Goal: Complete application form

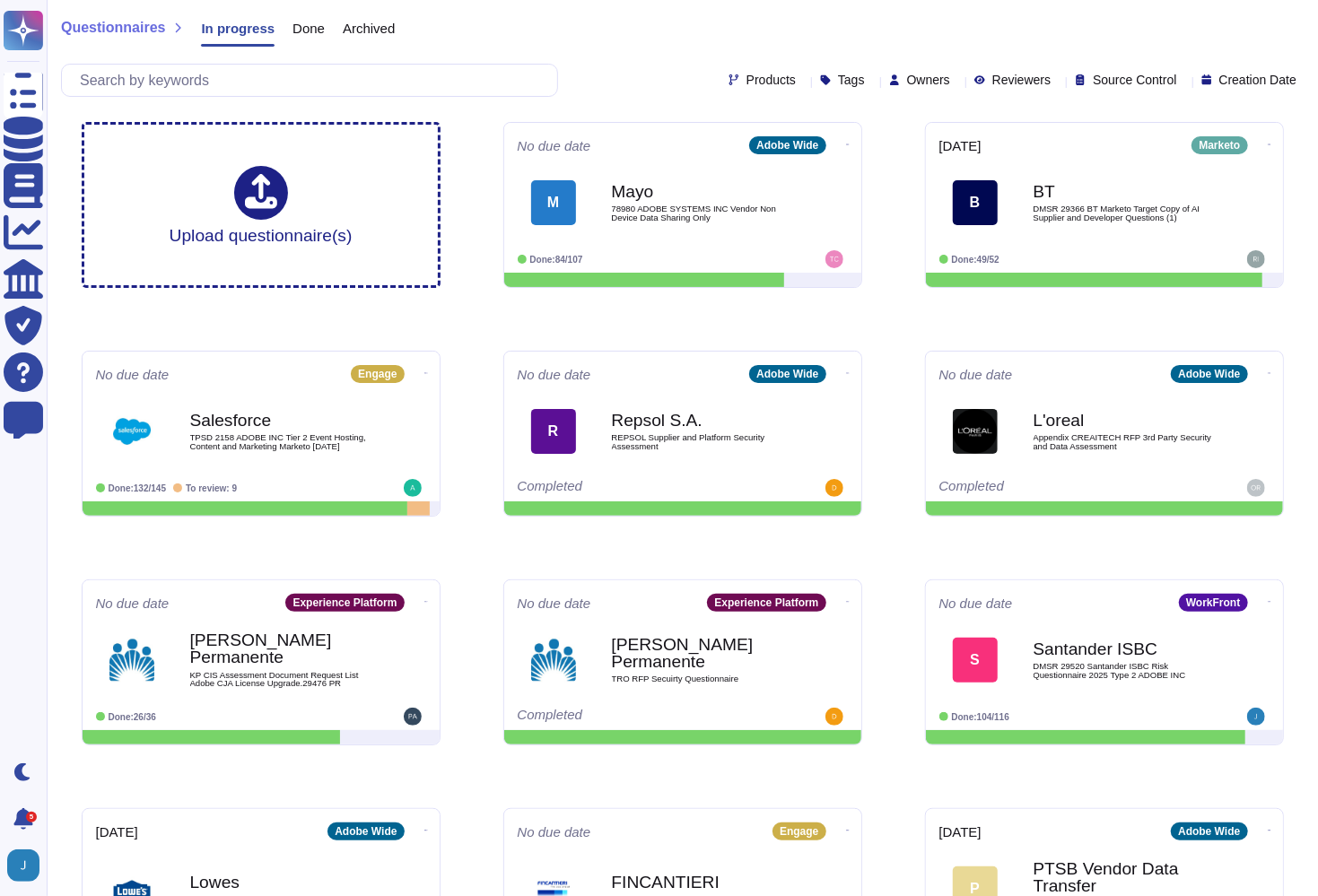
click at [727, 311] on div "Upload questionnaire(s) No due date Adobe Wide M Mayo 78980 ADOBE SYSTEMS INC V…" at bounding box center [683, 548] width 1231 height 880
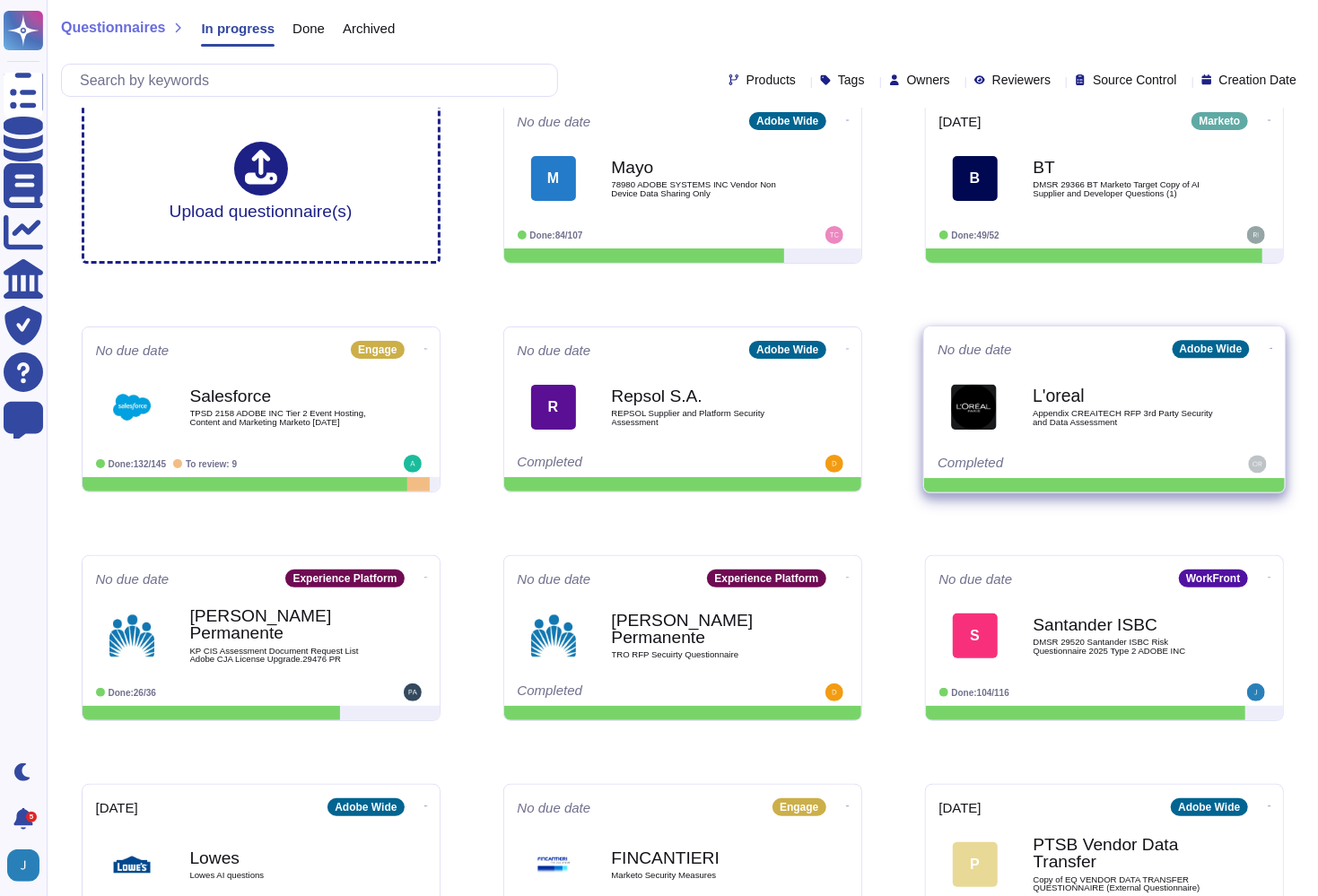
scroll to position [131, 0]
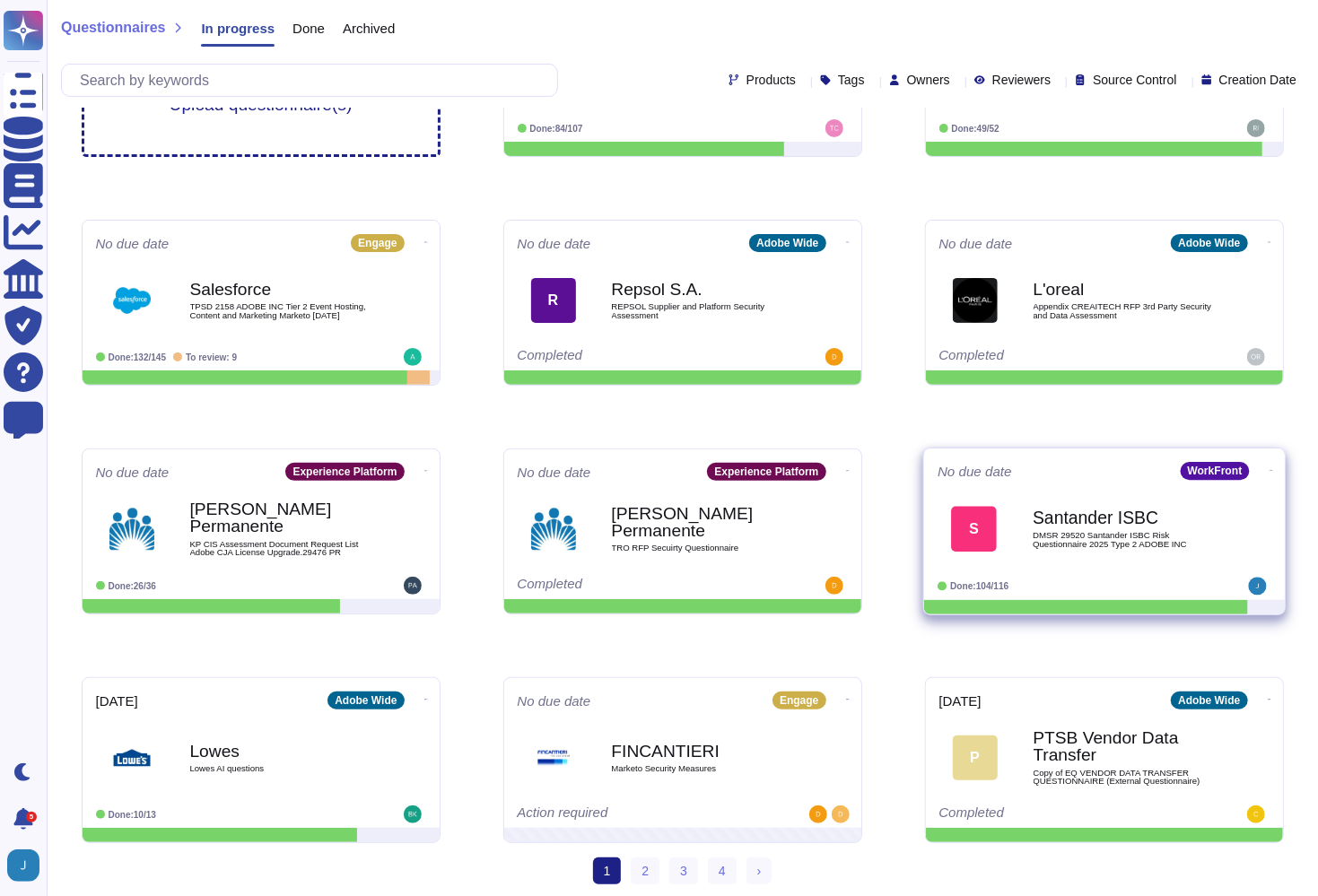
click at [1082, 525] on div "Santander ISBC DMSR 29520 Santander ISBC Risk Questionnaire 2025 Type 2 ADOBE I…" at bounding box center [1123, 528] width 181 height 73
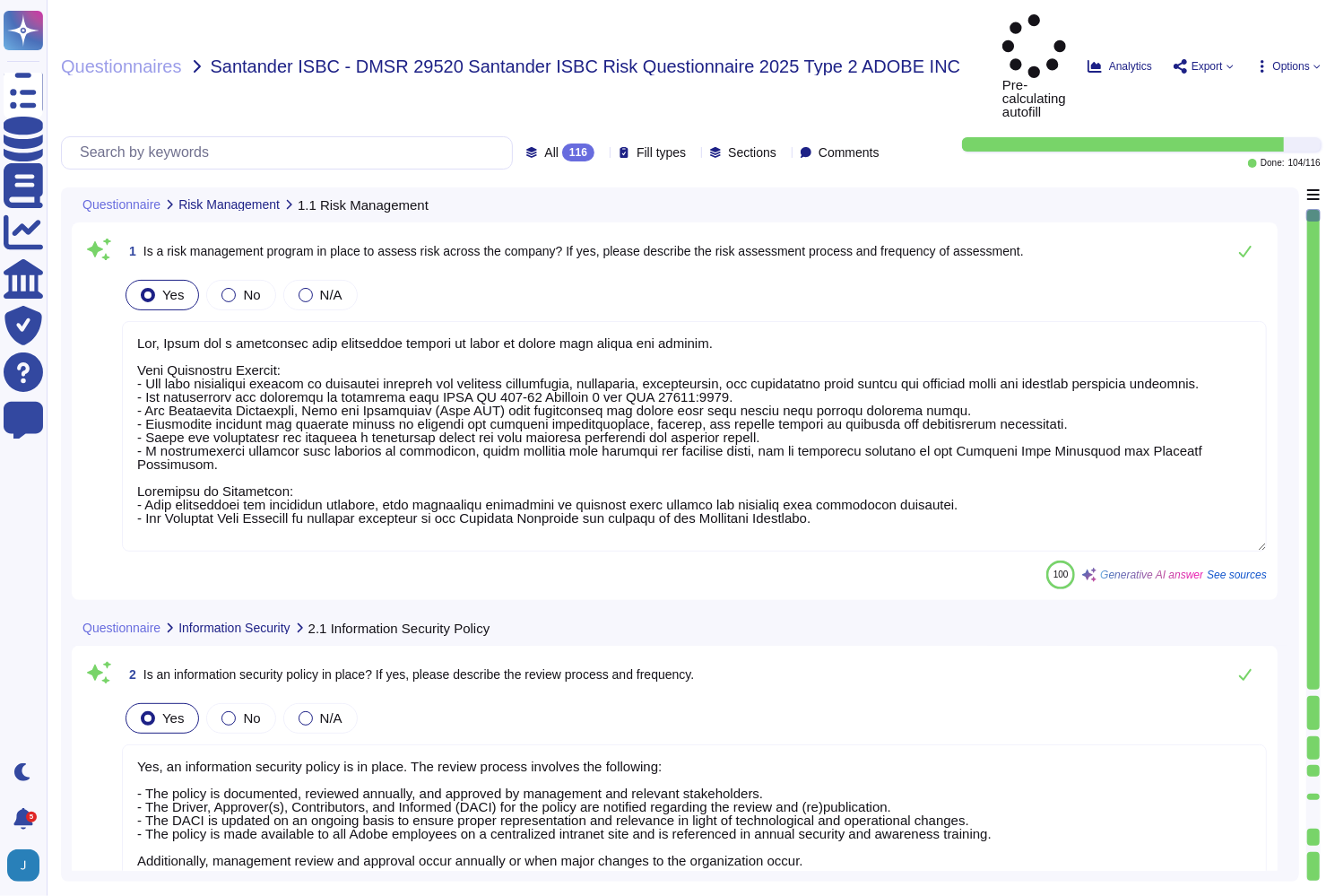
type textarea "Yes, Adobe has a formalized risk management program in place to assess risk acr…"
type textarea "Yes, an information security policy is in place. The review process involves th…"
type textarea "Yes, Adobe has a dedicated Chief Security Officer (CSO) responsible for the sec…"
type textarea "Yes, Adobe has a documented Information Systems Asset Management Policy in plac…"
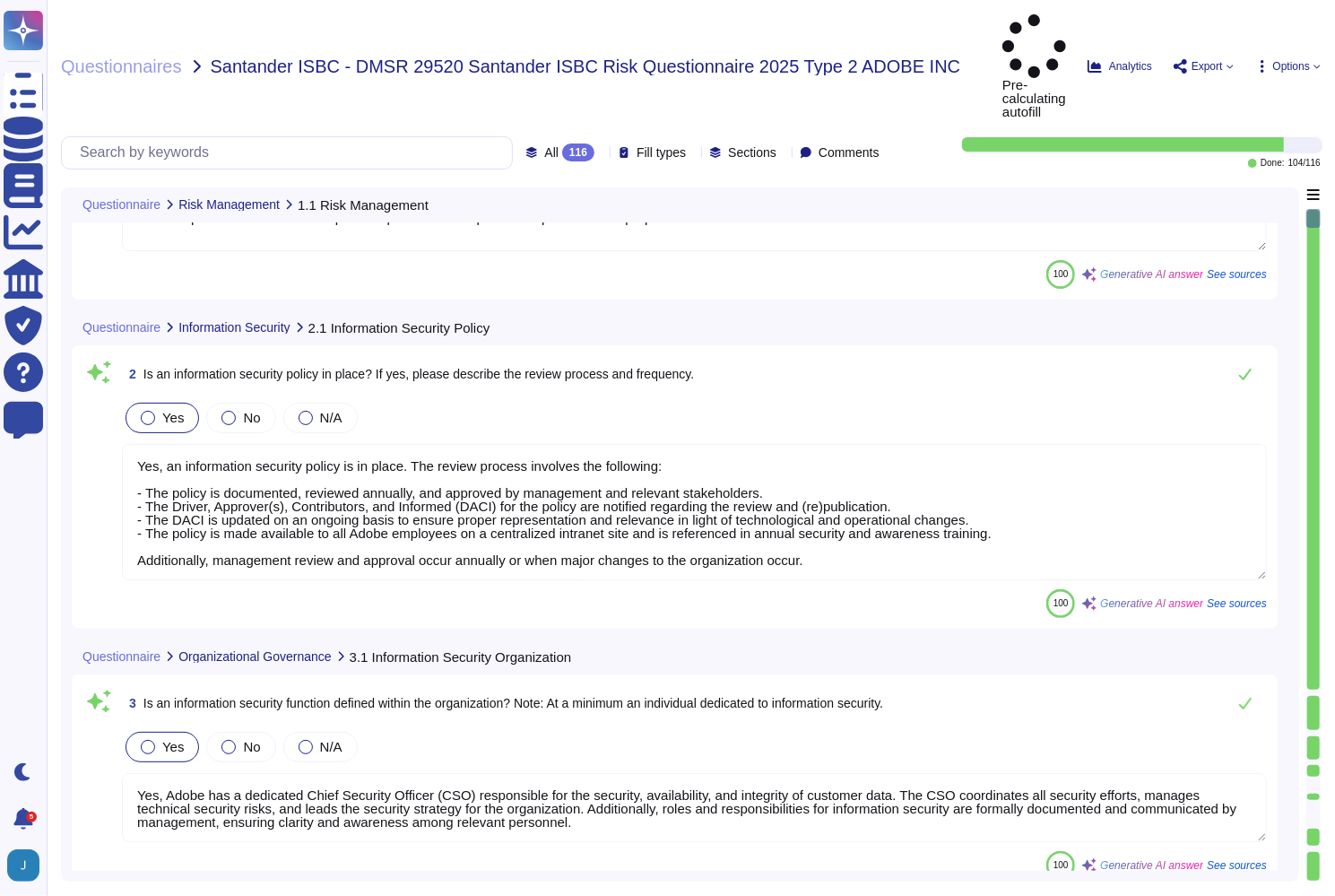
type textarea "Yes, Adobe has a software inventory in place to manage software on company devi…"
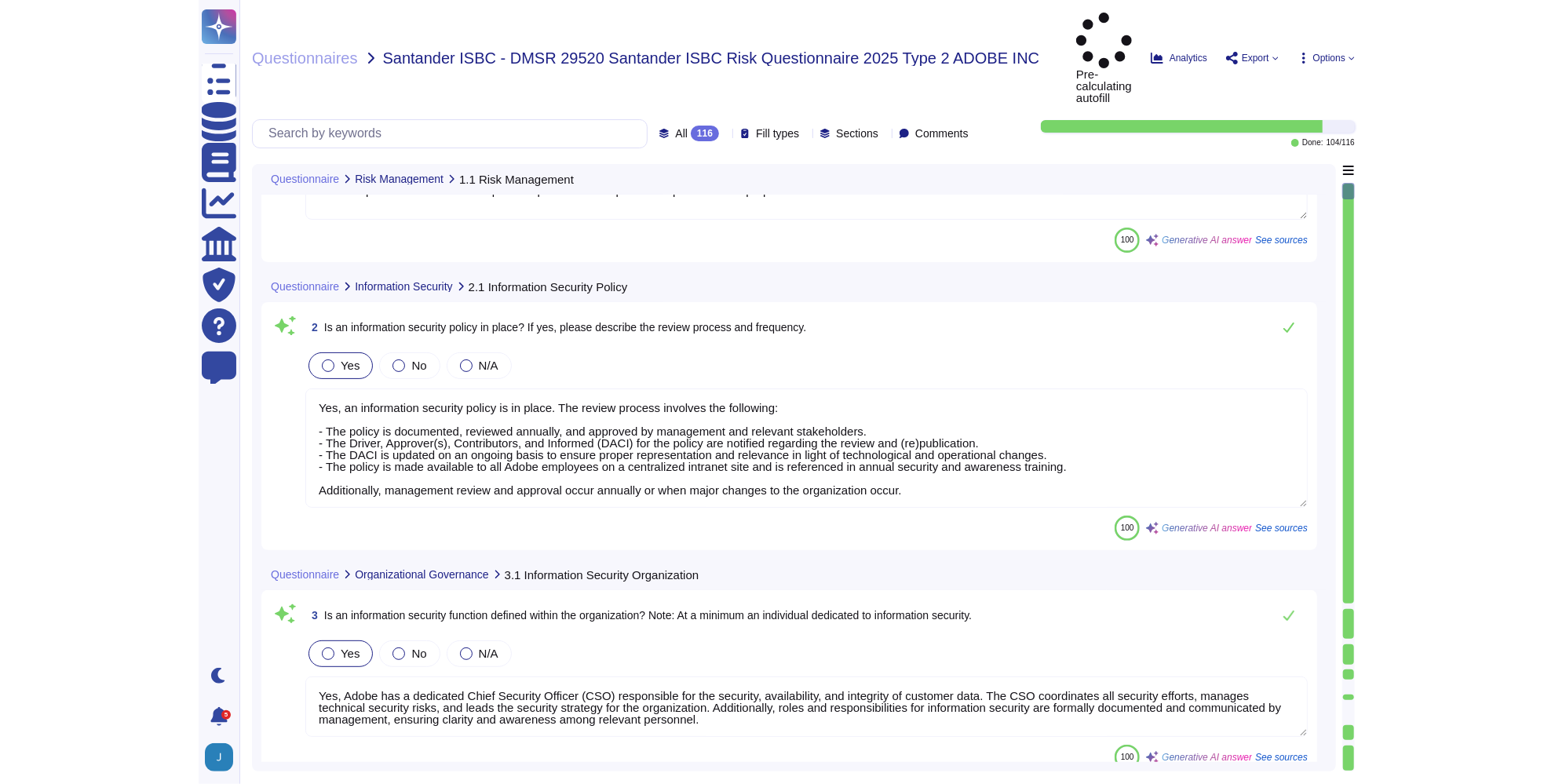
scroll to position [426, 0]
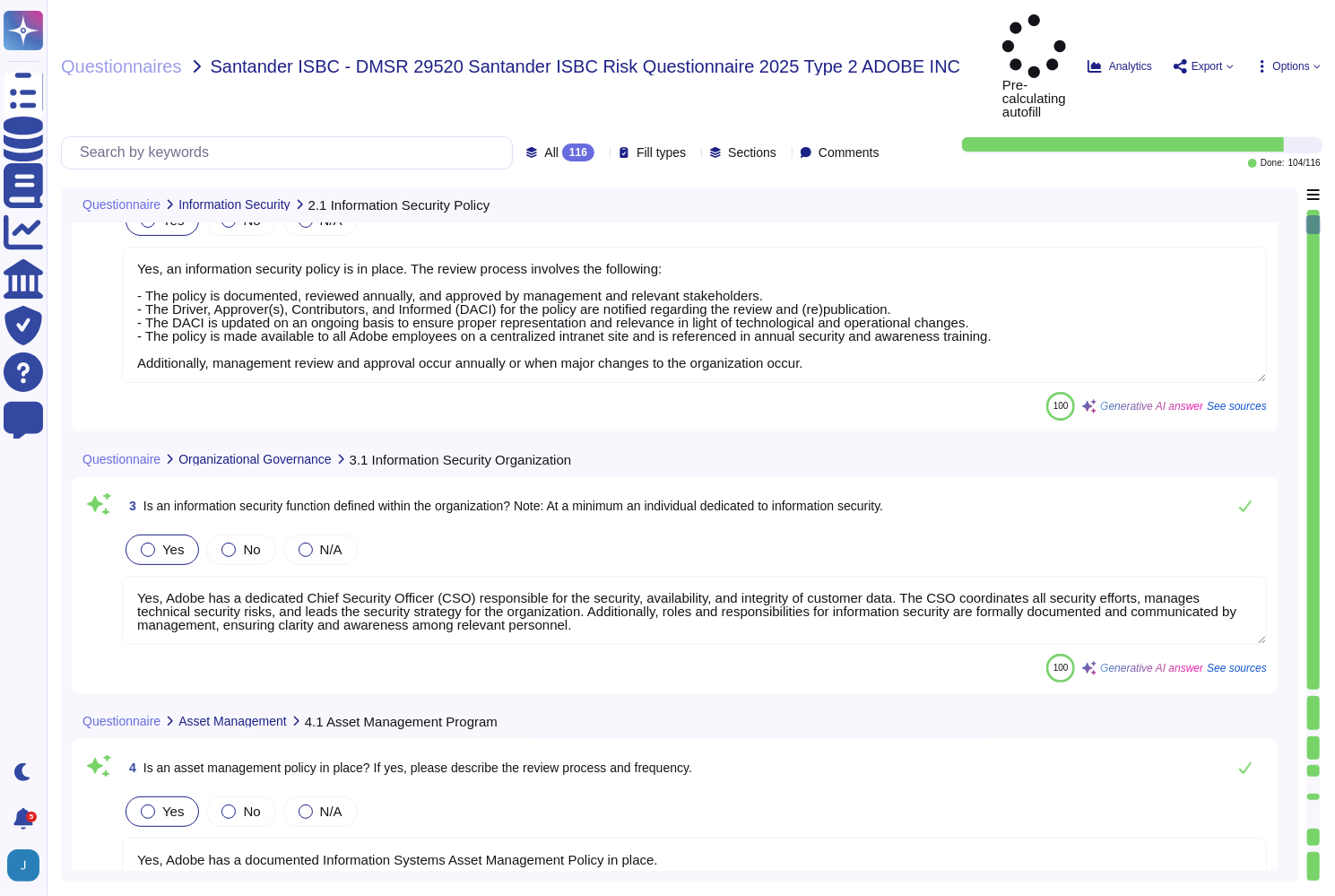
click at [596, 575] on textarea "Yes, Adobe has a dedicated Chief Security Officer (CSO) responsible for the sec…" at bounding box center [694, 610] width 1145 height 69
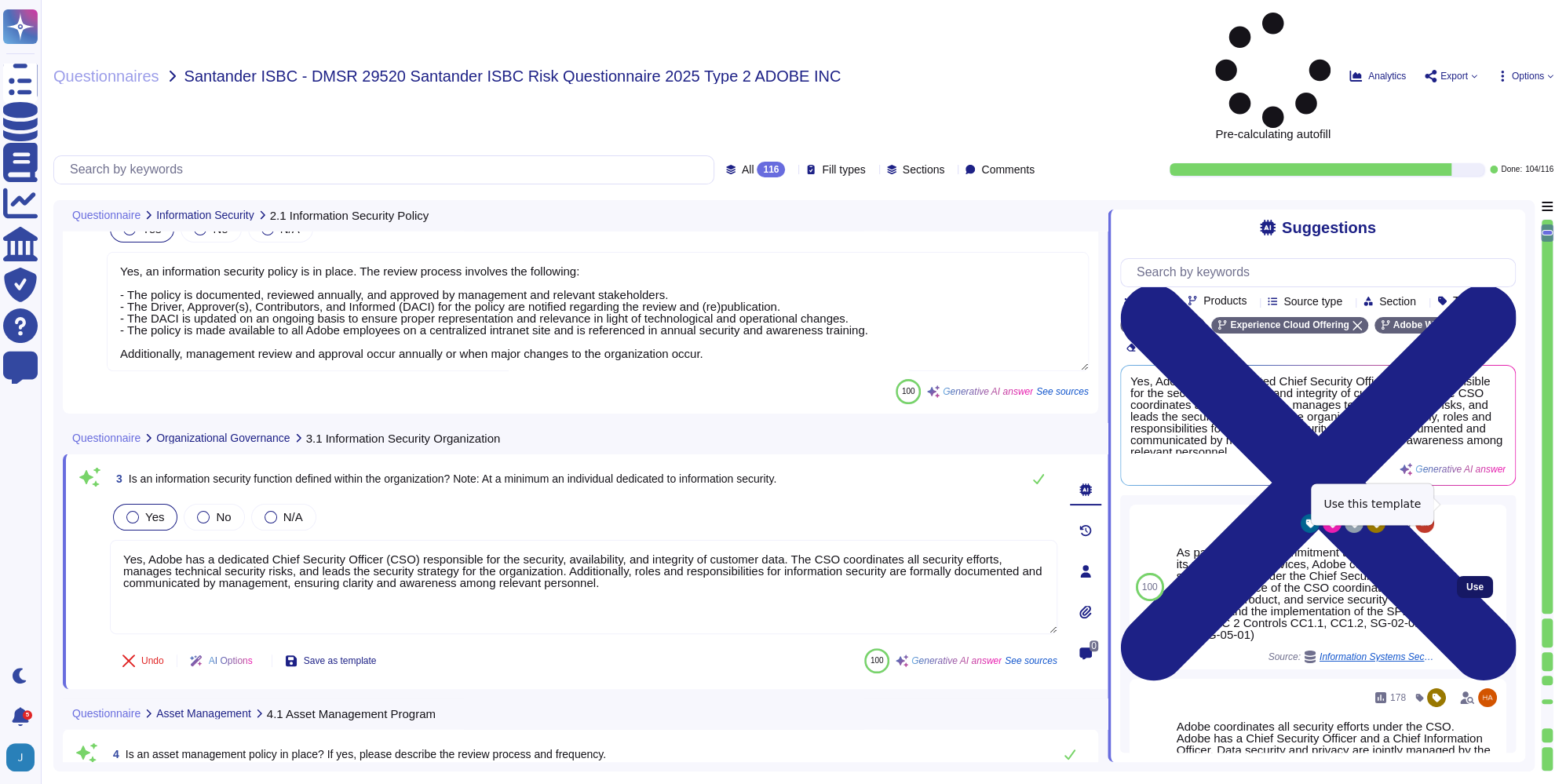
click at [1466, 582] on span "Use" at bounding box center [1475, 587] width 17 height 9
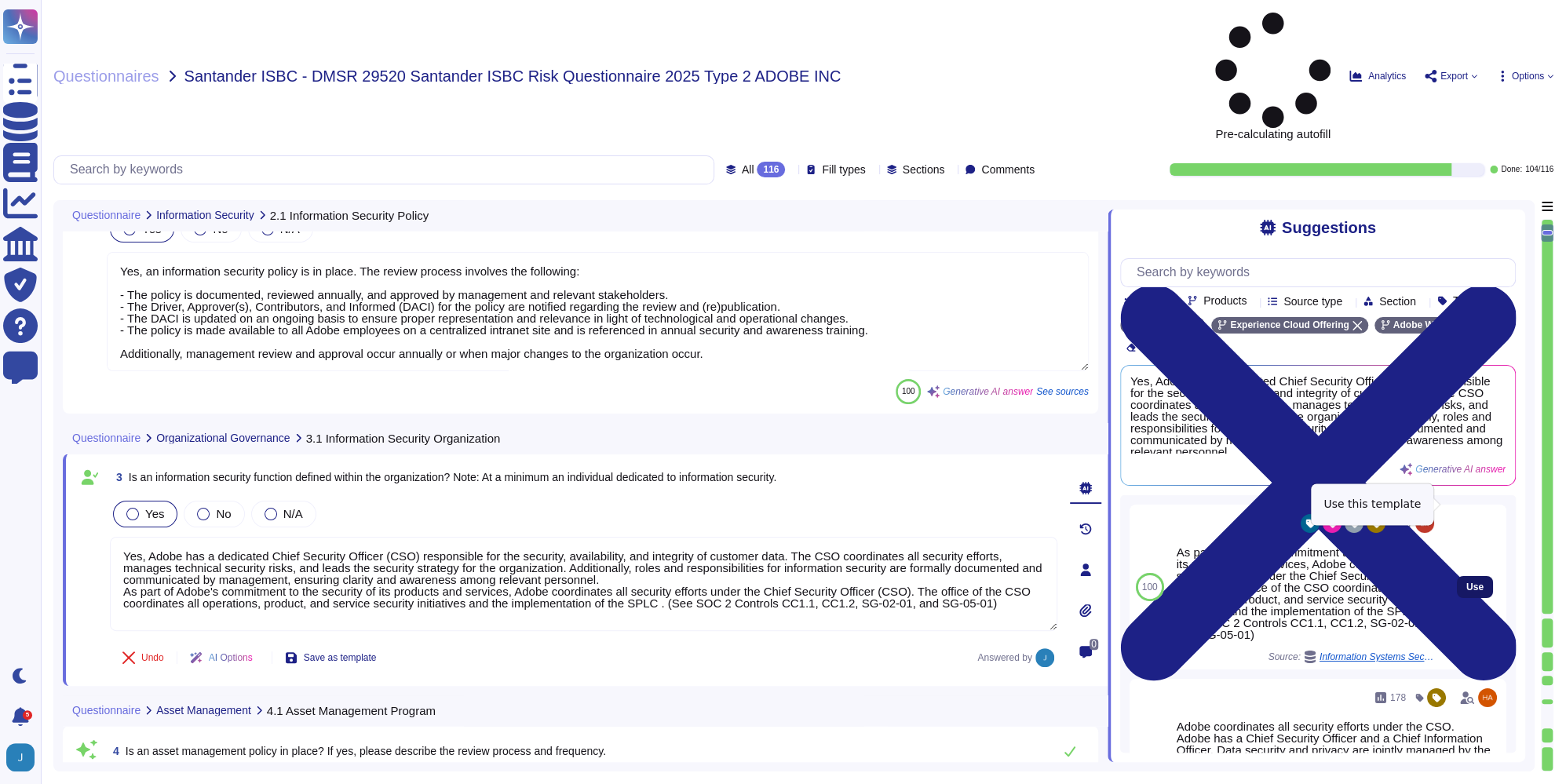
click at [1466, 582] on span "Use" at bounding box center [1475, 587] width 17 height 9
type textarea "Yes, Adobe has a dedicated Chief Security Officer (CSO) responsible for the sec…"
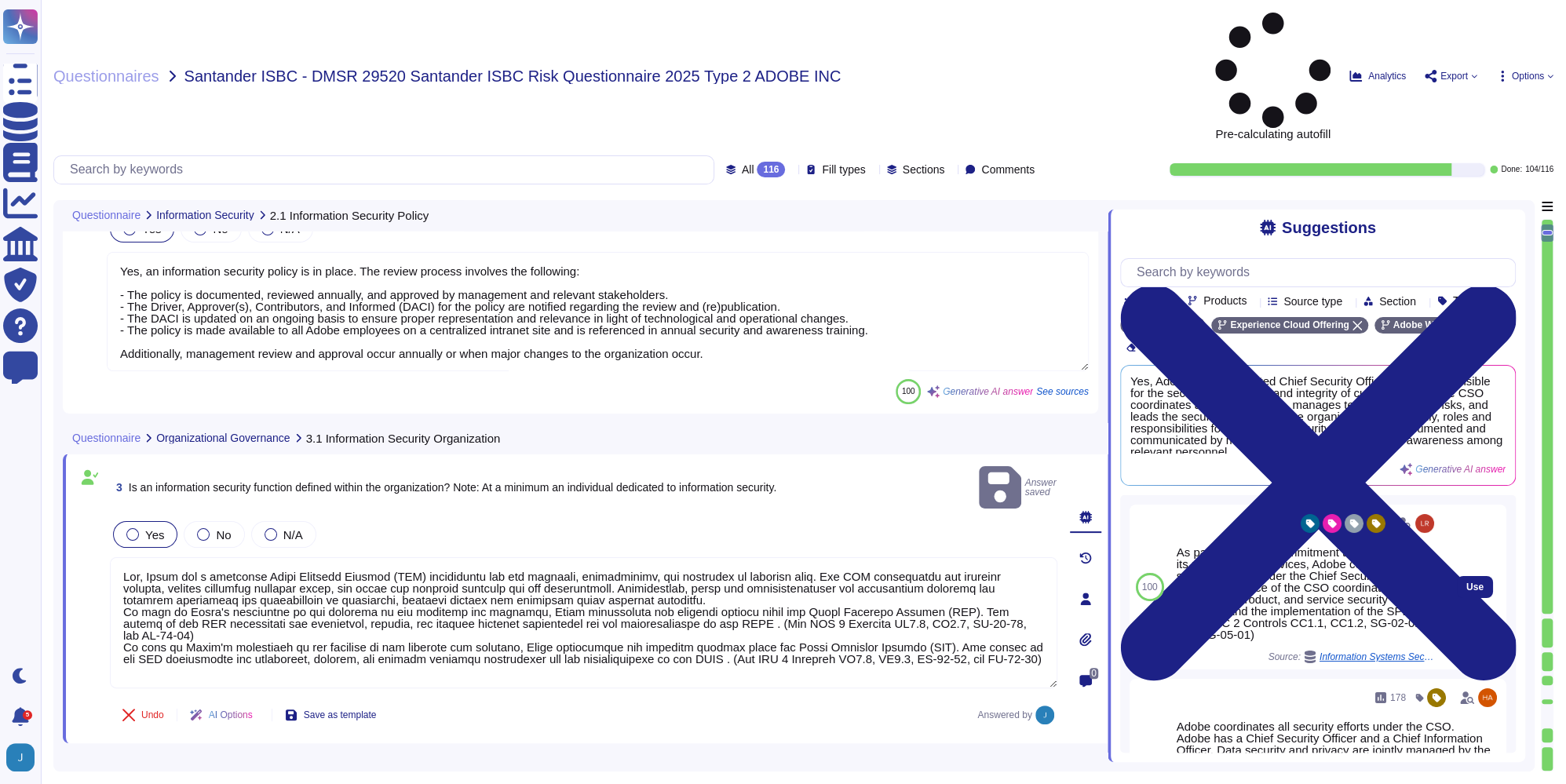
click at [1422, 504] on div "91 As part of Adobe's commitment to the security of its products and services, …" at bounding box center [1307, 587] width 273 height 165
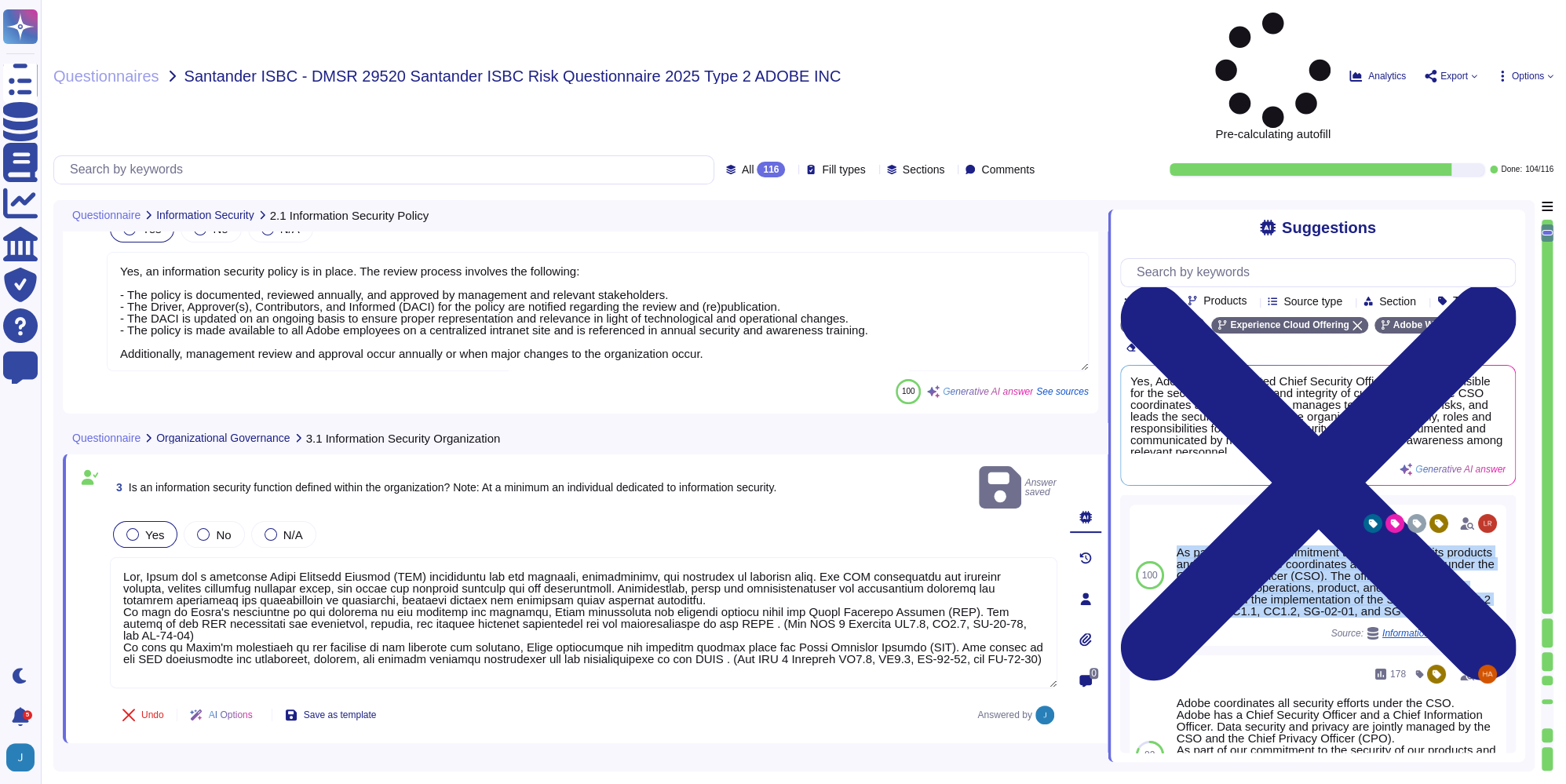
copy div "As part of Adobe's commitment to the security of its products and services, Ado…"
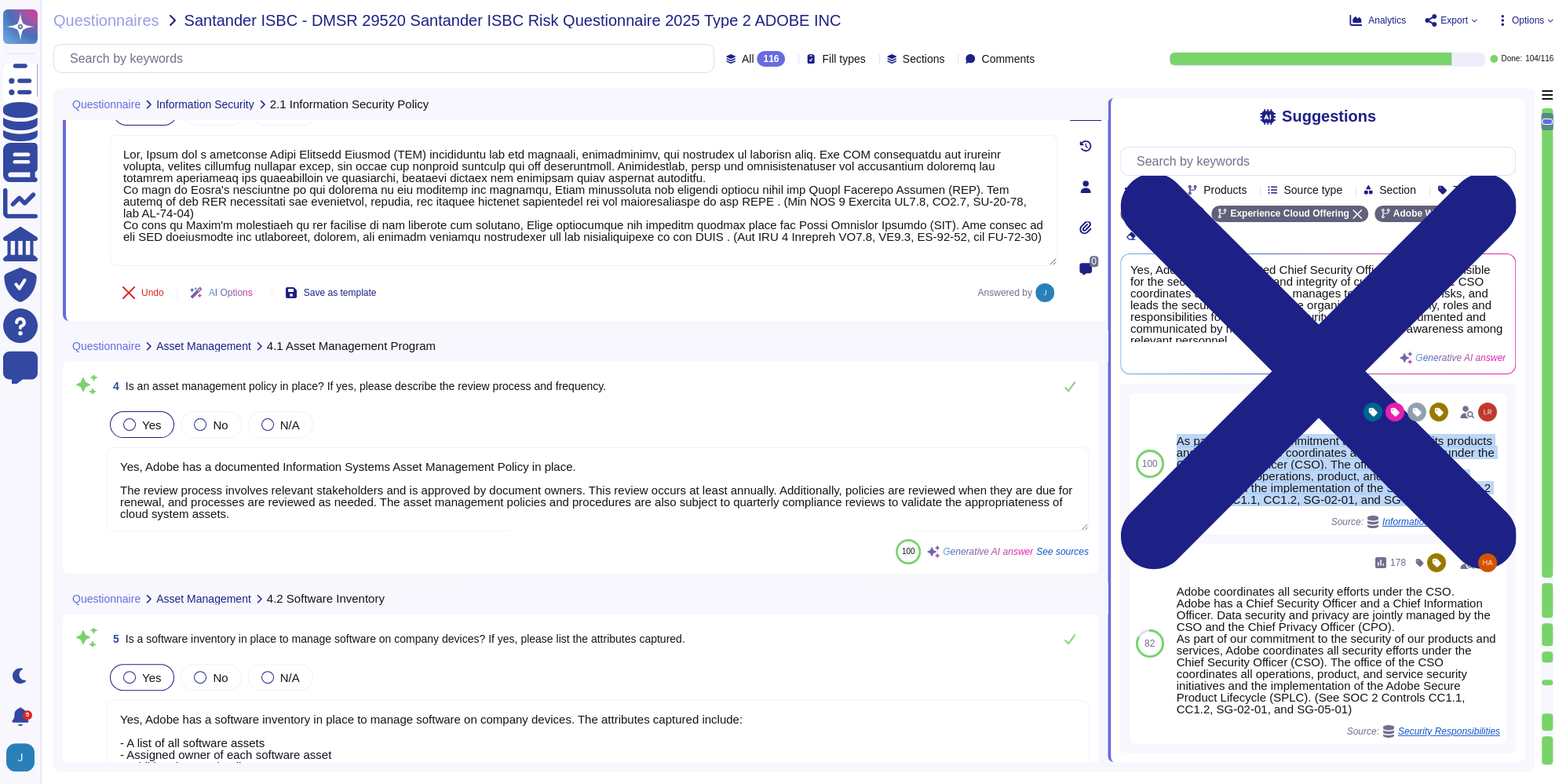
scroll to position [730, 0]
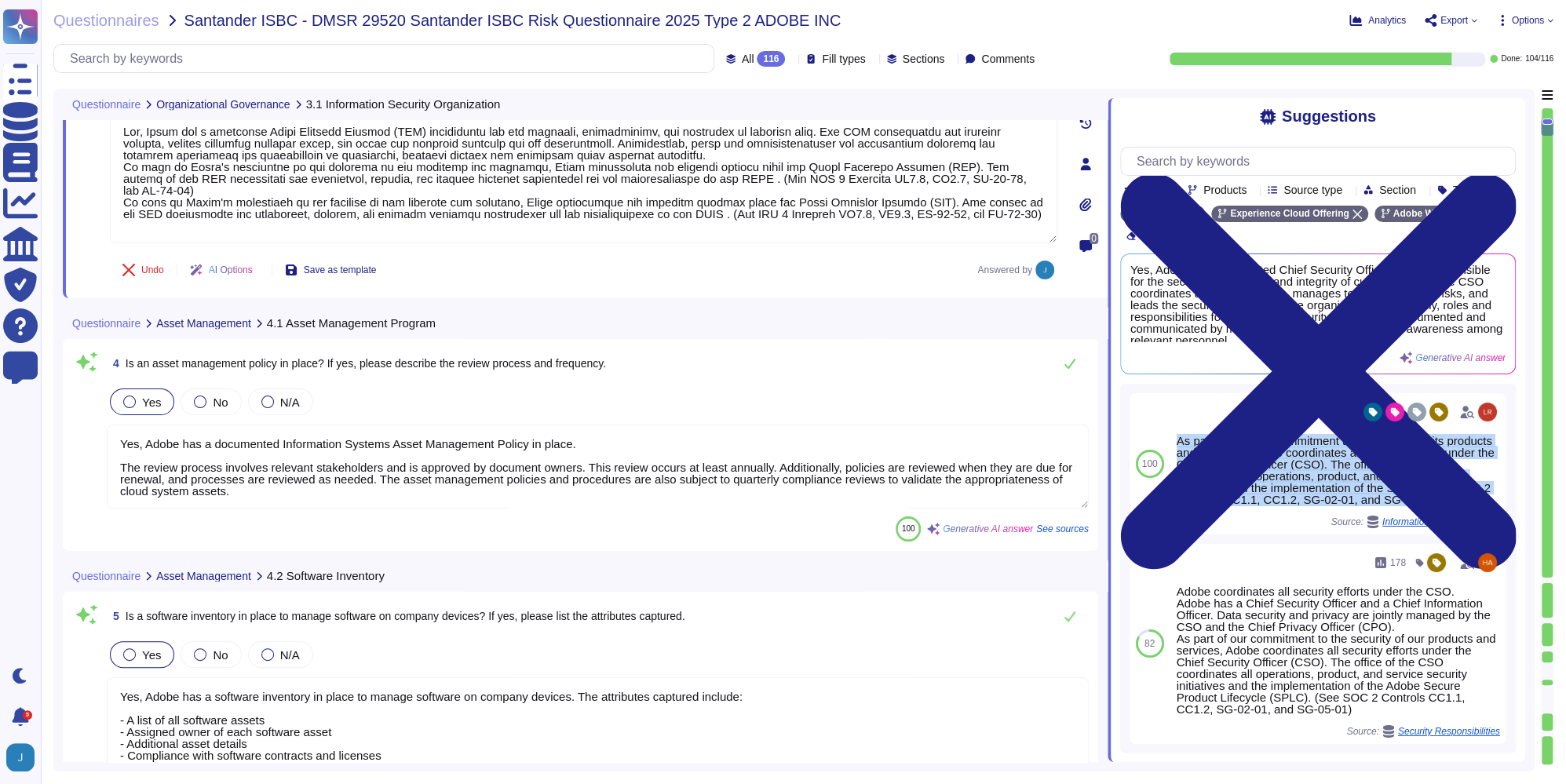
type textarea "Yes, Adobe has a hardware inventory in place to manage hardware. The attributes…"
click at [504, 458] on textarea "Yes, Adobe has a documented Information Systems Asset Management Policy in plac…" at bounding box center [597, 467] width 983 height 84
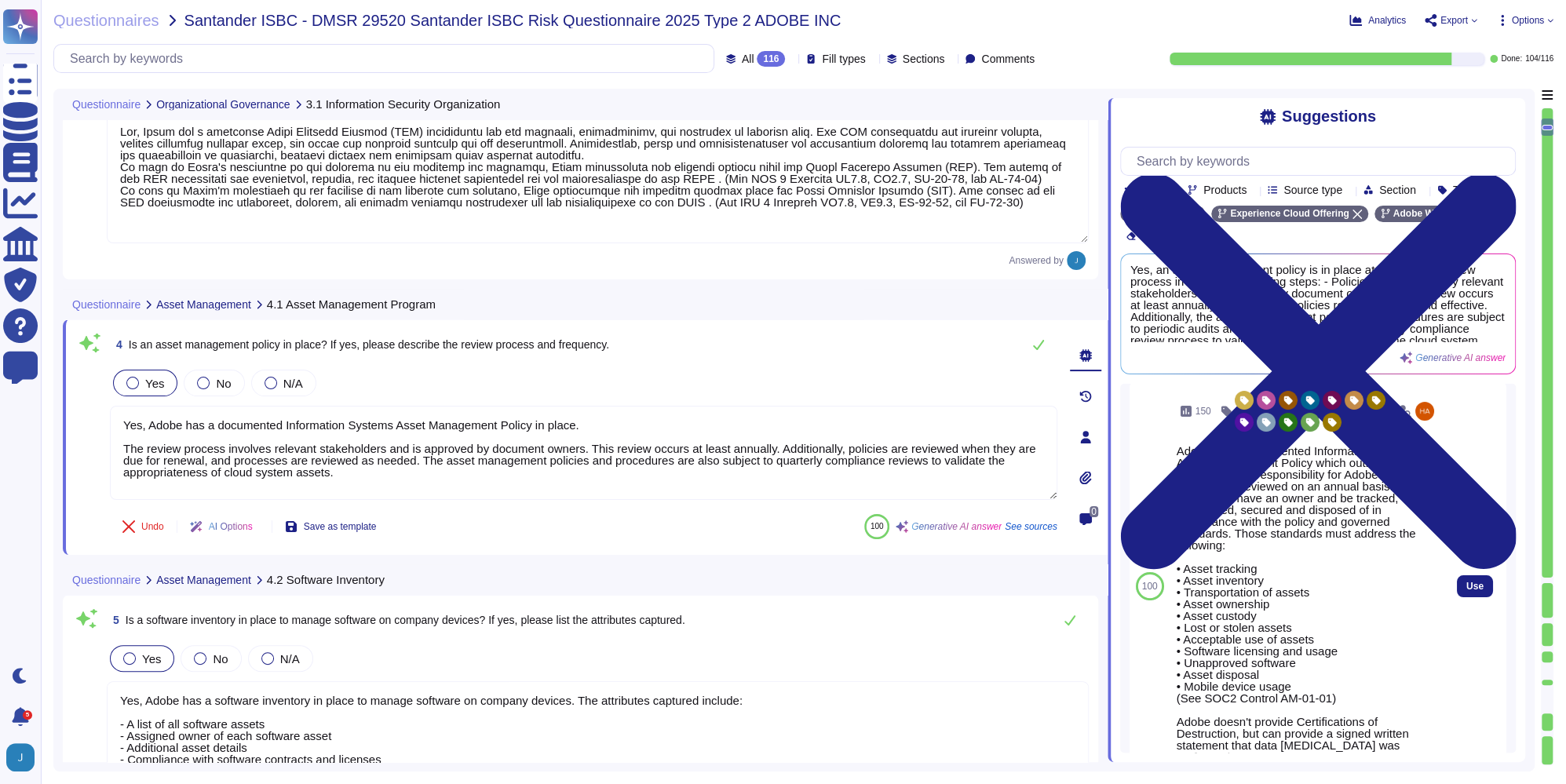
scroll to position [38, 0]
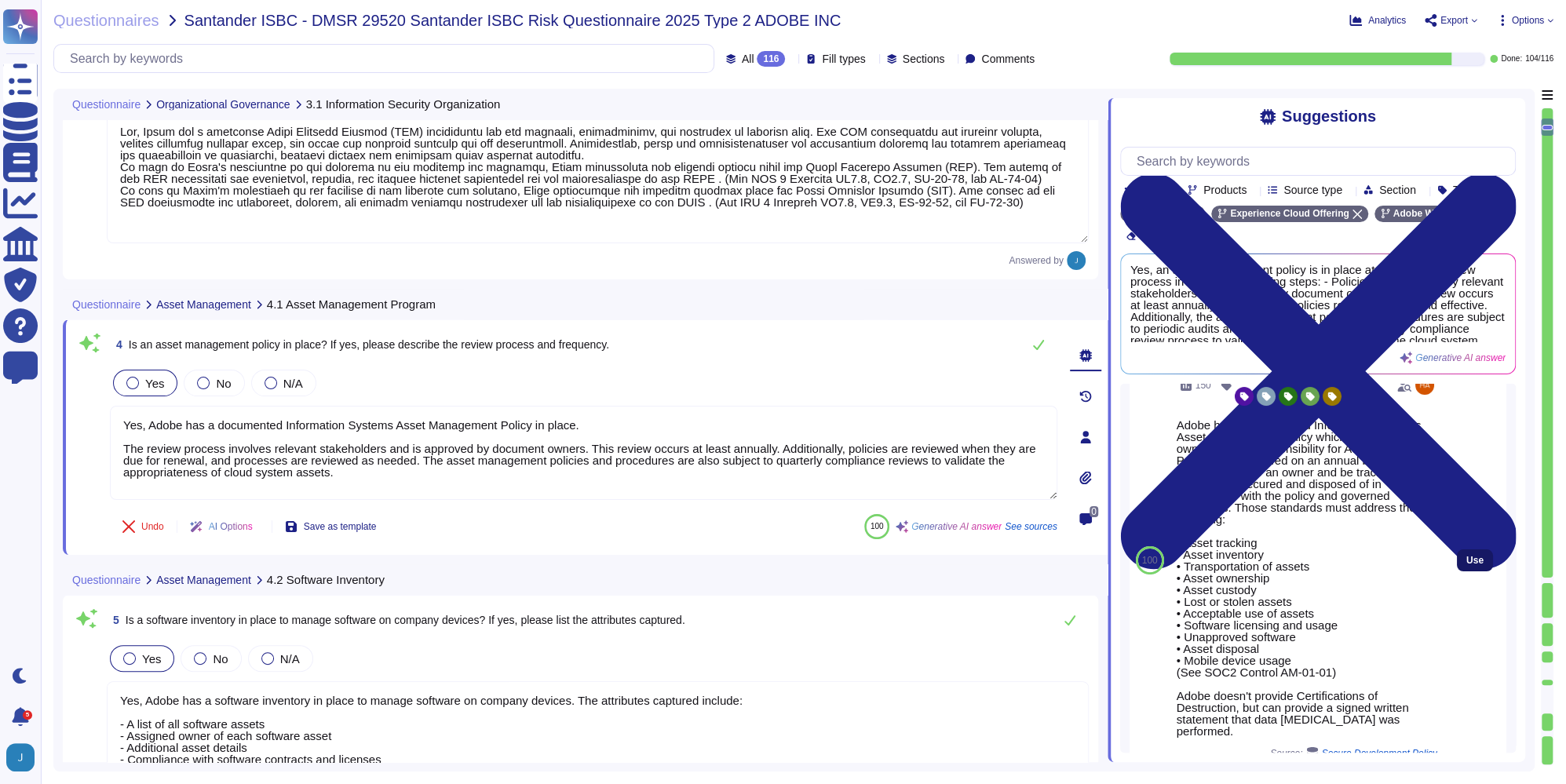
click at [1457, 571] on button "Use" at bounding box center [1475, 560] width 36 height 22
type textarea "Lor, Ipsum dol s ametconsec Adipiscinge Seddoei Tempo Incididunt Utlabo et dolo…"
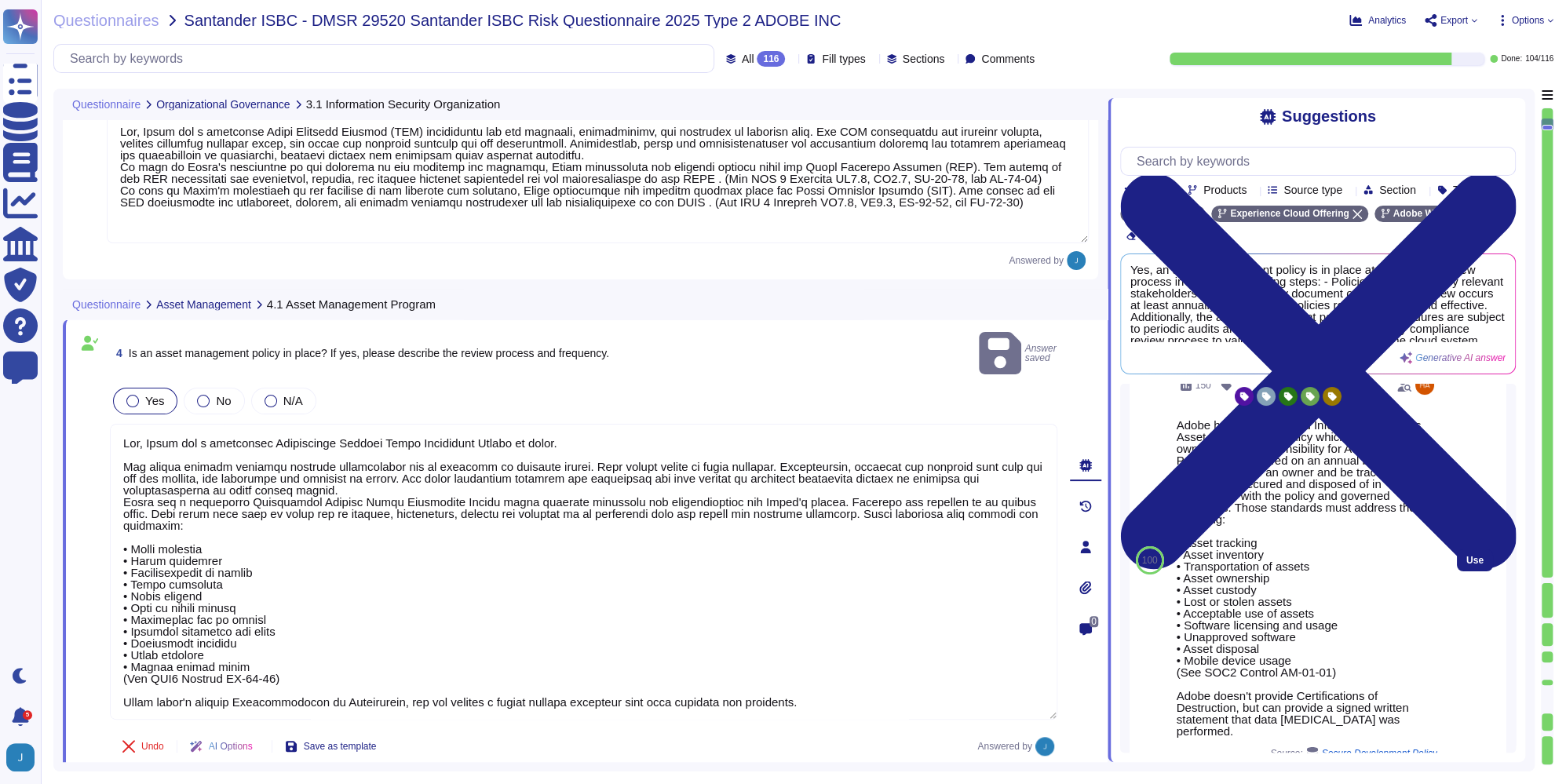
click at [1333, 515] on div "Adobe has a documented Information Systems Asset Management Policy which outlin…" at bounding box center [1308, 578] width 261 height 318
click at [1180, 445] on div "Adobe has a documented Information Systems Asset Management Policy which outlin…" at bounding box center [1308, 578] width 261 height 318
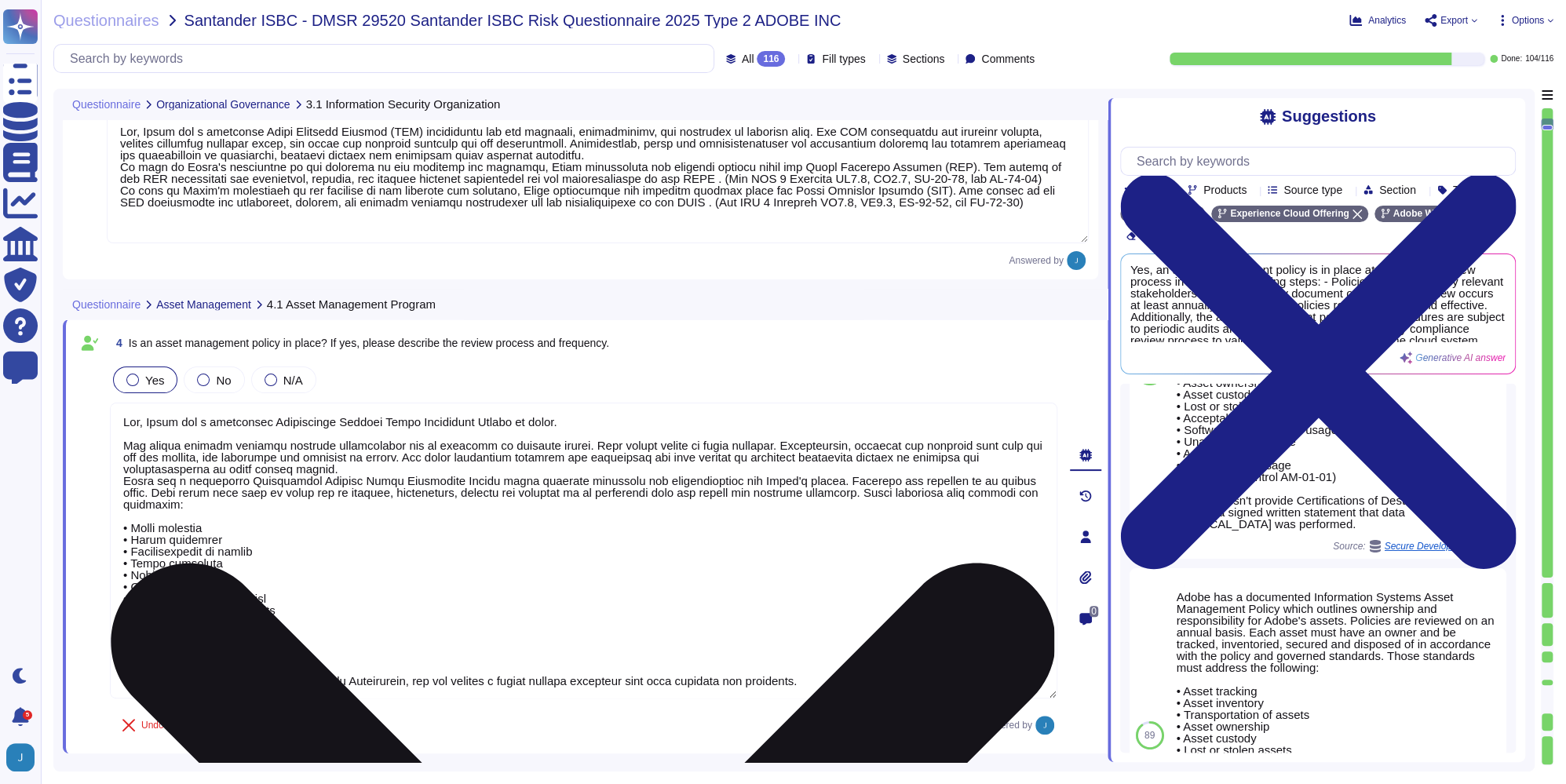
scroll to position [198, 0]
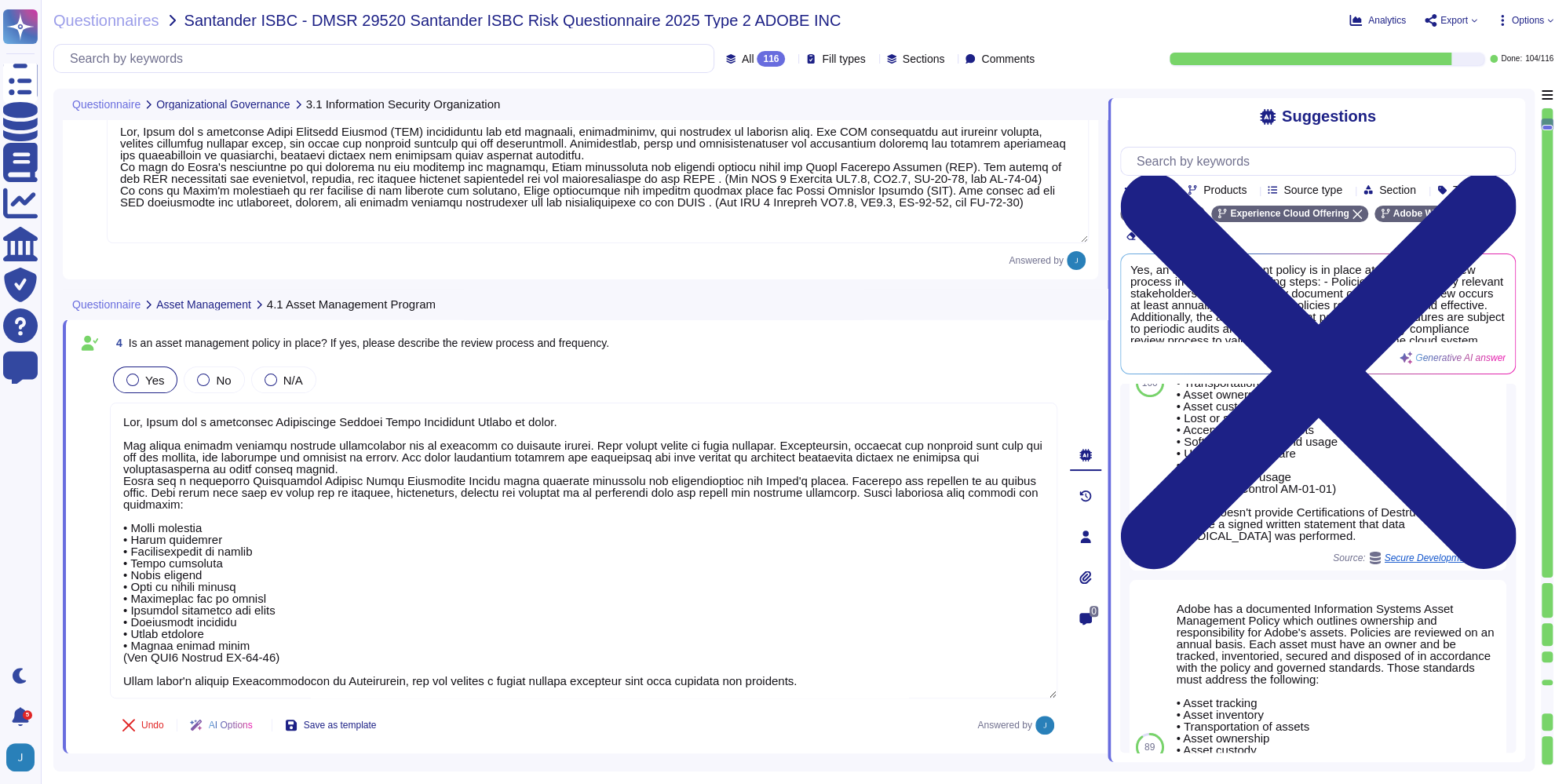
drag, startPoint x: 356, startPoint y: 650, endPoint x: 100, endPoint y: 436, distance: 333.7
click at [100, 436] on div "4 Is an asset management policy in place? If yes, please describe the review pr…" at bounding box center [566, 536] width 983 height 415
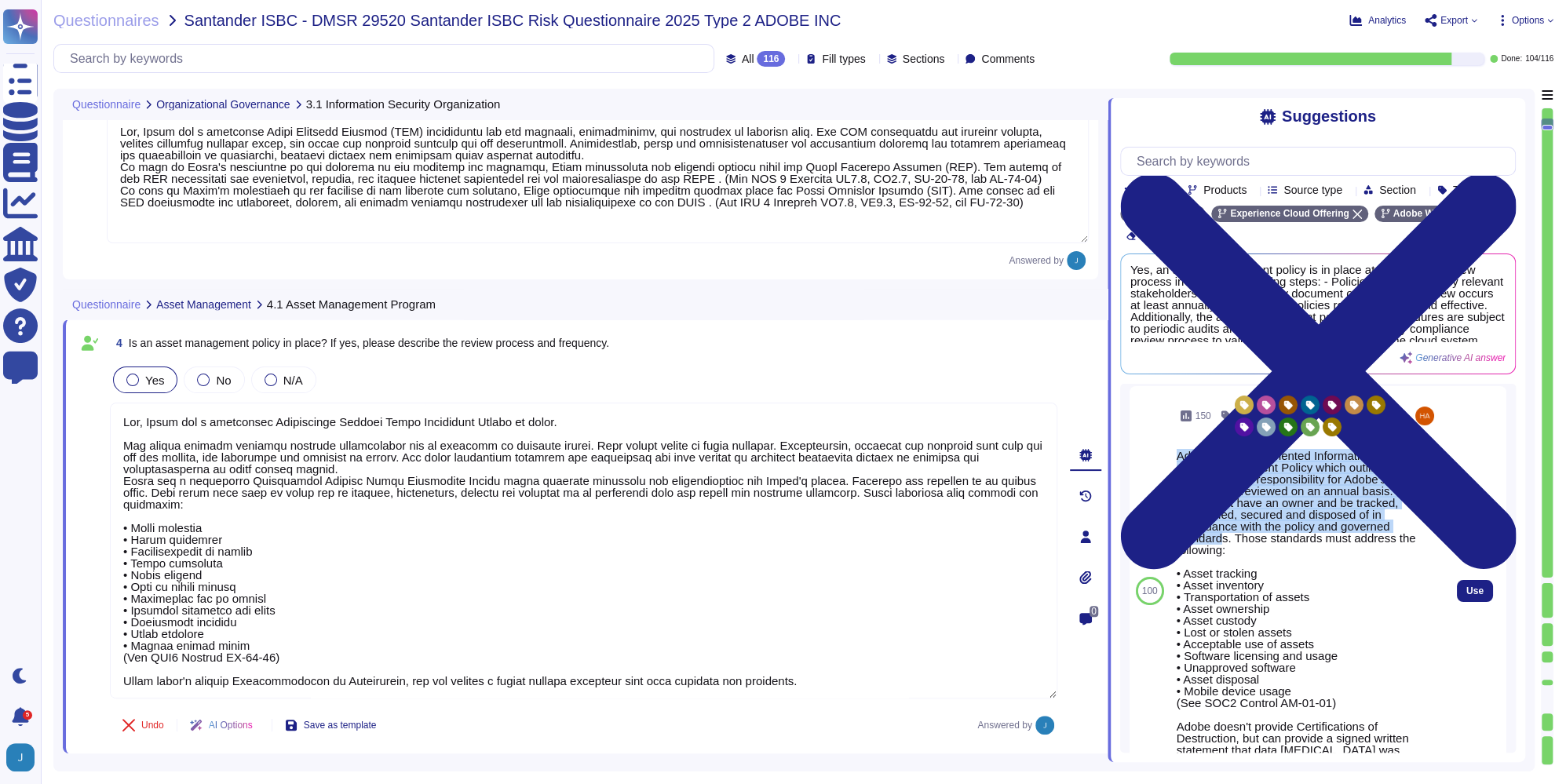
scroll to position [40, 0]
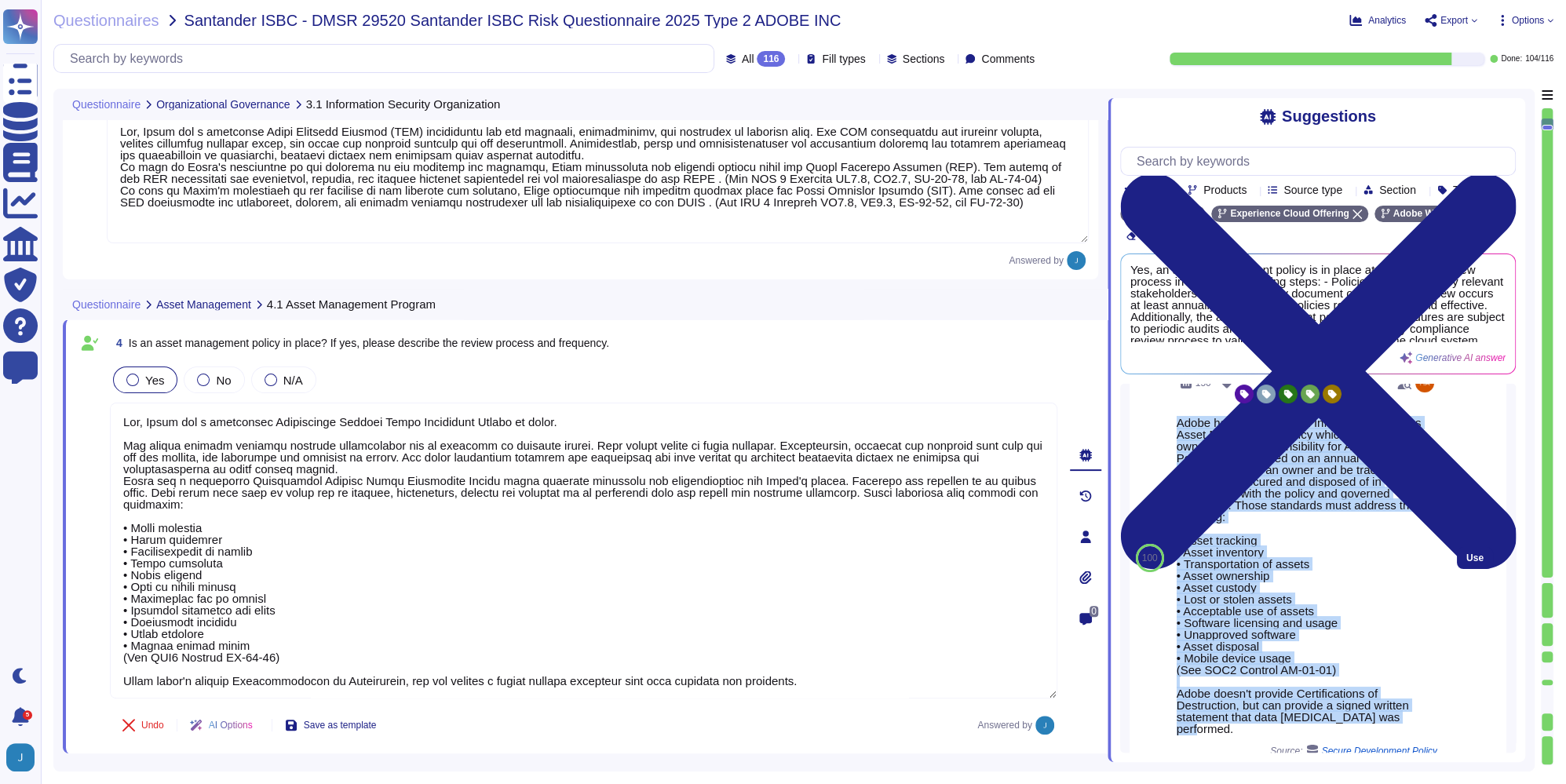
drag, startPoint x: 1176, startPoint y: 475, endPoint x: 1421, endPoint y: 730, distance: 353.6
click at [1421, 684] on div "Adobe has a documented Information Systems Asset Management Policy which outlin…" at bounding box center [1308, 576] width 261 height 318
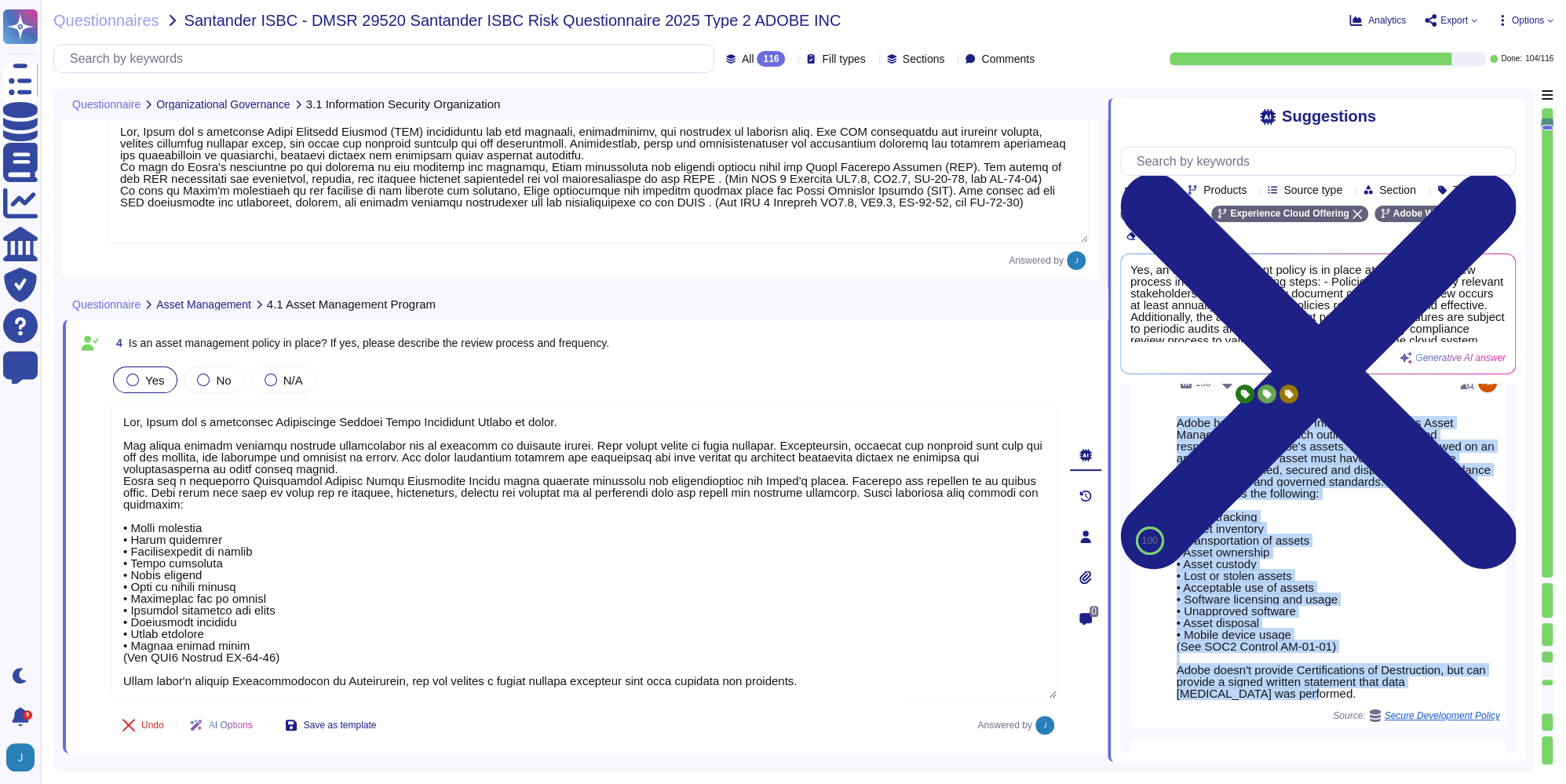
copy div "Adobe has a documented Information Systems Asset Management Policy which outlin…"
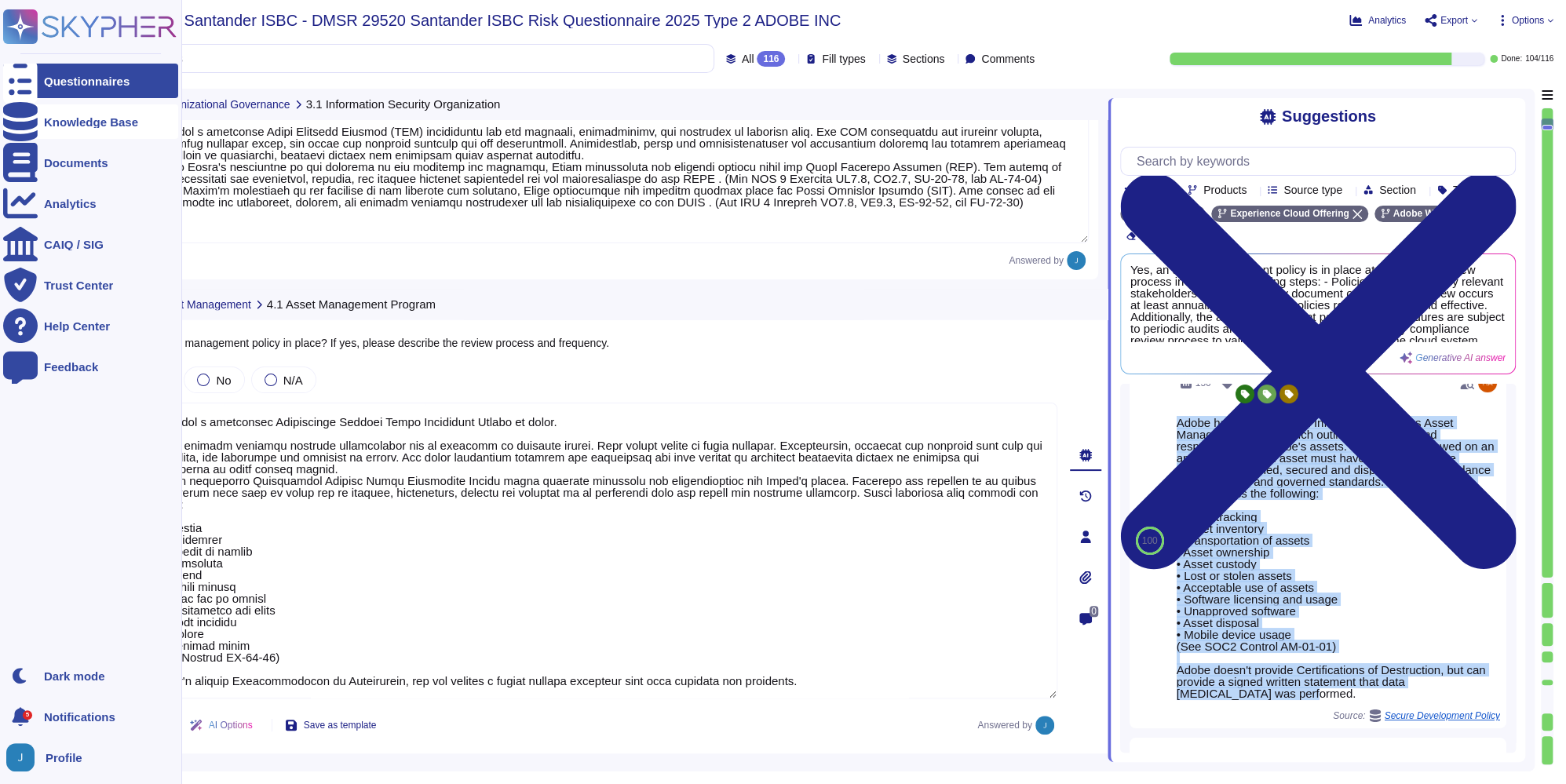
scroll to position [28, 0]
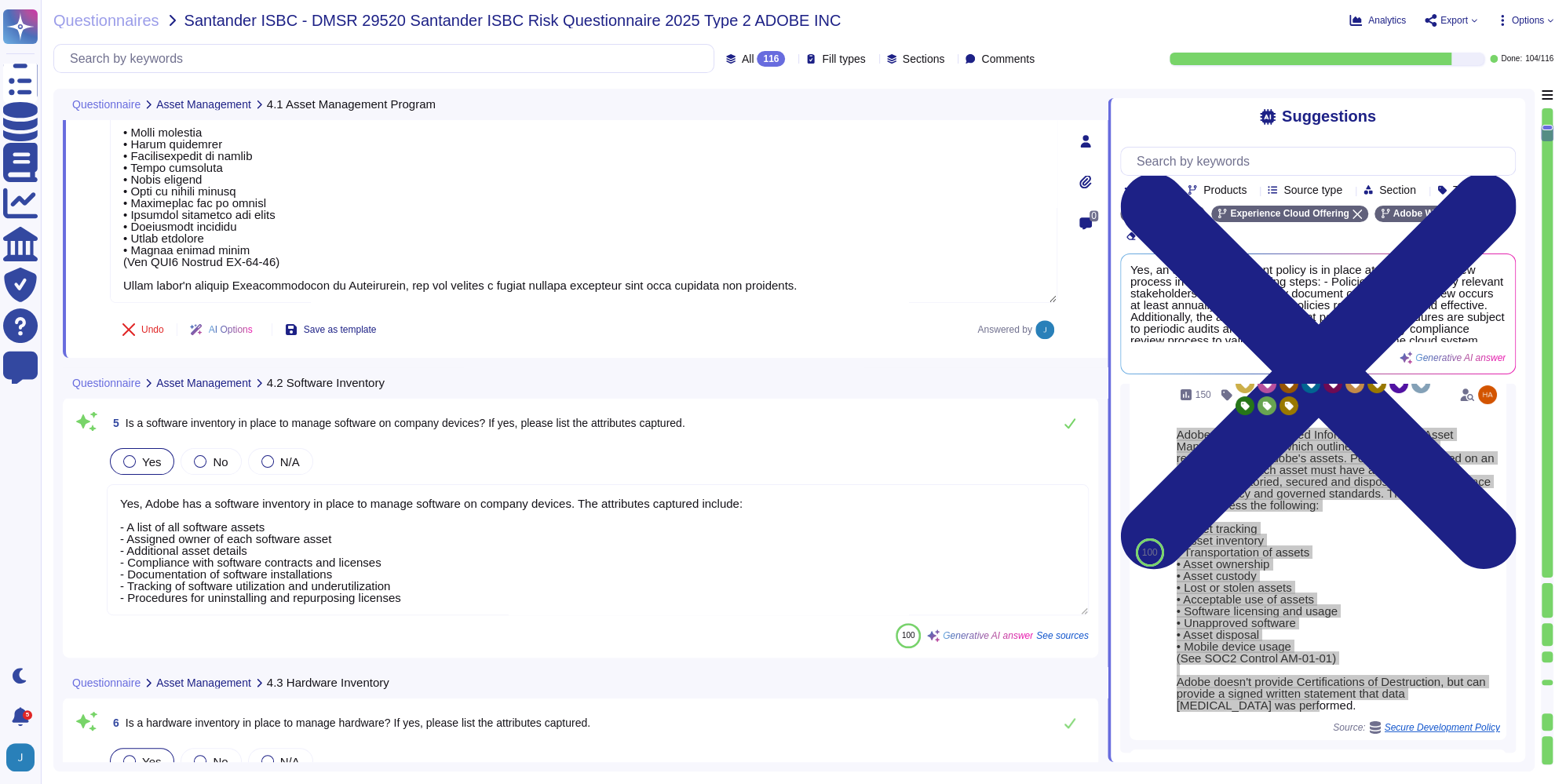
type textarea "Yes, a data inventory is in place to manage client data on company devices. The…"
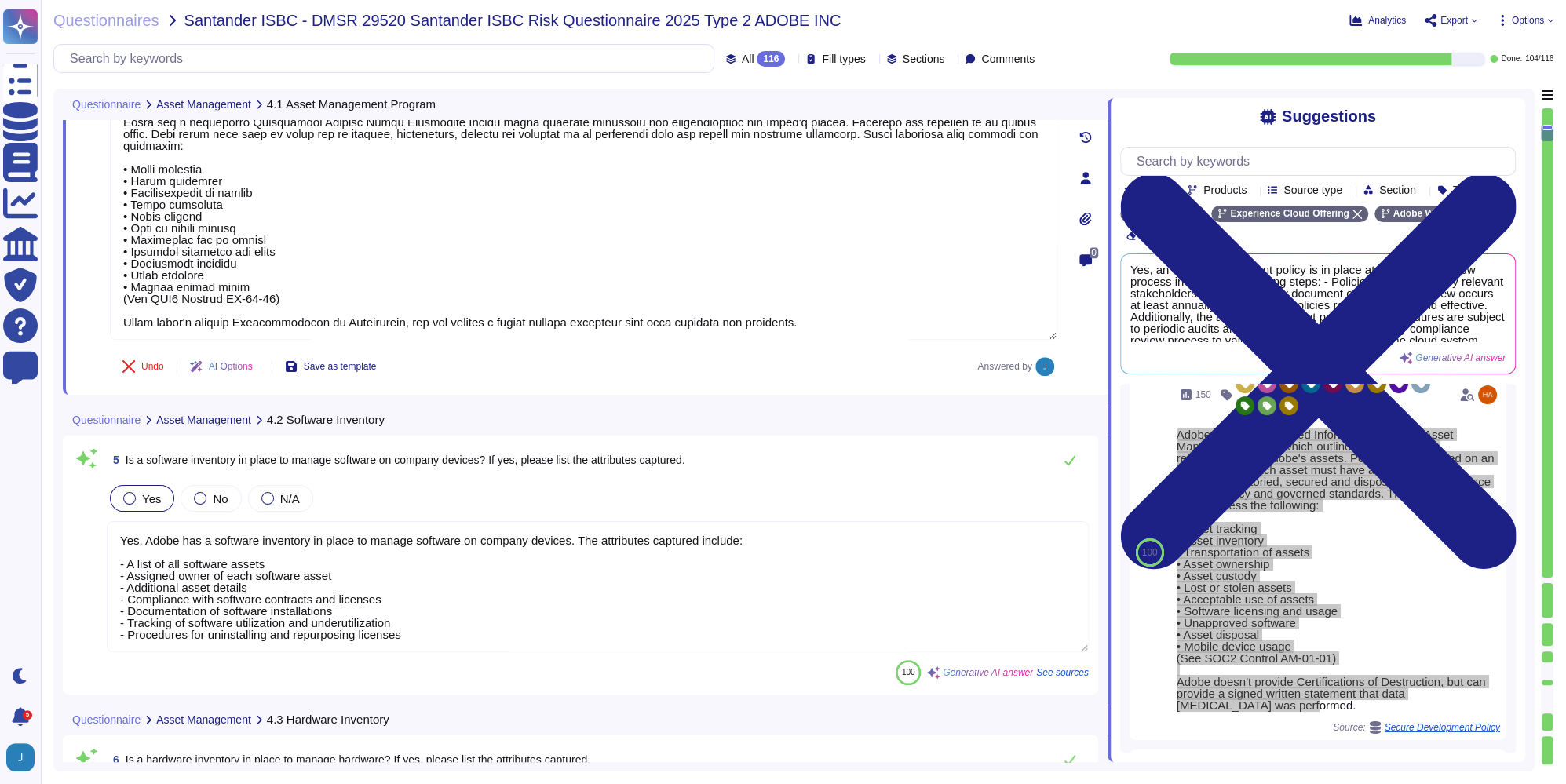
scroll to position [945, 0]
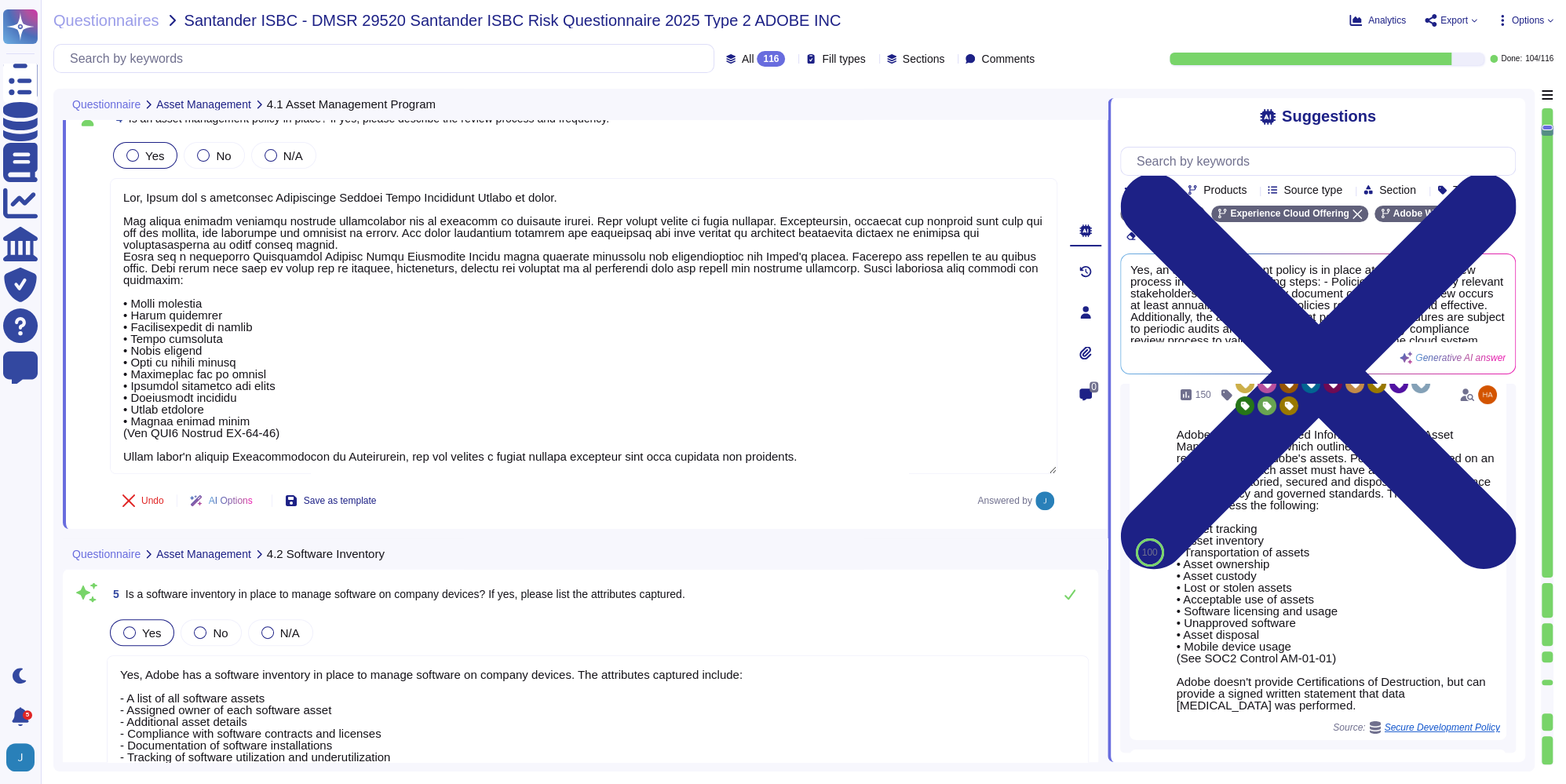
click at [418, 621] on div "Yes No N/A" at bounding box center [597, 632] width 983 height 33
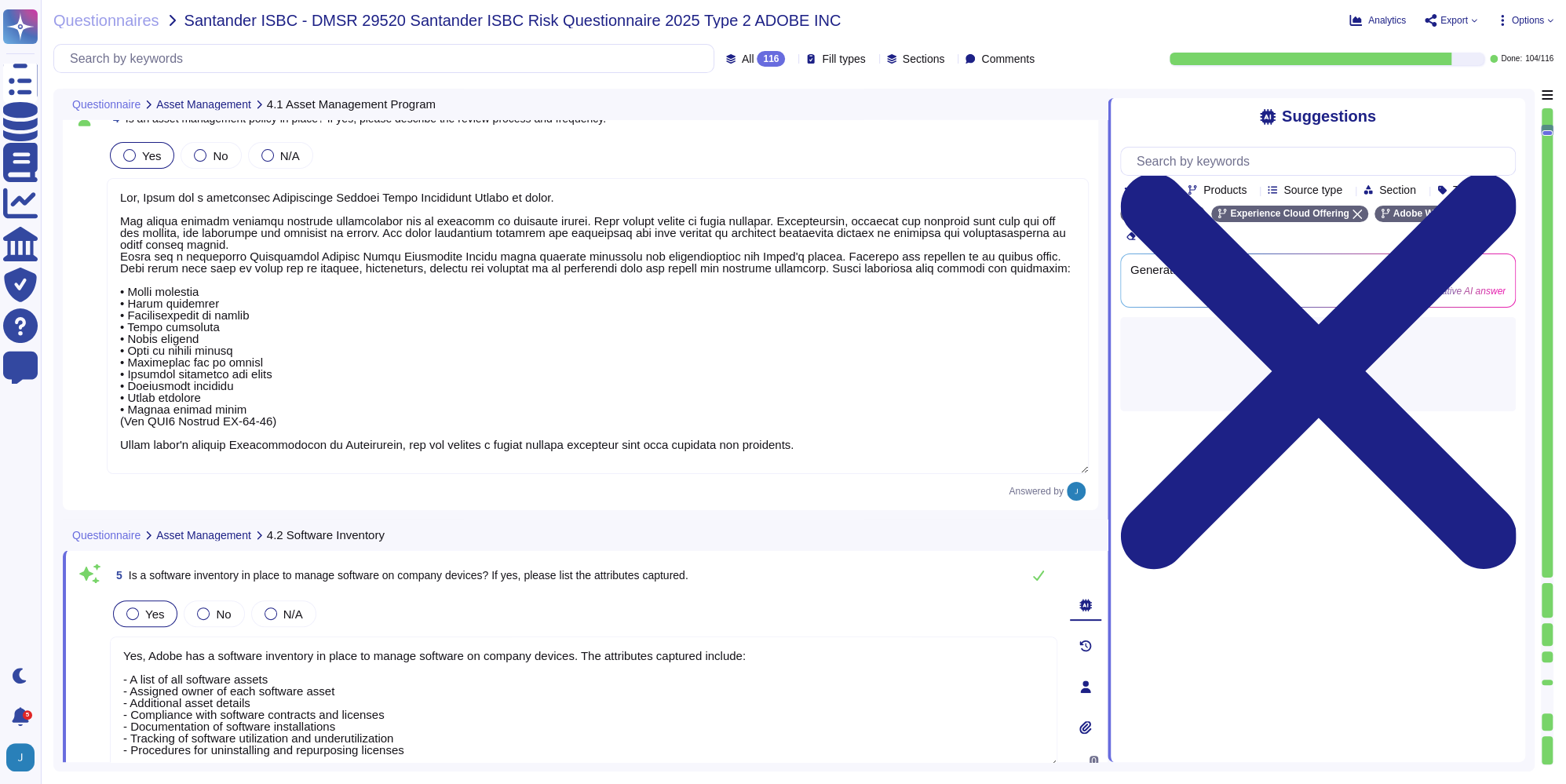
scroll to position [0, 0]
click at [425, 669] on textarea "Yes, Adobe has a software inventory in place to manage software on company devi…" at bounding box center [583, 702] width 947 height 131
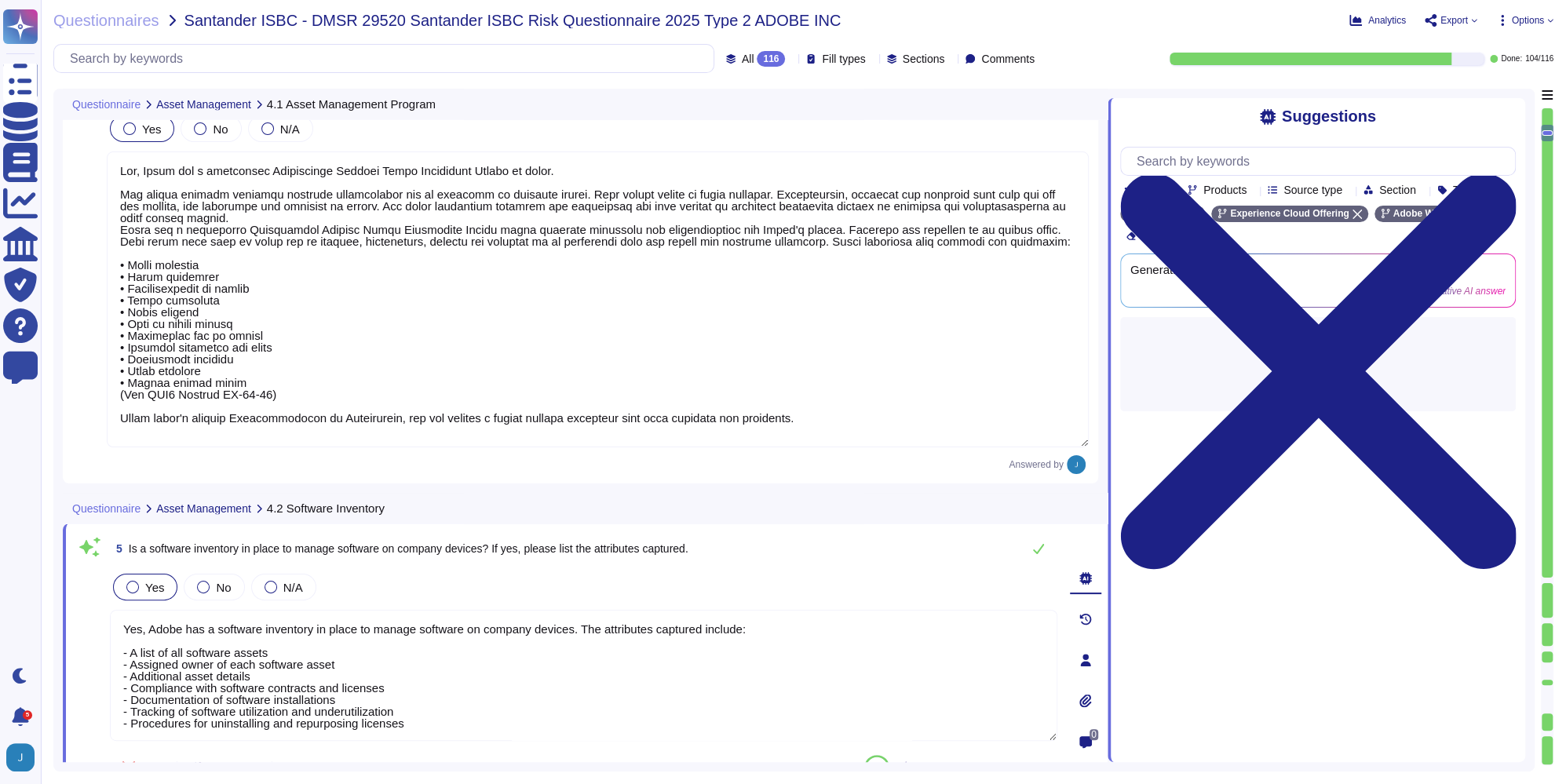
type textarea "Yes, a data inventory is in place to manage client data on company devices. The…"
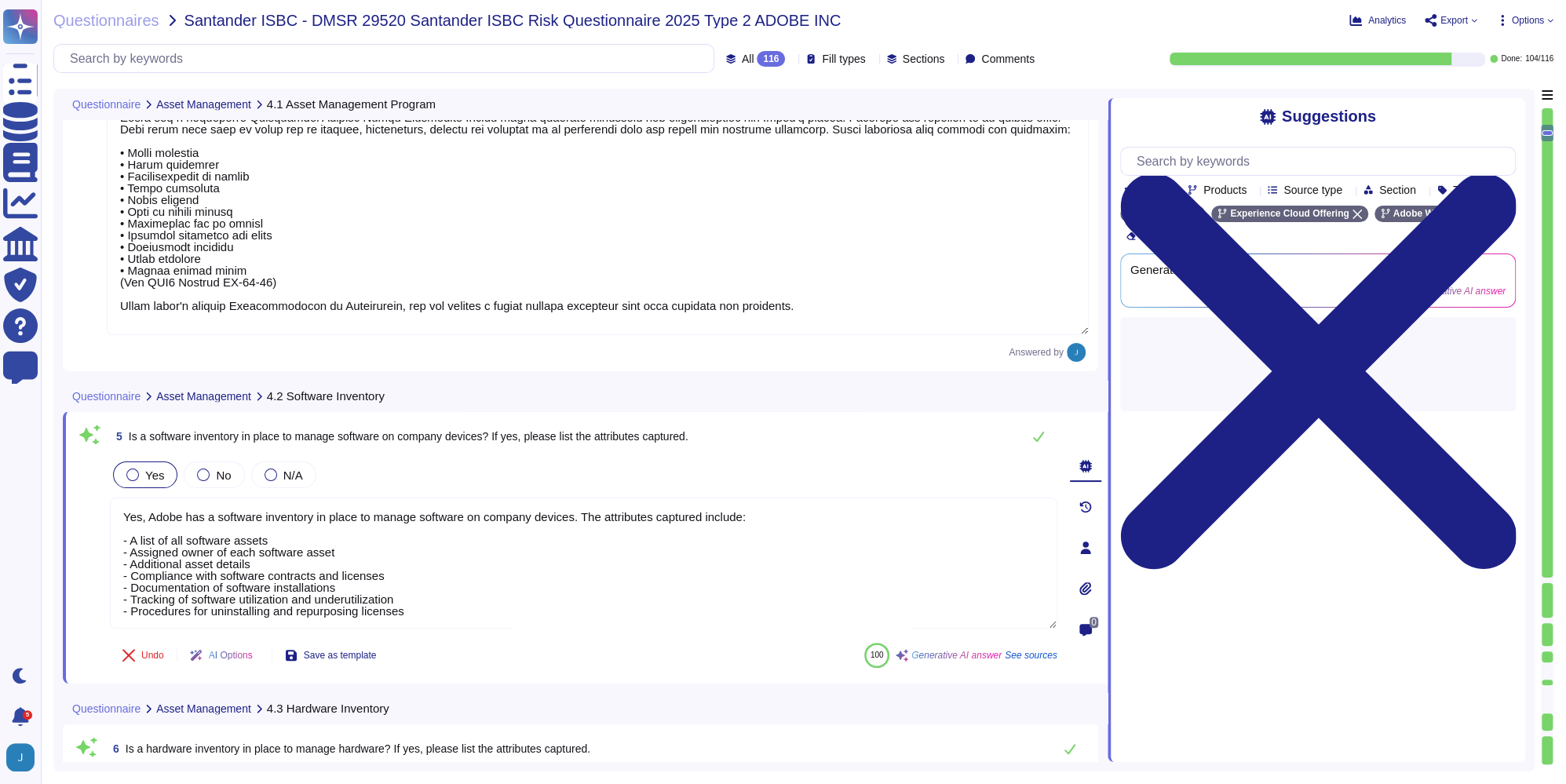
scroll to position [1101, 0]
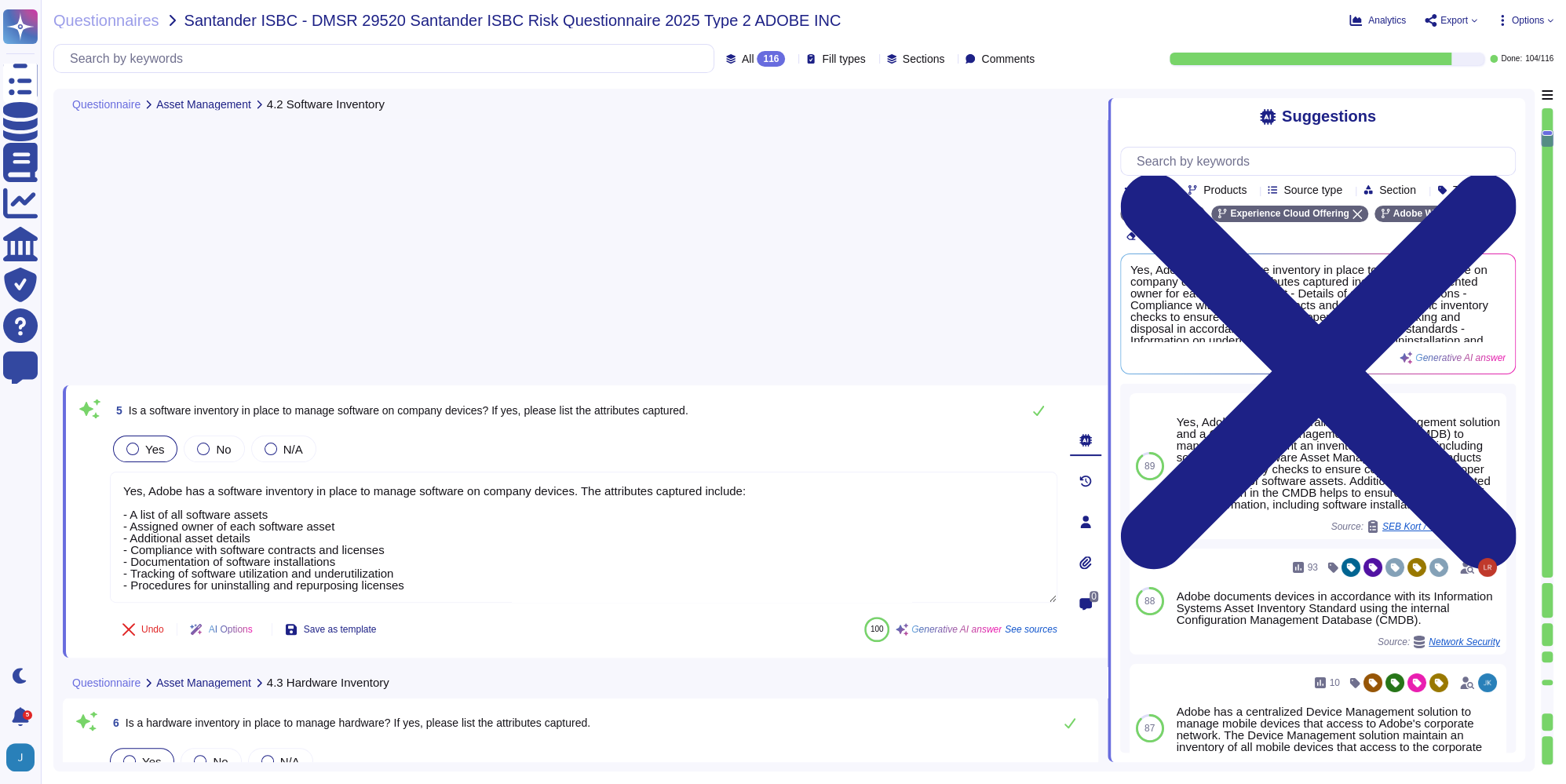
type textarea "Lorem ipsumdolors am consec adipisc eli seddoeiu te inc utlabo et dolore ma ali…"
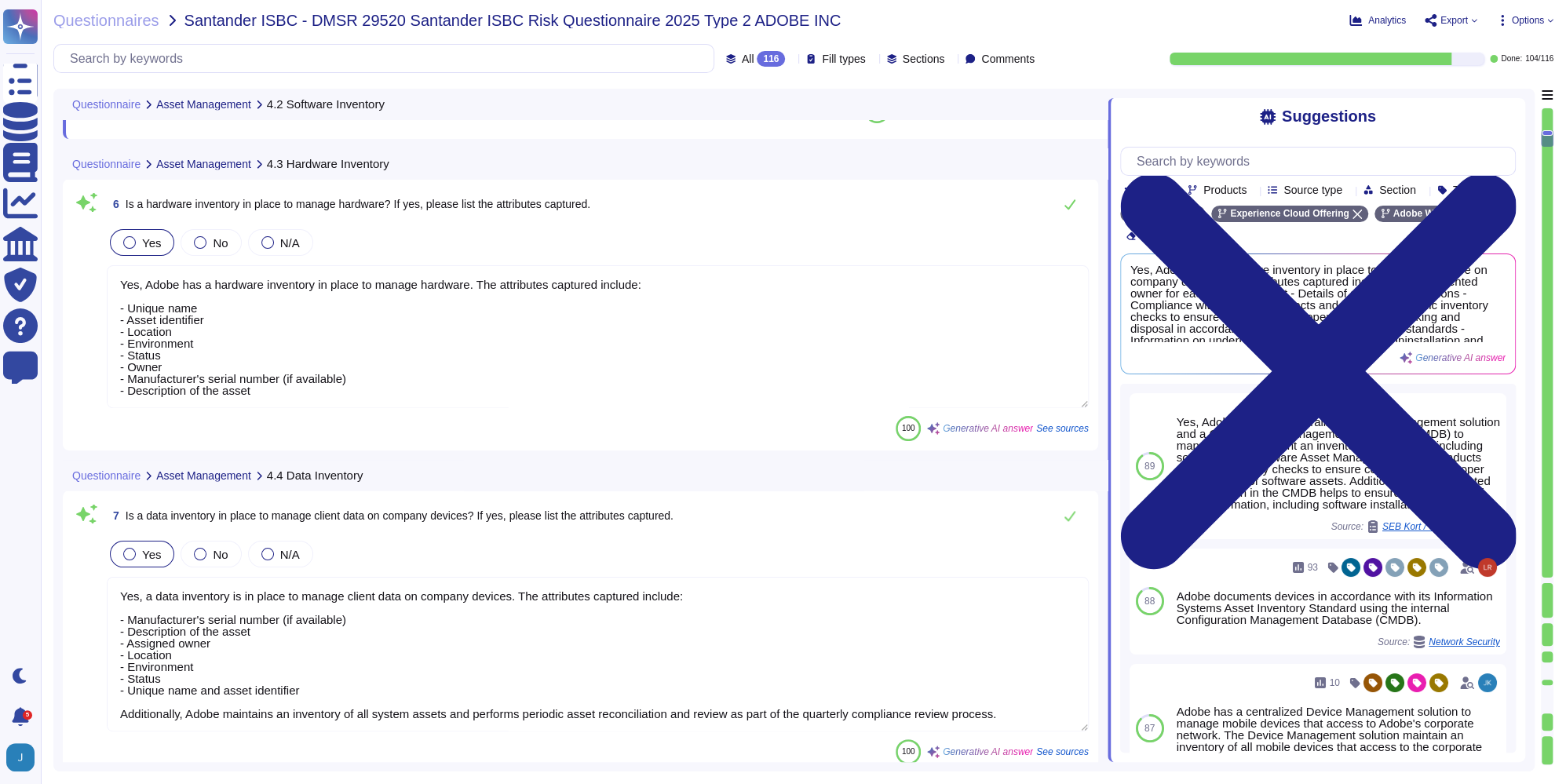
scroll to position [1844, 0]
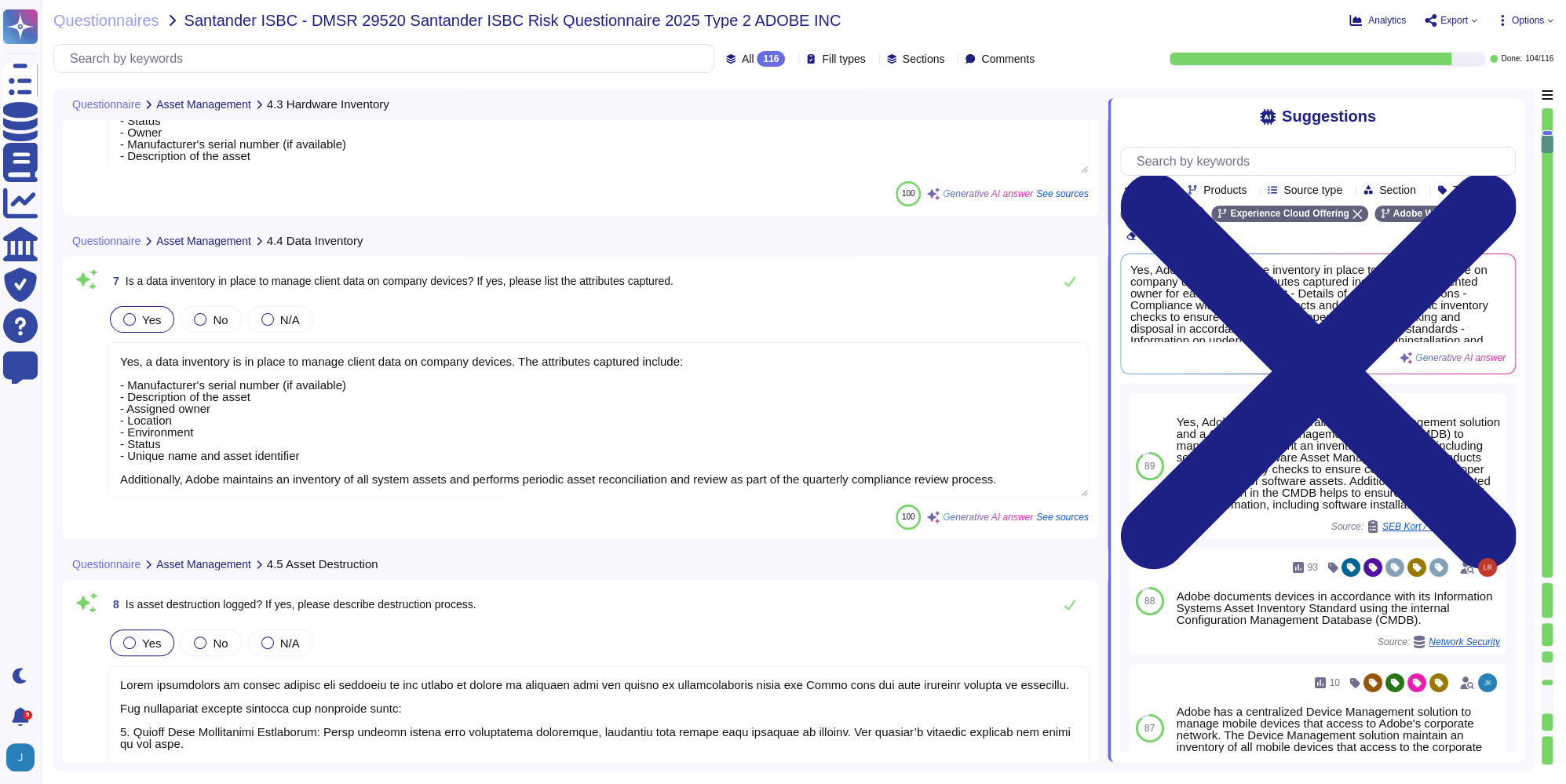
type textarea "Yes, Adobe has a Data Classification and Handling Standard in place. The review…"
click at [586, 676] on textarea at bounding box center [597, 778] width 983 height 226
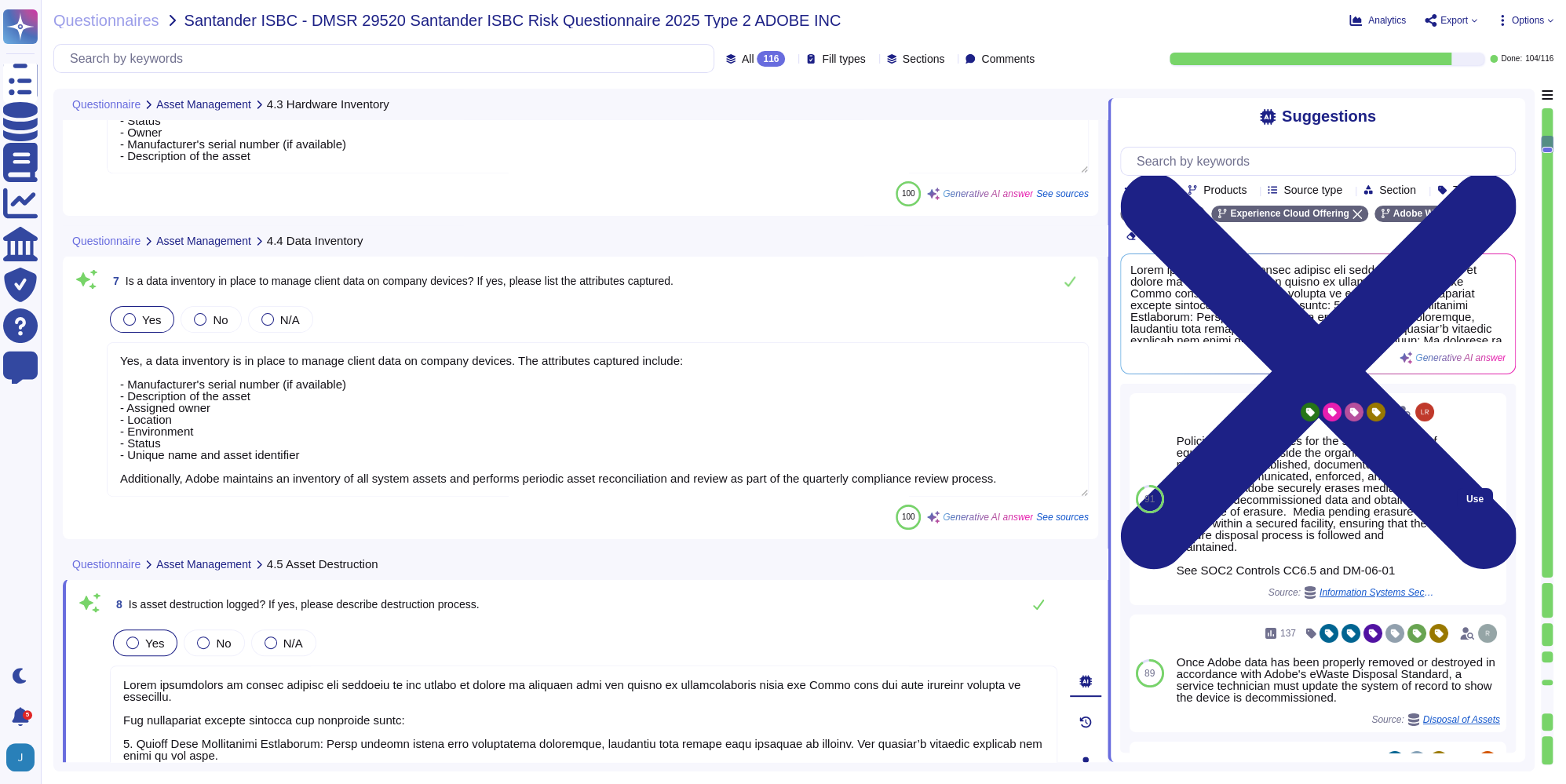
click at [1444, 521] on div "Use" at bounding box center [1475, 498] width 63 height 212
click at [1466, 504] on span "Use" at bounding box center [1475, 498] width 17 height 9
type textarea "Lorem ipsumdolors am consec adipisc eli seddoeiu te inc utlabo et dolore ma ali…"
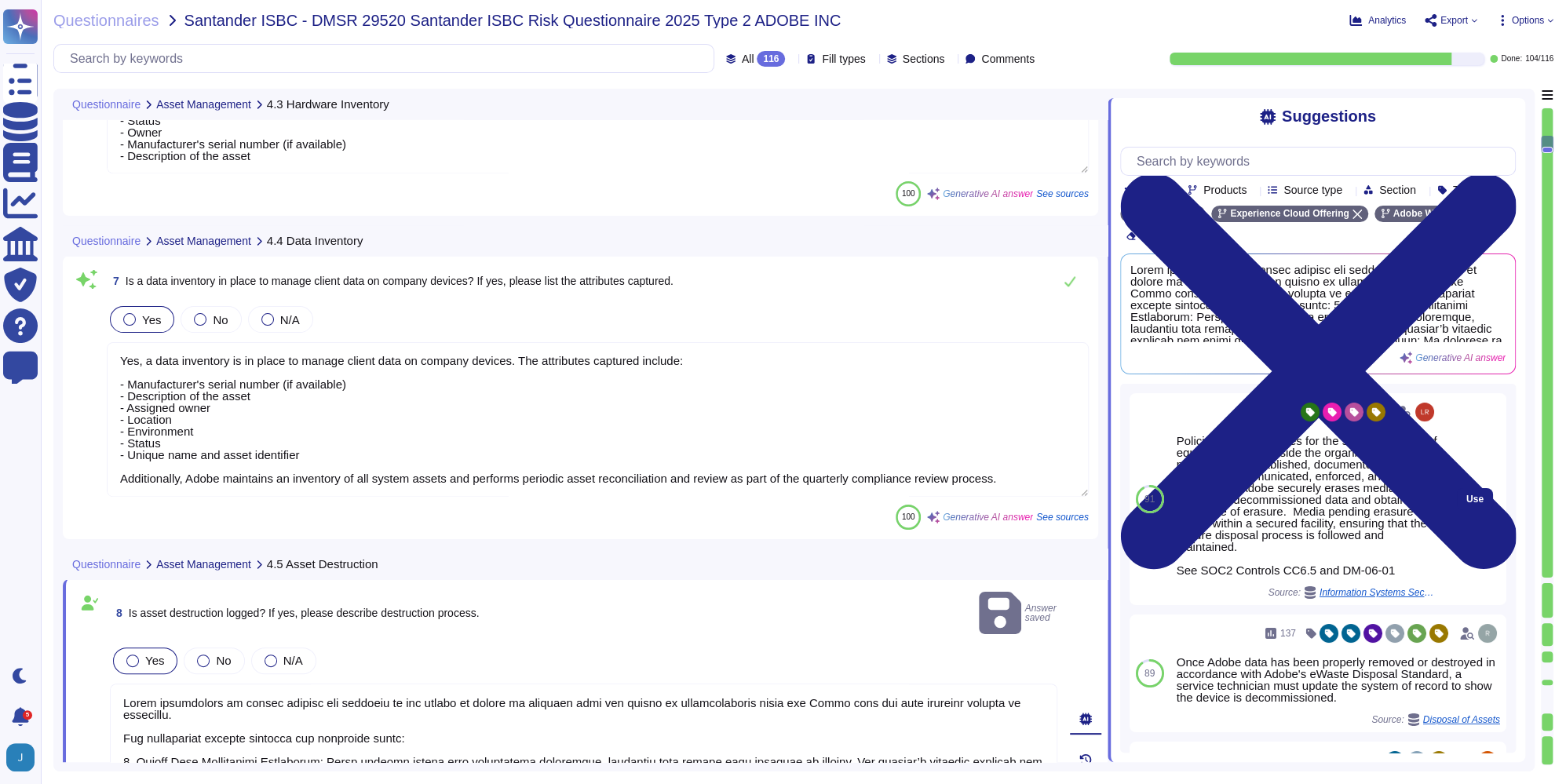
click at [1253, 493] on div "Policies and procedures for the secure disposal of equipment used outside the o…" at bounding box center [1308, 505] width 261 height 142
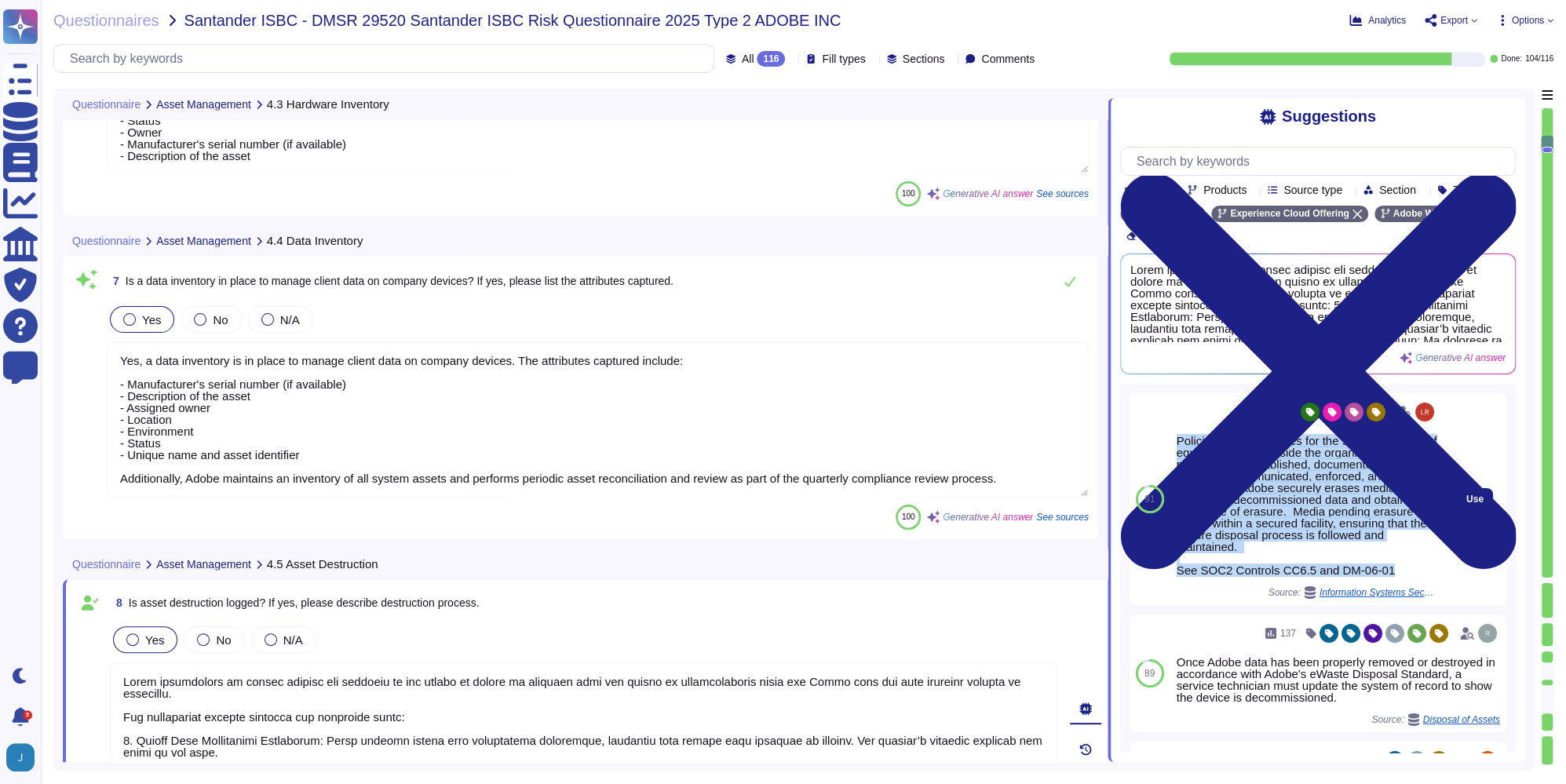
drag, startPoint x: 1405, startPoint y: 588, endPoint x: 1176, endPoint y: 457, distance: 263.8
click at [1177, 457] on div "Policies and procedures for the secure disposal of equipment used outside the o…" at bounding box center [1308, 505] width 261 height 142
copy div "Policies and procedures for the secure disposal of equipment used outside the o…"
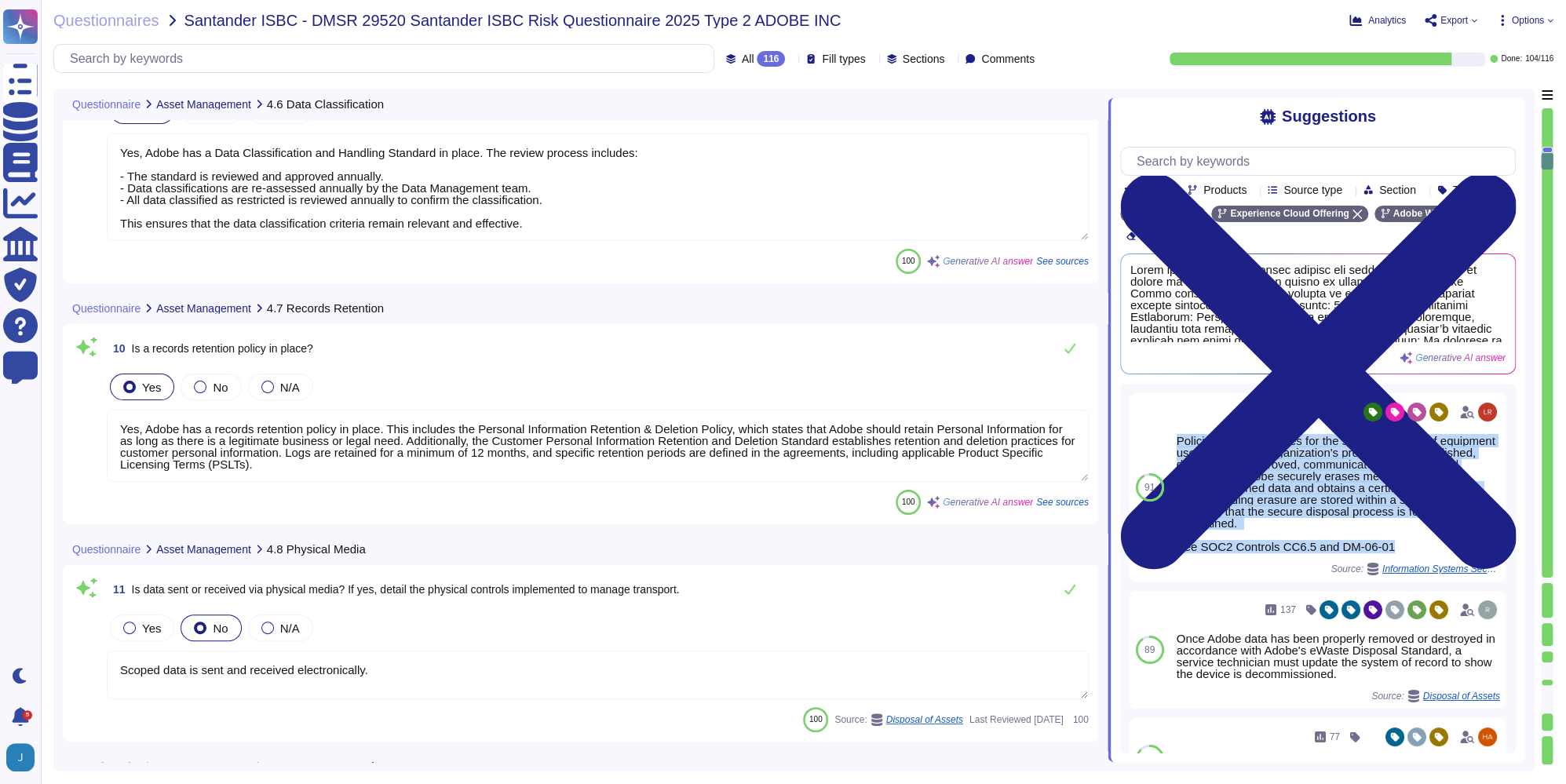
type textarea "Yes, Adobe has a records retention policy in place. This includes the Personal …"
type textarea "Scoped data is sent and received electronically."
type textarea "Adobe has established comprehensive measures to manage and enforce data and net…"
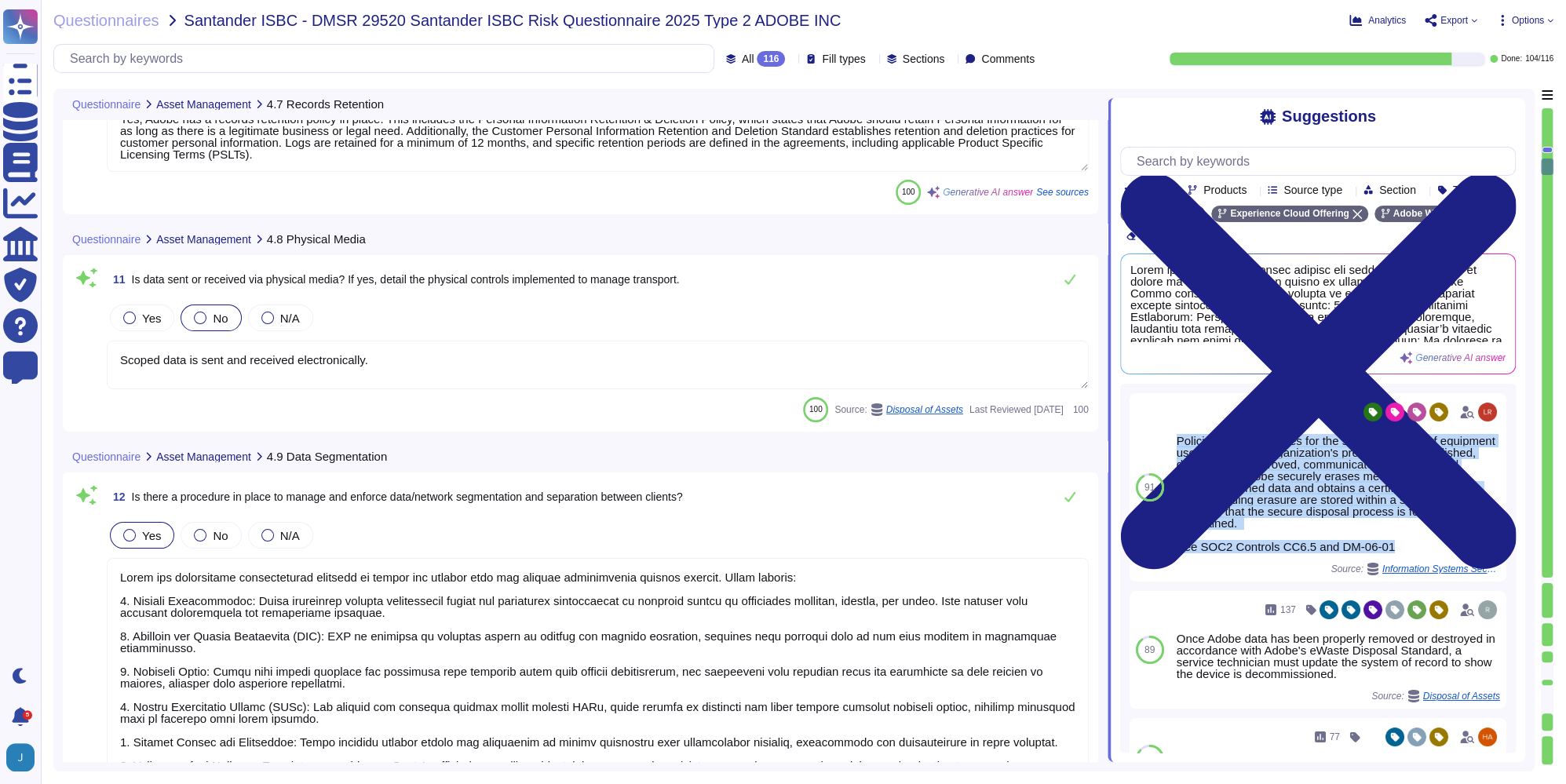
type textarea "Background checks are performed on employees and contractors before they are gr…"
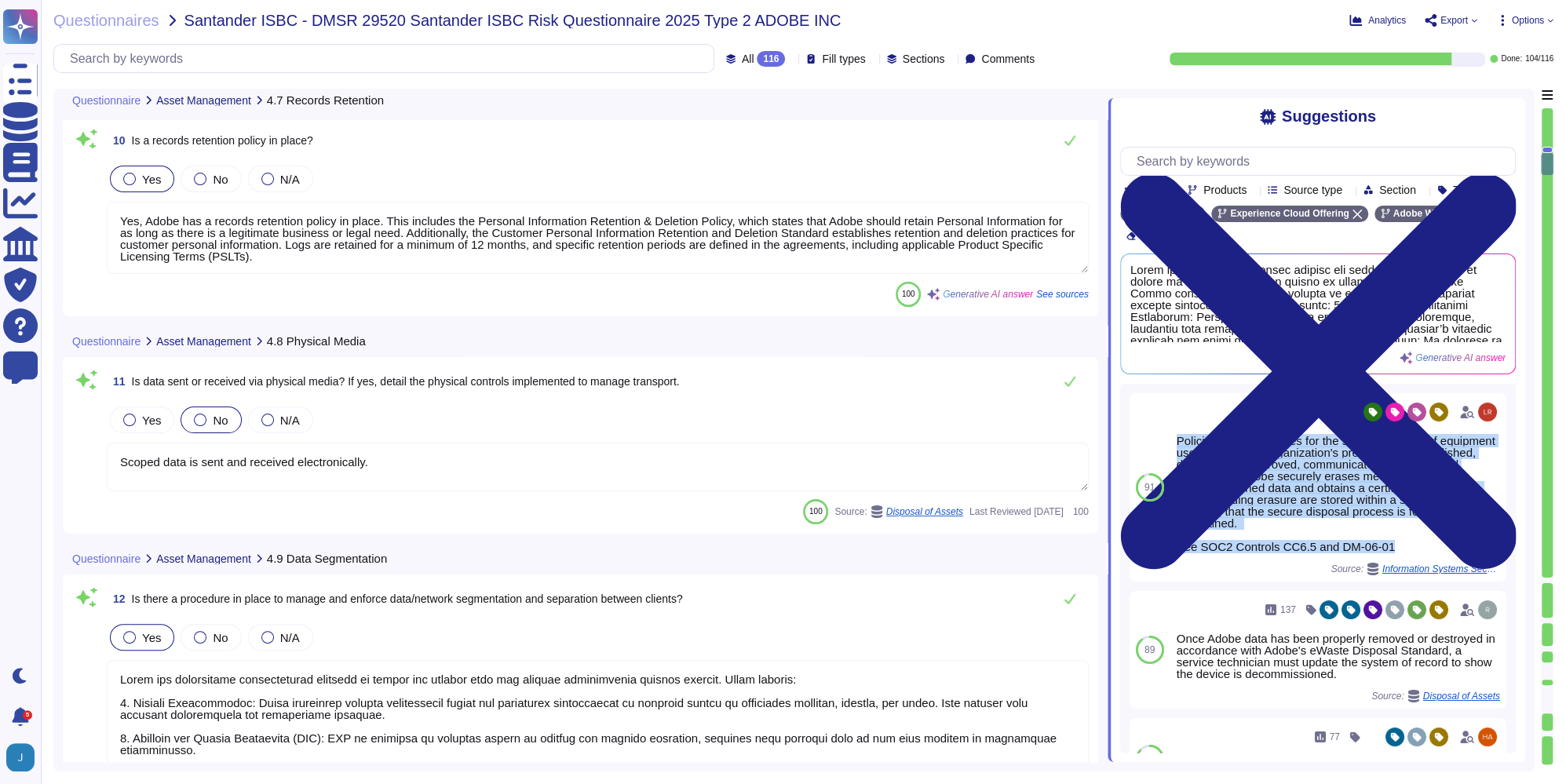
type textarea "Yes, Adobe has a Data Classification and Handling Standard in place. The review…"
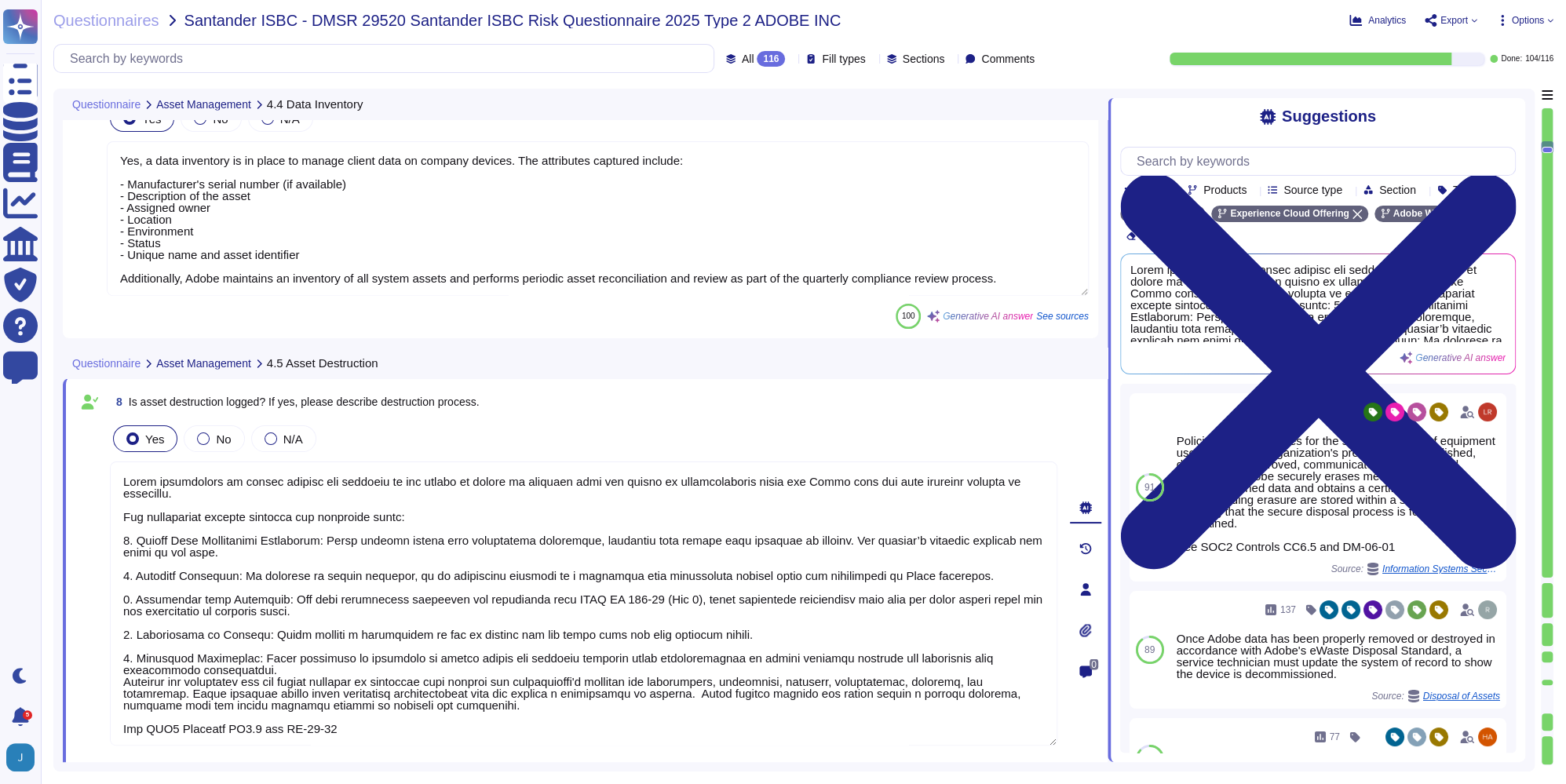
type textarea "Yes, a data inventory is in place to manage client data on company devices. The…"
type textarea "Lorem ipsumdolors am consec adipisc eli seddoeiu te inc utlabo et dolore ma ali…"
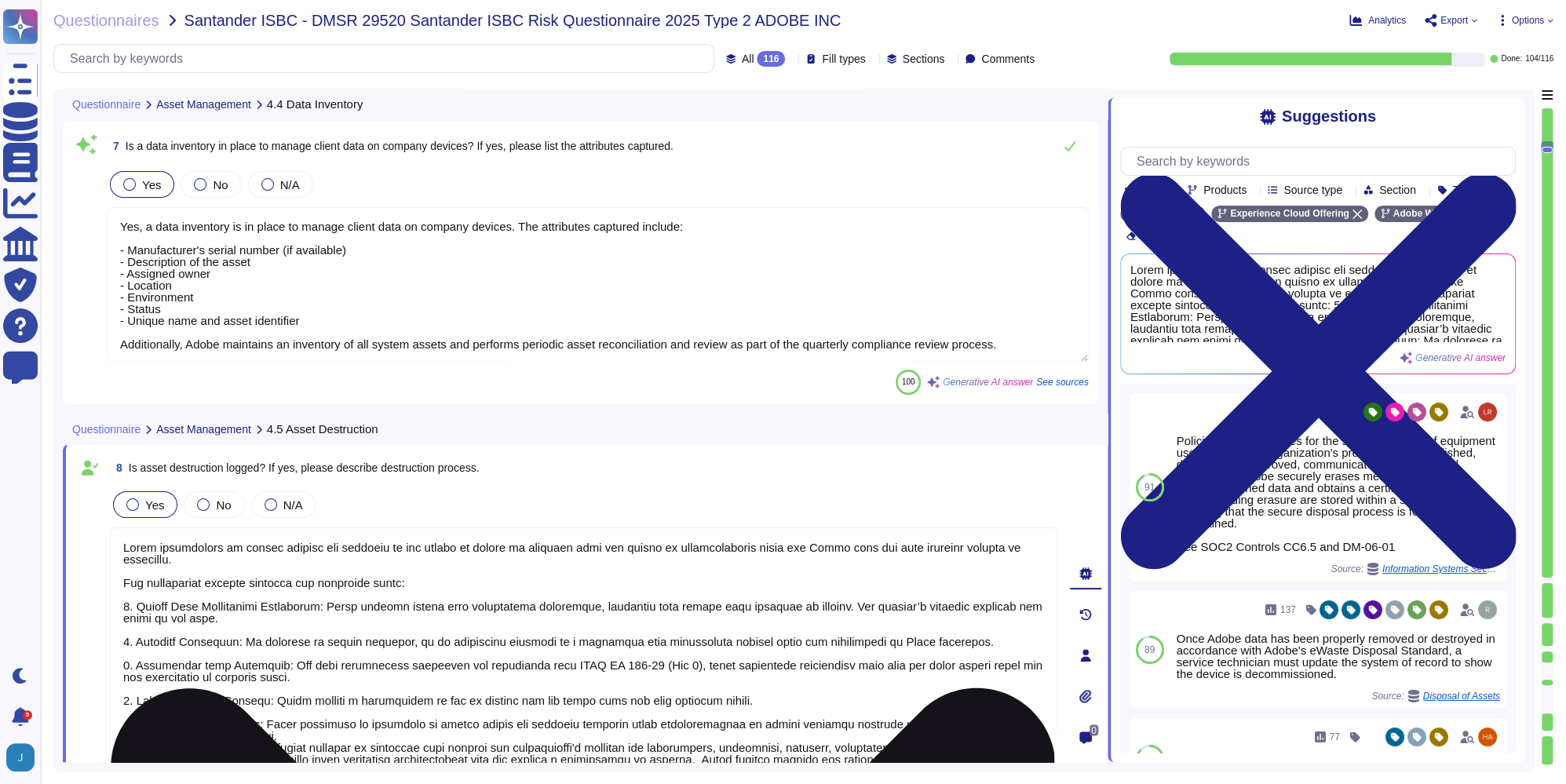
scroll to position [1842, 0]
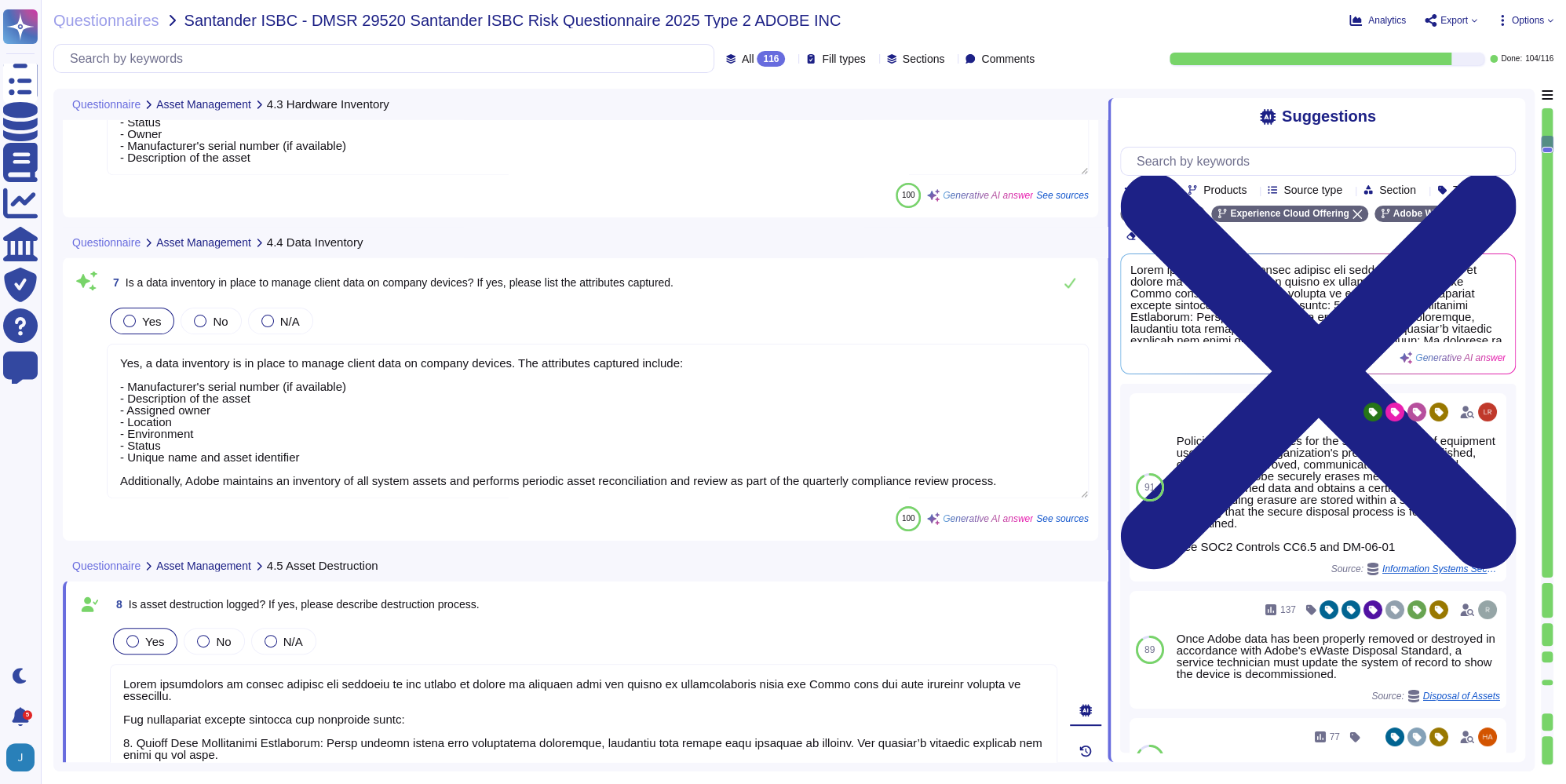
type textarea "Yes, Adobe has a hardware inventory in place to manage hardware. The attributes…"
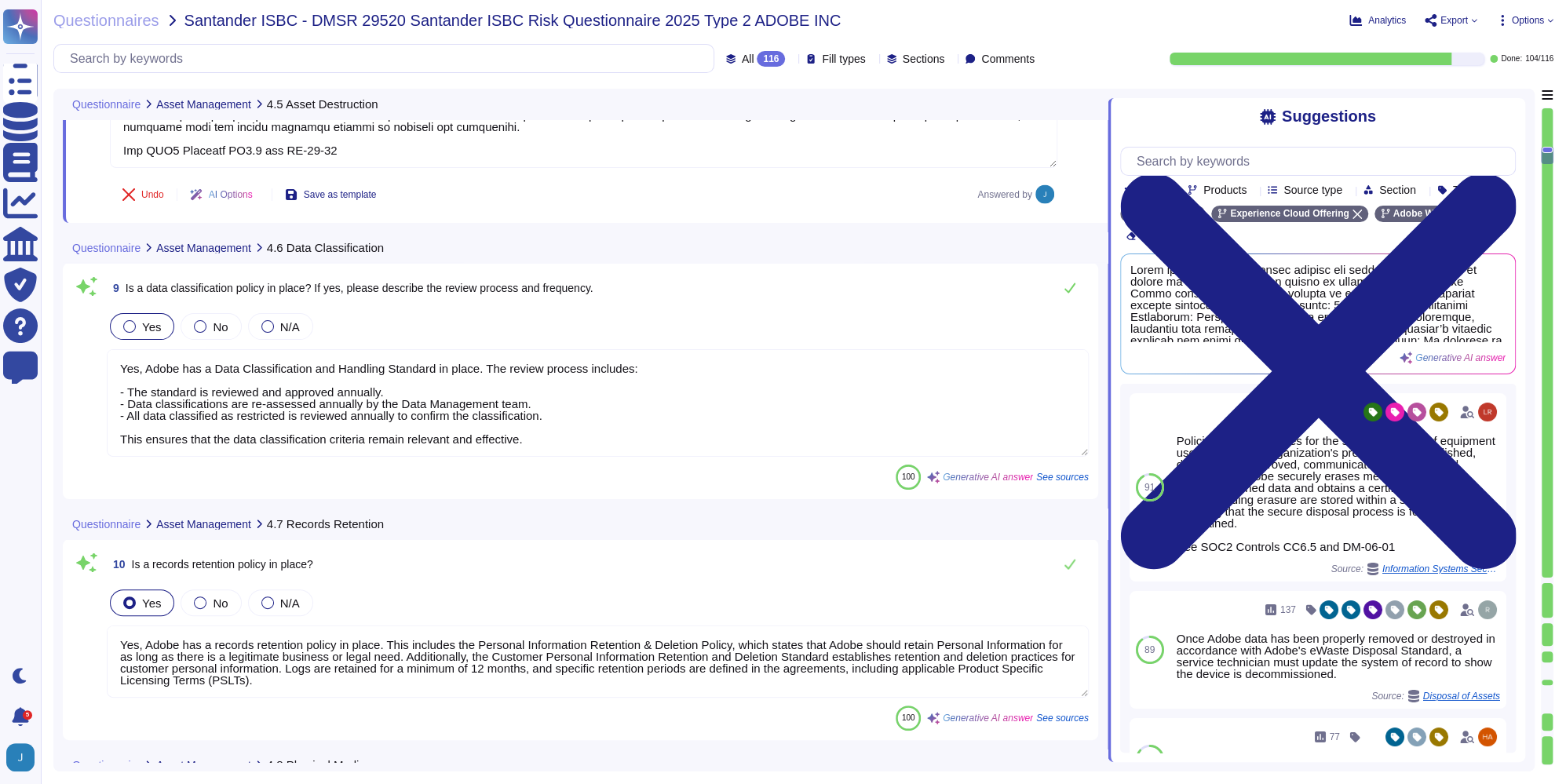
type textarea "Yes, Adobe has a records retention policy in place. This includes the Personal …"
type textarea "Scoped data is sent and received electronically."
type textarea "Adobe has established comprehensive measures to manage and enforce data and net…"
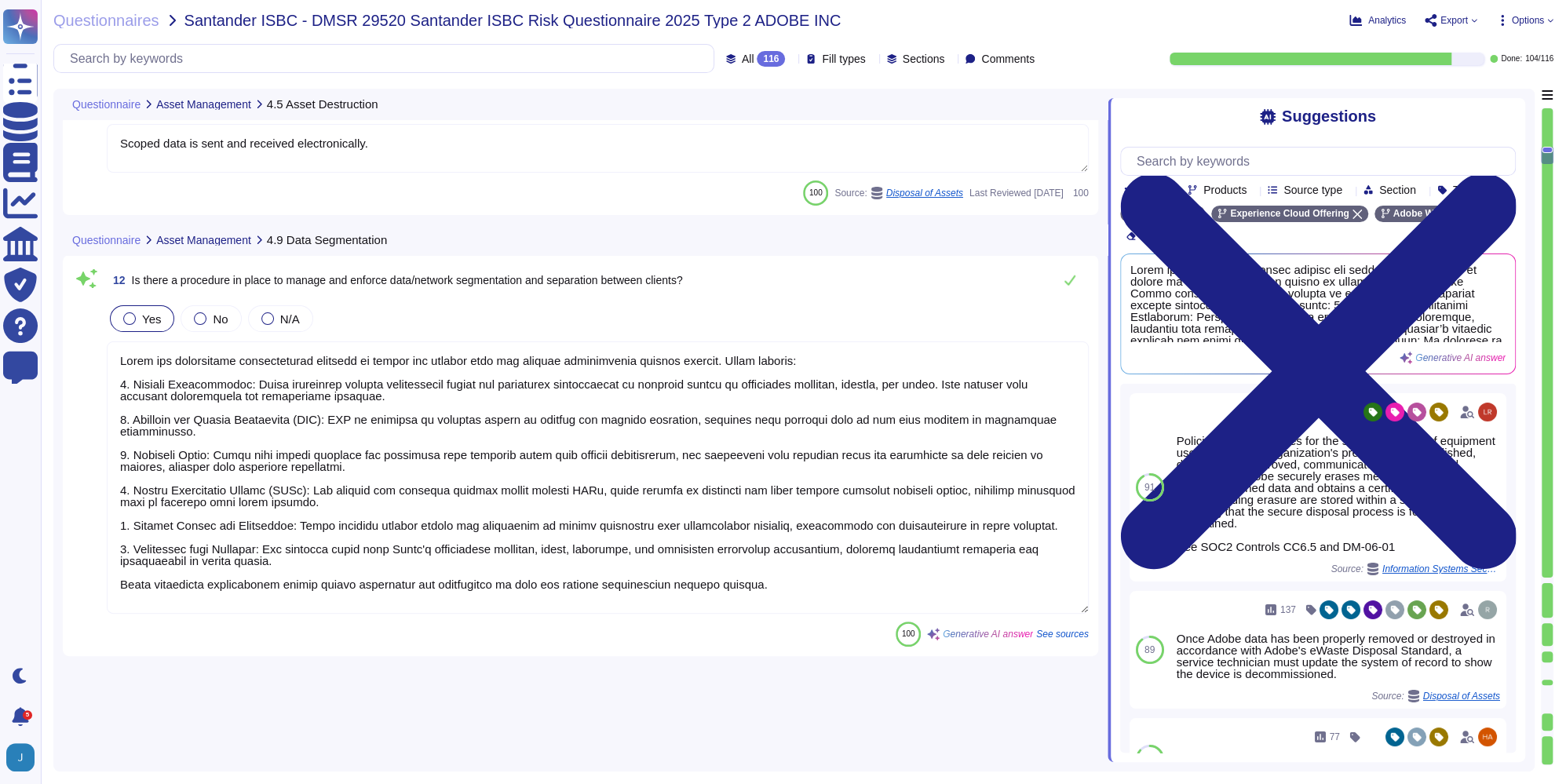
scroll to position [4282, 0]
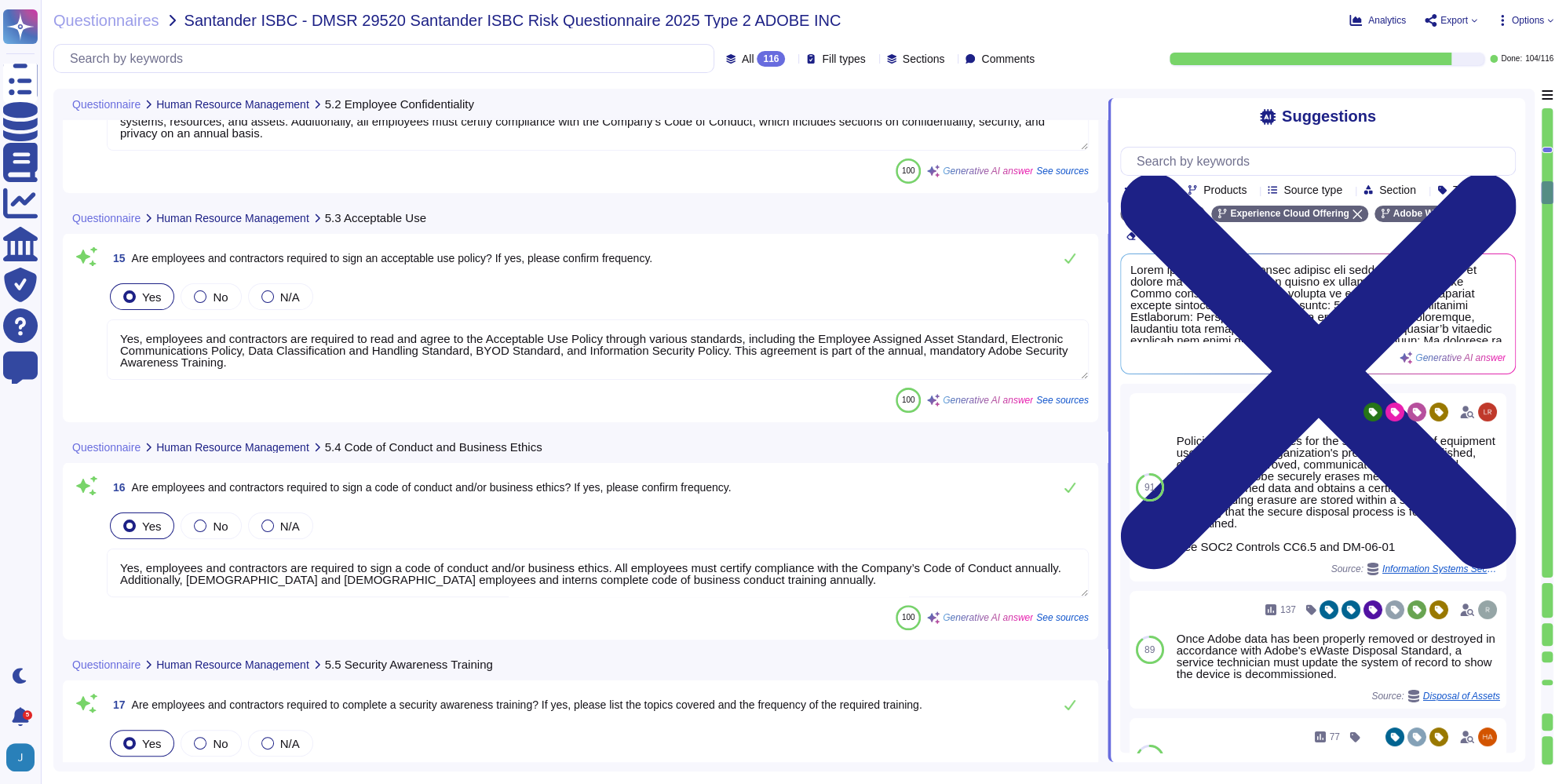
type textarea "Yes, employees and contractors are required to sign a Non-Disclosure Agreement …"
type textarea "Yes, employees and contractors are required to read and agree to the Acceptable…"
type textarea "Yes, employees and contractors are required to sign a code of conduct and/or bu…"
type textarea "Yes, employees are required to complete a mandatory annual Security Awareness T…"
type textarea "Yes, Adobe has a Physical Security Policy in place that establishes mechanisms …"
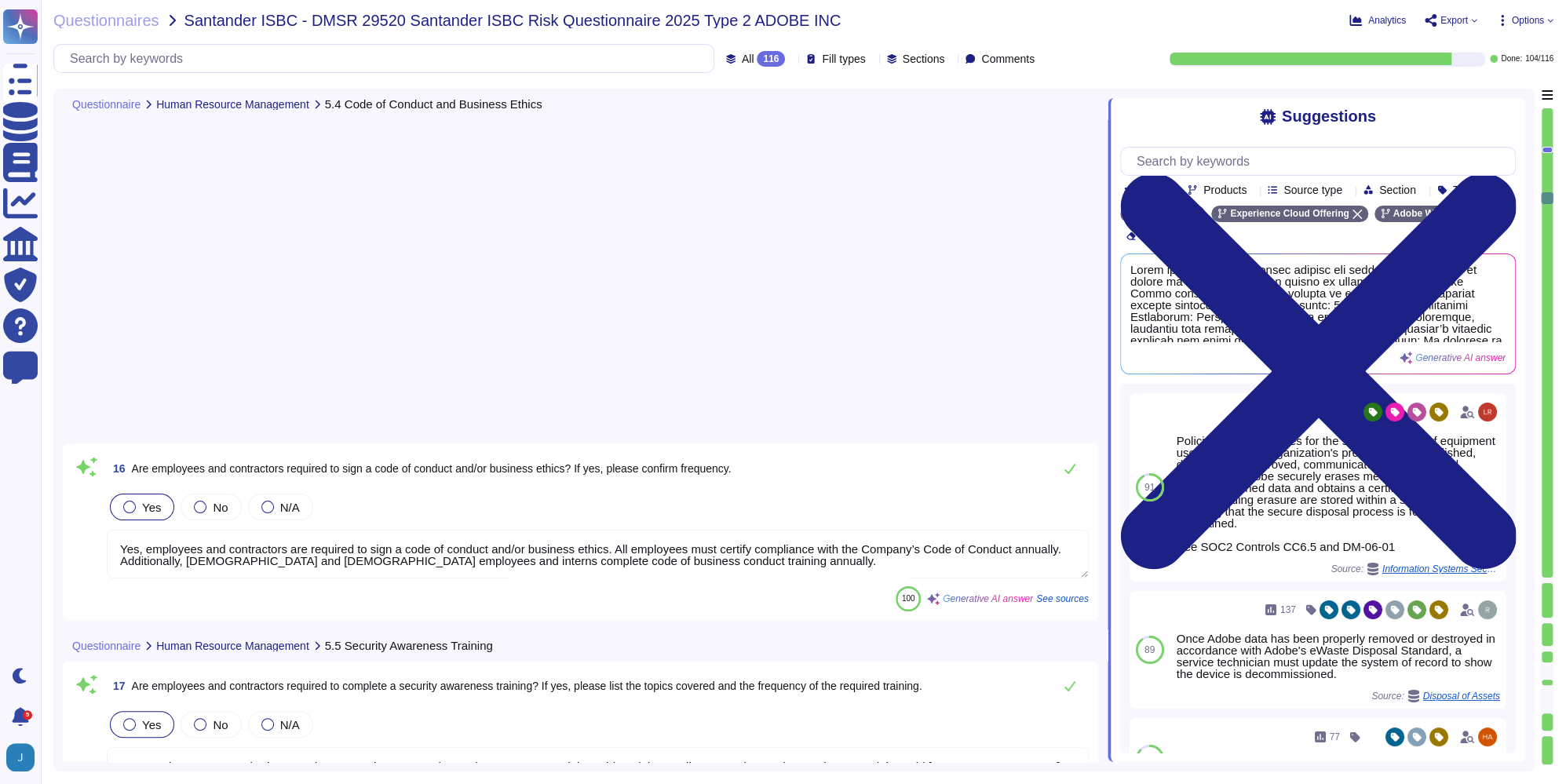
type textarea "Yes, audits of physical security, environmental, and data center operation cont…"
type textarea "Yes, a visitor management program is in place at Adobe. - All visitors and gues…"
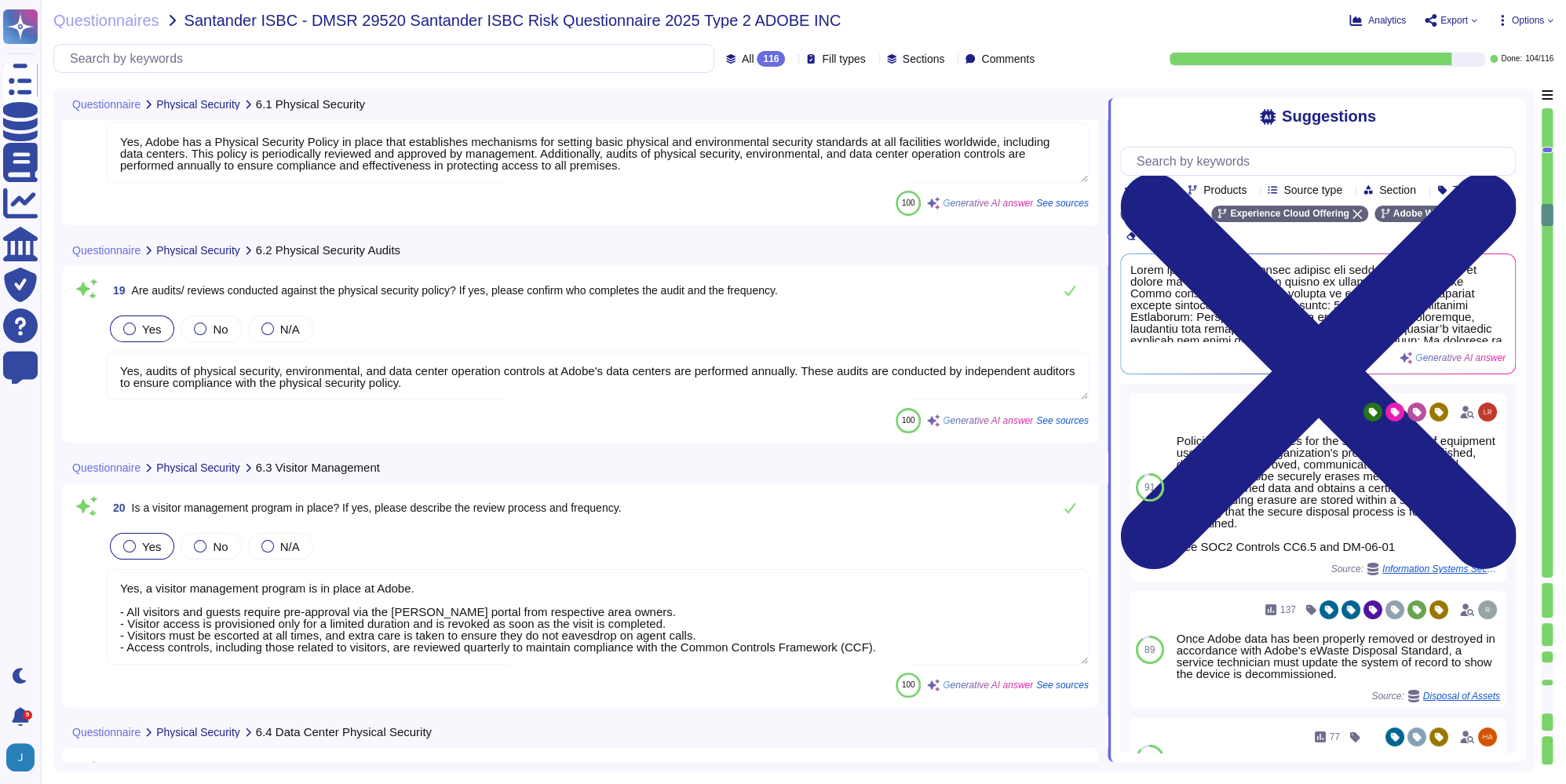
type textarea "Yes, physical security controls are in place at the data center to effectively …"
type textarea "Yes, a change management policy is in place. The review process is managed cent…"
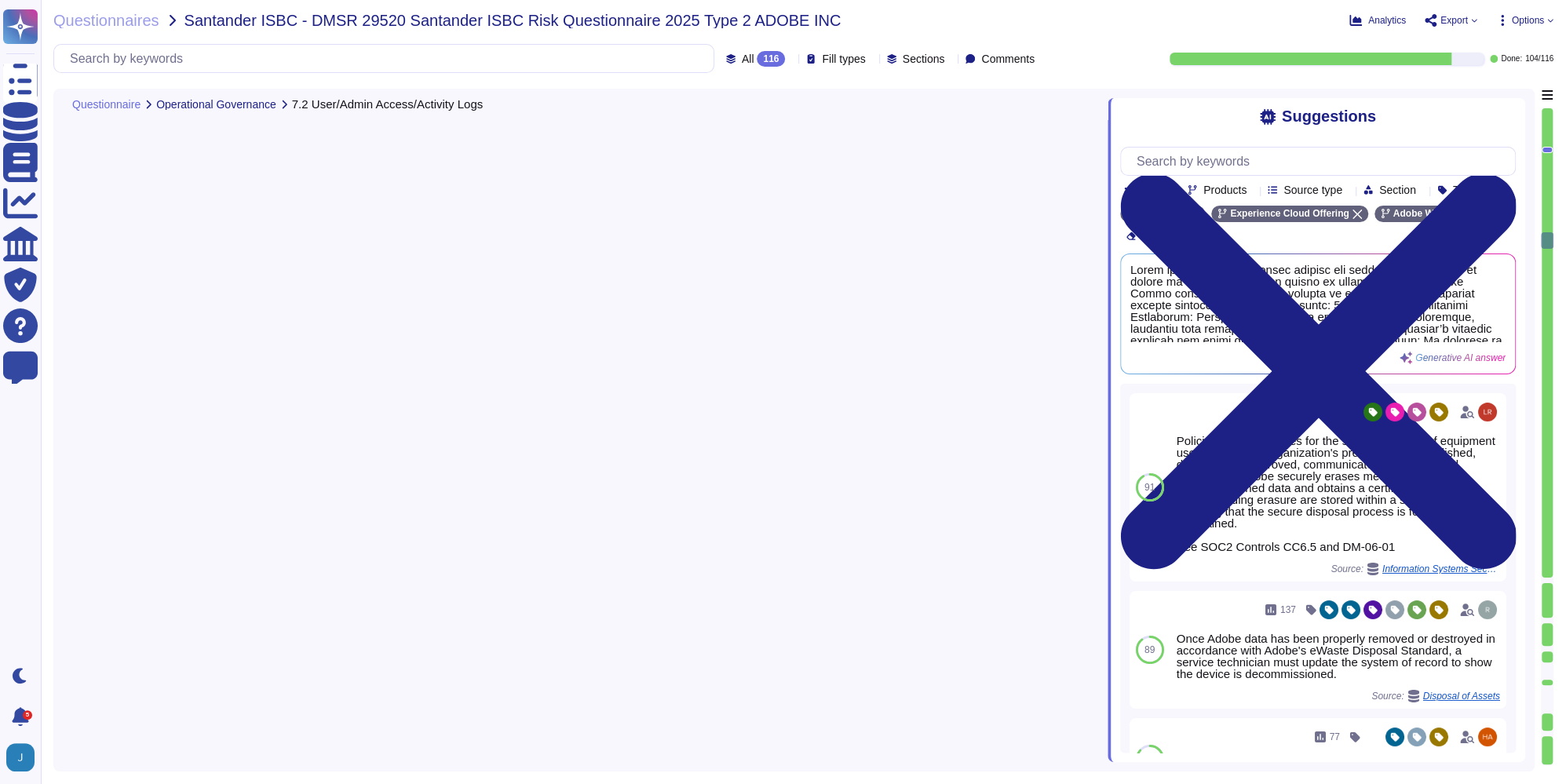
type textarea "Yes, a removable media policy is in place at Adobe. The policy strictly prohibi…"
type textarea "Yes, incoming and outgoing emails are scanned automatically. Incoming Emails: -…"
type textarea "Yes, Adobe has established a Bring Your Own Device (BYOD) Standard that outline…"
type textarea "Yes, antivirus is deployed to all servers. The software used is CrowdStrike, a …"
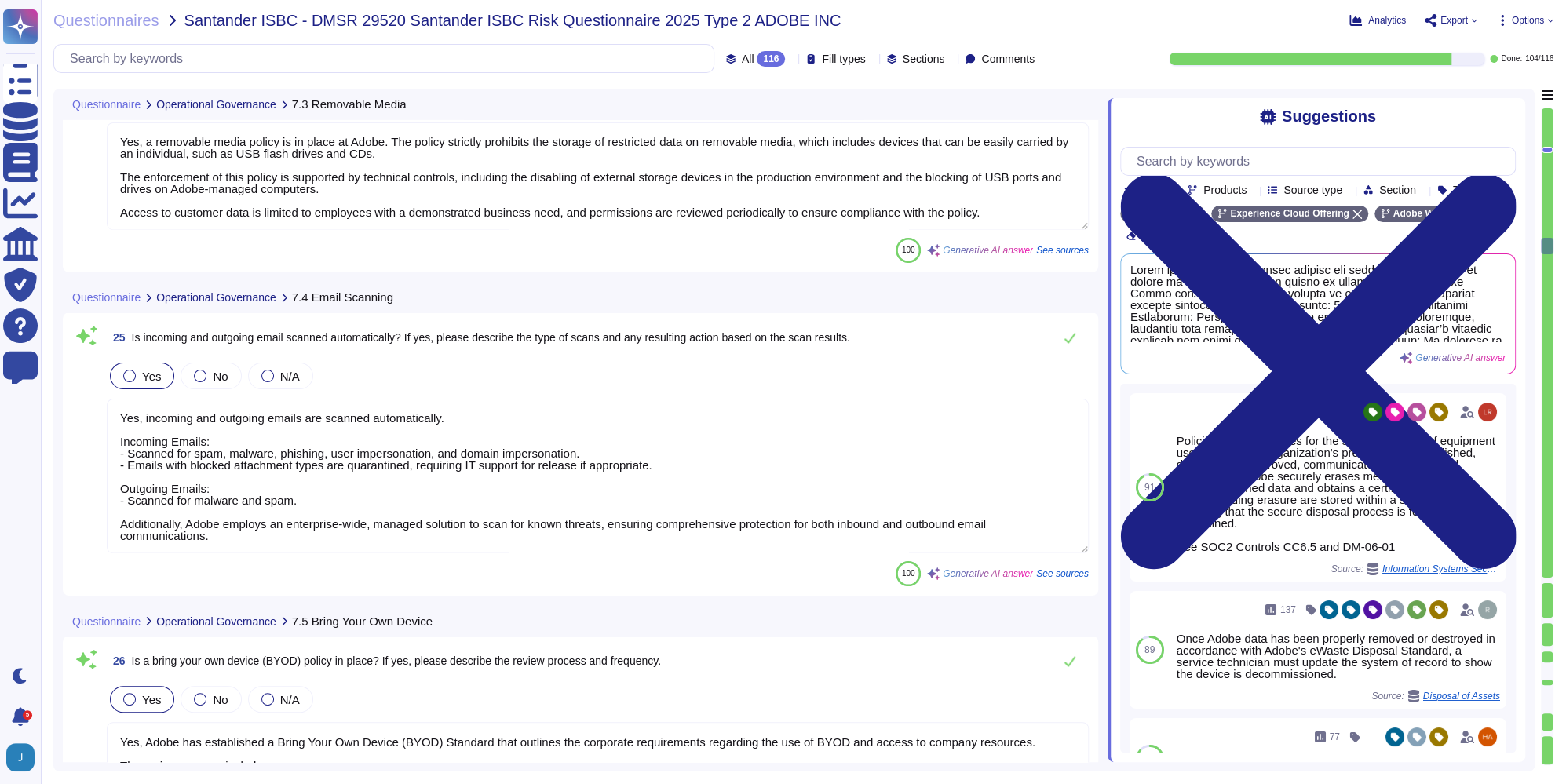
scroll to position [1, 0]
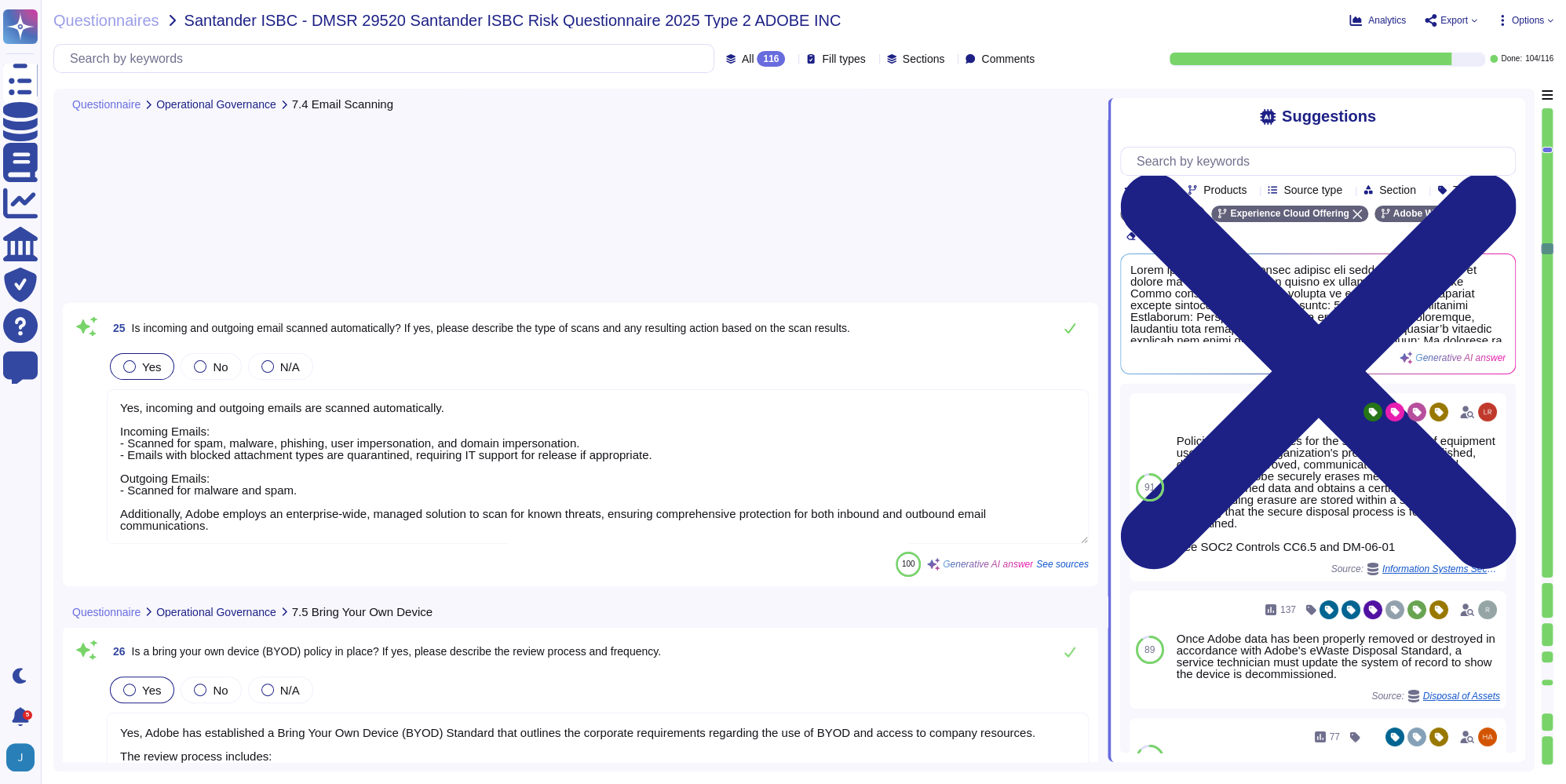
type textarea "Yes, Endpoint Detection and Response (EDR) technology is utilized for anti-viru…"
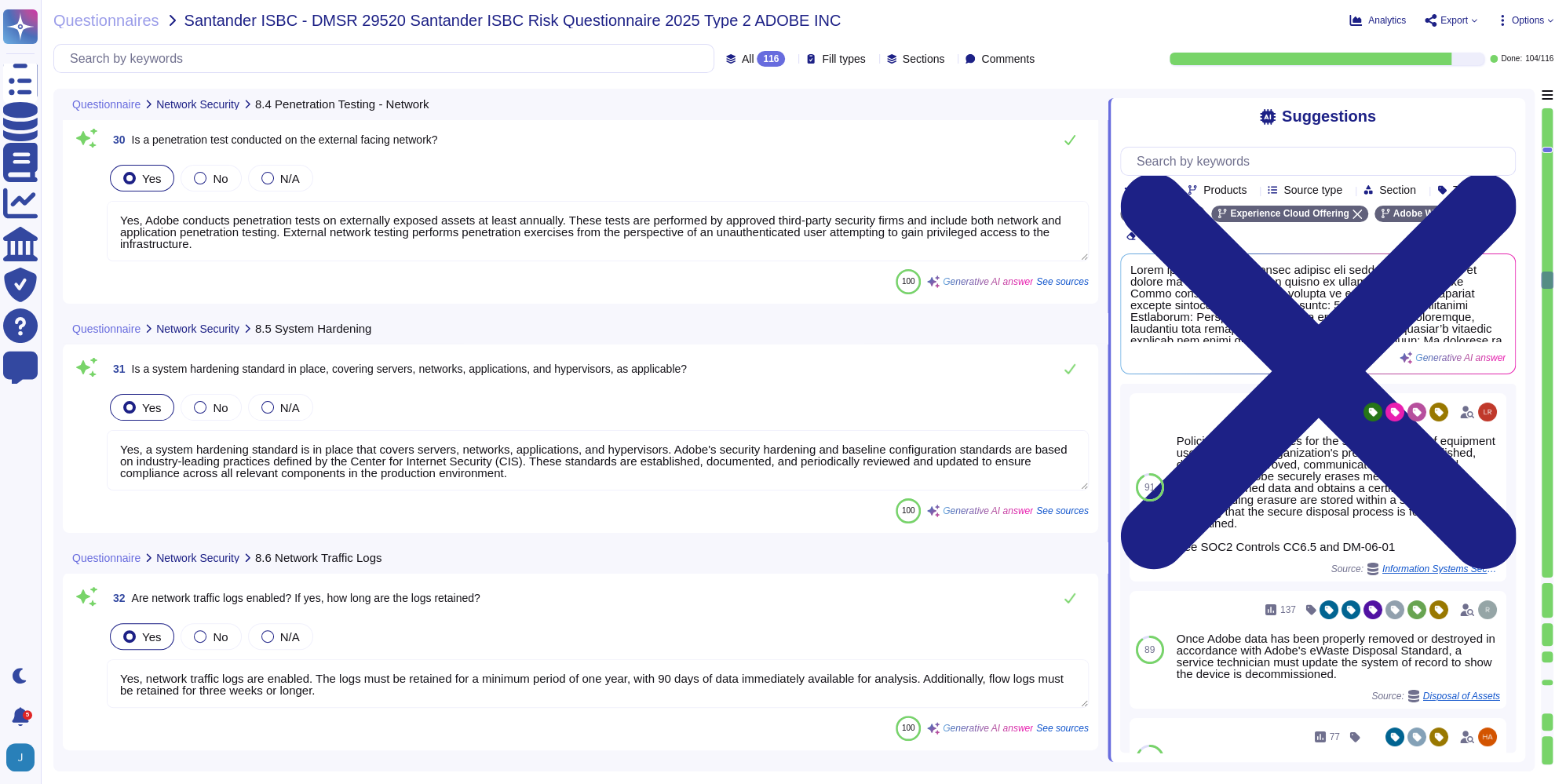
type textarea "Yes, Adobe conducts penetration tests on externally exposed assets at least ann…"
type textarea "Yes, a system hardening standard is in place that covers servers, networks, app…"
type textarea "Yes, network traffic logs are enabled. The logs must be retained for a minimum …"
type textarea "All systems and network components at Adobe are required to synchronize to an A…"
type textarea "Yes, users are restricted from installing software without approval. Adobe has …"
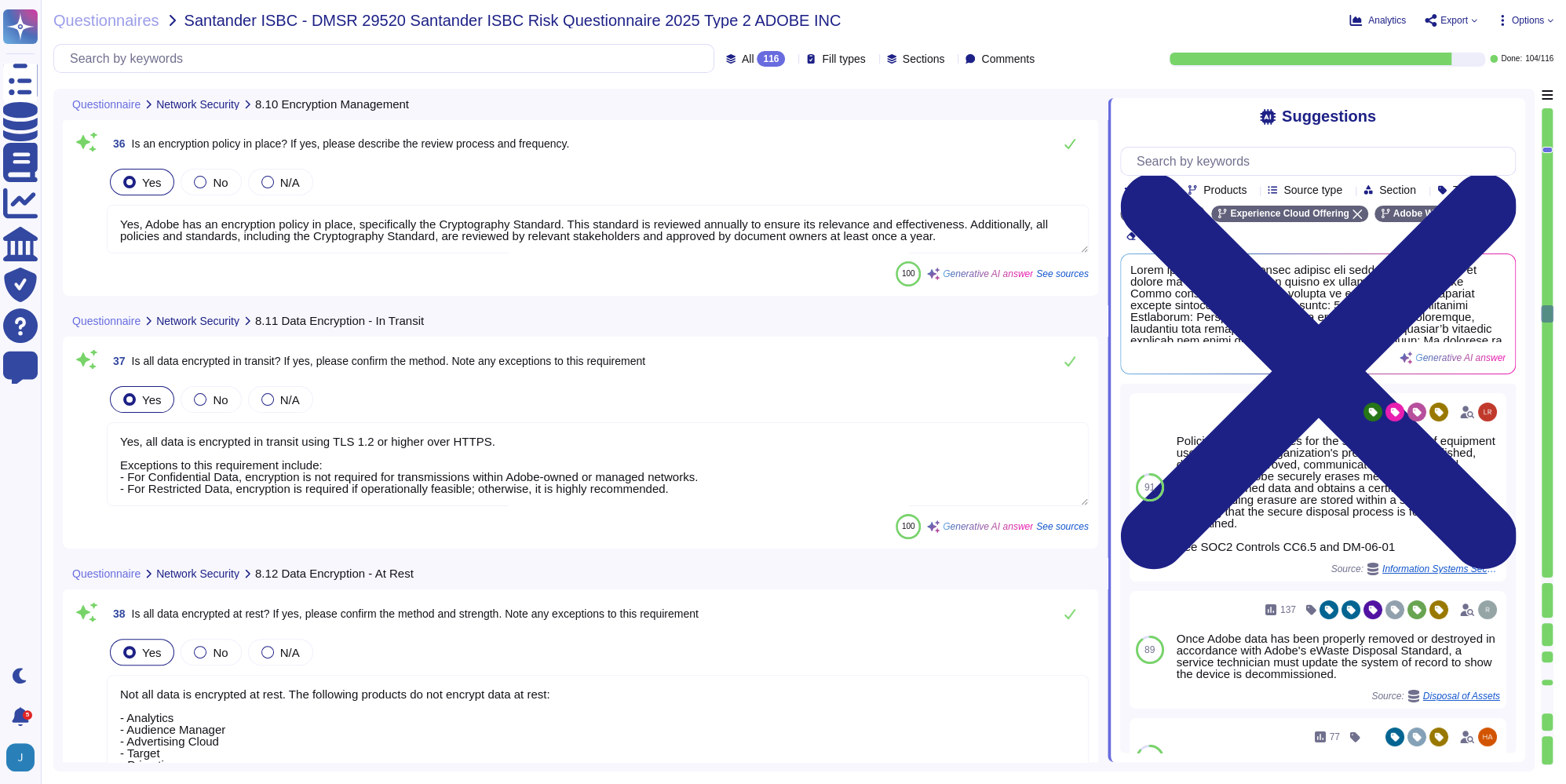
type textarea "Yes, Adobe has an encryption policy in place, specifically the Cryptography Sta…"
type textarea "Yes, all data is encrypted in transit using TLS 1.2 or higher over HTTPS. Excep…"
type textarea "Not all data is encrypted at rest. The following products do not encrypt data a…"
type textarea "Yes, Adobe employs a real-time Intrusion Detection System (IDS) and/or Intrusio…"
type textarea "Yes, vulnerability scans are run on a regular basis. Internal and external vuln…"
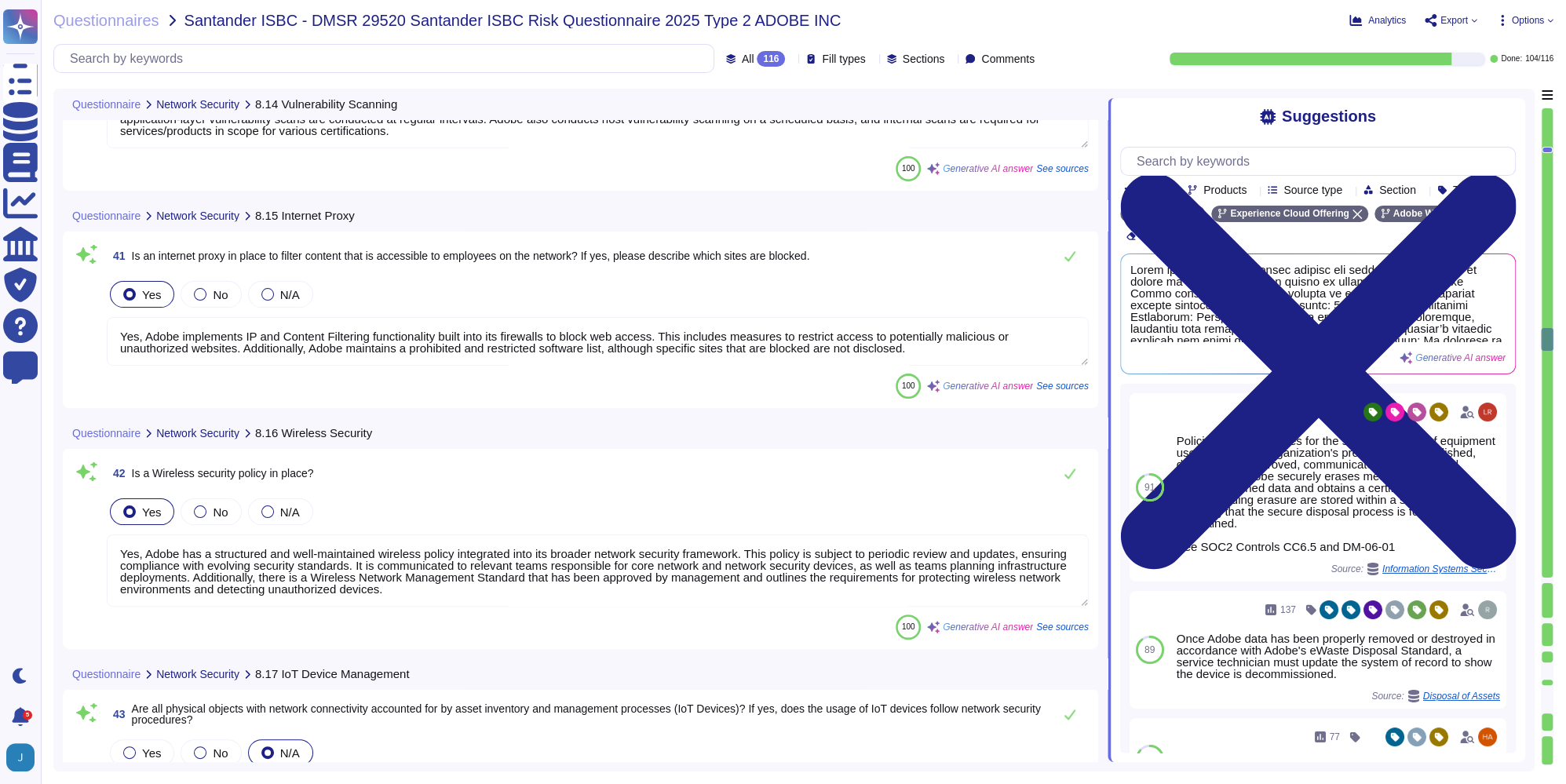
type textarea "Yes, Adobe implements IP and Content Filtering functionality built into its fir…"
type textarea "Yes, Adobe has a structured and well-maintained wireless policy integrated into…"
type textarea "IoT devices are not in scope for the service offering"
type textarea "Lor, Ipsum dol si ametco adipiscing elitse do eiusm, temporincidi utl Etdolor M…"
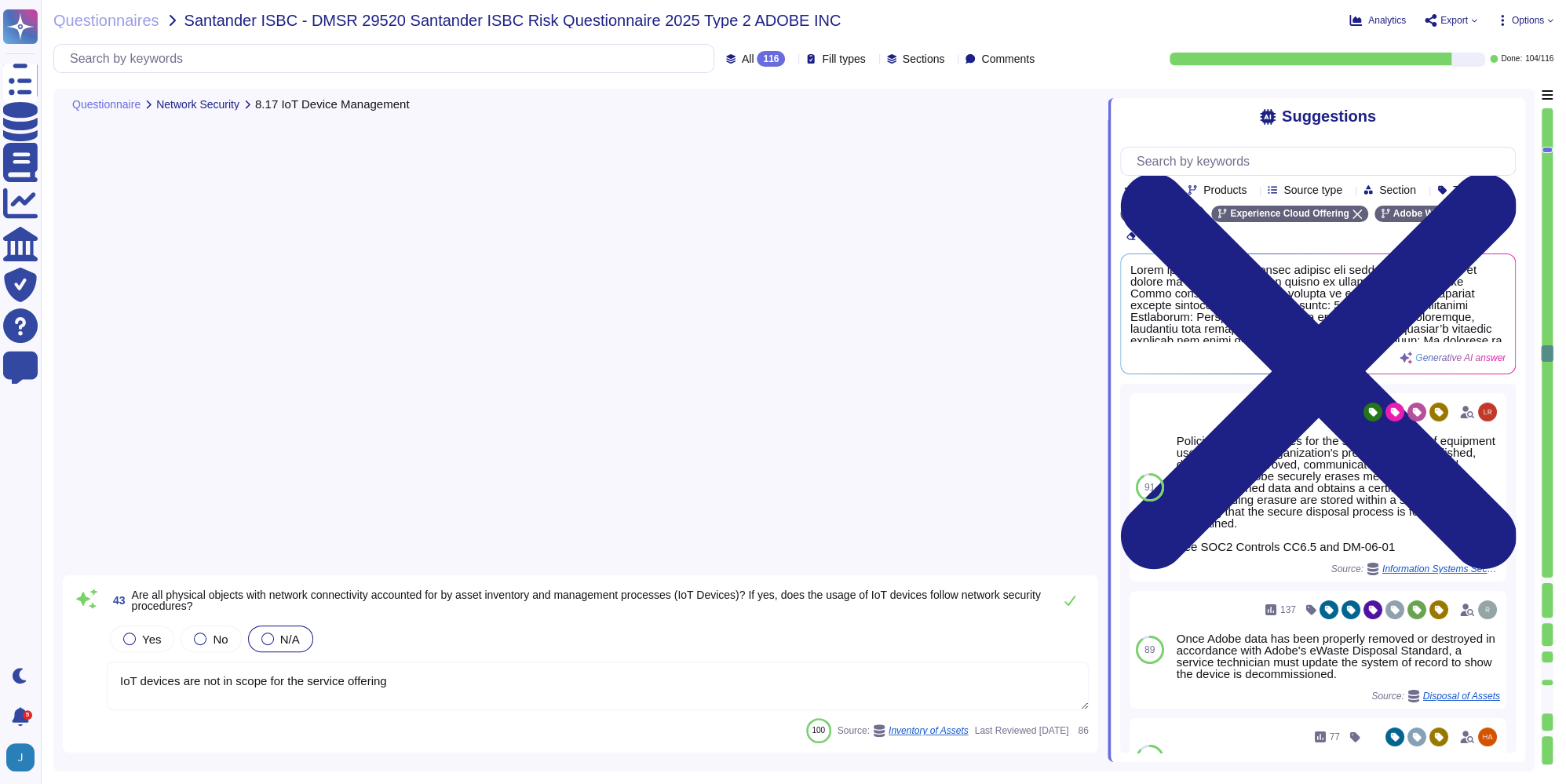
type textarea "Yes, inactive users are automatically disabled. Adobe implements automated acce…"
type textarea "Adobe utilizes a centralized system for managing access requests and approvals …"
type textarea "Segregation of duties is enforced at Adobe when requesting, approving, and gran…"
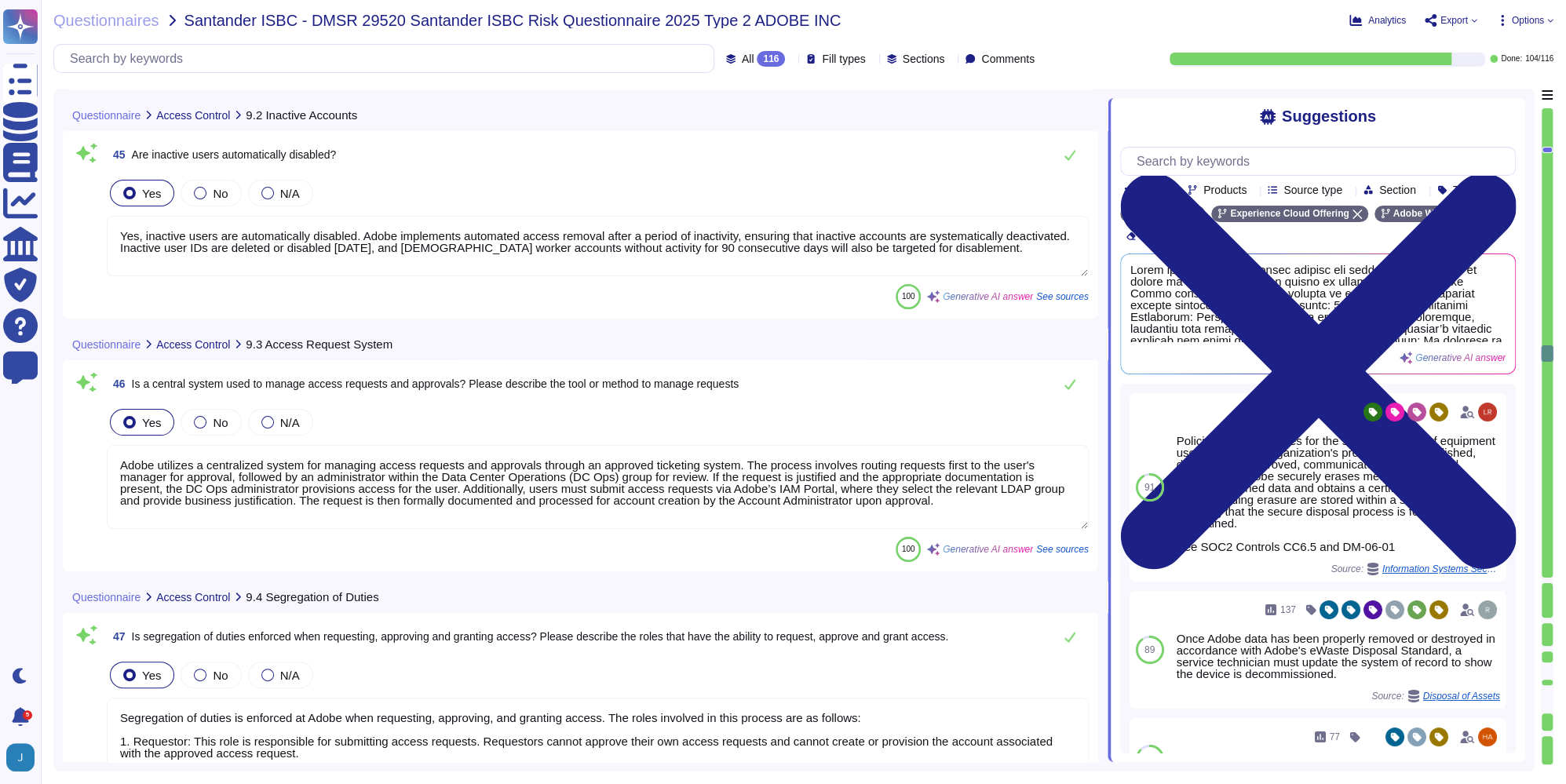
scroll to position [11841, 0]
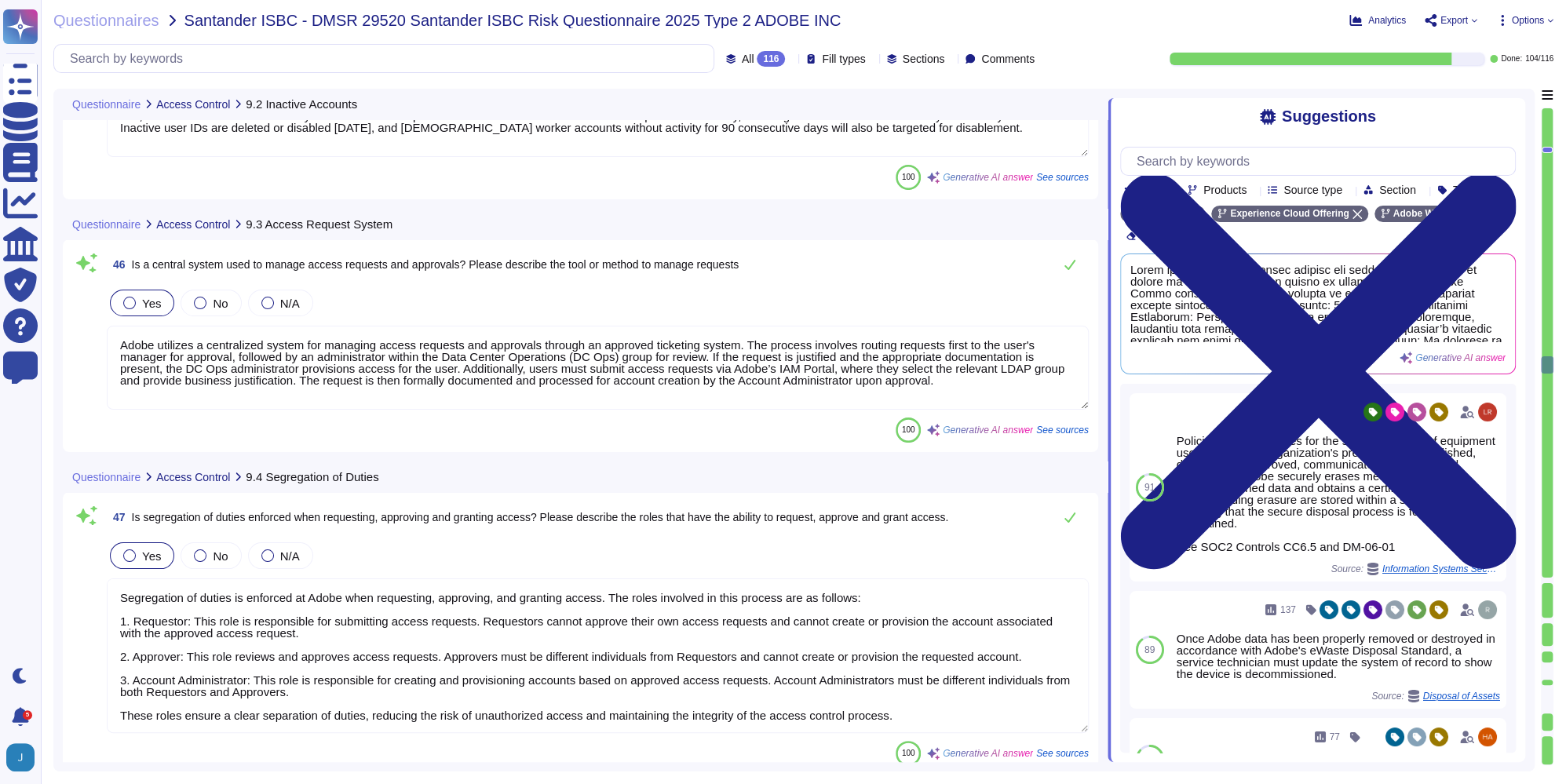
type textarea "Yes, all user IDs must be unique and assigned to an active employee. Unique use…"
type textarea "User rights are reviewed quarterly, not semi-annually. Admin rights, which fall…"
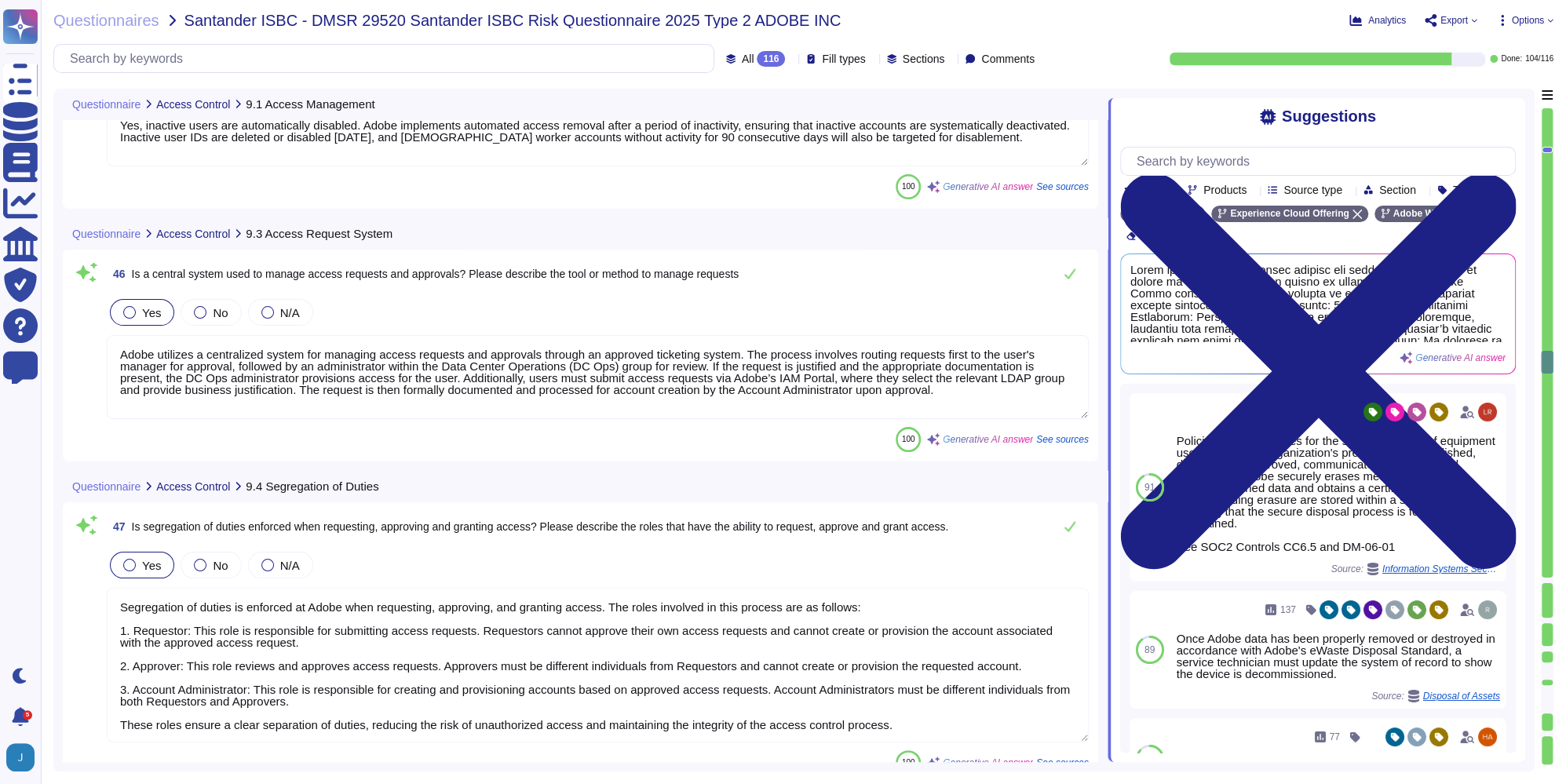
type textarea "Lor, Ipsum dol si ametco adipiscing elitse do eiusm, temporincidi utl Etdolor M…"
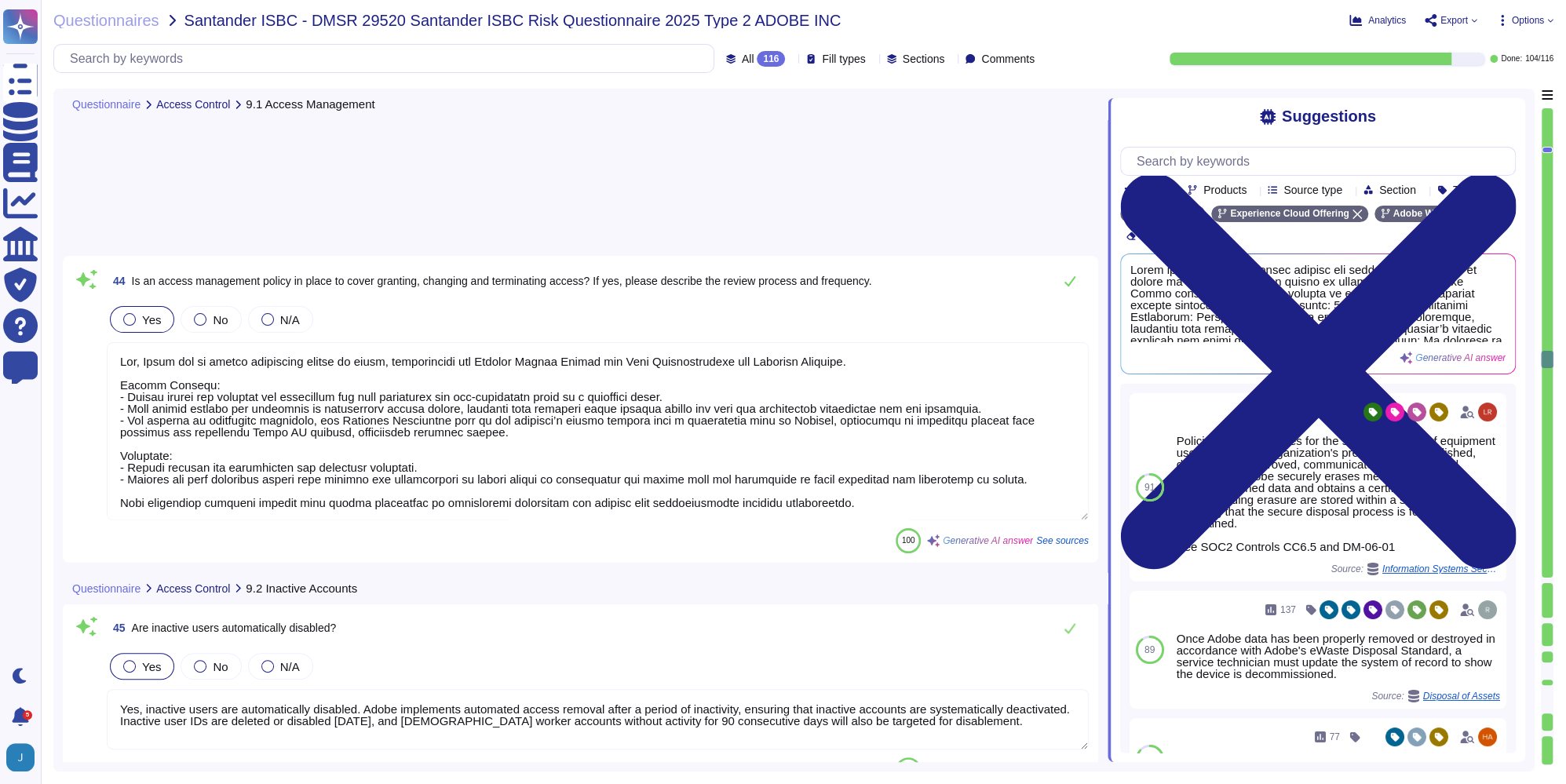
scroll to position [11251, 0]
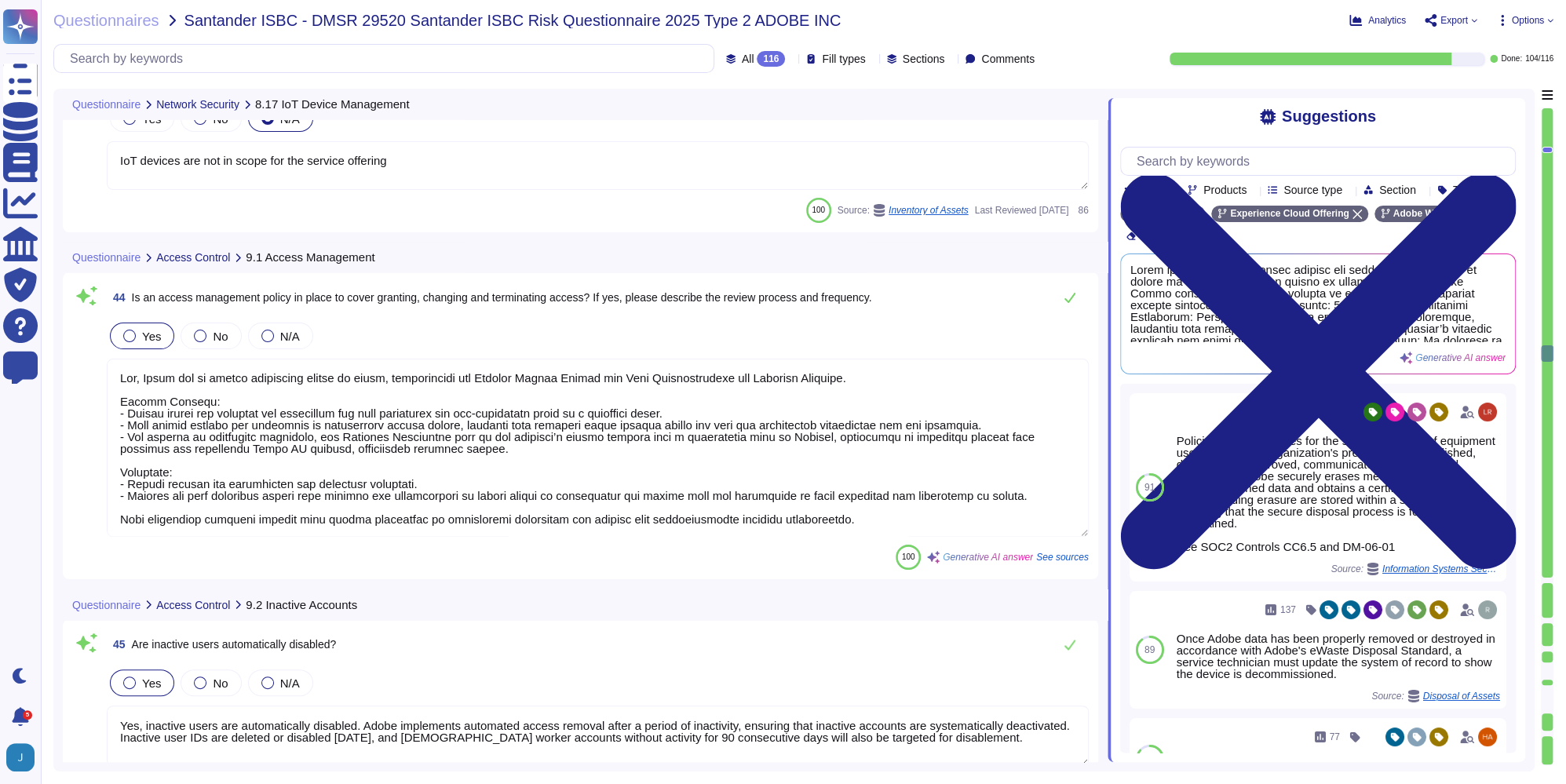
type textarea "IoT devices are not in scope for the service offering"
click at [355, 413] on textarea at bounding box center [597, 448] width 983 height 178
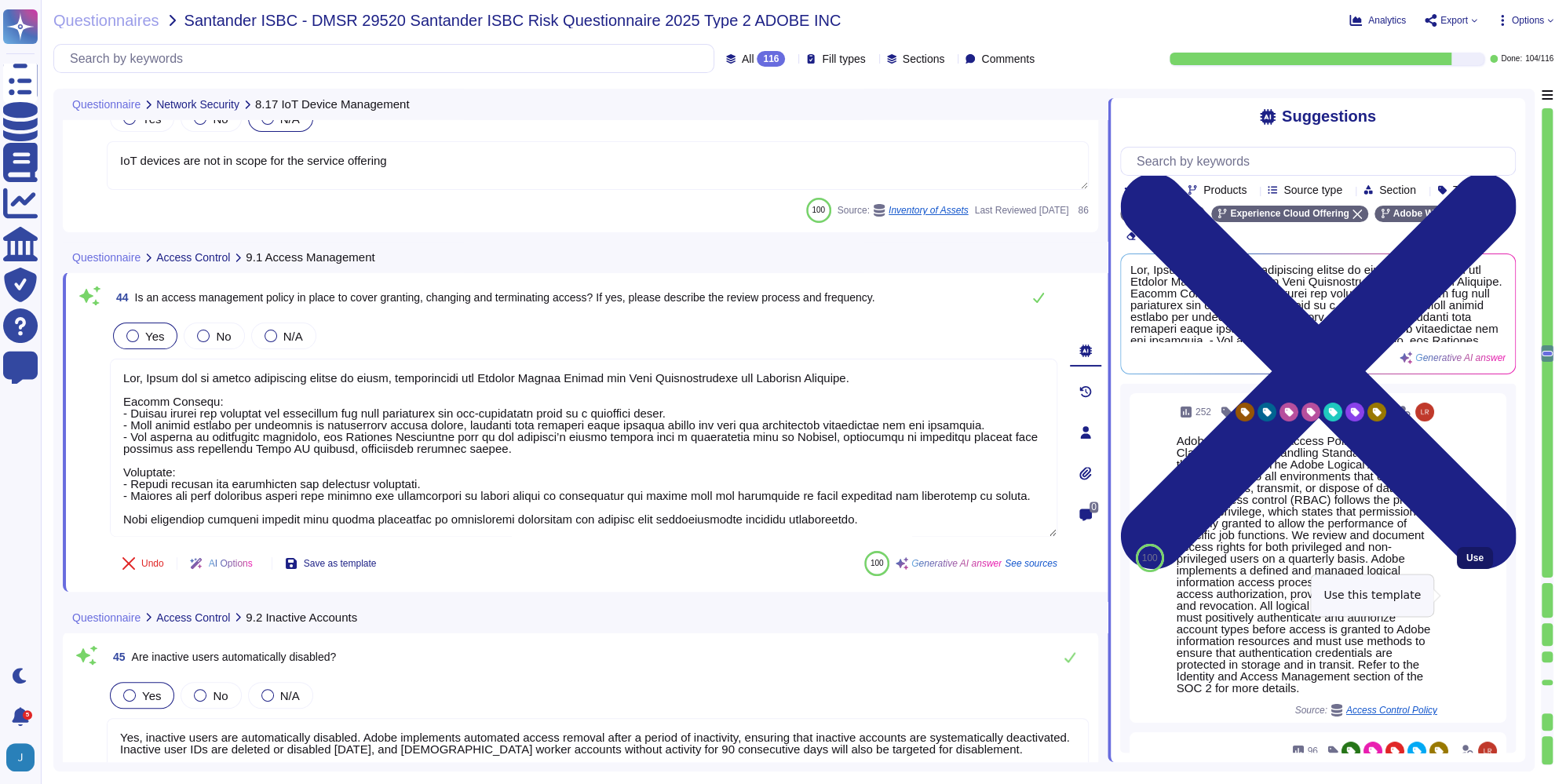
click at [1466, 563] on span "Use" at bounding box center [1475, 558] width 17 height 9
type textarea "Lor, Ipsum dol si ametco adipiscing elitse do eiusm, temporincidi utl Etdolor M…"
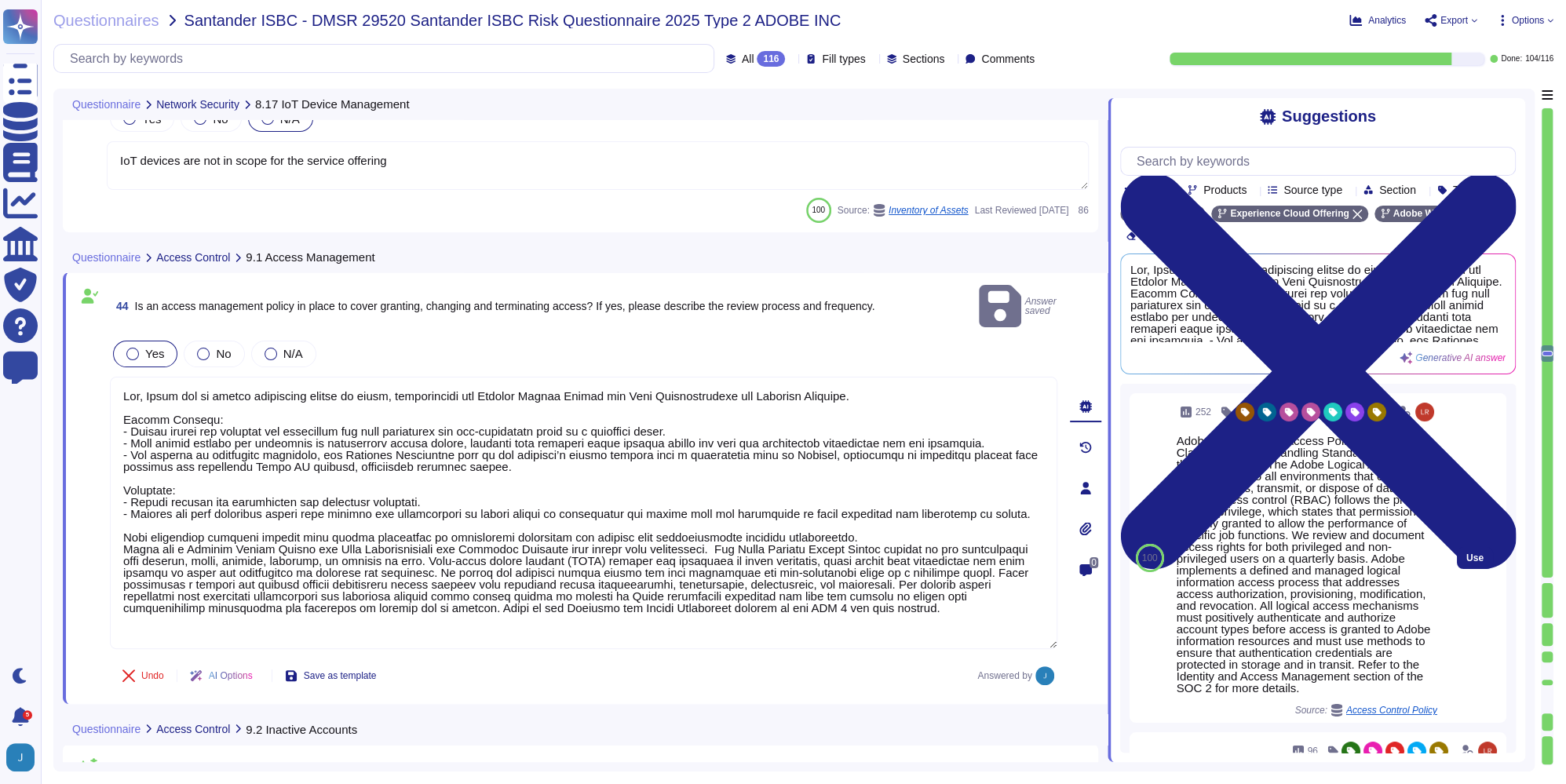
drag, startPoint x: 1180, startPoint y: 475, endPoint x: 1275, endPoint y: 655, distance: 203.5
click at [1275, 655] on div "Adobe has a Logical Access Policy and Data Classification and Handling Standard…" at bounding box center [1308, 564] width 261 height 259
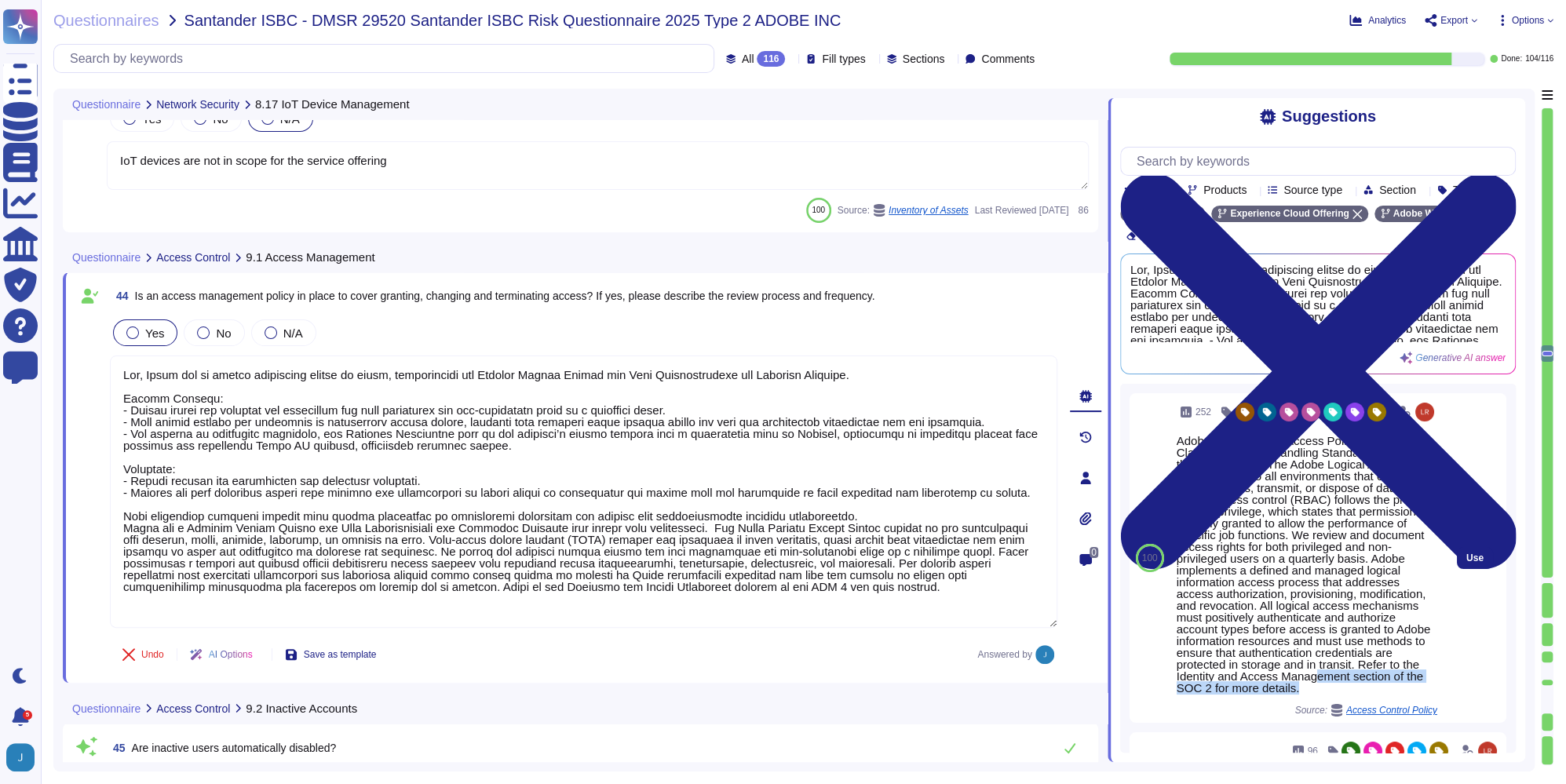
scroll to position [0, 0]
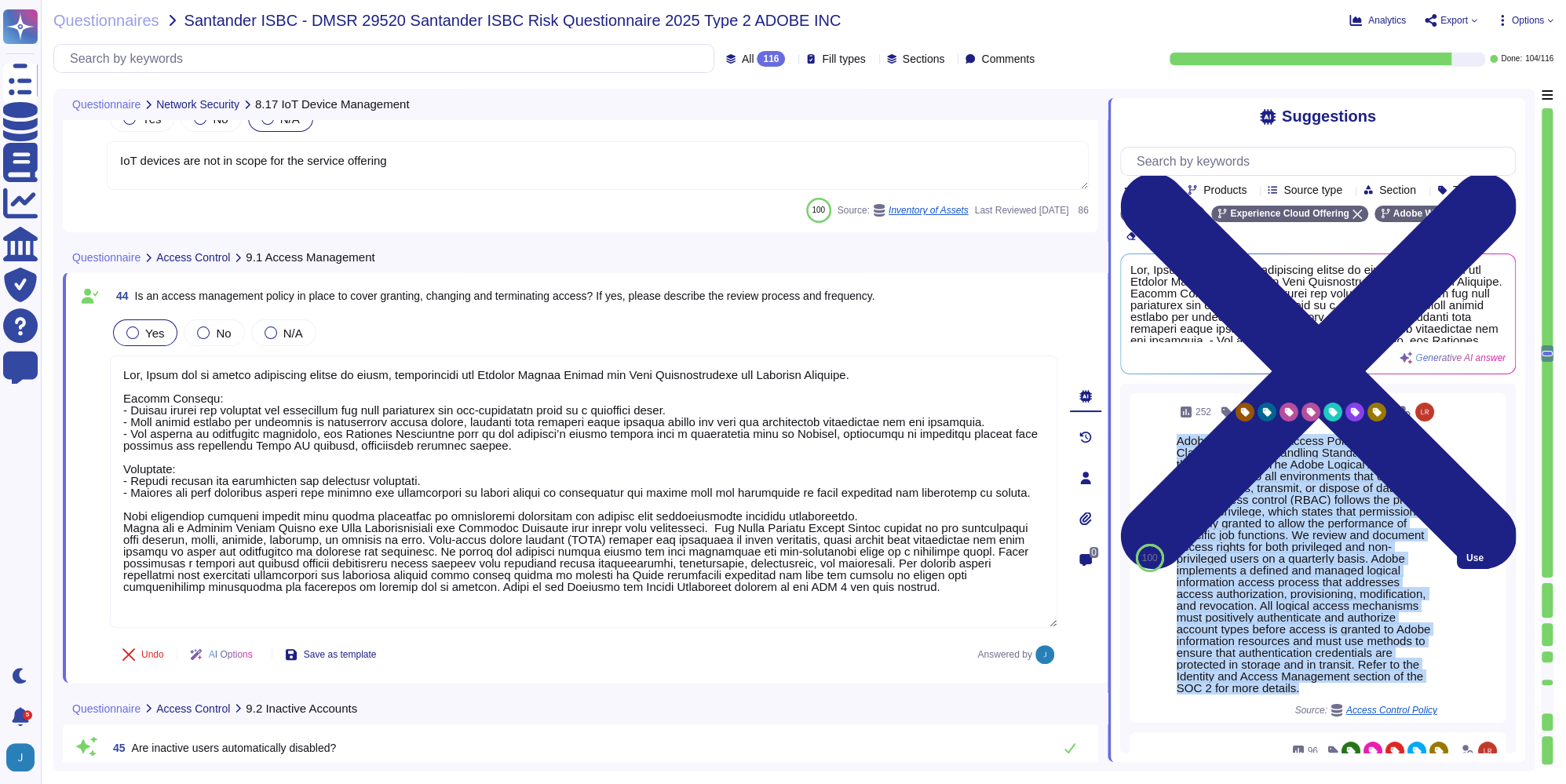
drag, startPoint x: 1236, startPoint y: 746, endPoint x: 1176, endPoint y: 474, distance: 278.5
click at [1177, 474] on div "Adobe has a Logical Access Policy and Data Classification and Handling Standard…" at bounding box center [1308, 564] width 261 height 259
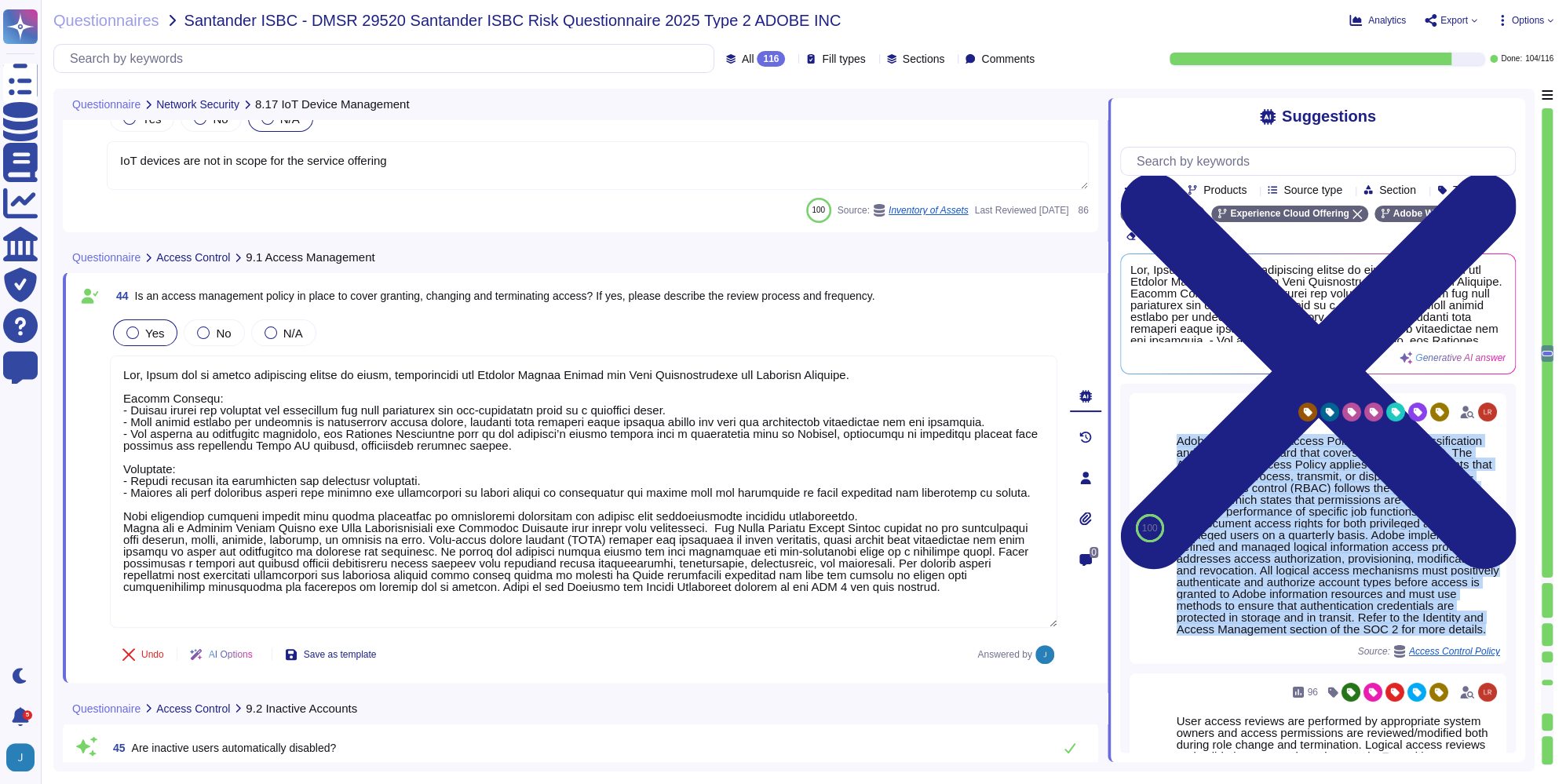
copy div "Adobe has a Logical Access Policy and Data Classification and Handling Standard…"
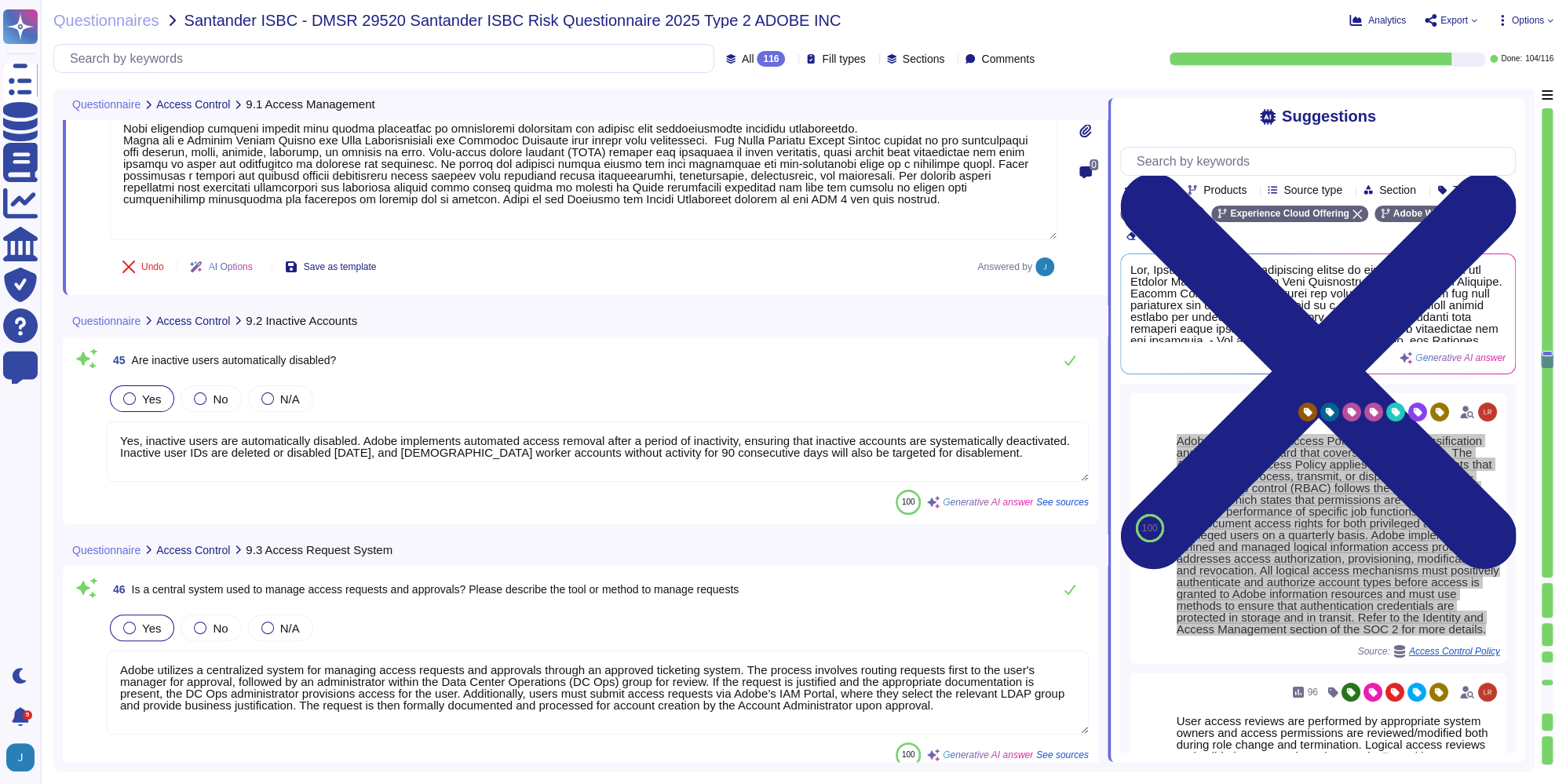
scroll to position [11632, 0]
type textarea "Segregation of duties is enforced at Adobe when requesting, approving, and gran…"
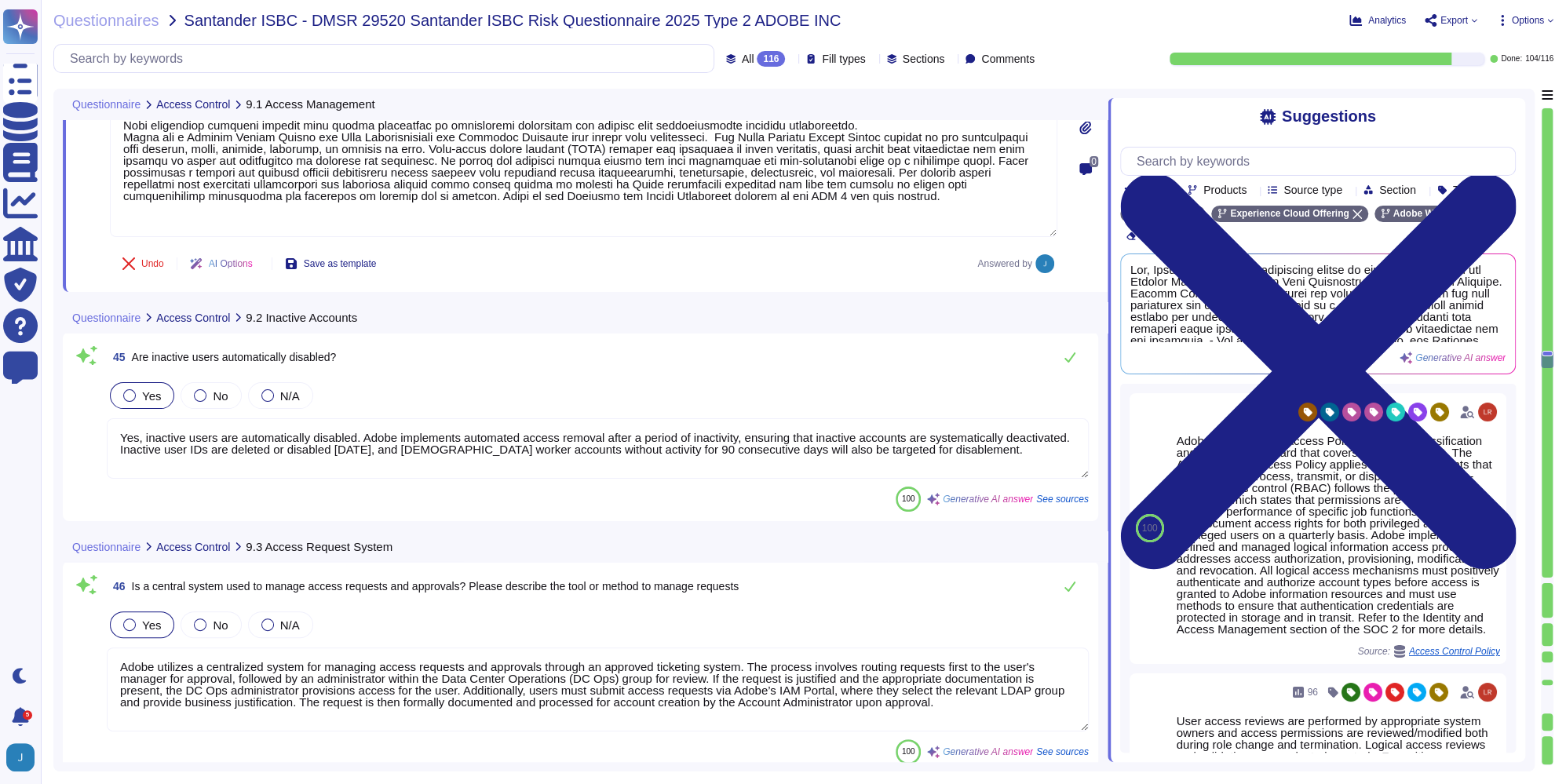
click at [517, 679] on textarea "Adobe utilizes a centralized system for managing access requests and approvals …" at bounding box center [597, 690] width 983 height 84
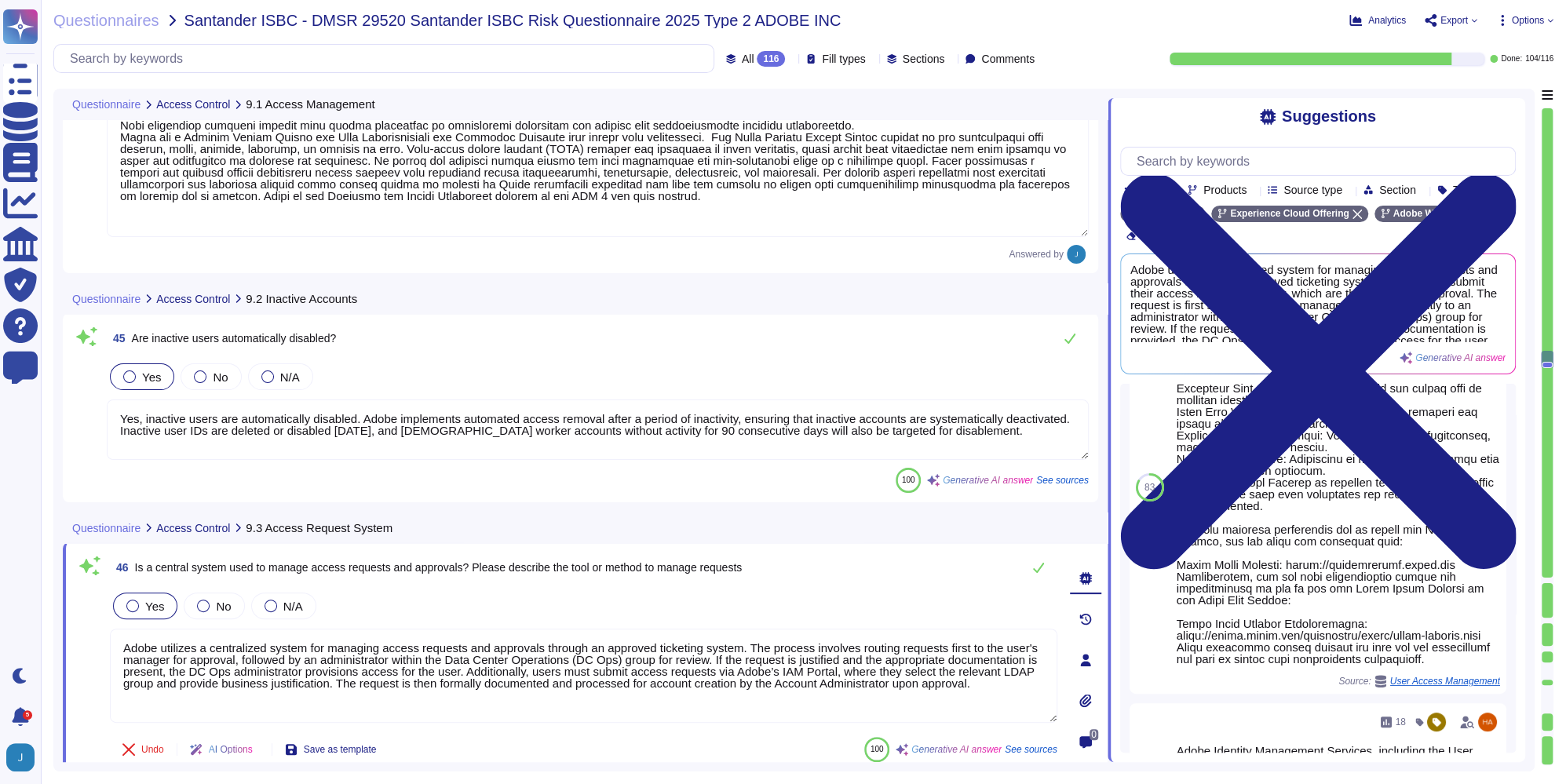
scroll to position [321, 0]
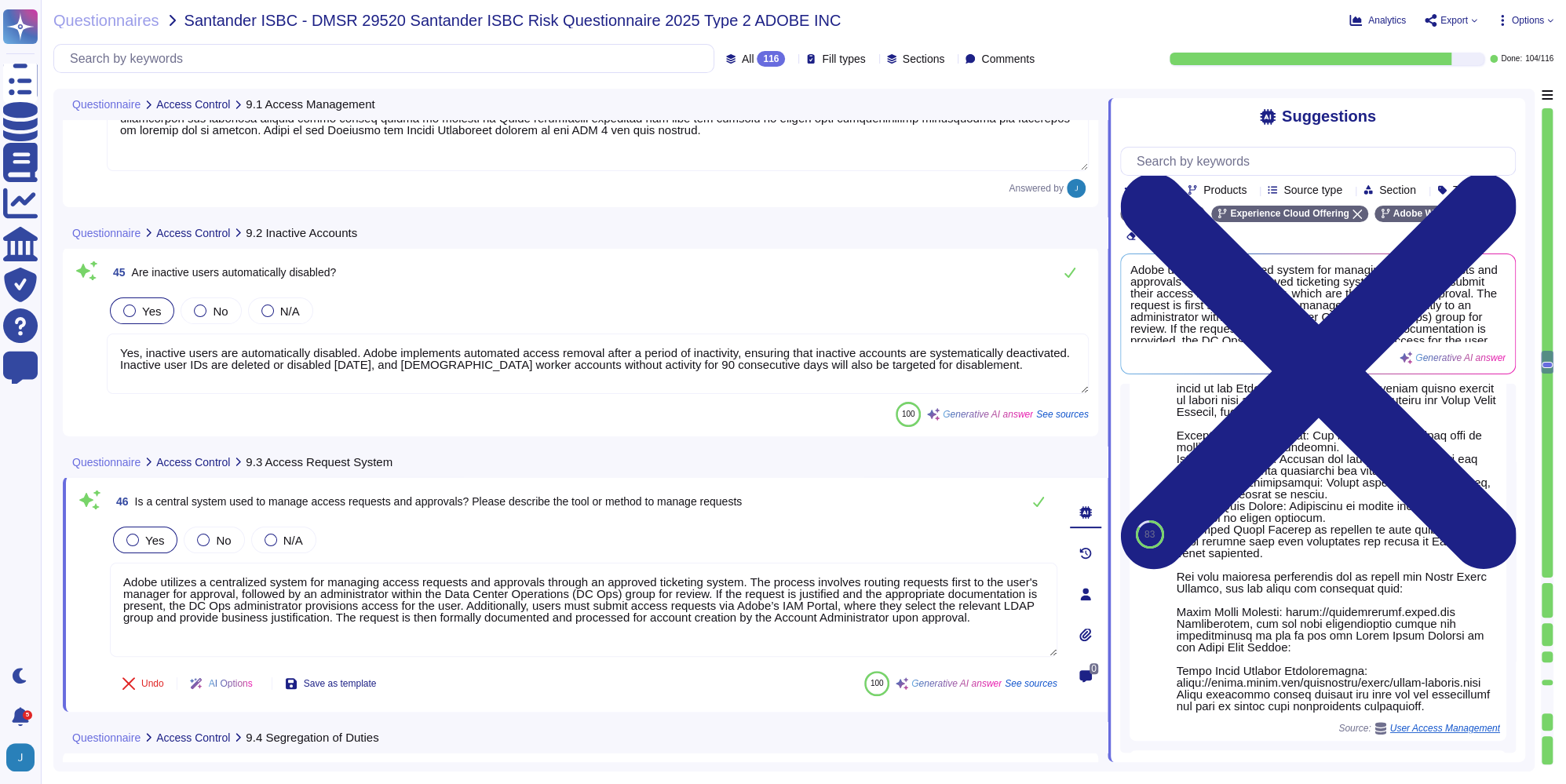
type textarea "Yes, all user IDs must be unique and assigned to an active employee. Unique use…"
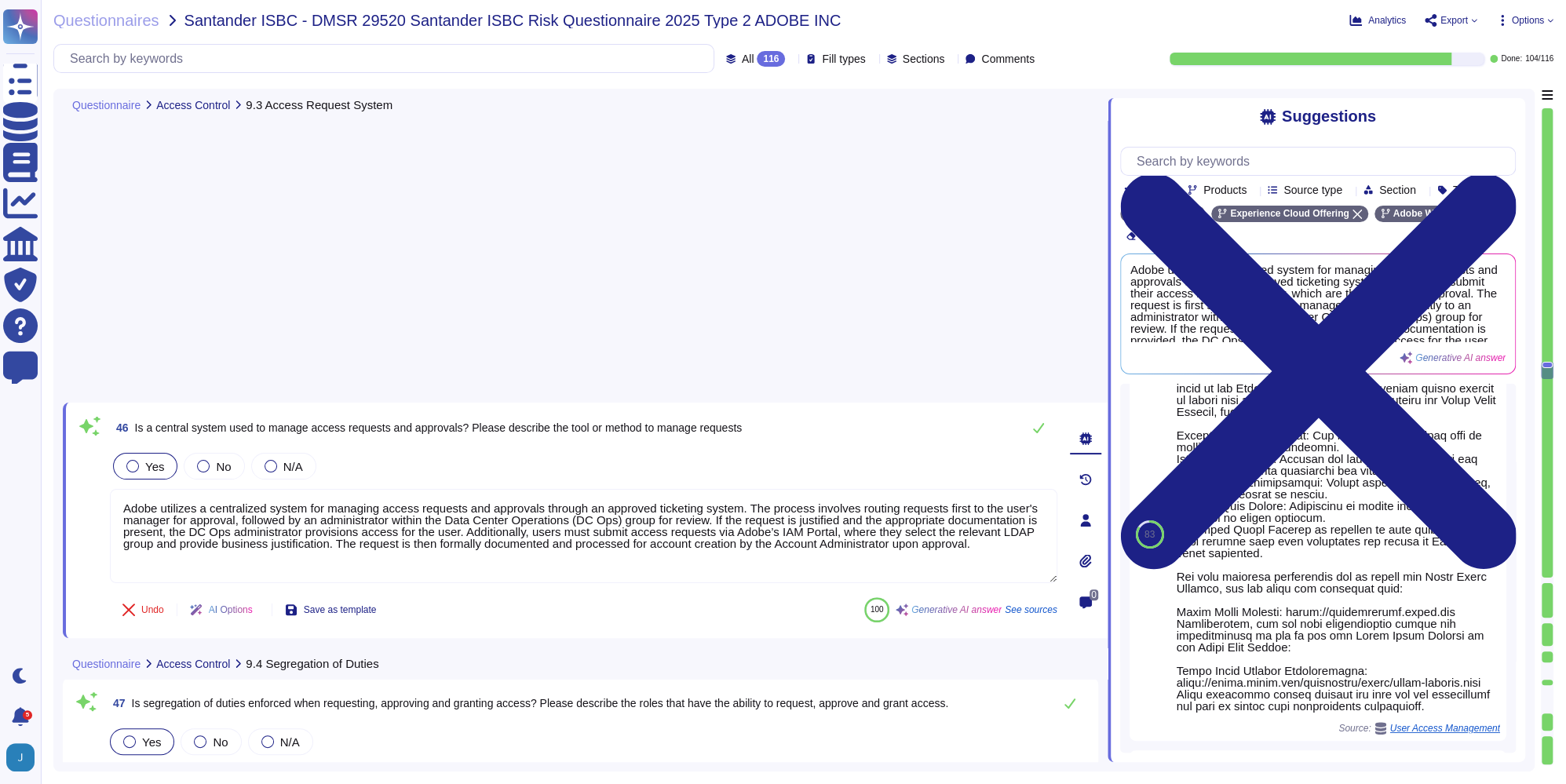
scroll to position [12113, 0]
type textarea "User rights are reviewed quarterly, not semi-annually. Admin rights, which fall…"
type textarea "Shared and group authentication credentials are [SECURITY_DATA] at Adobe. Inste…"
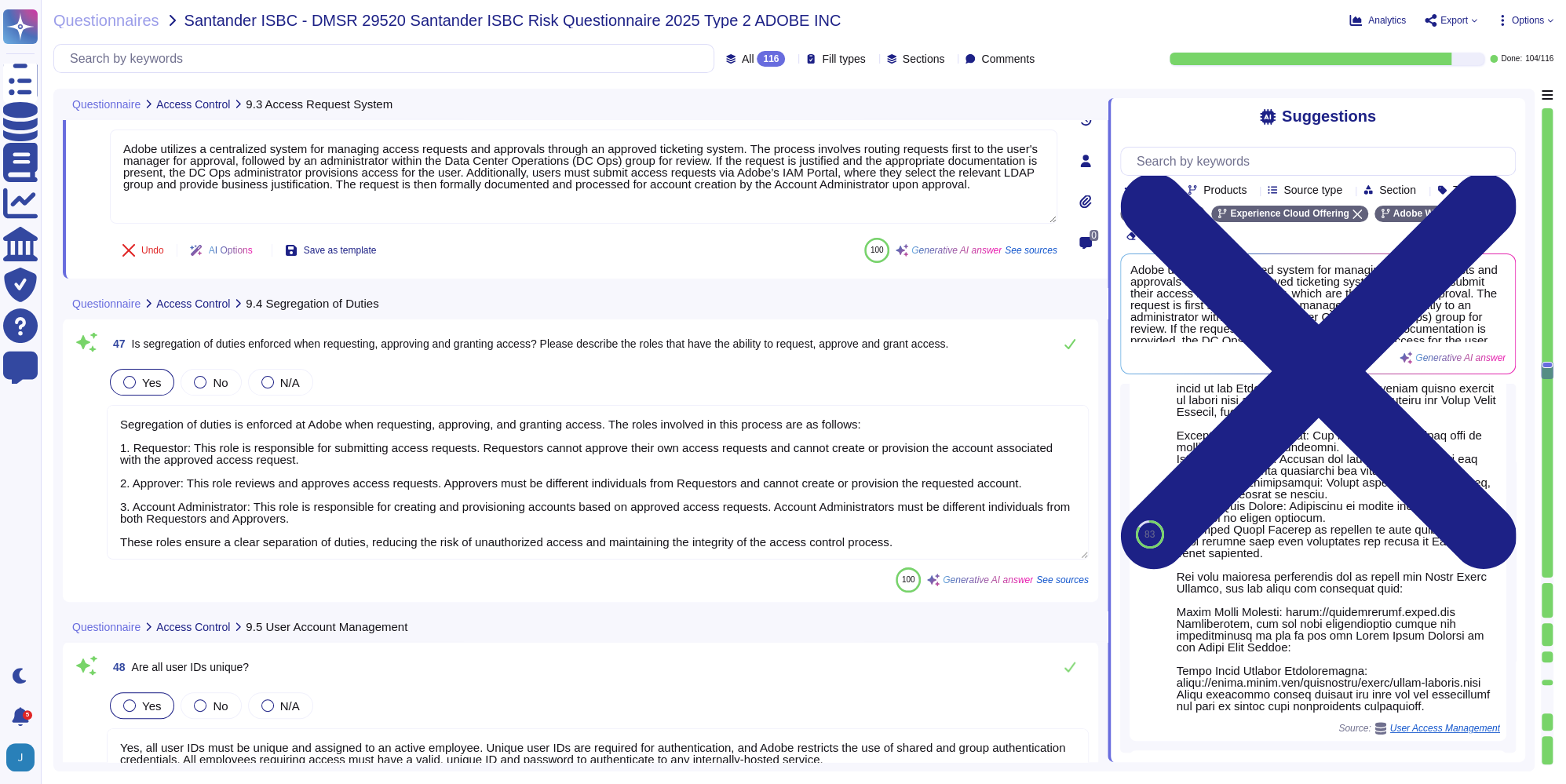
click at [452, 422] on textarea "Segregation of duties is enforced at Adobe when requesting, approving, and gran…" at bounding box center [597, 482] width 983 height 154
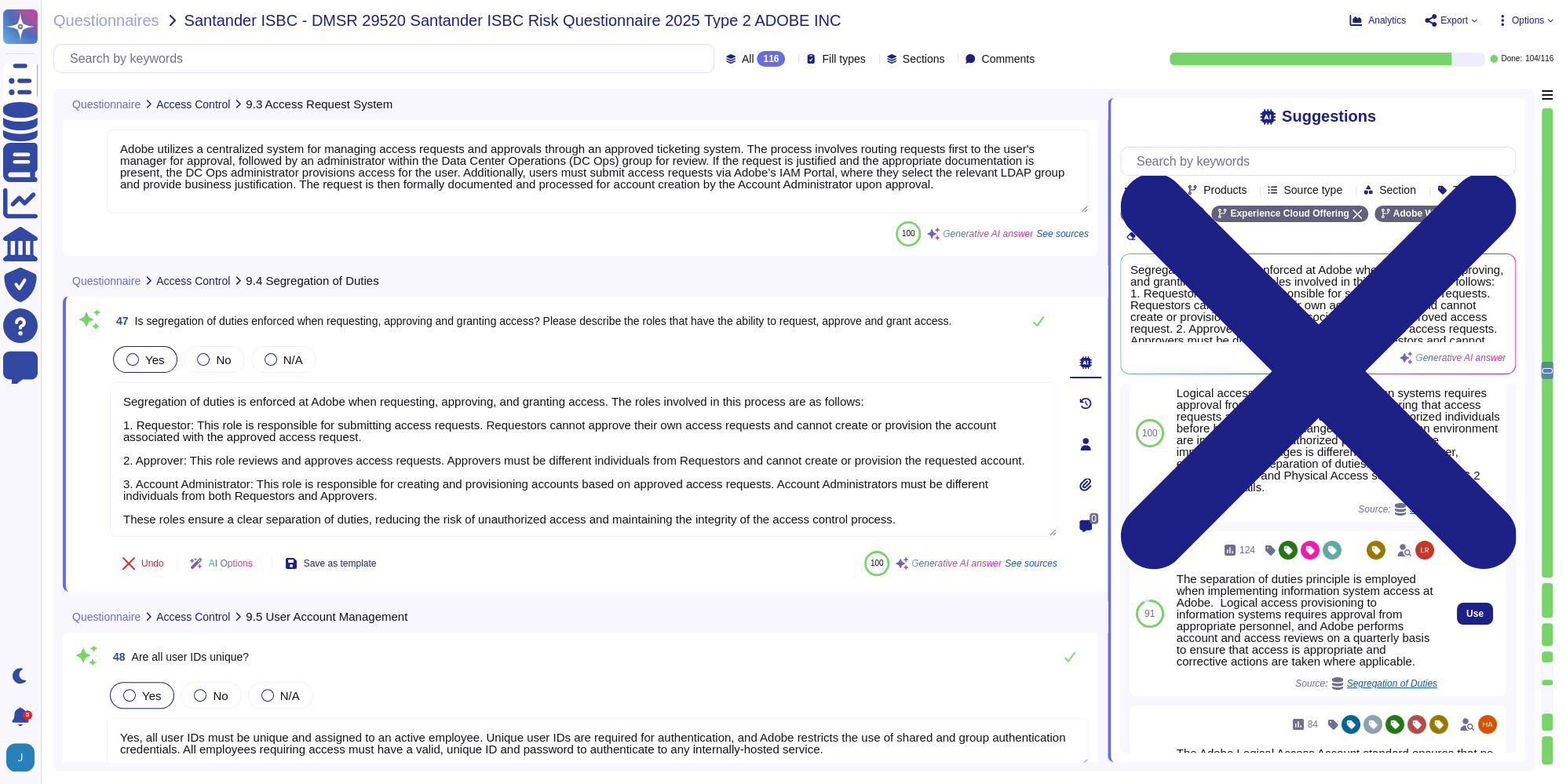
scroll to position [27, 0]
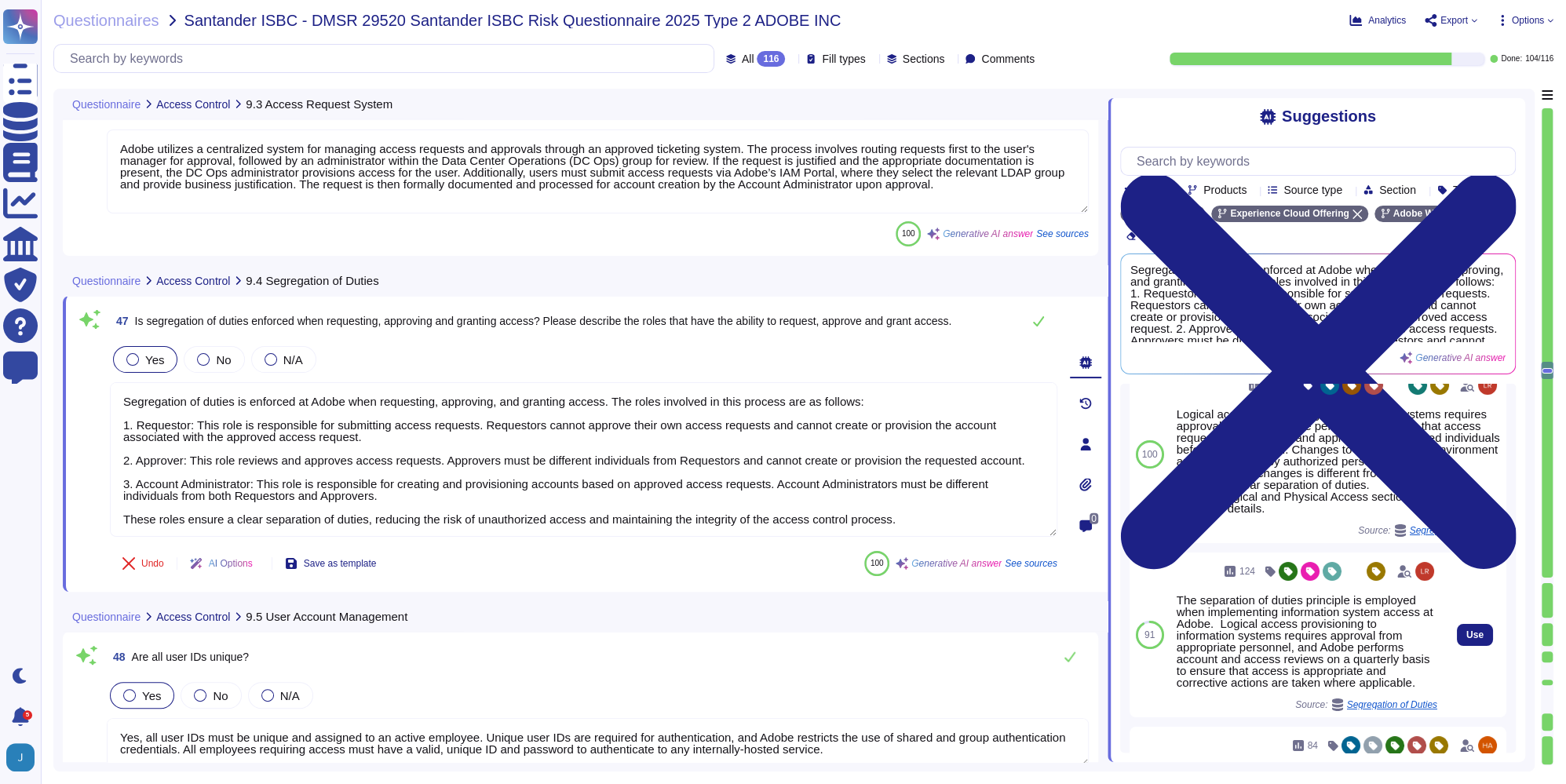
click at [1285, 684] on div "The separation of duties principle is employed when implementing information sy…" at bounding box center [1308, 642] width 261 height 94
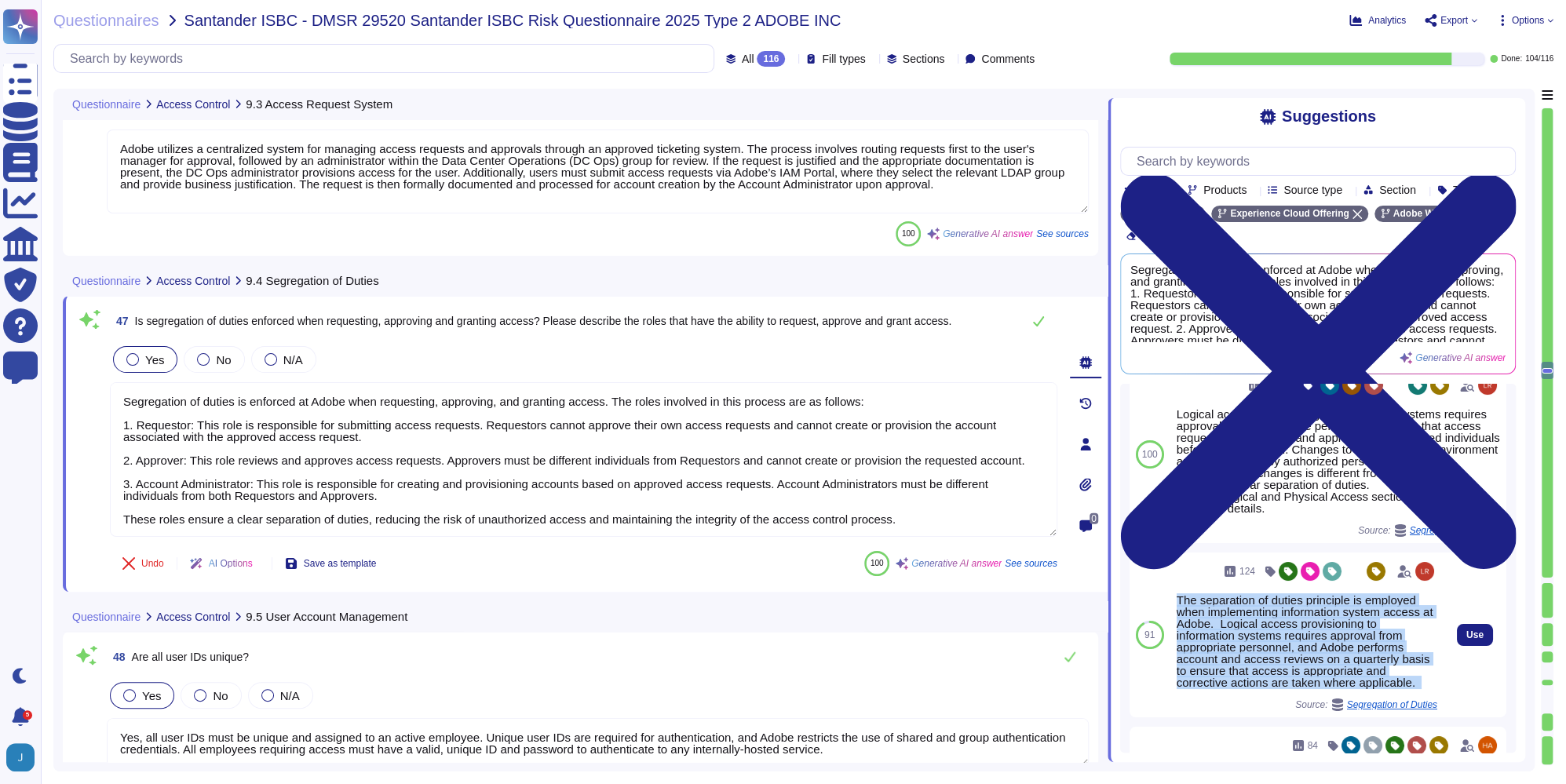
click at [1285, 684] on div "The separation of duties principle is employed when implementing information sy…" at bounding box center [1308, 642] width 261 height 94
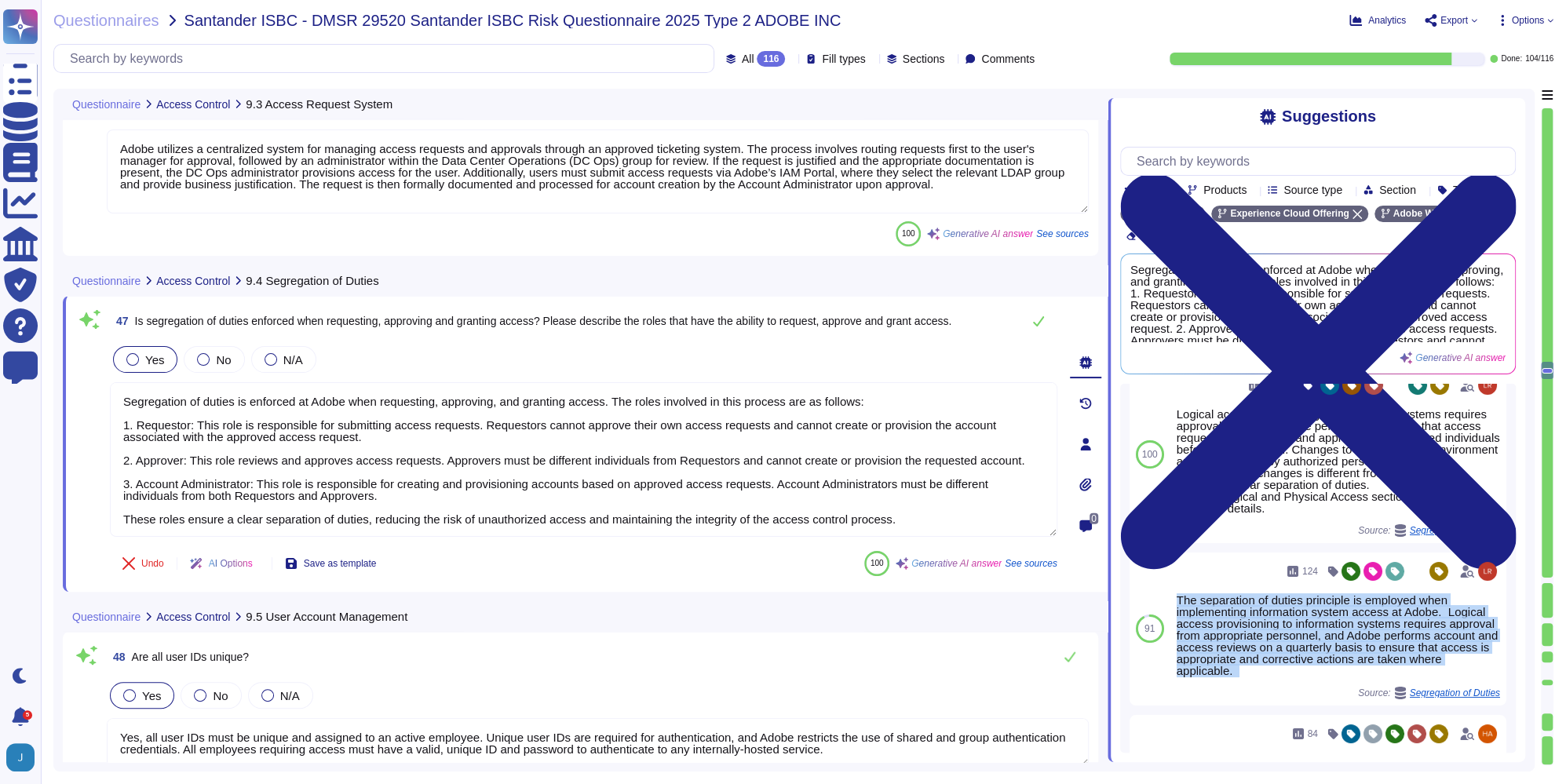
copy div "The separation of duties principle is employed when implementing information sy…"
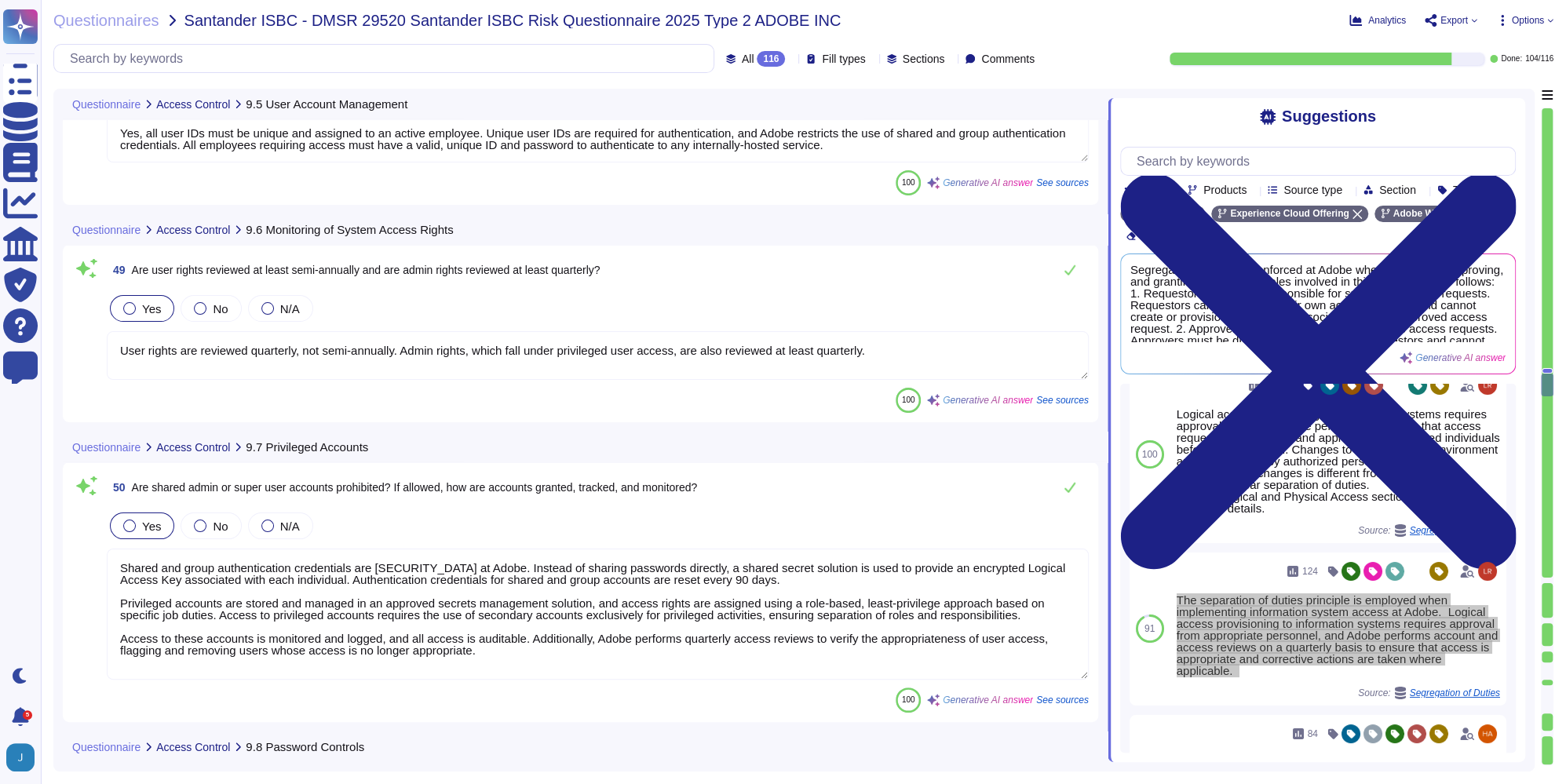
type textarea "Yes, a password policy is in place. Adobe enforces password complexity and acco…"
type textarea "Yes, a remote access policy is in place. The review process involves quarterly …"
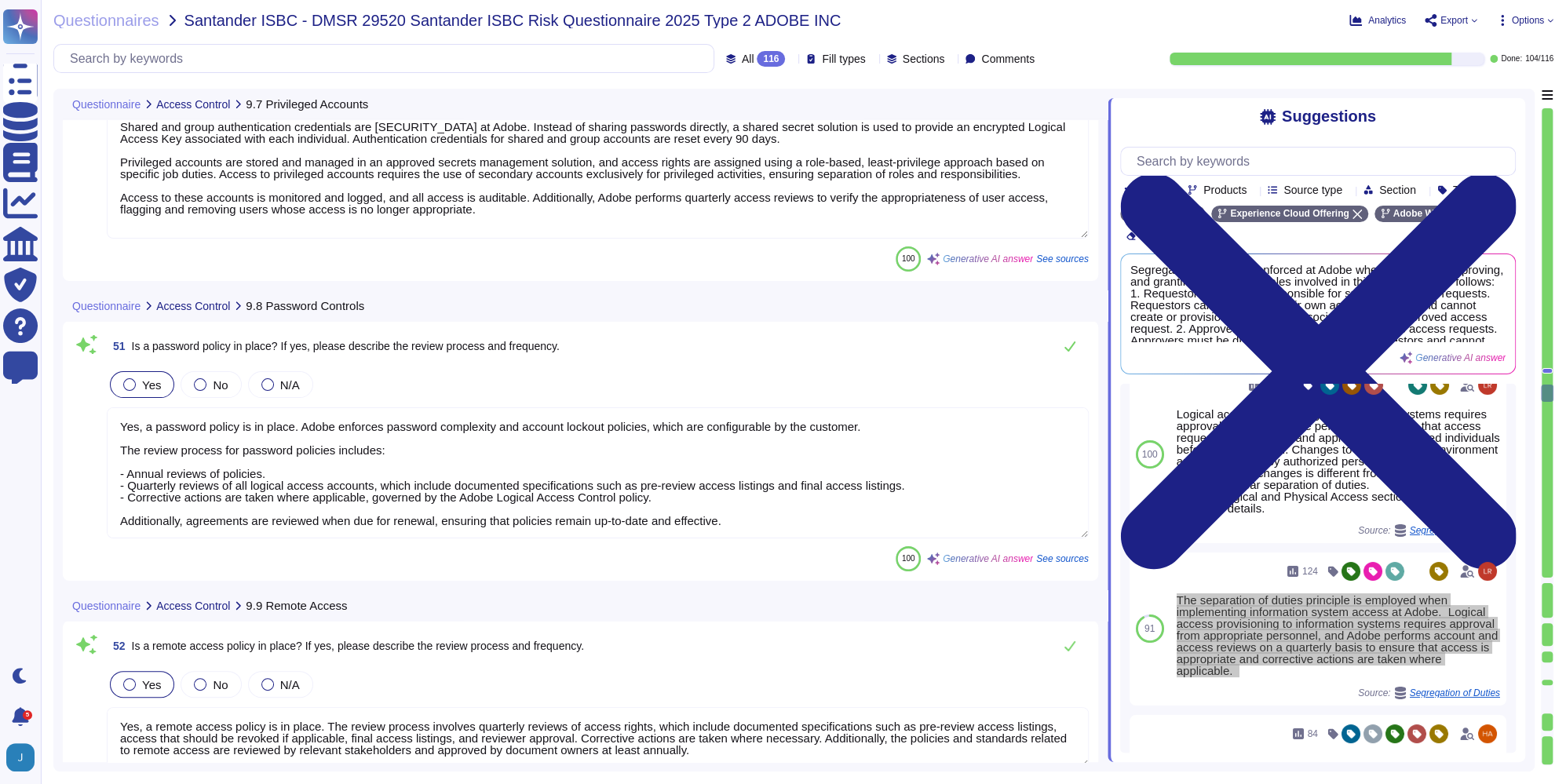
type textarea "Yes, Adobe has a software development lifecycle (SDLC) policy in place, specifi…"
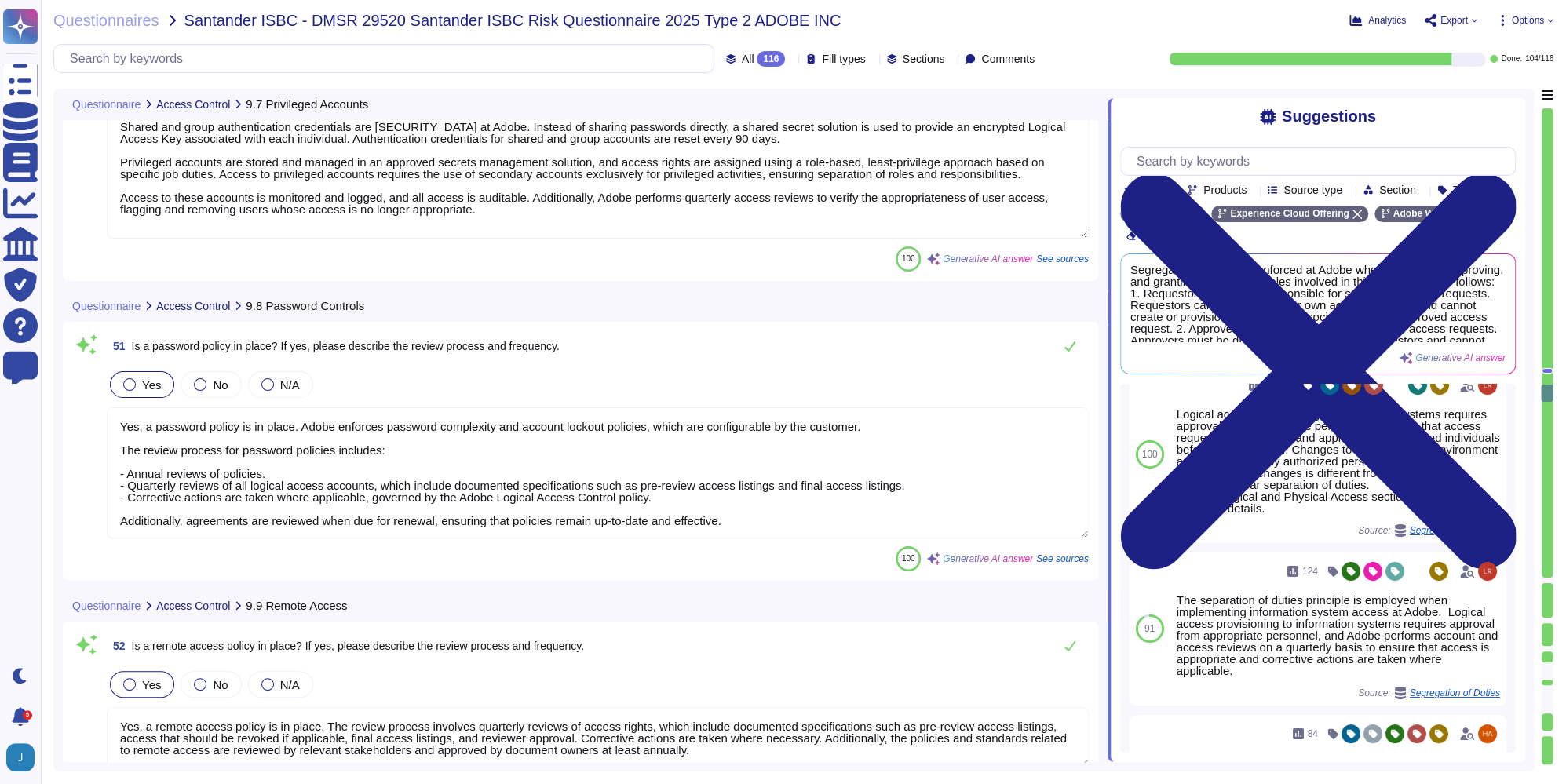
click at [484, 461] on textarea "Yes, a password policy is in place. Adobe enforces password complexity and acco…" at bounding box center [597, 473] width 983 height 131
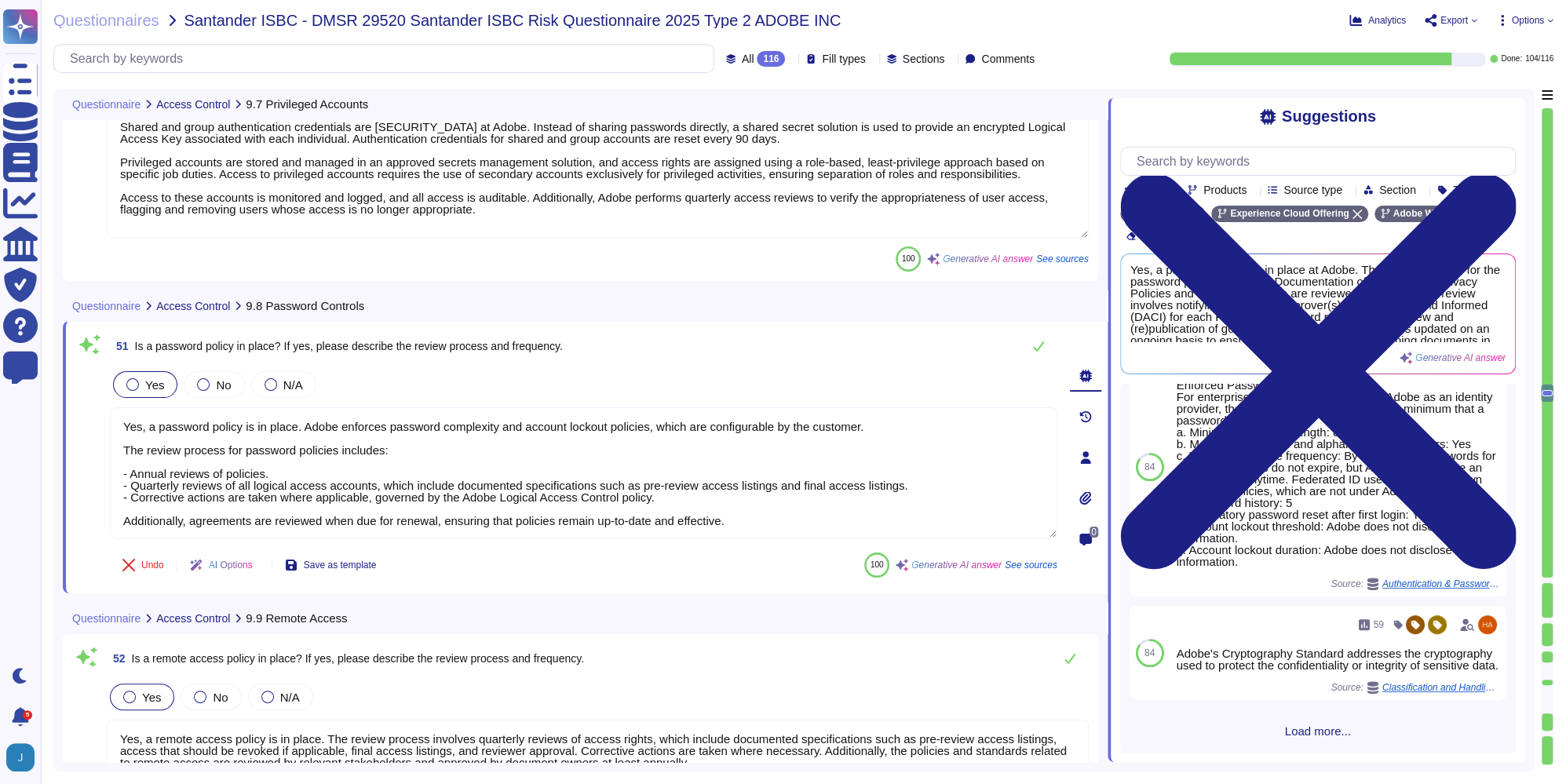
scroll to position [689, 0]
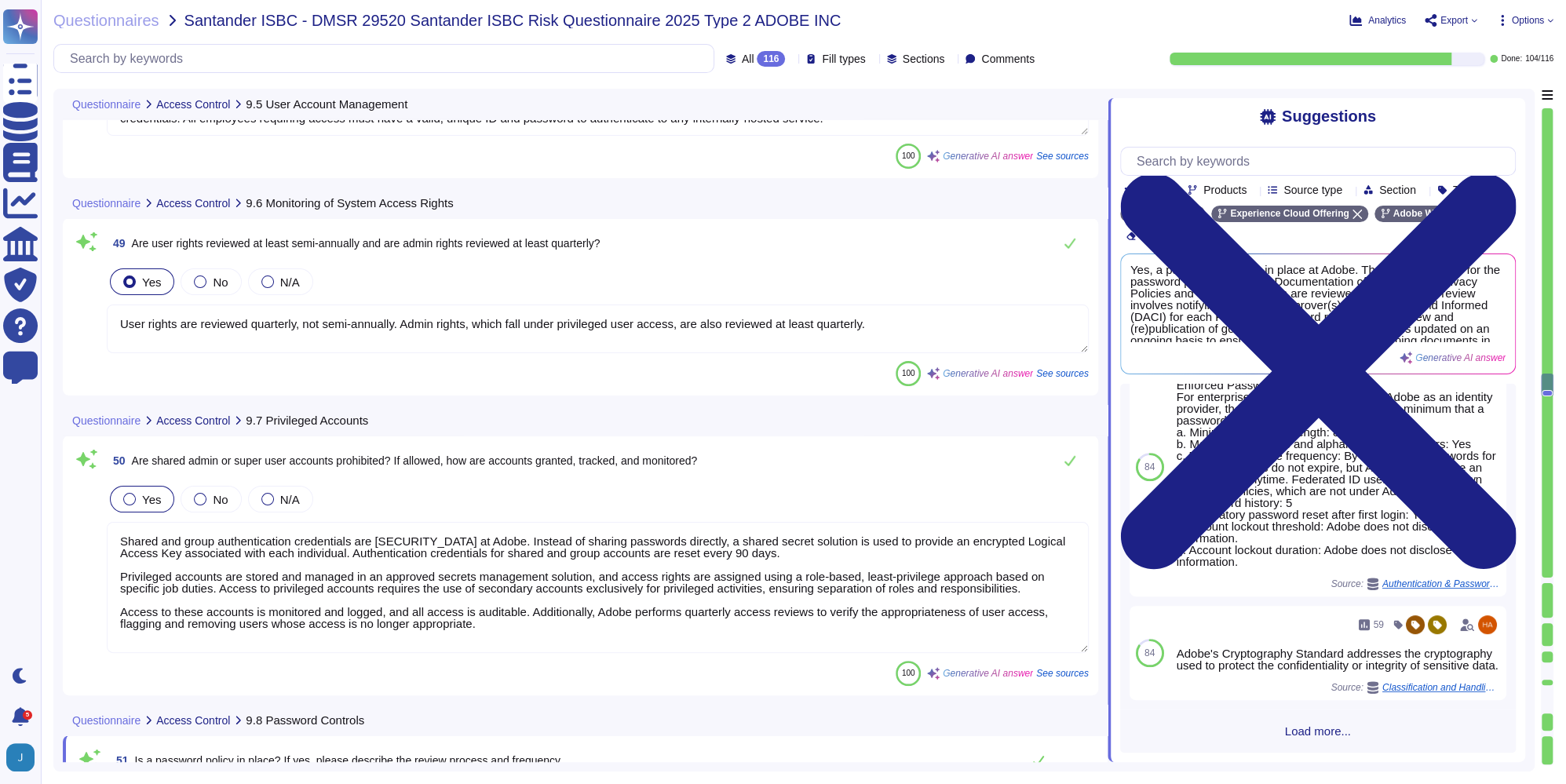
type textarea "Yes, all user IDs must be unique and assigned to an active employee. Unique use…"
type textarea "User rights are reviewed quarterly, not semi-annually. Admin rights, which fall…"
click at [526, 407] on div "Questionnaire Access Control 9.7 Privileged Accounts" at bounding box center [475, 423] width 825 height 31
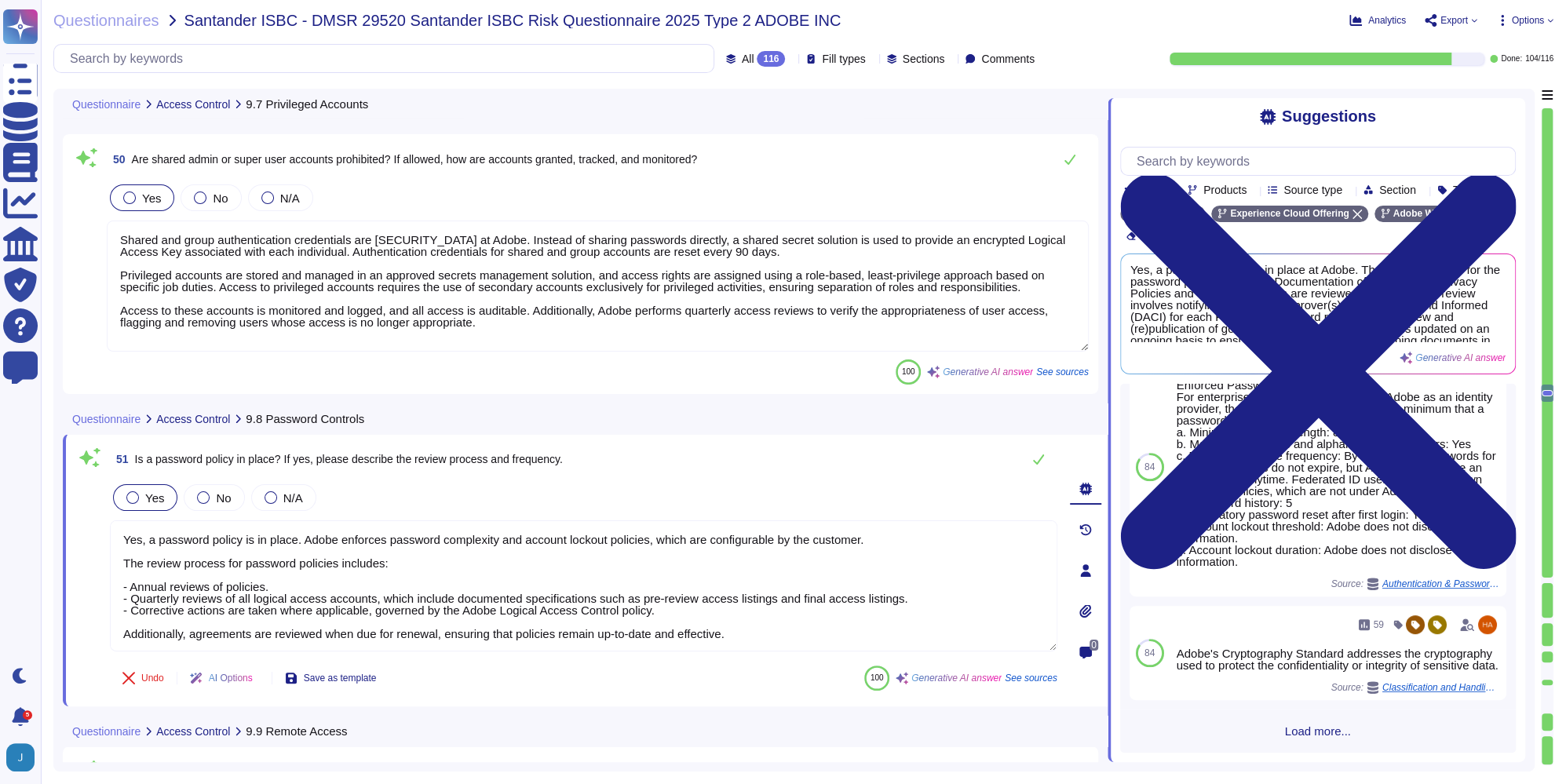
type textarea "Yes, Adobe has a software development lifecycle (SDLC) policy in place, specifi…"
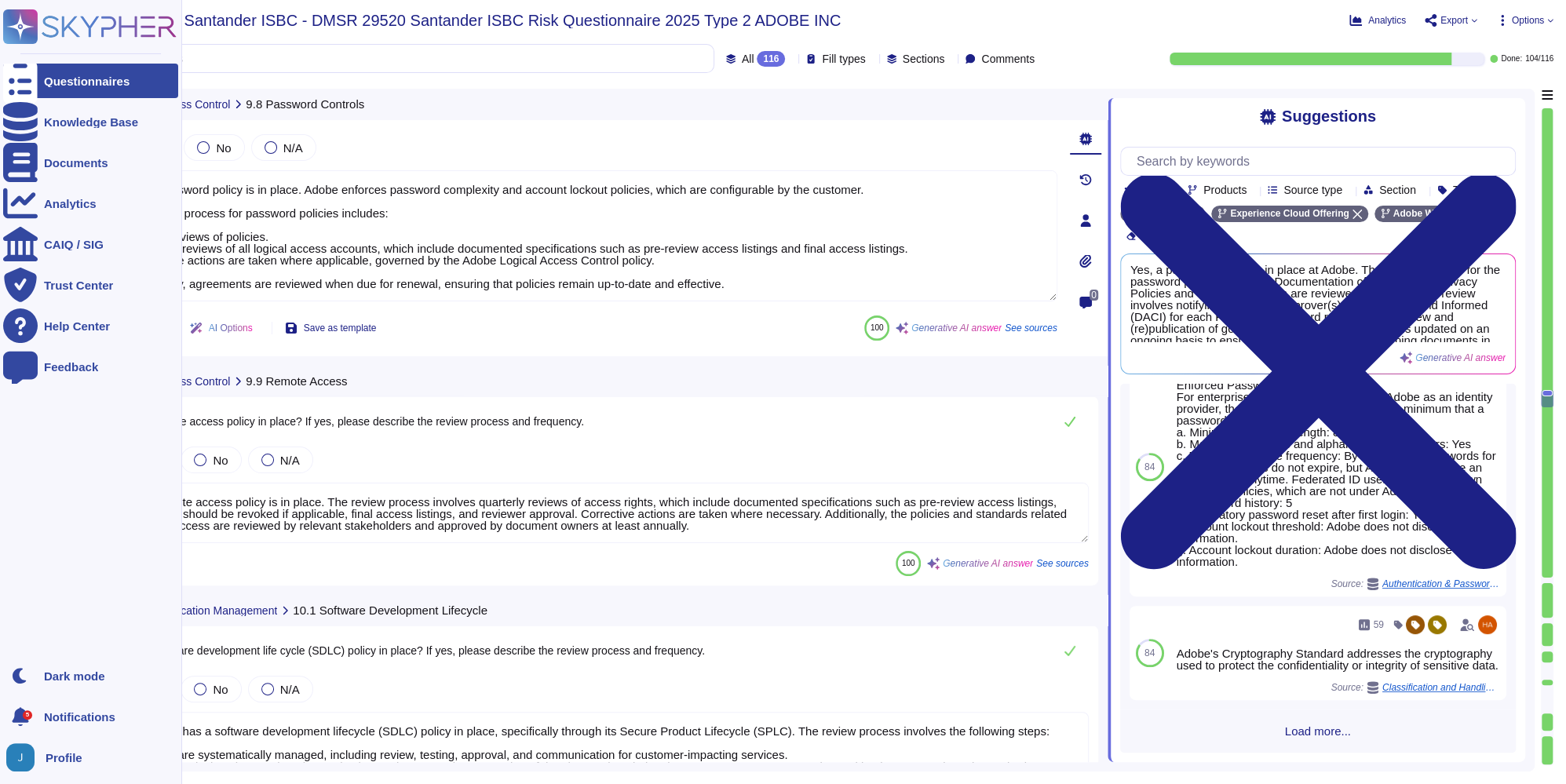
type textarea "Segregation of duties is enforced in the development, testing, and deployment o…"
type textarea "Yes, the development, test, and production environments are segregated. - Produ…"
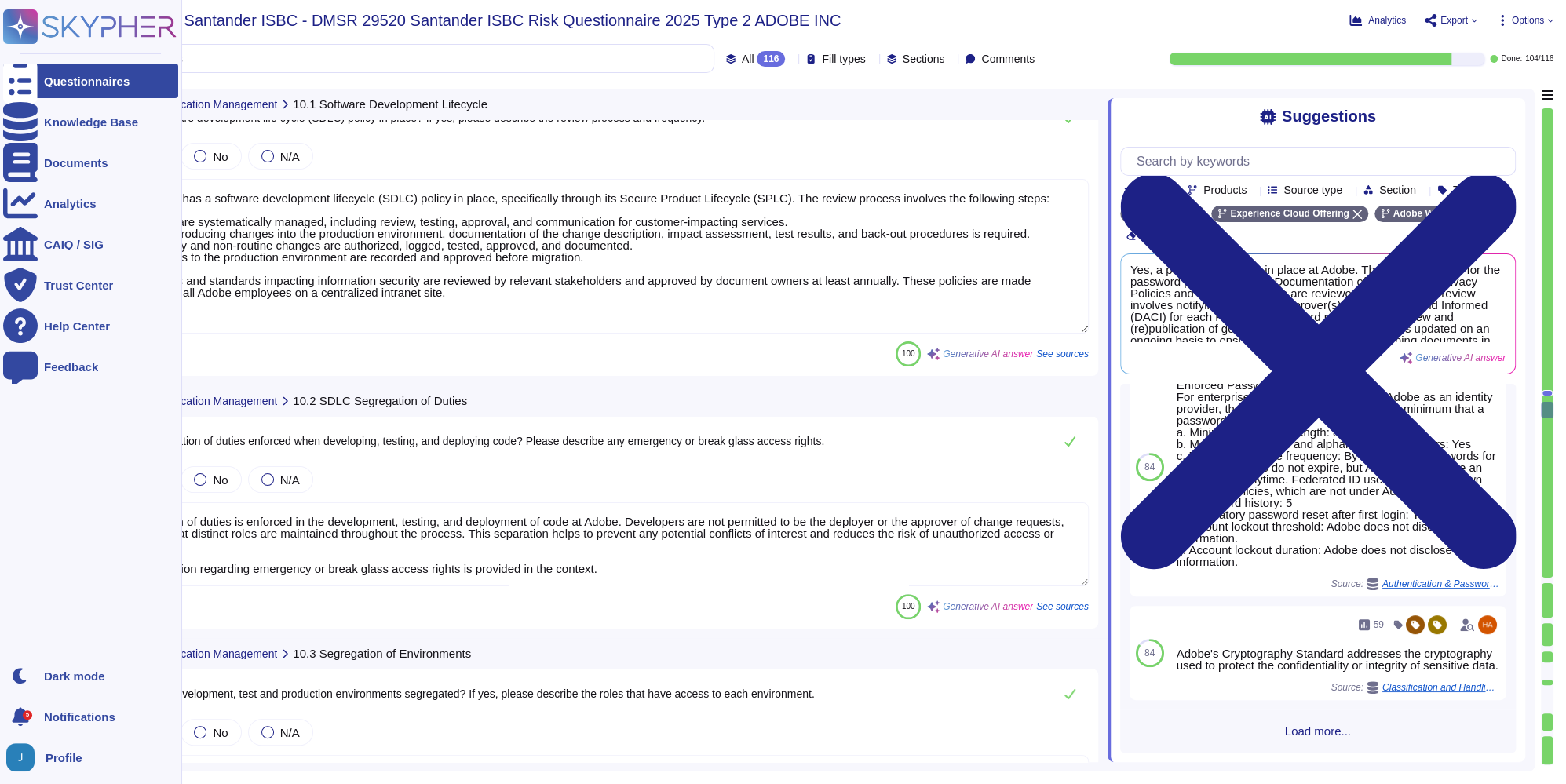
scroll to position [13972, 0]
type textarea "The use of client data in testing is prohibited. Adobe does not use actual cust…"
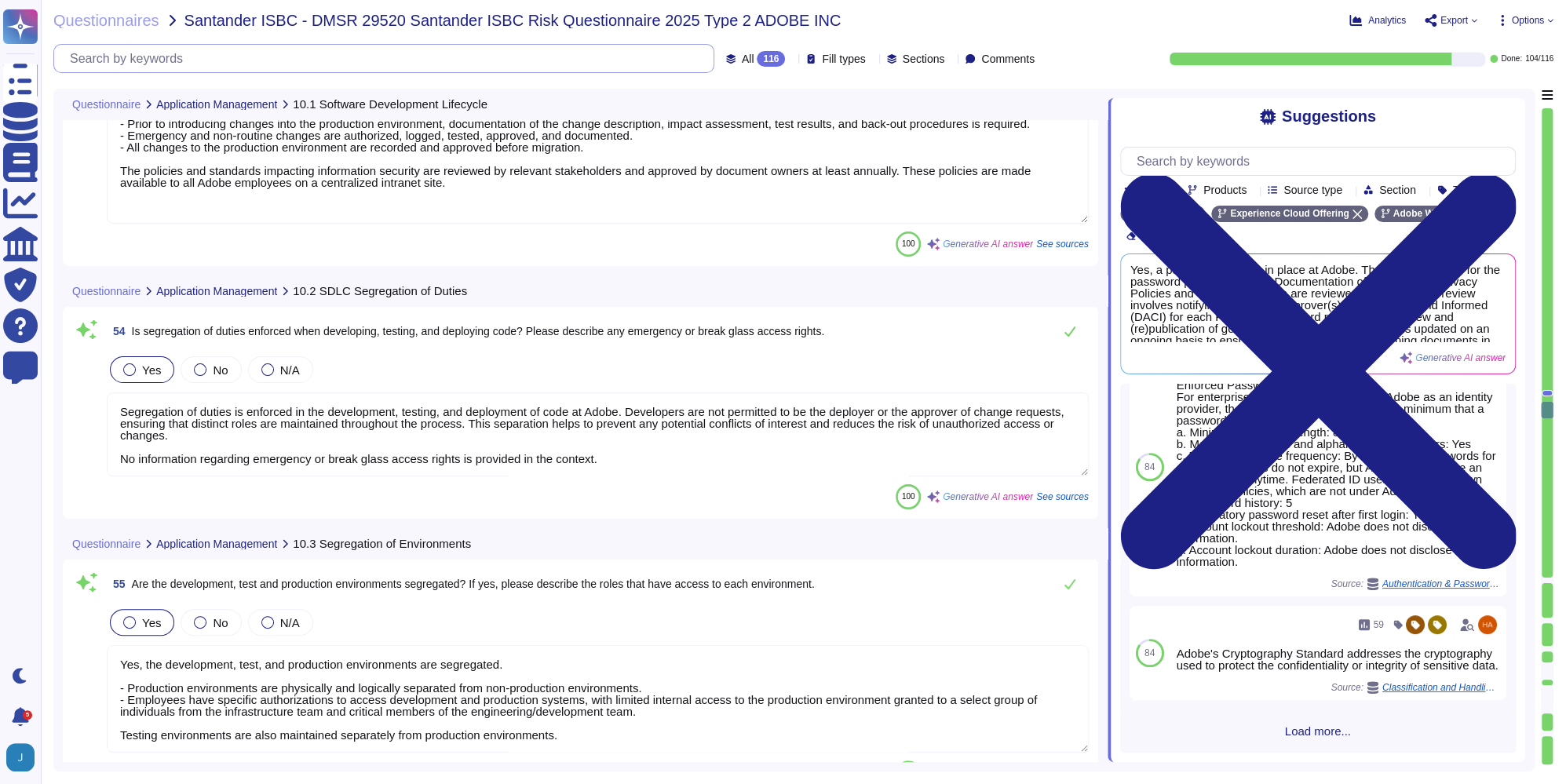
click at [334, 63] on input "text" at bounding box center [387, 58] width 651 height 27
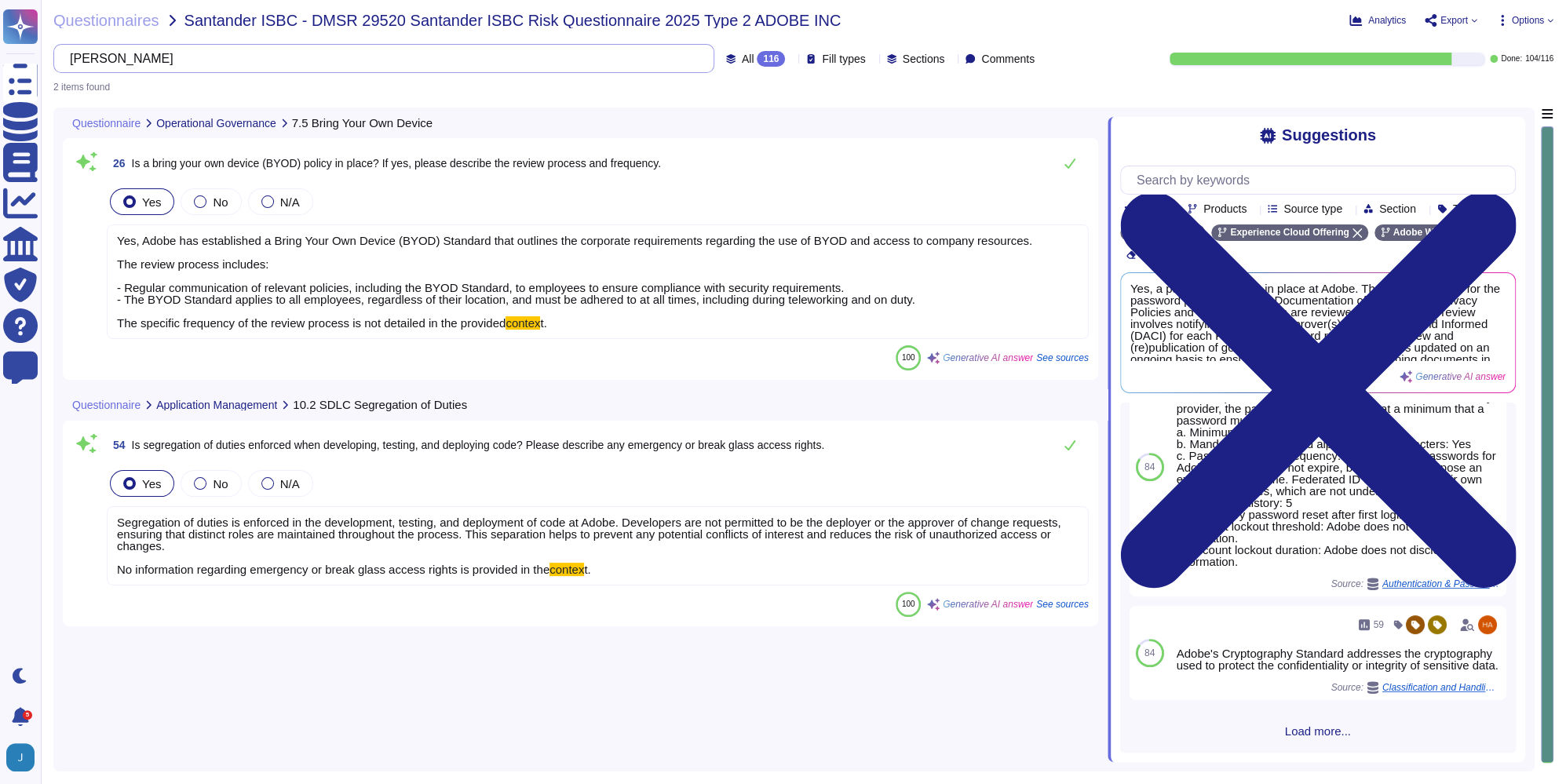
scroll to position [0, 0]
type input "context"
click at [518, 327] on span "Yes, Adobe has established a Bring Your Own Device (BYOD) Standard that outline…" at bounding box center [574, 282] width 916 height 96
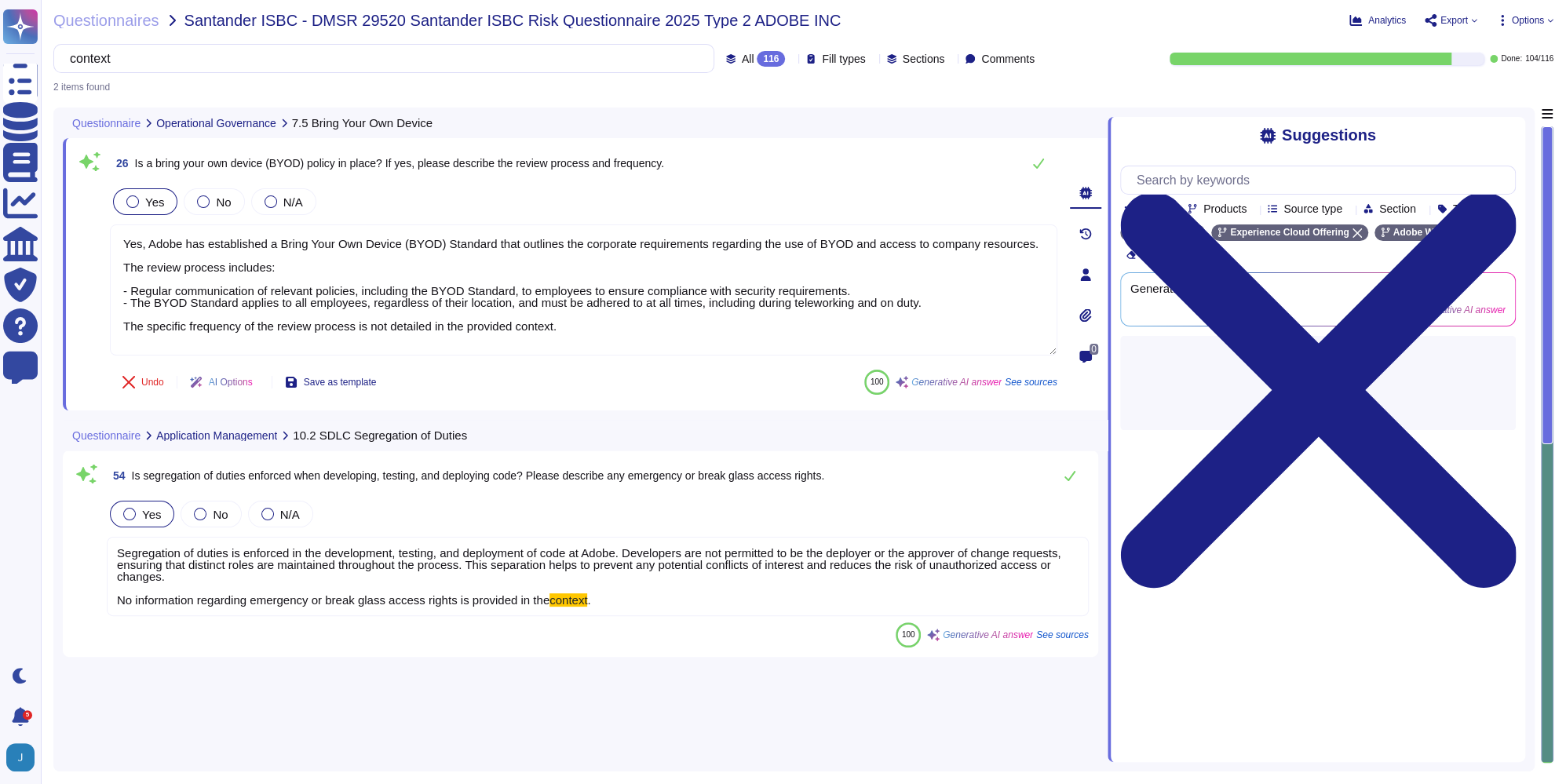
type textarea "Yes, Adobe has established a Bring Your Own Device (BYOD) Standard that outline…"
click at [518, 327] on textarea "Yes, Adobe has established a Bring Your Own Device (BYOD) Standard that outline…" at bounding box center [583, 290] width 947 height 131
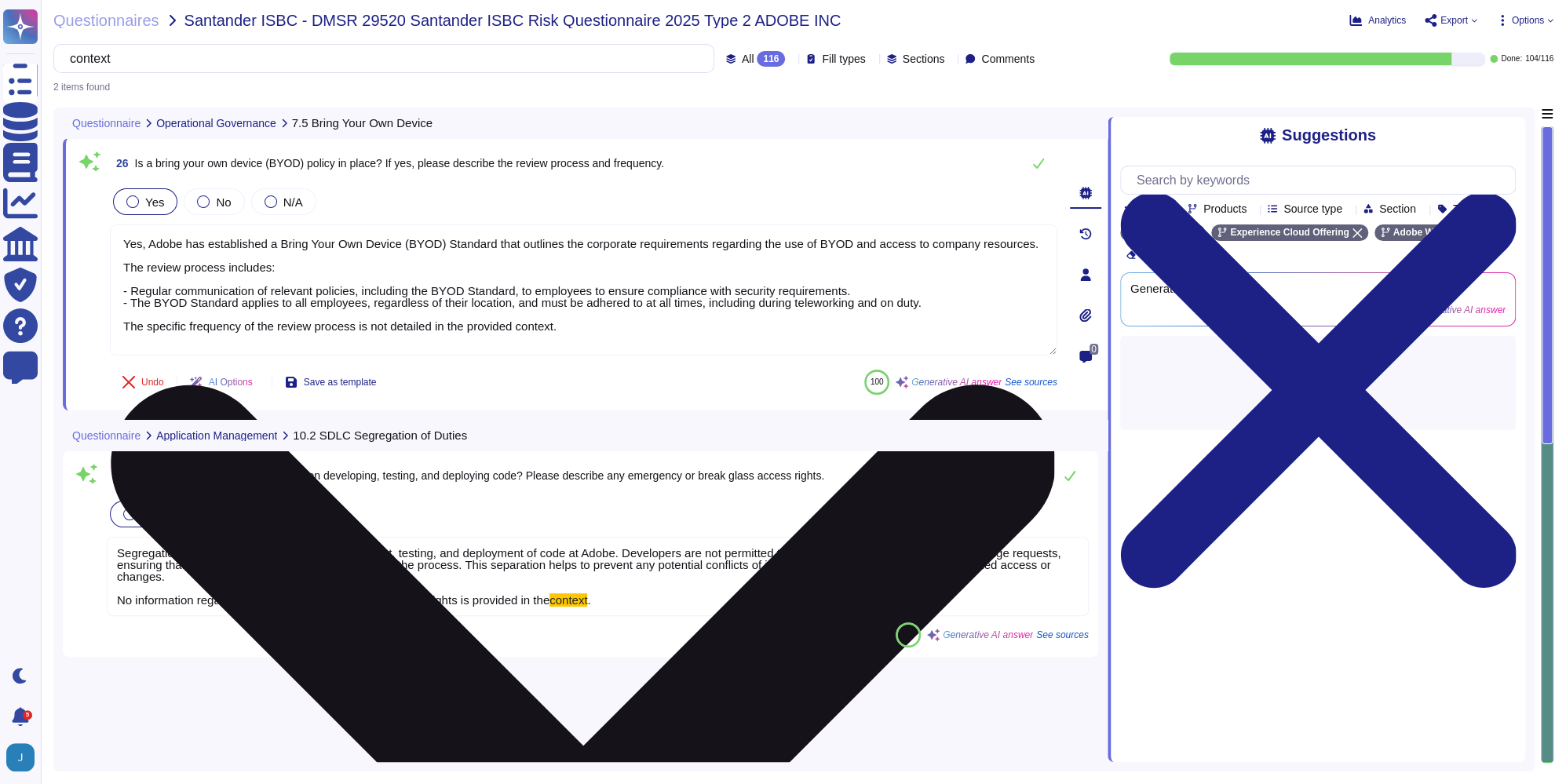
click at [482, 335] on textarea "Yes, Adobe has established a Bring Your Own Device (BYOD) Standard that outline…" at bounding box center [583, 290] width 947 height 131
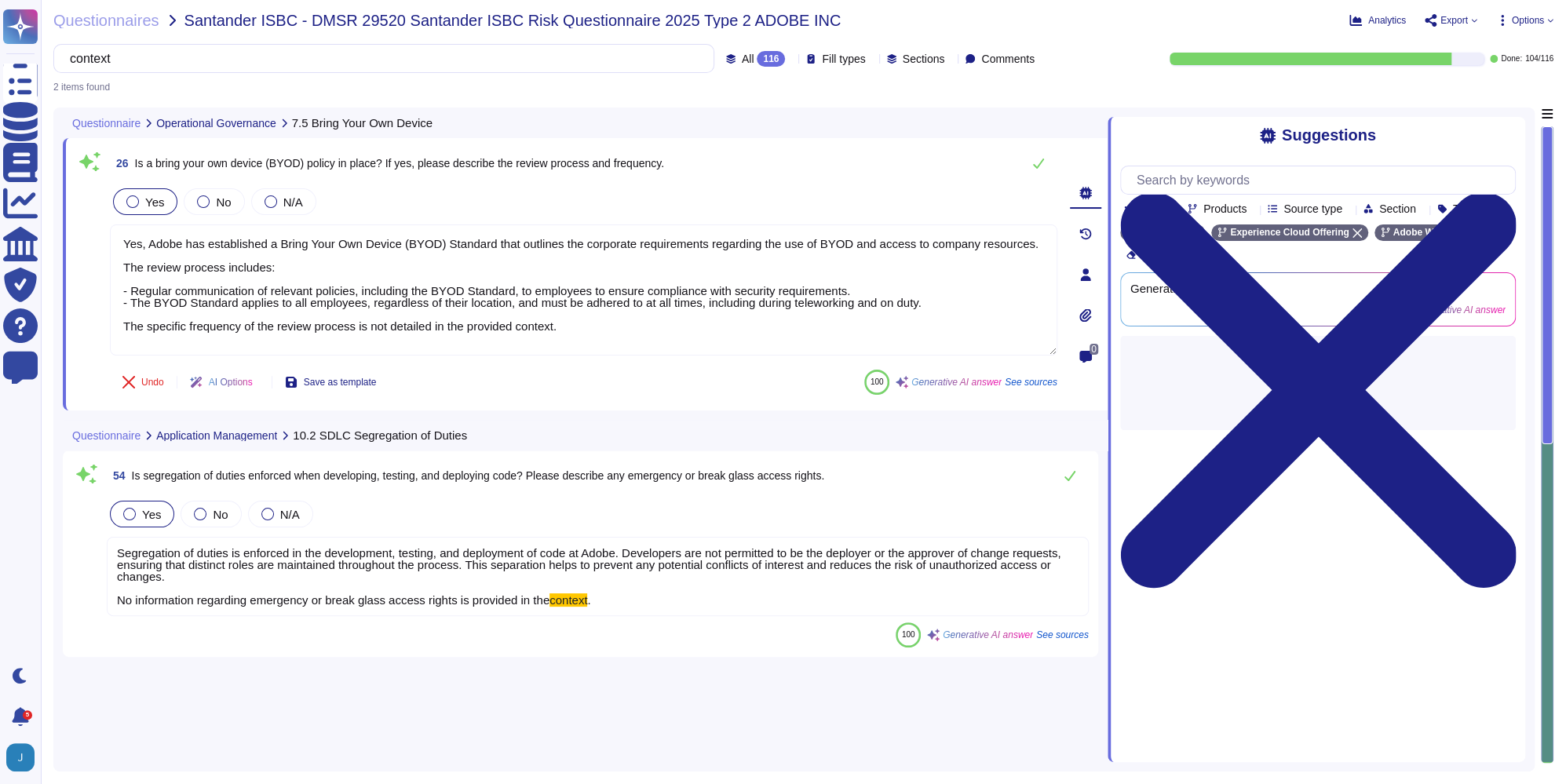
click at [598, 684] on div "Questionnaire Operational Governance 7.5 Bring Your Own Device 26 Is a bring yo…" at bounding box center [794, 439] width 1482 height 664
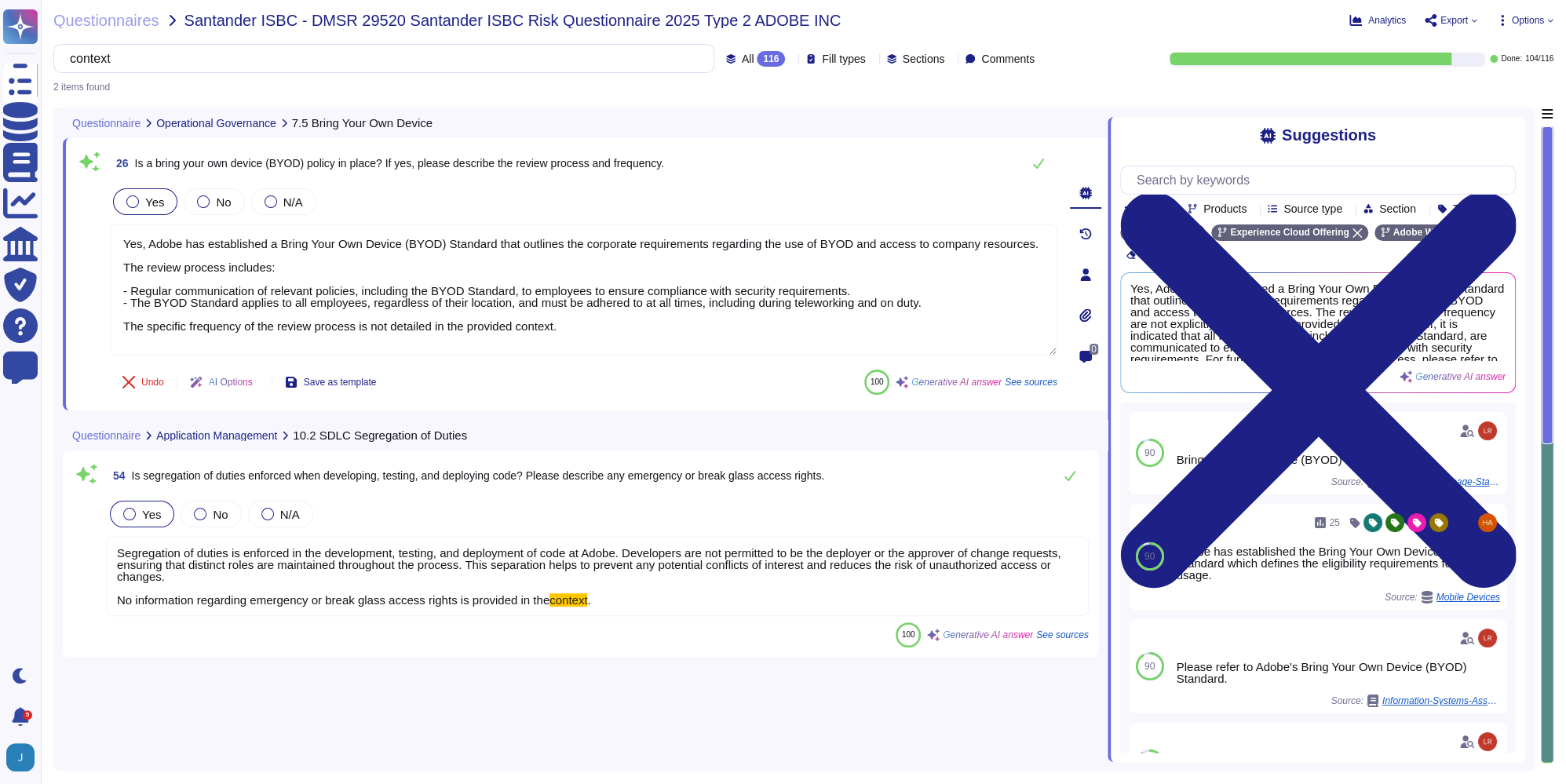
click at [844, 676] on div "26 Is a bring your own device (BYOD) policy in place? If yes, please describe t…" at bounding box center [585, 434] width 1045 height 654
click at [582, 66] on input "context" at bounding box center [379, 58] width 636 height 27
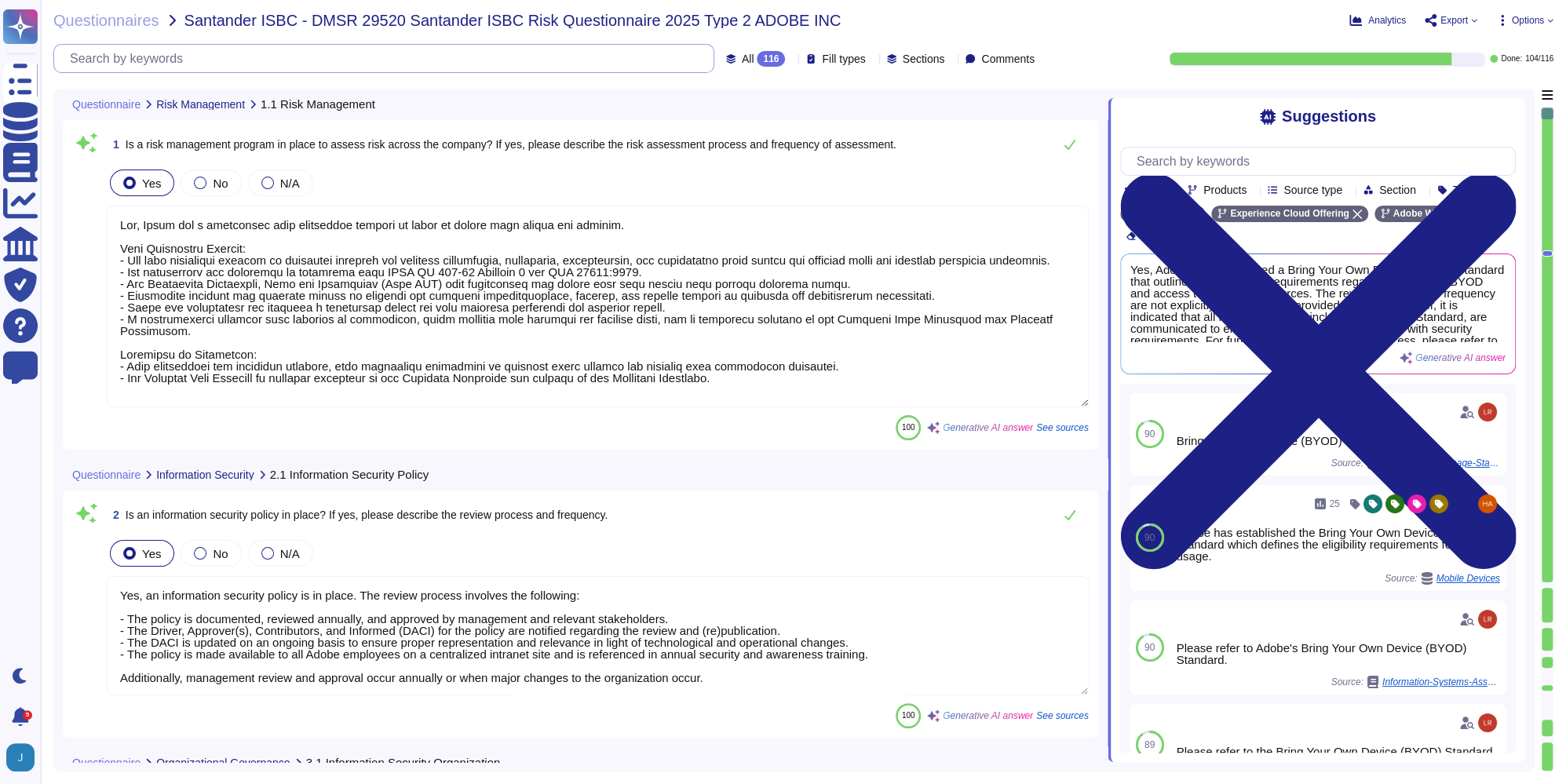
type textarea "Yes, Adobe has a dedicated Chief Security Officer (CSO) responsible for the sec…"
type textarea "Lor, Ipsum dol s ametconsec Adipiscinge Seddoei Tempo Incididunt Utlabo et dolo…"
type textarea "Yes, an information security policy is in place. The review process involves th…"
type textarea "Yes, Adobe has a formalized risk management program in place to assess risk acr…"
click at [932, 30] on div "Questionnaires Santander ISBC - DMSR 29520 Santander ISBC Risk Questionnaire 20…" at bounding box center [804, 392] width 1526 height 784
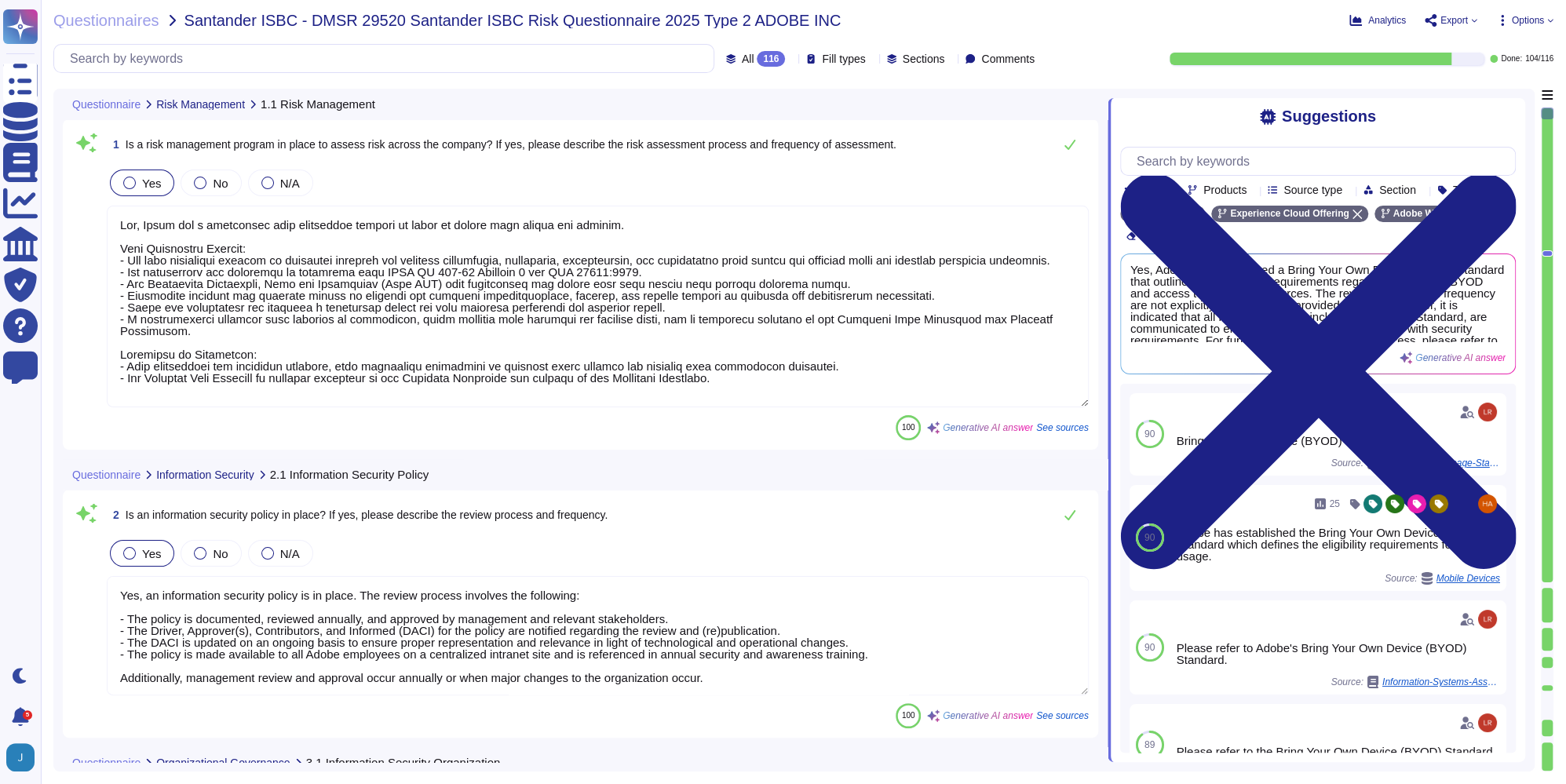
scroll to position [1, 0]
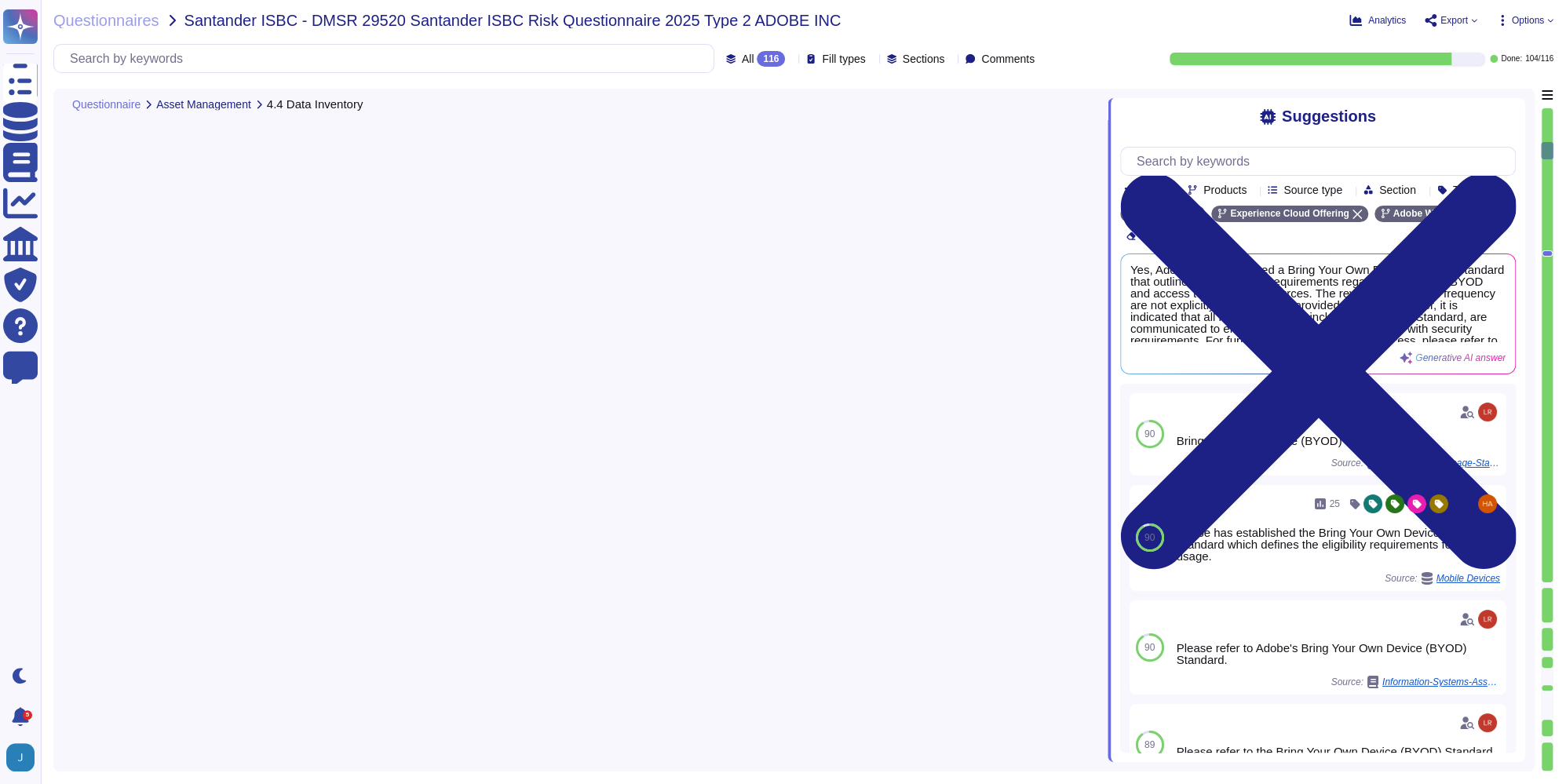
type textarea "Yes, a data inventory is in place to manage client data on company devices. The…"
type textarea "Lorem ipsumdolors am consec adipisc eli seddoeiu te inc utlabo et dolore ma ali…"
type textarea "Yes, Adobe has a Data Classification and Handling Standard in place. The review…"
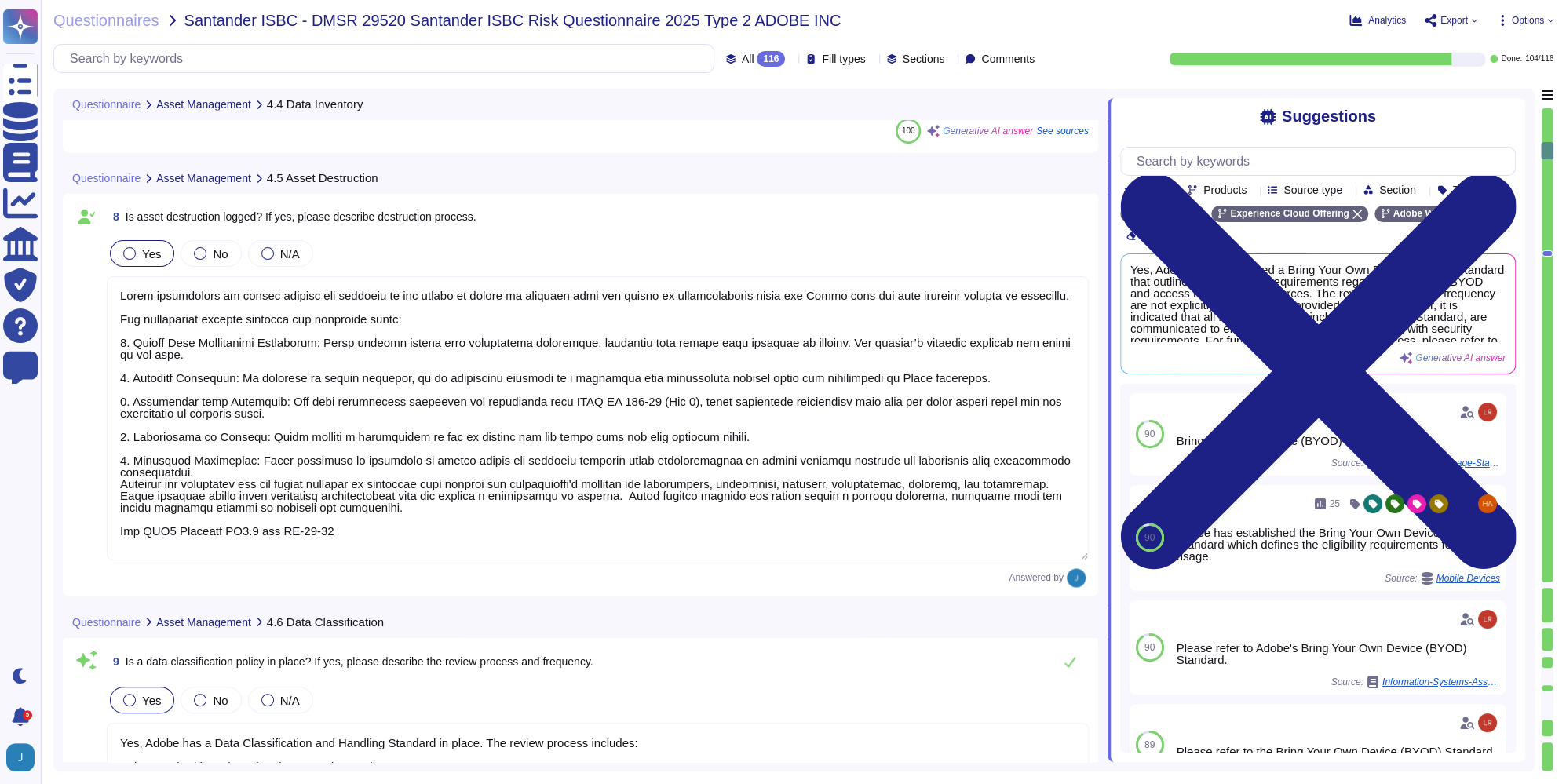
type textarea "Yes, Adobe has a records retention policy in place. This includes the Personal …"
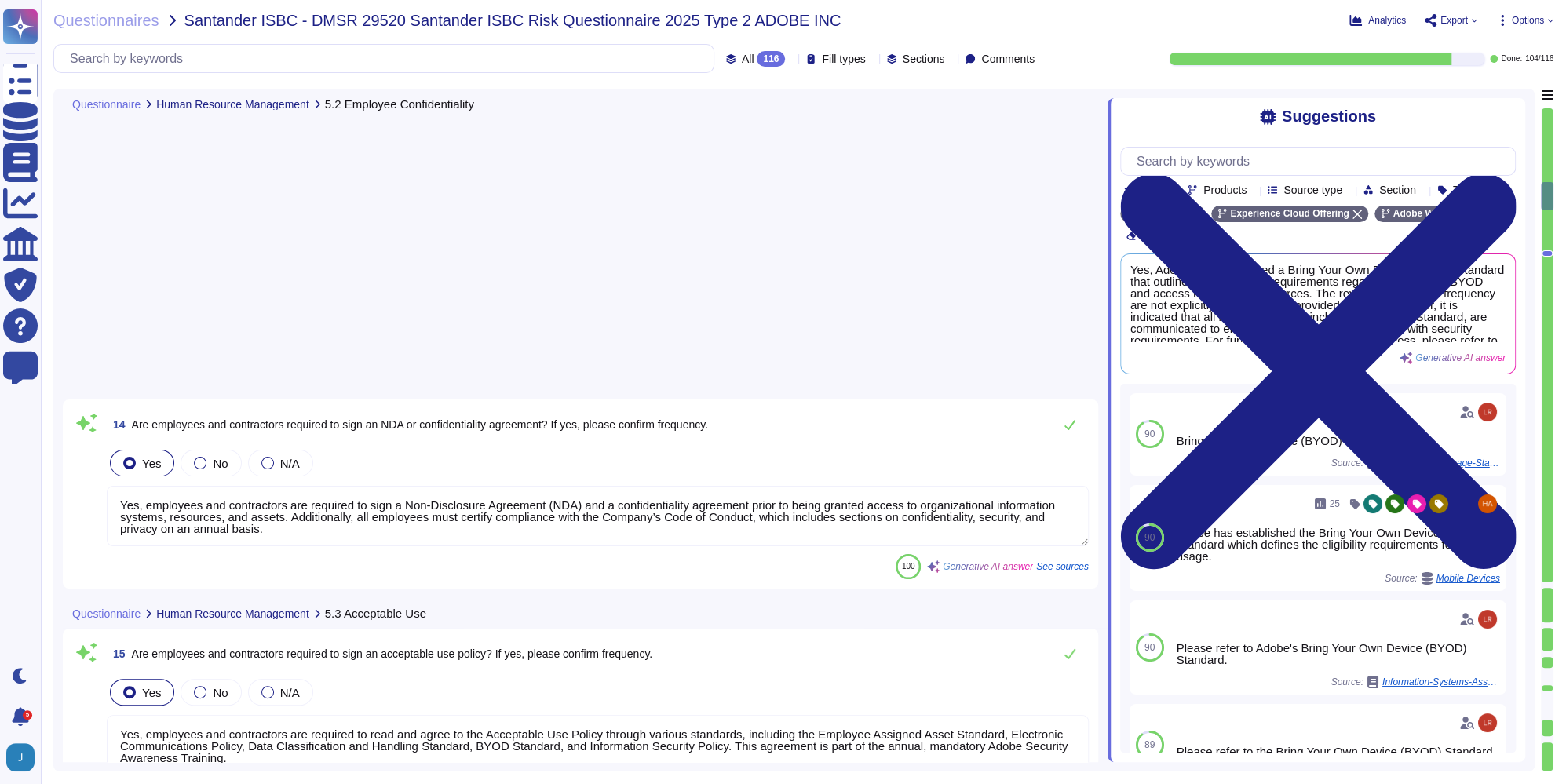
type textarea "Yes, employees and contractors are required to sign a Non-Disclosure Agreement …"
type textarea "Yes, employees and contractors are required to read and agree to the Acceptable…"
type textarea "Yes, employees and contractors are required to sign a code of conduct and/or bu…"
type textarea "Yes, employees are required to complete a mandatory annual Security Awareness T…"
type textarea "Yes, Adobe has a Physical Security Policy in place that establishes mechanisms …"
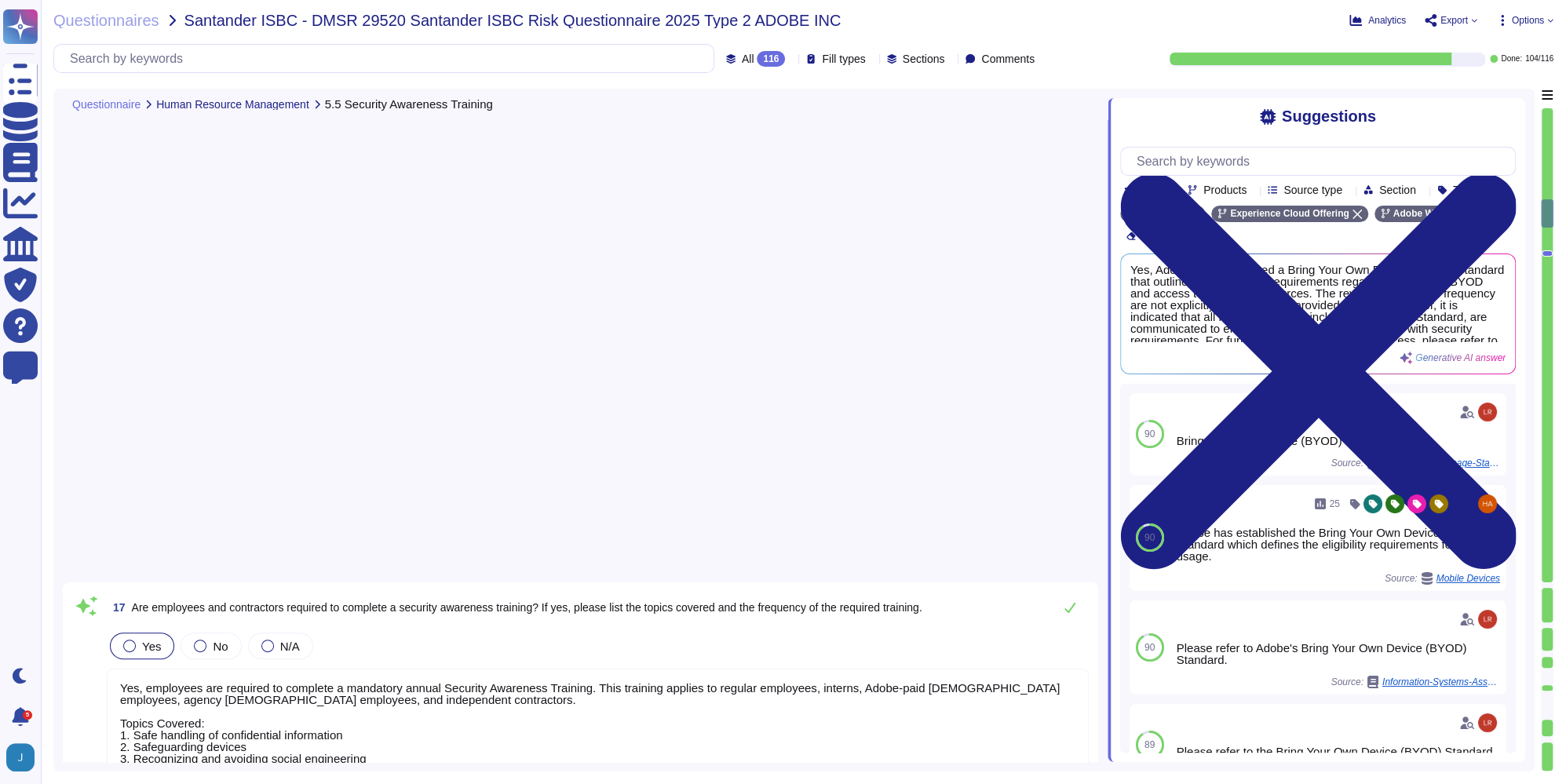
type textarea "Yes, audits of physical security, environmental, and data center operation cont…"
type textarea "Yes, a visitor management program is in place at Adobe. - All visitors and gues…"
type textarea "Yes, physical security controls are in place at the data center to effectively …"
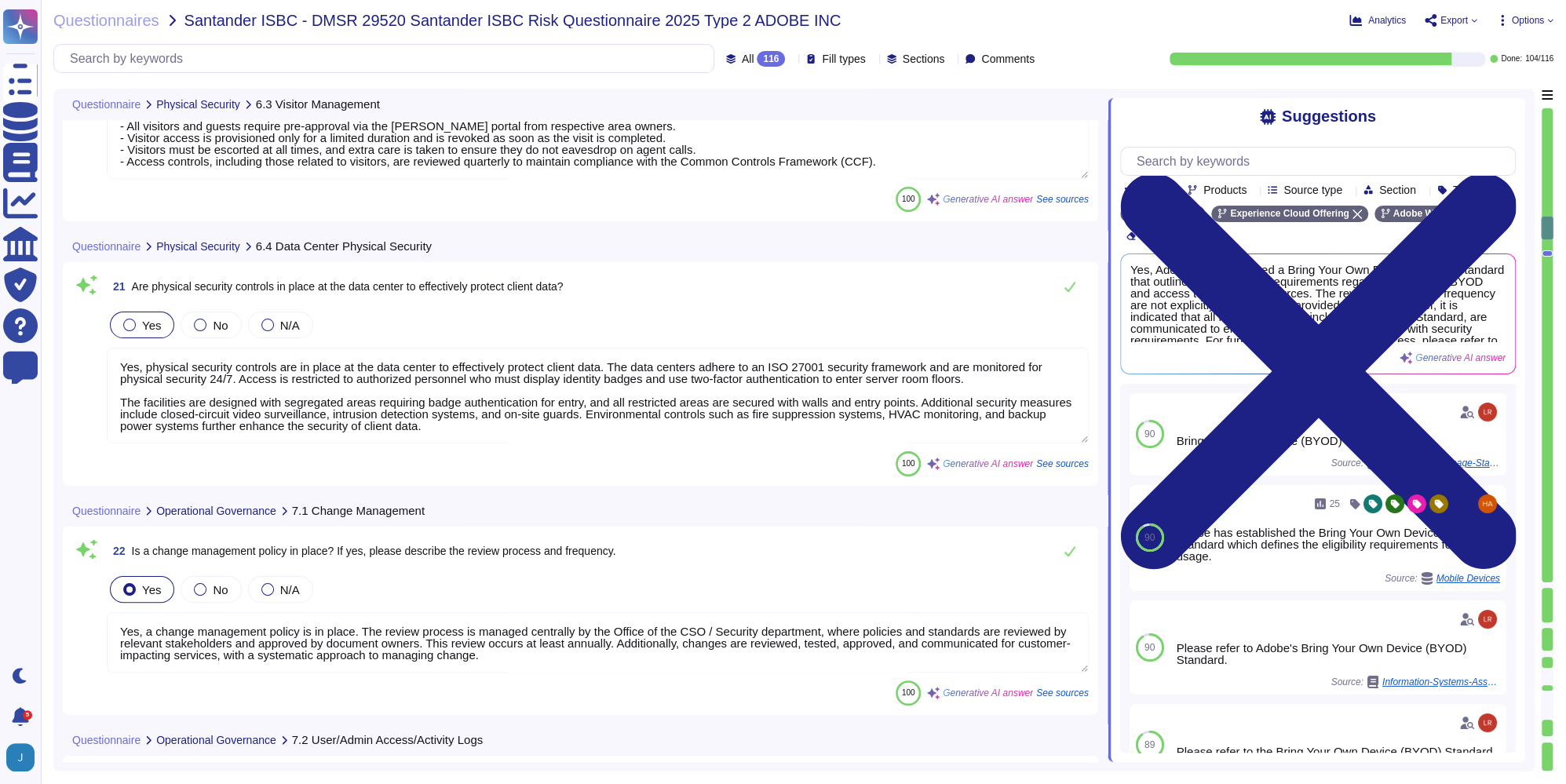
type textarea "Yes, a change management policy is in place. The review process is managed cent…"
type textarea "Yes, user and admin access/activity logs are enabled. User authentication logs …"
type textarea "Yes, a removable media policy is in place at Adobe. The policy strictly prohibi…"
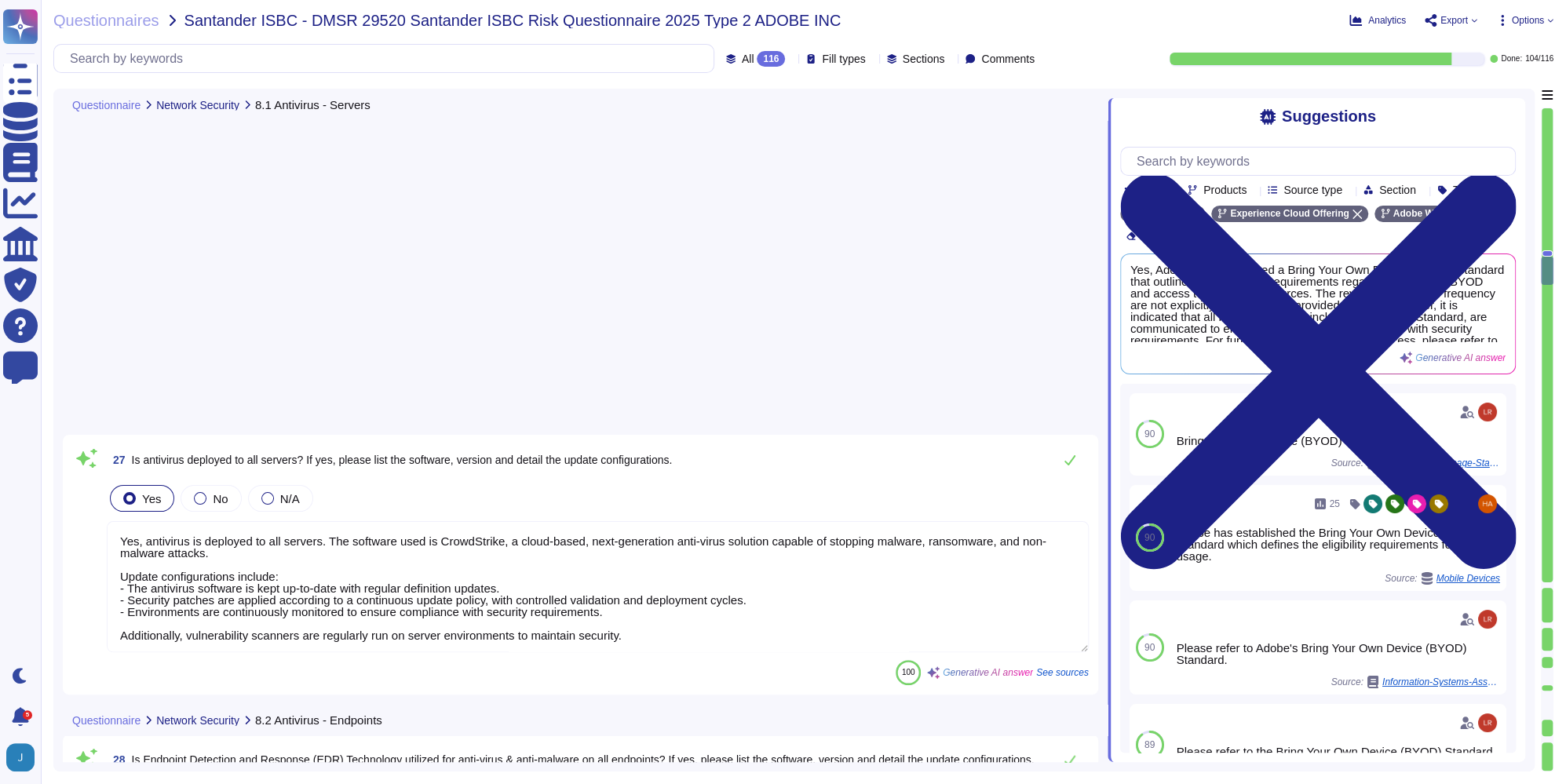
type textarea "Yes, antivirus is deployed to all servers. The software used is CrowdStrike, a …"
type textarea "Yes, Endpoint Detection and Response (EDR) technology is utilized for anti-viru…"
type textarea "Yes, a firewall rule policy is in place at Adobe. - Firewall rules are reviewed…"
type textarea "Yes, Adobe conducts penetration tests on externally exposed assets at least ann…"
type textarea "Yes, a system hardening standard is in place that covers servers, networks, app…"
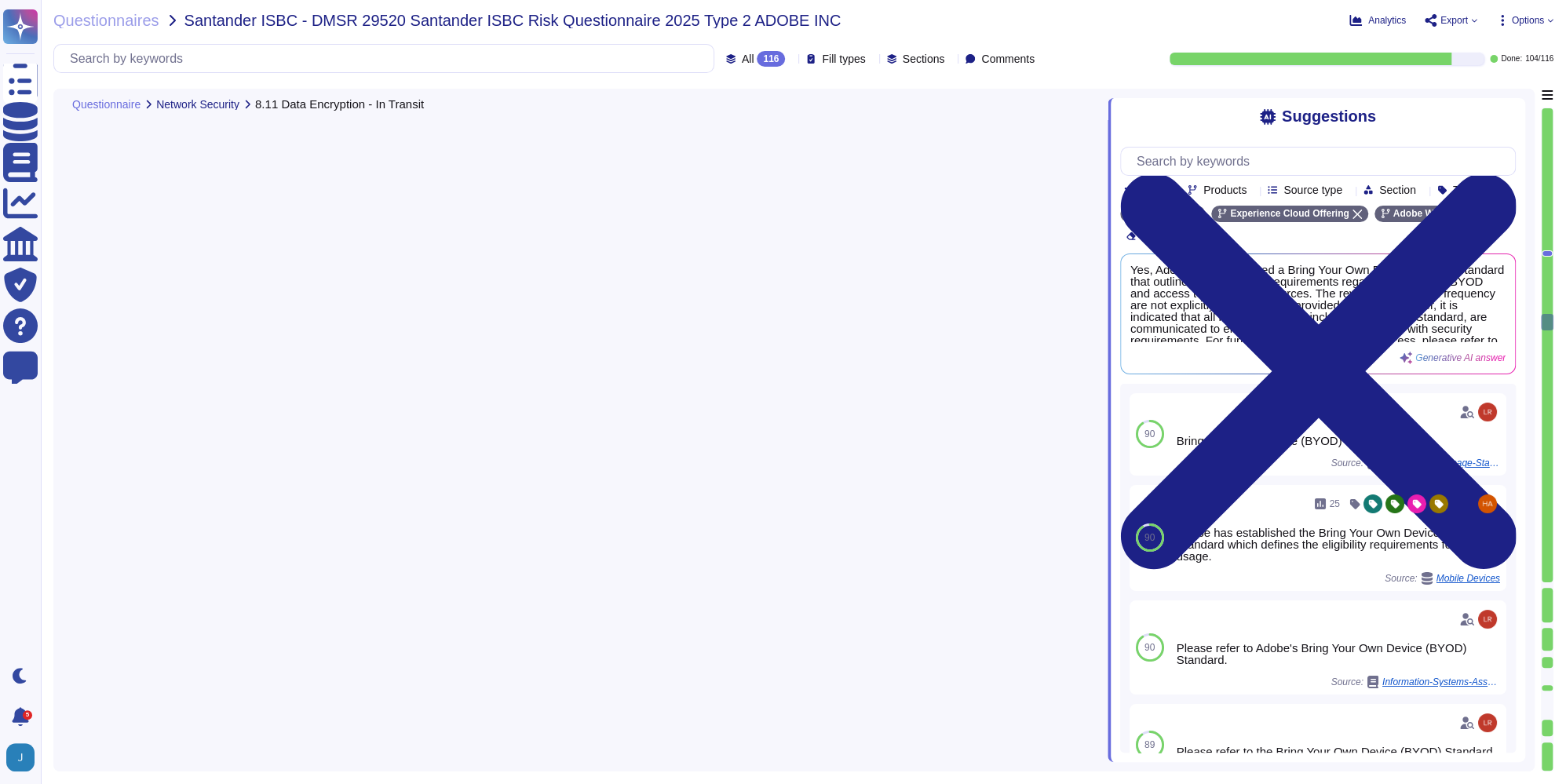
type textarea "Not all data is encrypted at rest. The following products do not encrypt data a…"
type textarea "Yes, Adobe employs a real-time Intrusion Detection System (IDS) and/or Intrusio…"
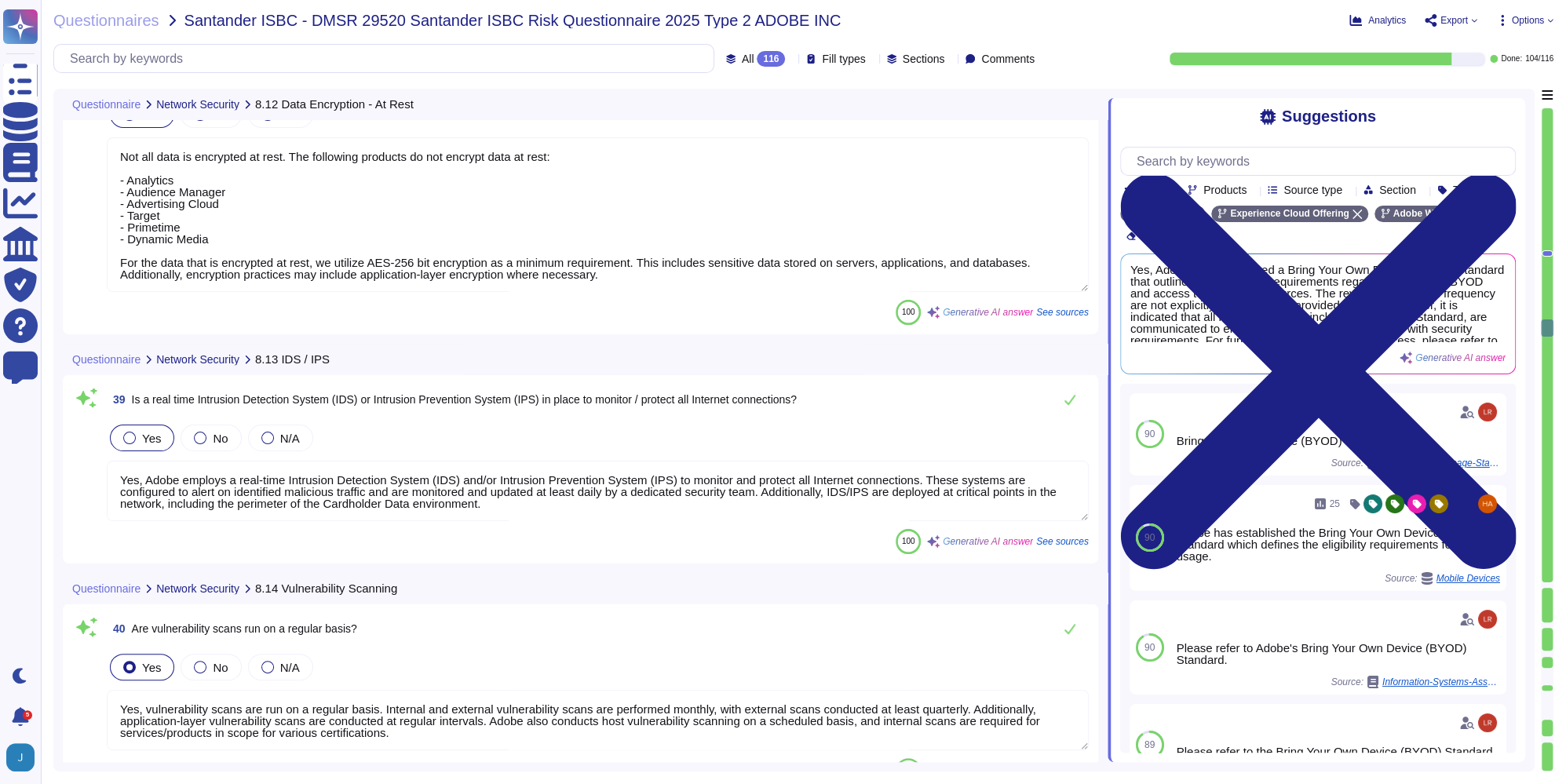
type textarea "Yes, vulnerability scans are run on a regular basis. Internal and external vuln…"
type textarea "Yes, Adobe implements IP and Content Filtering functionality built into its fir…"
type textarea "Yes, Adobe has a structured and well-maintained wireless policy integrated into…"
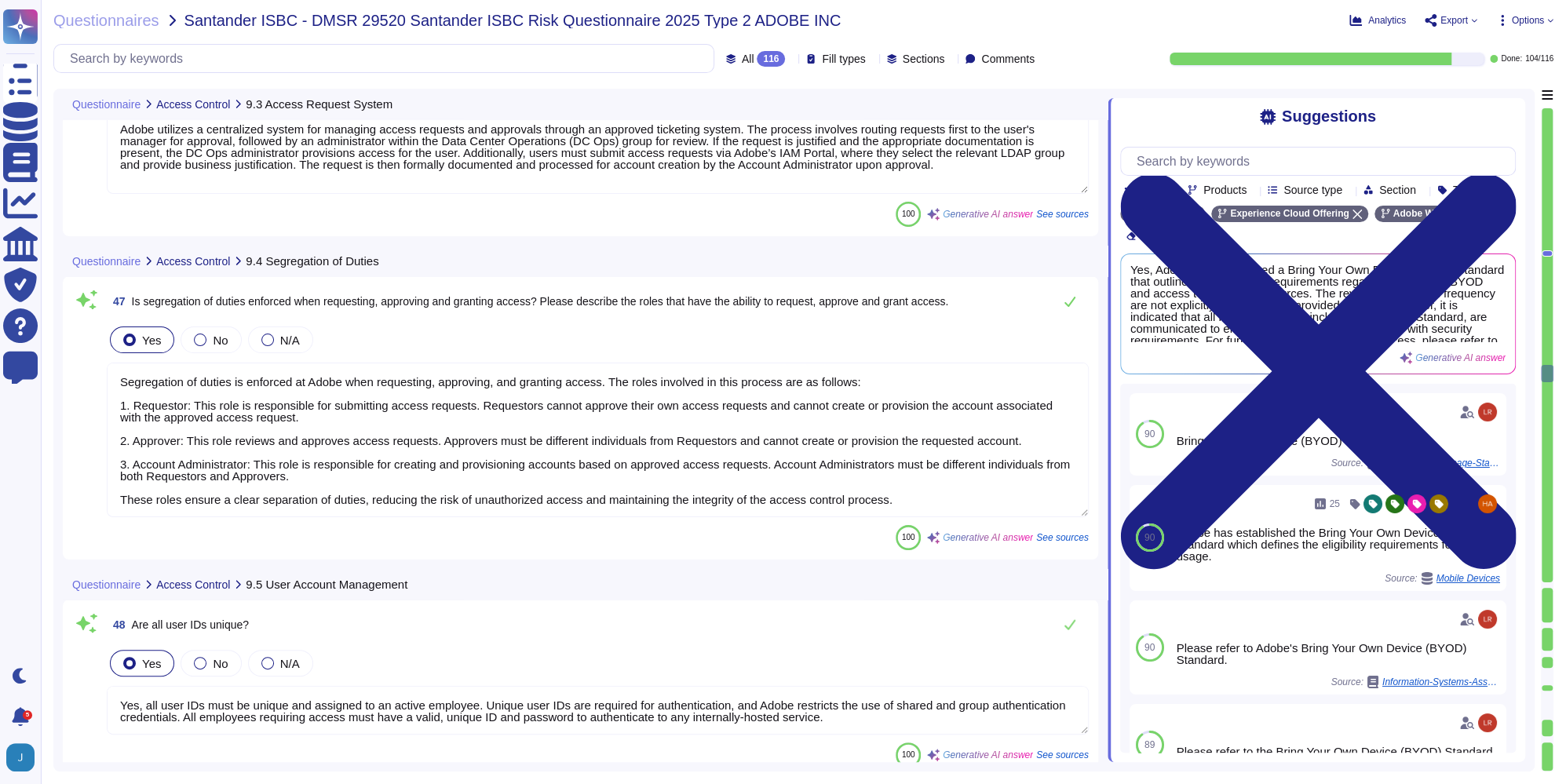
type textarea "Adobe utilizes a centralized system for managing access requests and approvals …"
type textarea "Segregation of duties is enforced at Adobe when requesting, approving, and gran…"
type textarea "Yes, all user IDs must be unique and assigned to an active employee. Unique use…"
type textarea "User rights are reviewed quarterly, not semi-annually. Admin rights, which fall…"
type textarea "Shared and group authentication credentials are [SECURITY_DATA] at Adobe. Inste…"
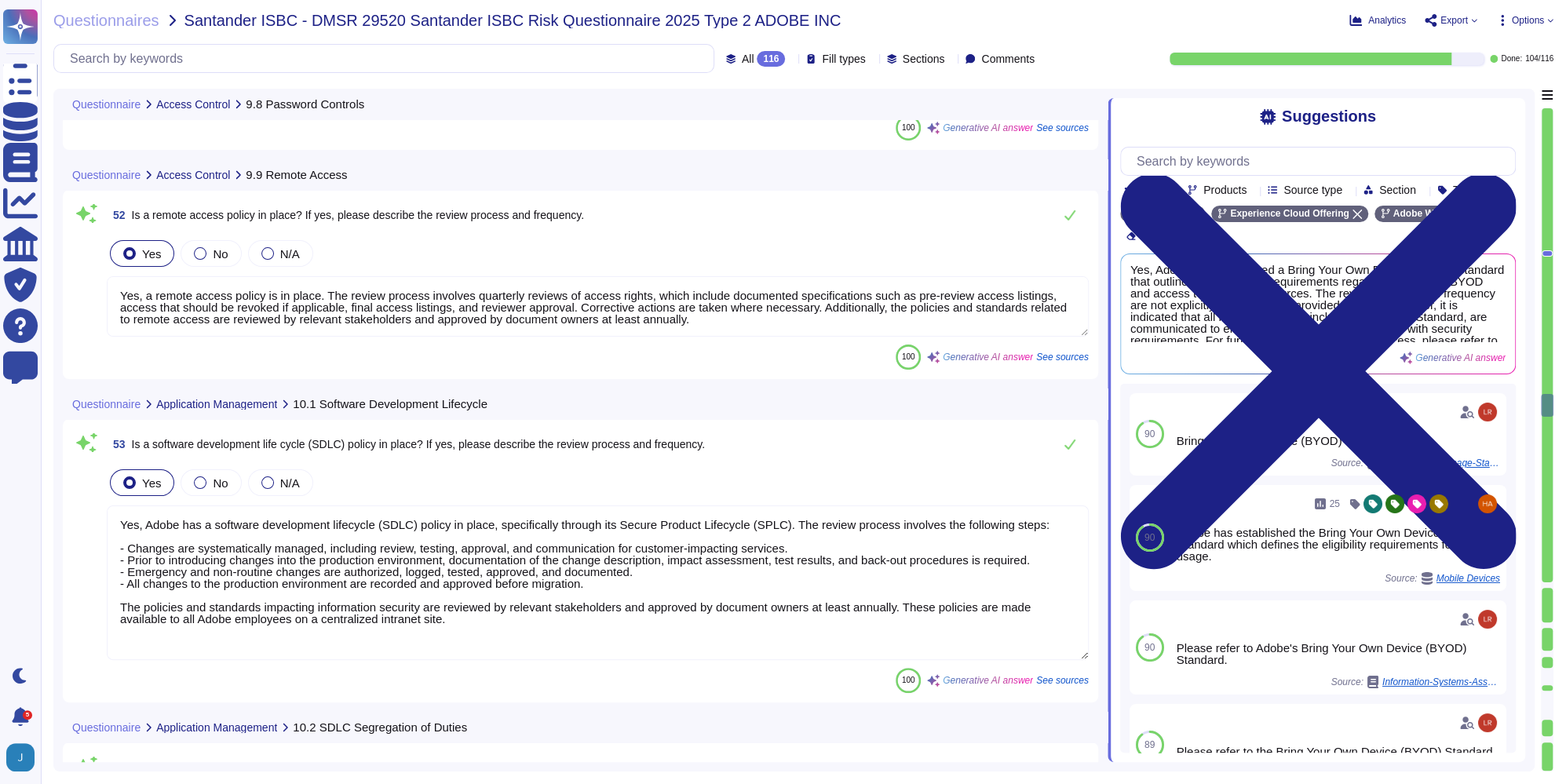
type textarea "Yes, a password policy is in place. Adobe enforces password complexity and acco…"
type textarea "Yes, a remote access policy is in place. The review process involves quarterly …"
type textarea "Yes, Adobe has a software development lifecycle (SDLC) policy in place, specifi…"
type textarea "Segregation of duties is enforced in the development, testing, and deployment o…"
type textarea "Yes, the development, test, and production environments are segregated. - Produ…"
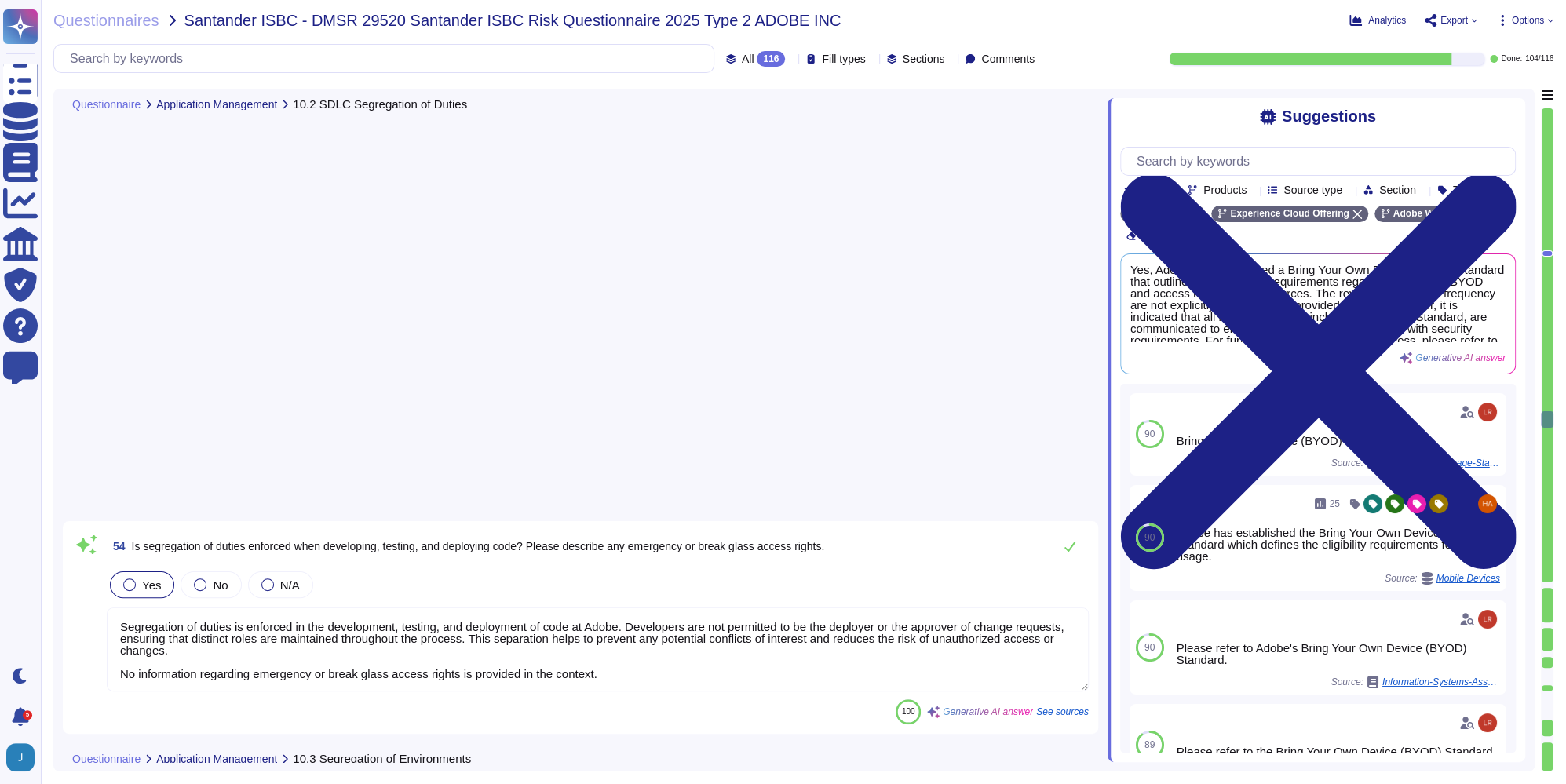
type textarea "The use of client data in testing is prohibited. Adobe does not use actual cust…"
type textarea "Yes, developers are required to complete secure code training as part of the Ad…"
type textarea "Yes, source code is managed centrally to control versioning concerns. The proce…"
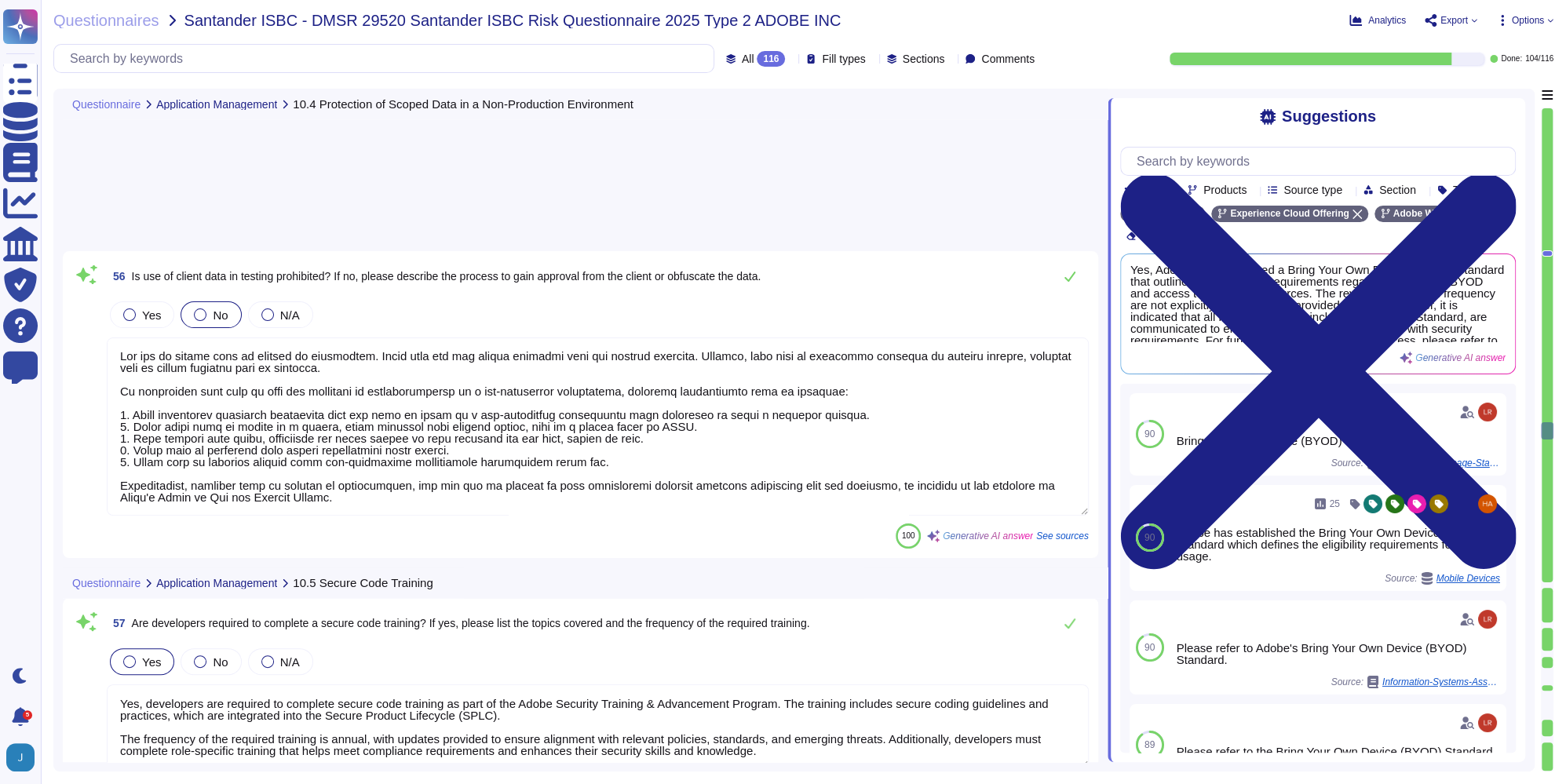
type textarea "Yes, an incident management policy is in place. The policy is documented and ap…"
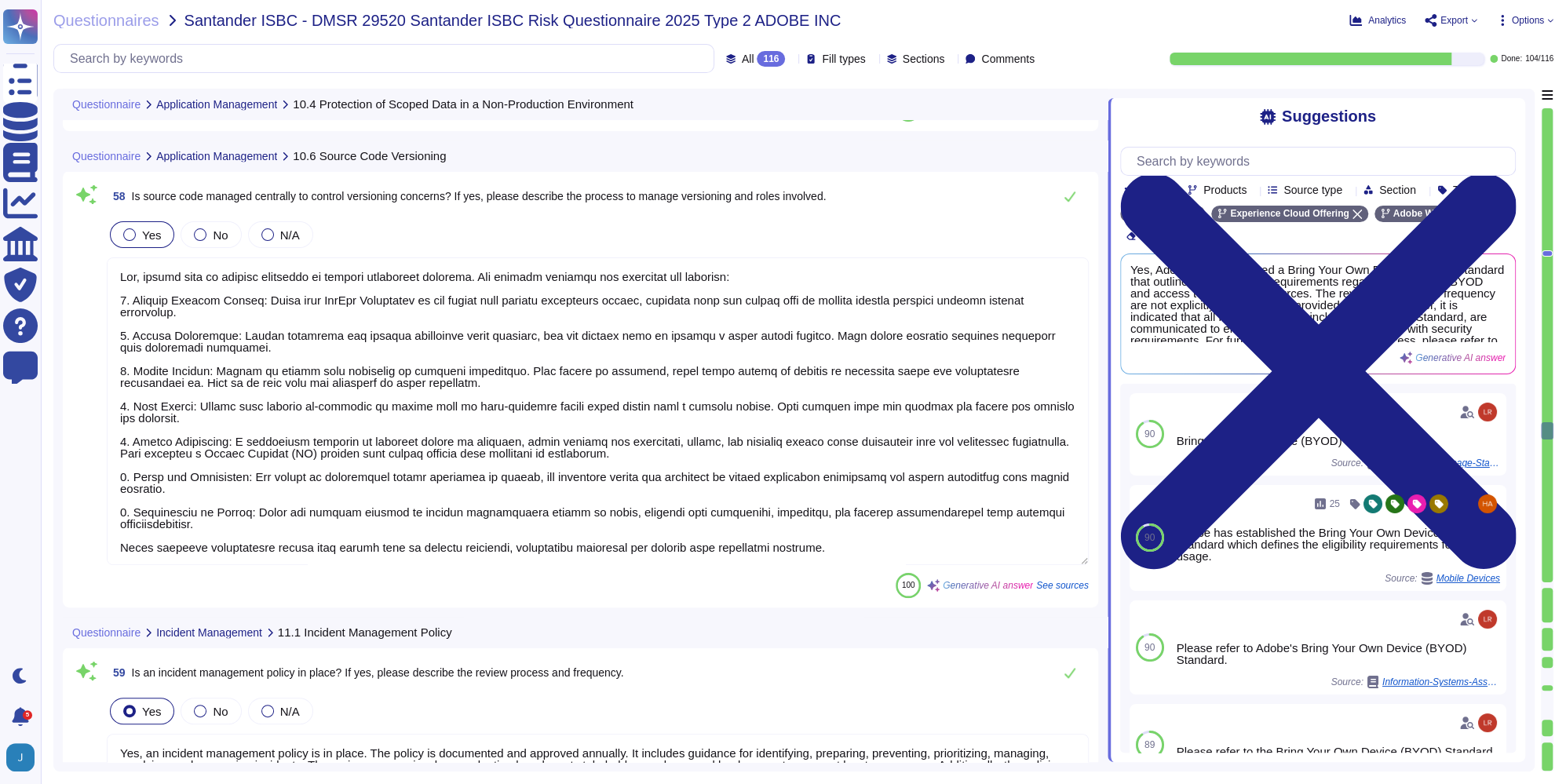
scroll to position [15129, 0]
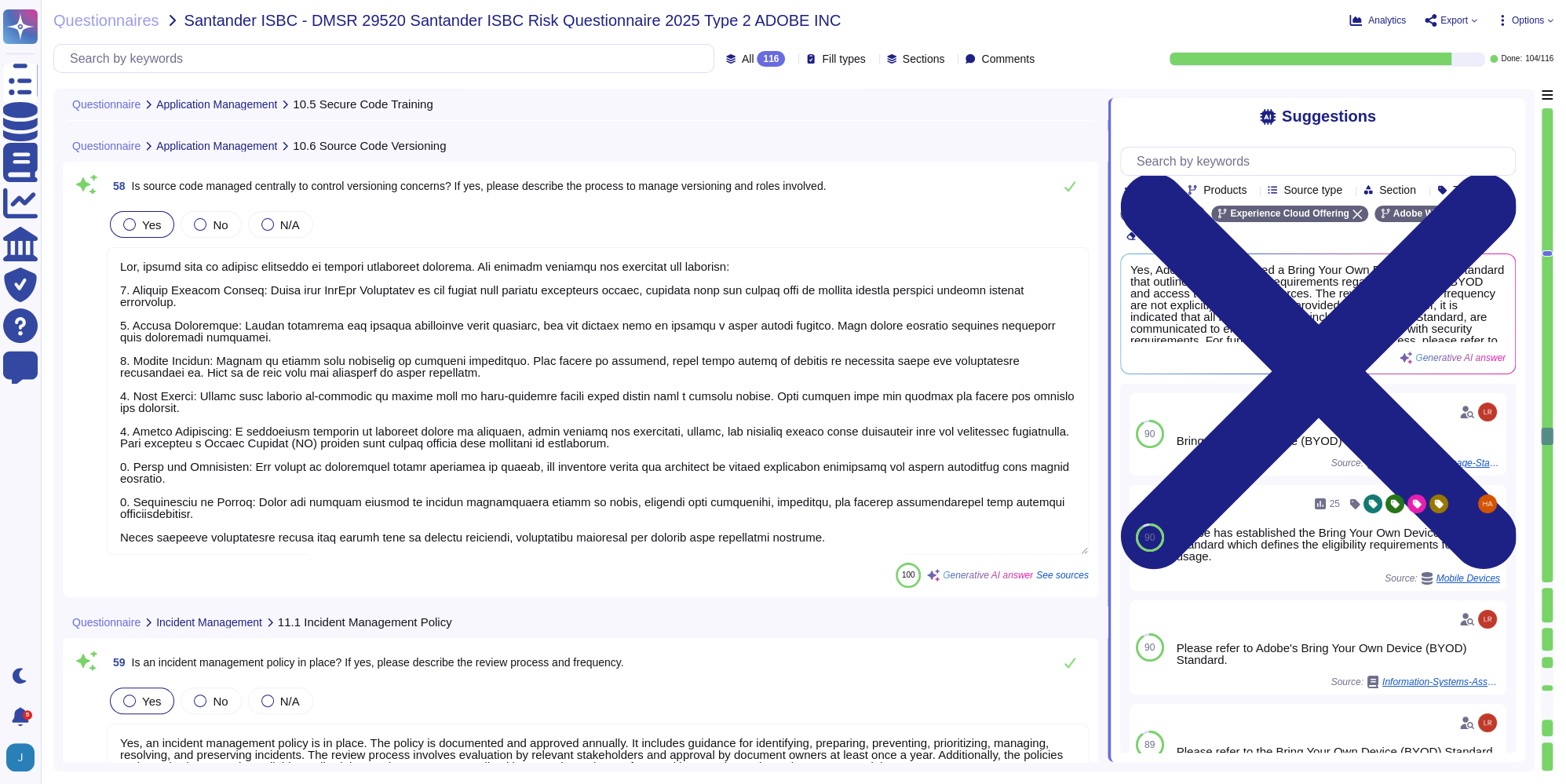
type textarea "A centralized system is in place to manage incidents and track them through rem…"
click at [371, 255] on textarea at bounding box center [597, 401] width 983 height 308
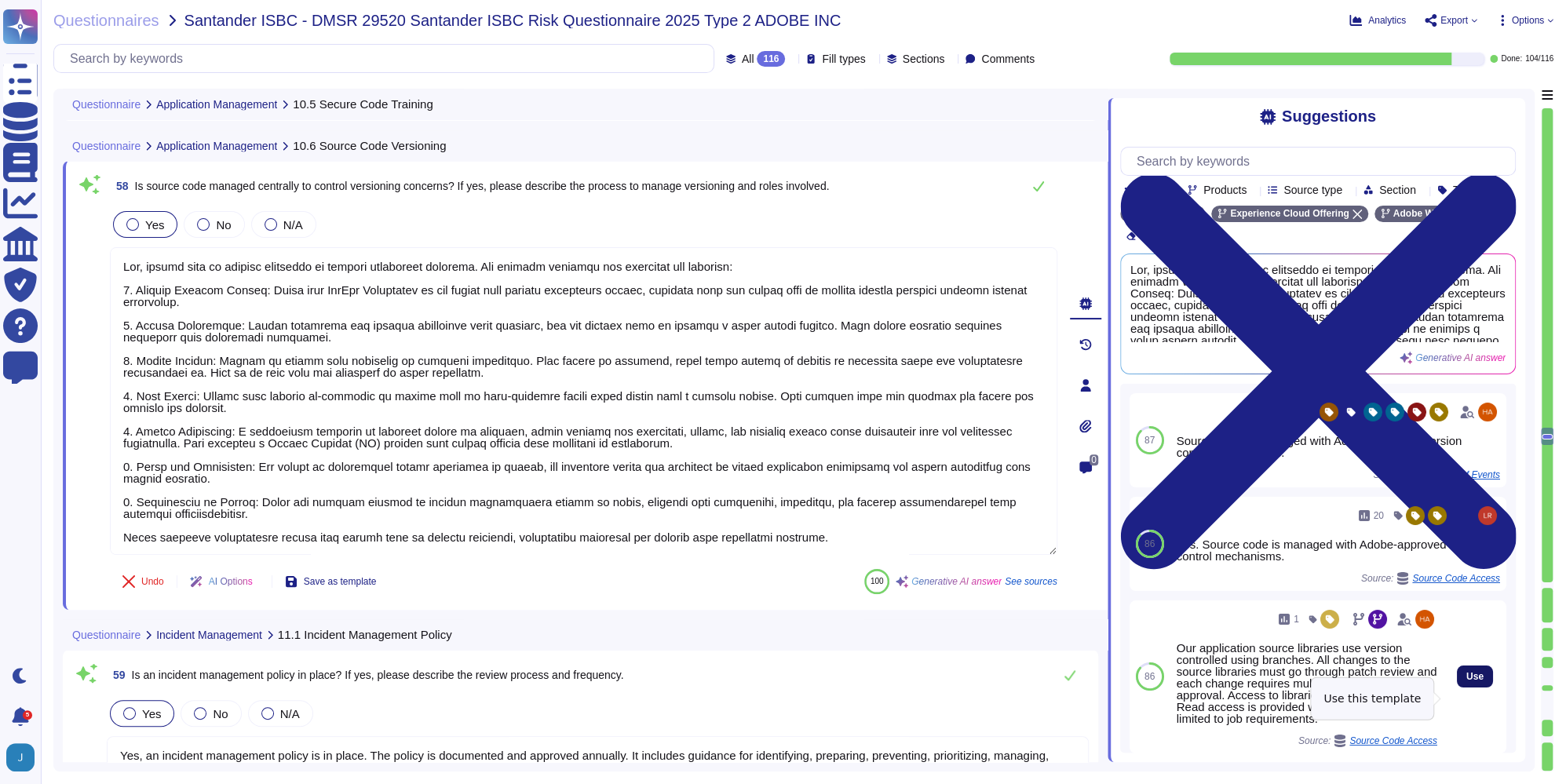
click at [1469, 684] on button "Use" at bounding box center [1475, 677] width 36 height 22
type textarea "Yes, source code is managed centrally to control versioning concerns. The proce…"
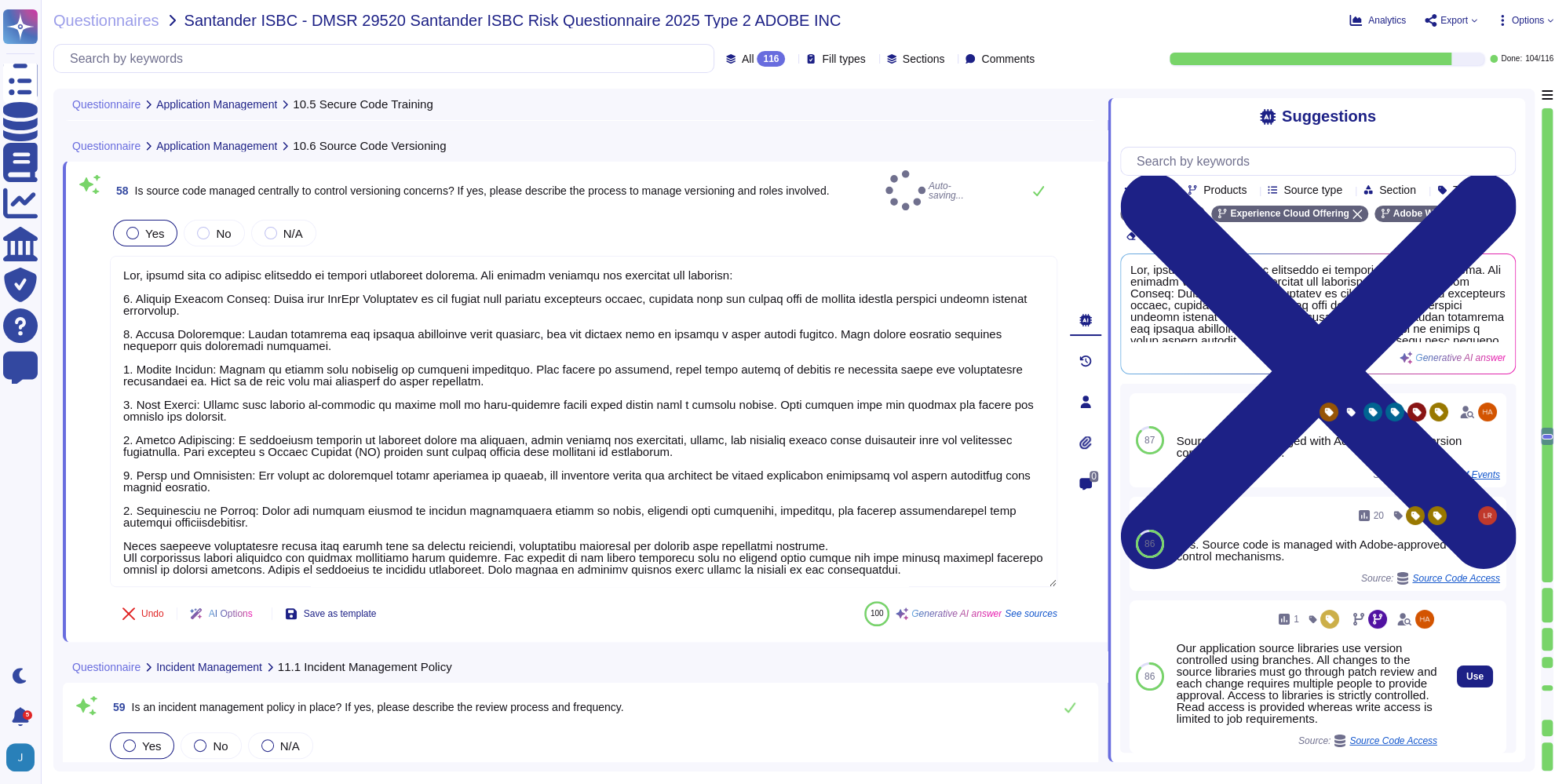
click at [1292, 666] on div "Our application source libraries use version controlled using branches. All cha…" at bounding box center [1308, 683] width 261 height 82
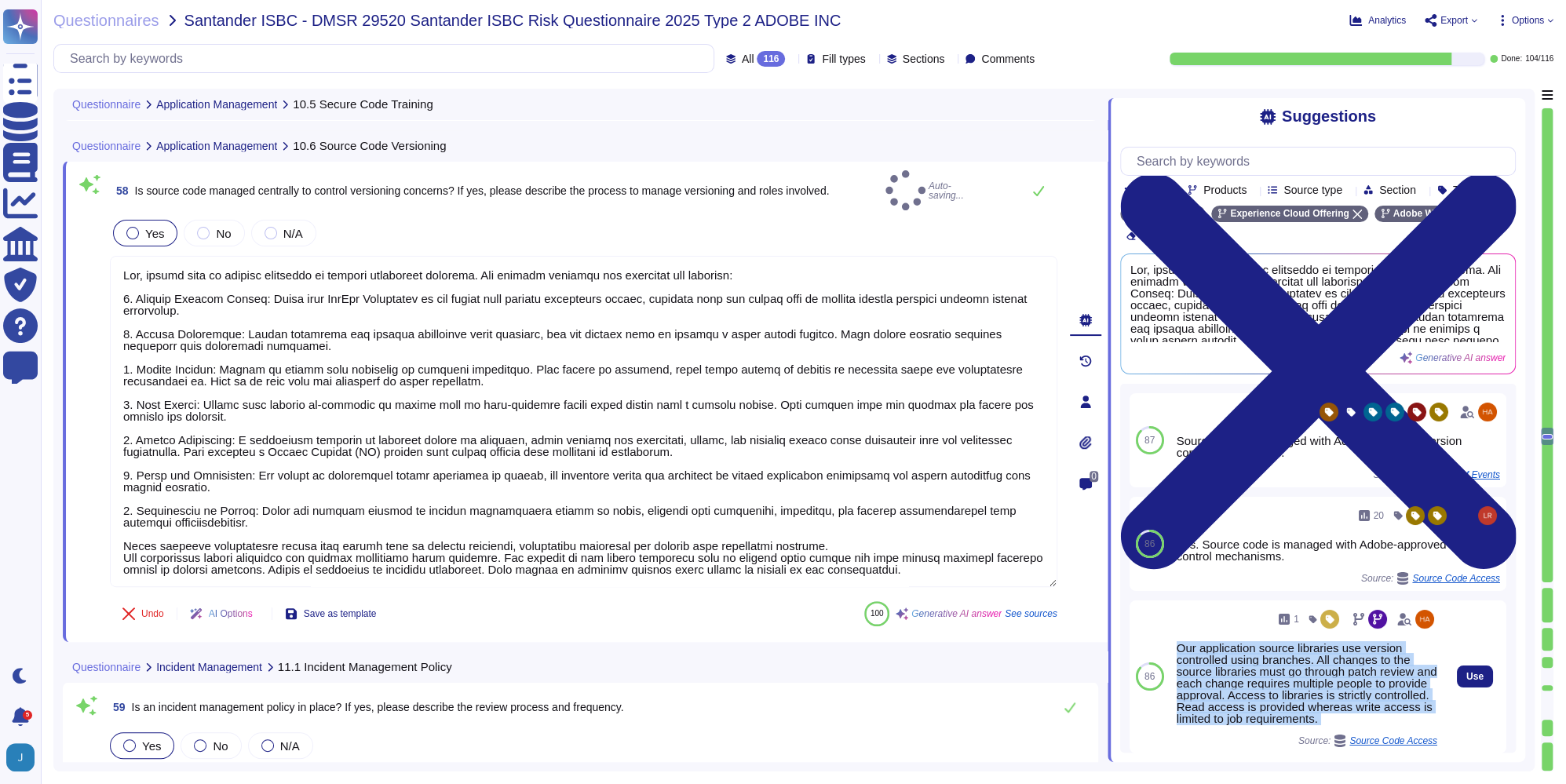
click at [1292, 666] on div "Our application source libraries use version controlled using branches. All cha…" at bounding box center [1308, 683] width 261 height 82
copy div "Our application source libraries use version controlled using branches. All cha…"
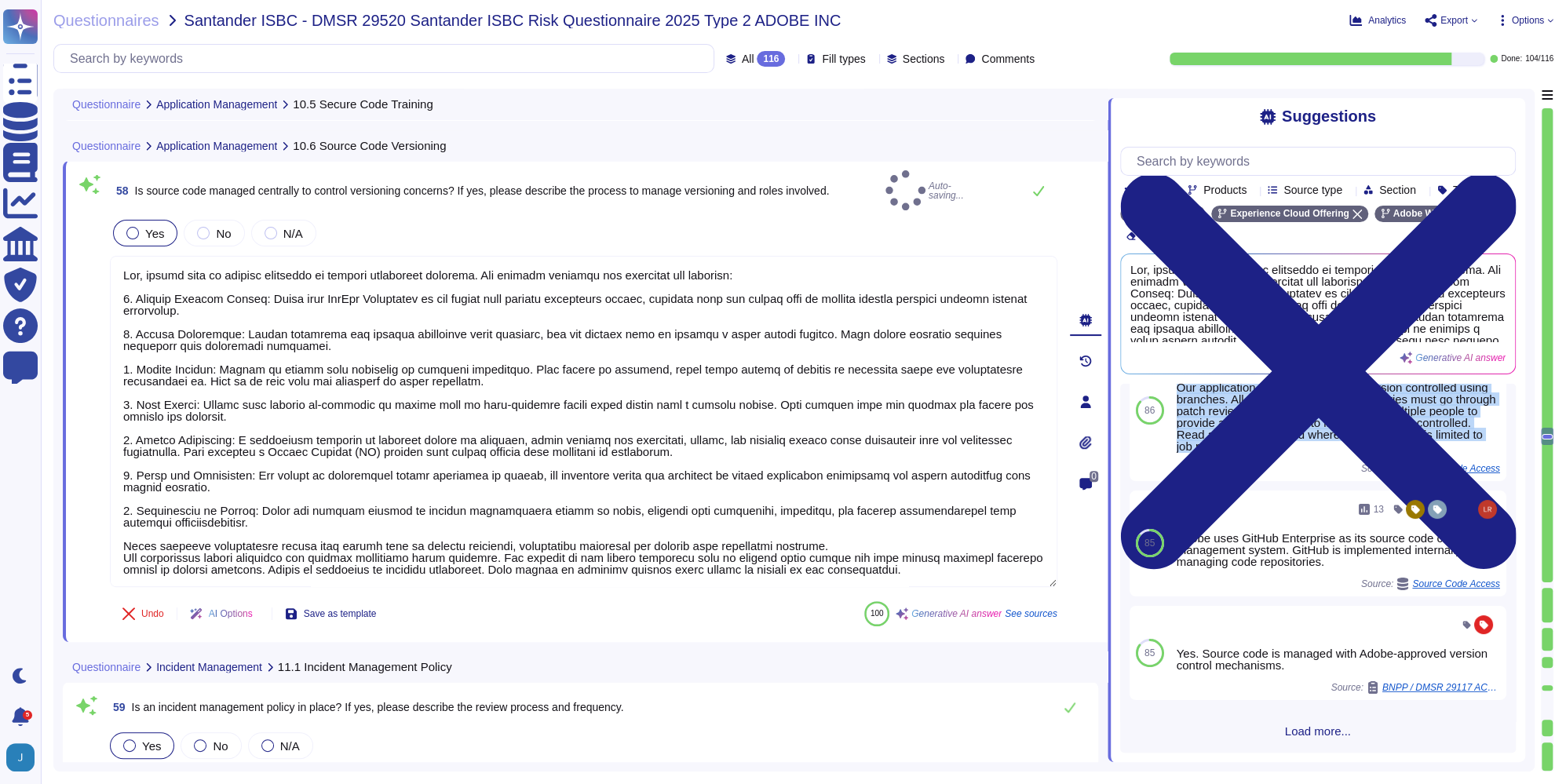
scroll to position [277, 0]
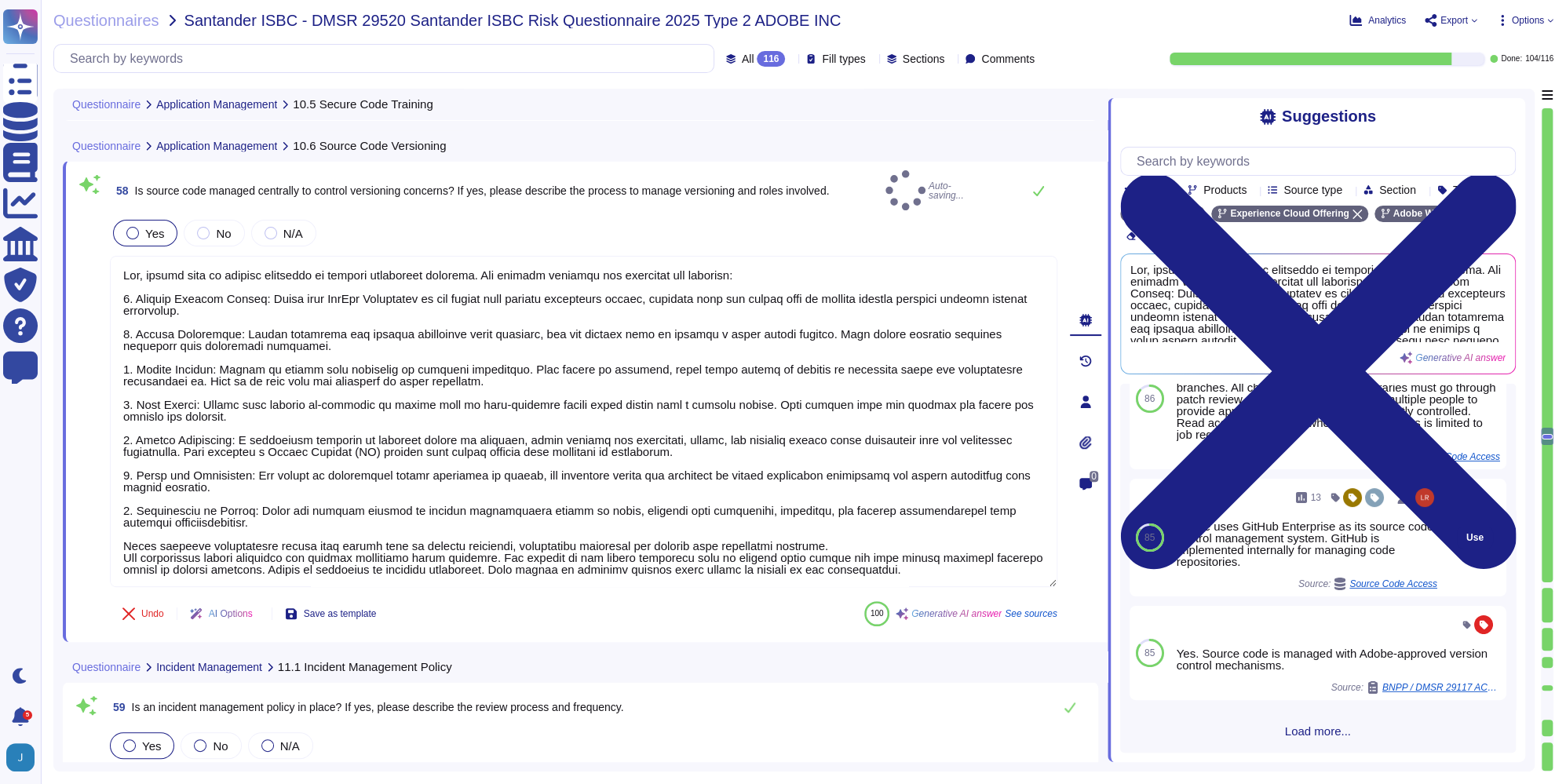
click at [1253, 559] on div "Adobe uses GitHub Enterprise as its source code control management system. GitH…" at bounding box center [1308, 544] width 261 height 47
click at [1242, 545] on div "Adobe uses GitHub Enterprise as its source code control management system. GitH…" at bounding box center [1308, 544] width 261 height 47
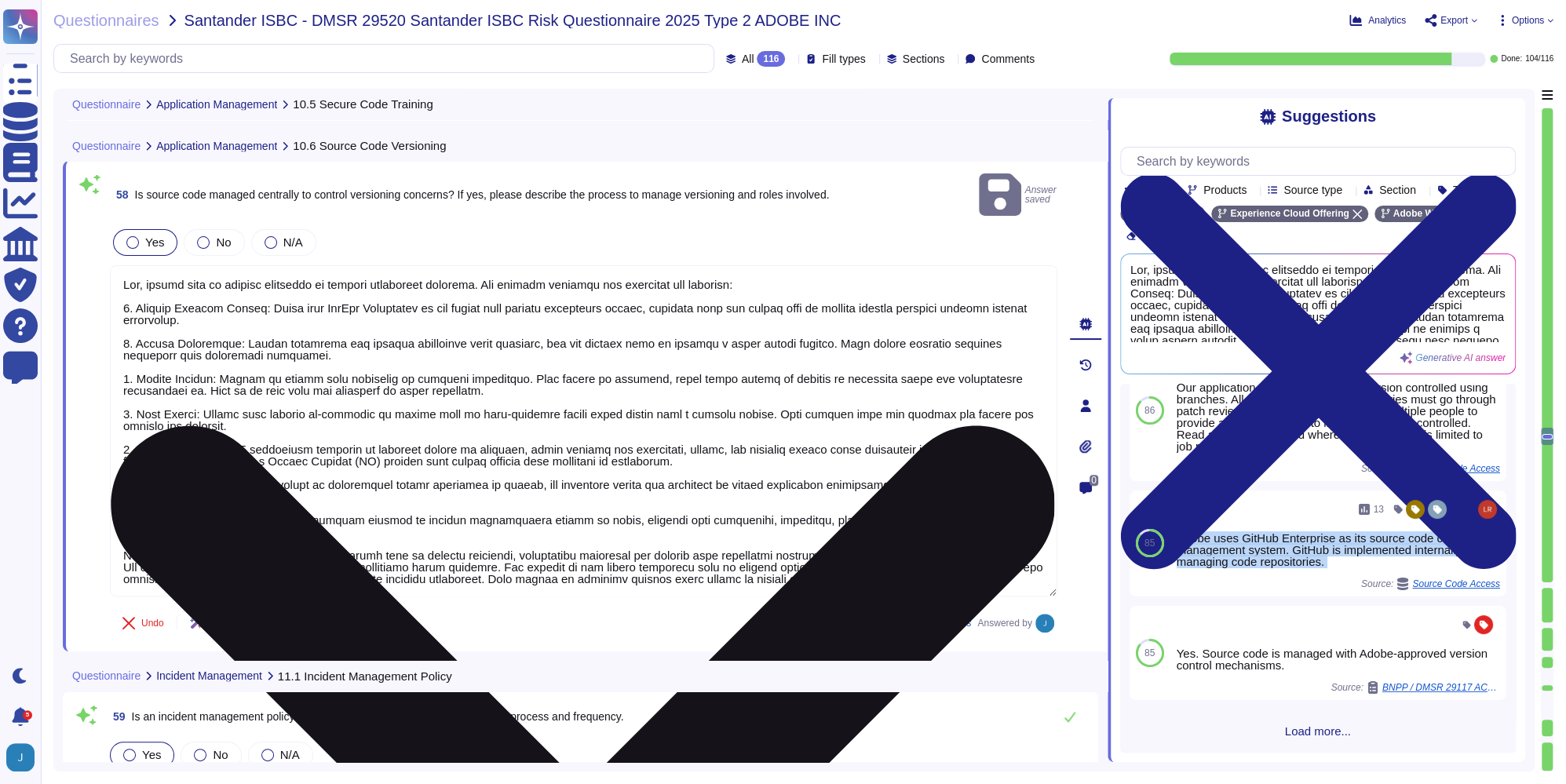
copy div "Adobe uses GitHub Enterprise as its source code control management system. GitH…"
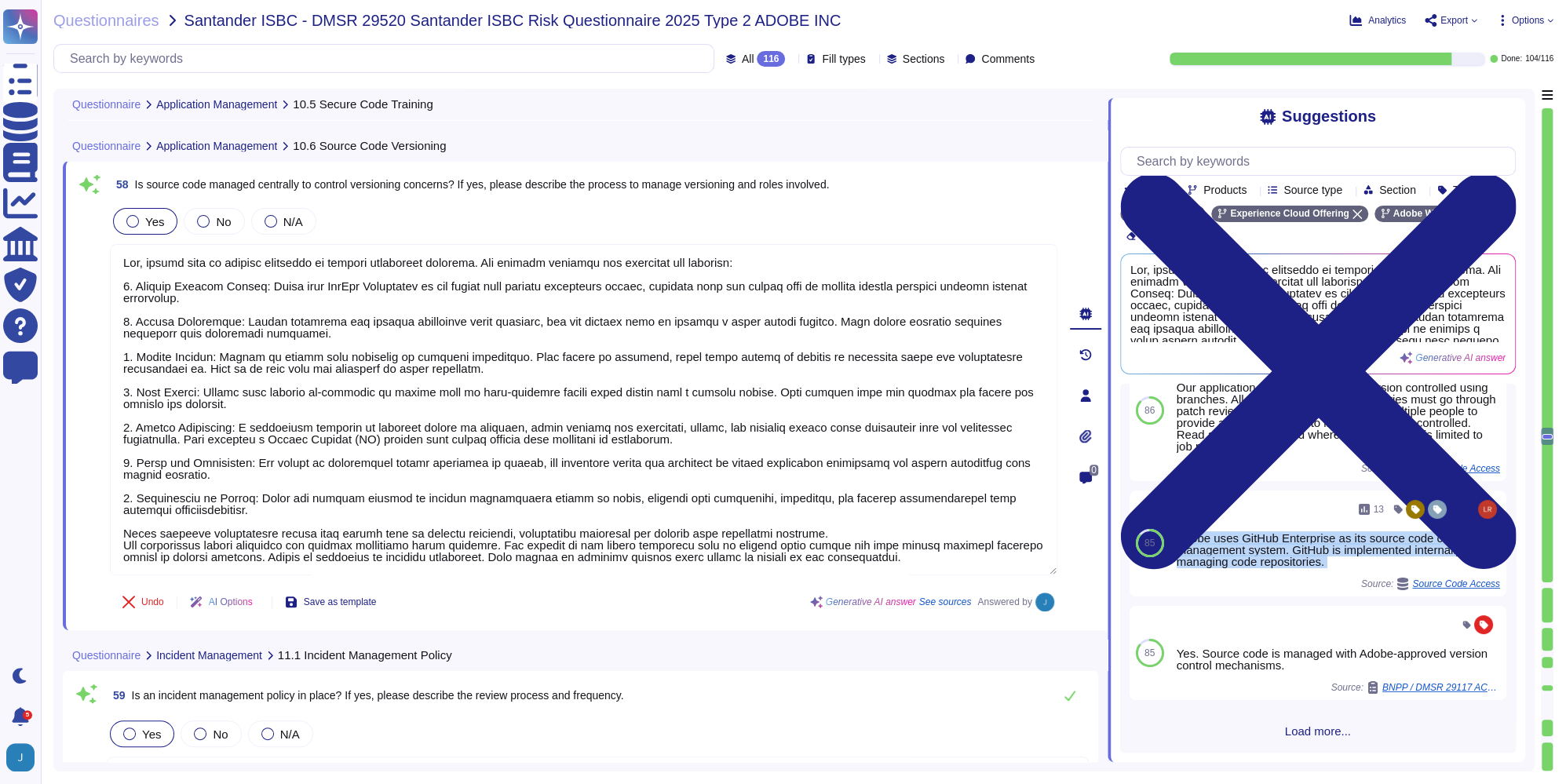
scroll to position [16775, 0]
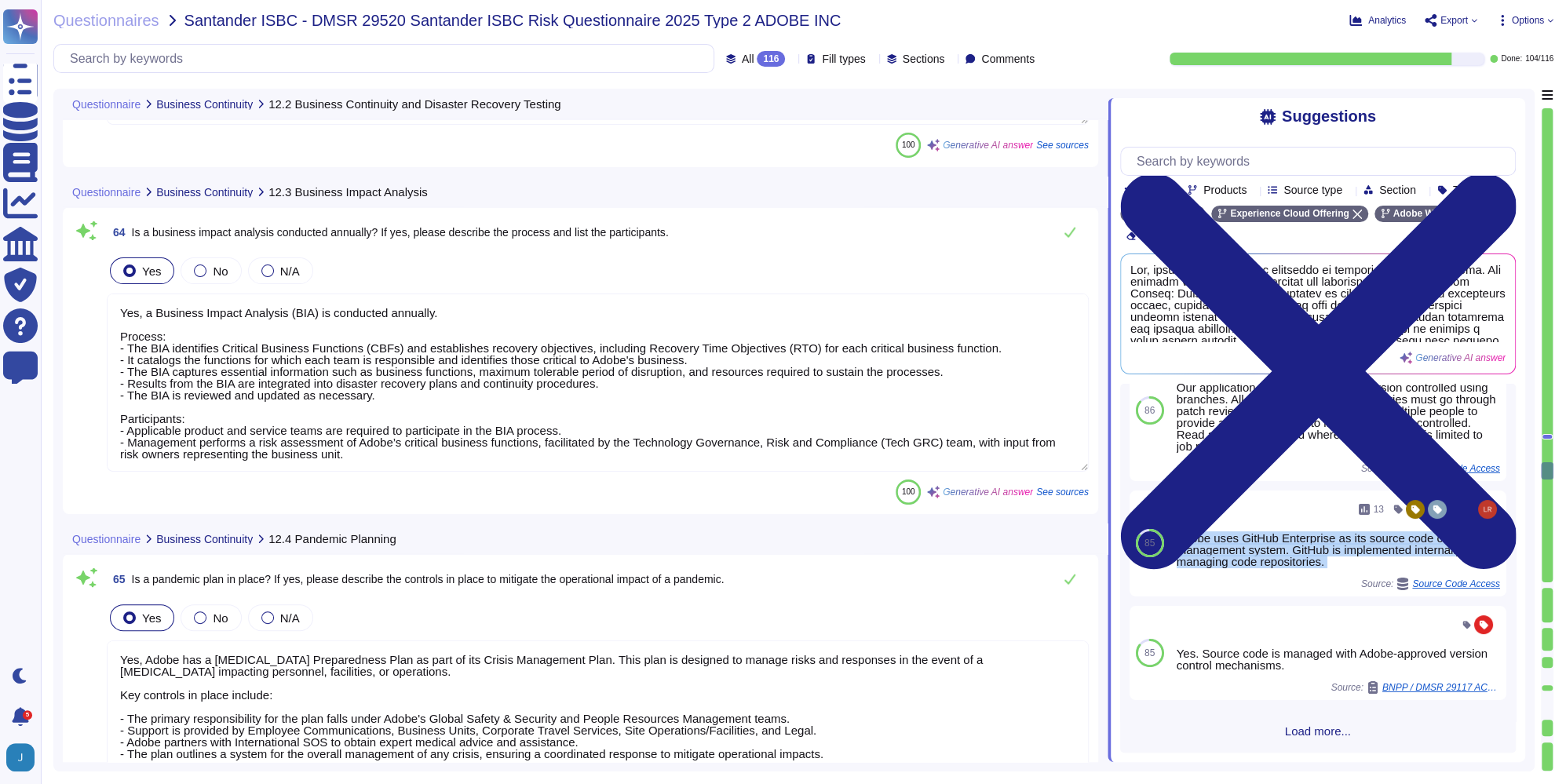
type textarea "Yes, the Business Continuity and Disaster Recovery plans and procedures are tes…"
type textarea "Yes, a Business Impact Analysis (BIA) is conducted annually. Process: - The BIA…"
type textarea "Yes, Adobe has a [MEDICAL_DATA] Preparedness Plan as part of its Crisis Managem…"
type textarea "Yes, Adobe has a comprehensive backup process in place. Backup Process: - Frequ…"
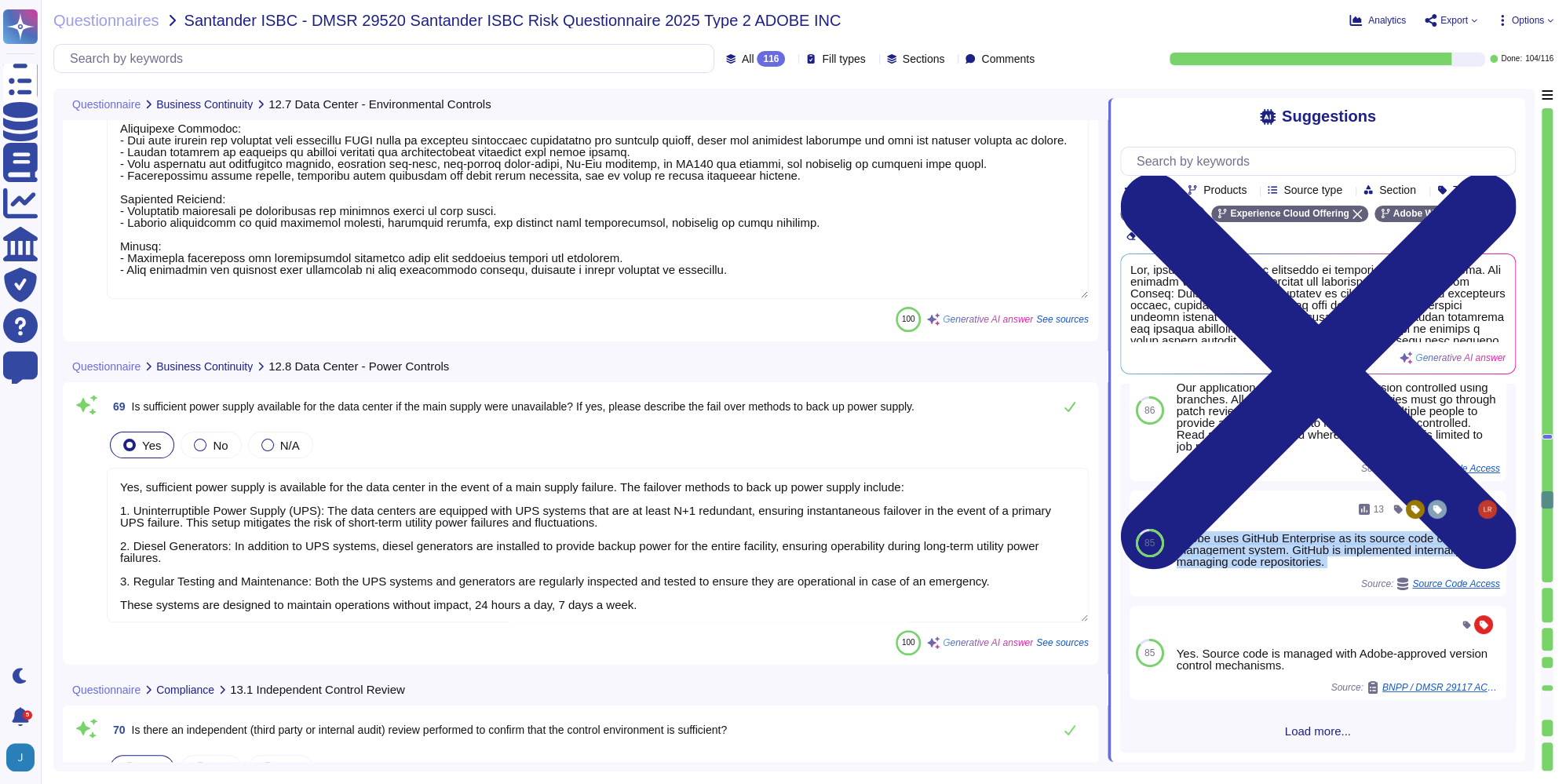
scroll to position [18387, 0]
type textarea "Yes, environmental controls are in place to manage the risk of damage to data c…"
type textarea "Yes, sufficient power supply is available for the data center in the event of a…"
type textarea "Yes, Adobe engages independent third parties to perform audits of its infrastru…"
type textarea "Yes, Adobe has established comprehensive policies, procedures, and technical me…"
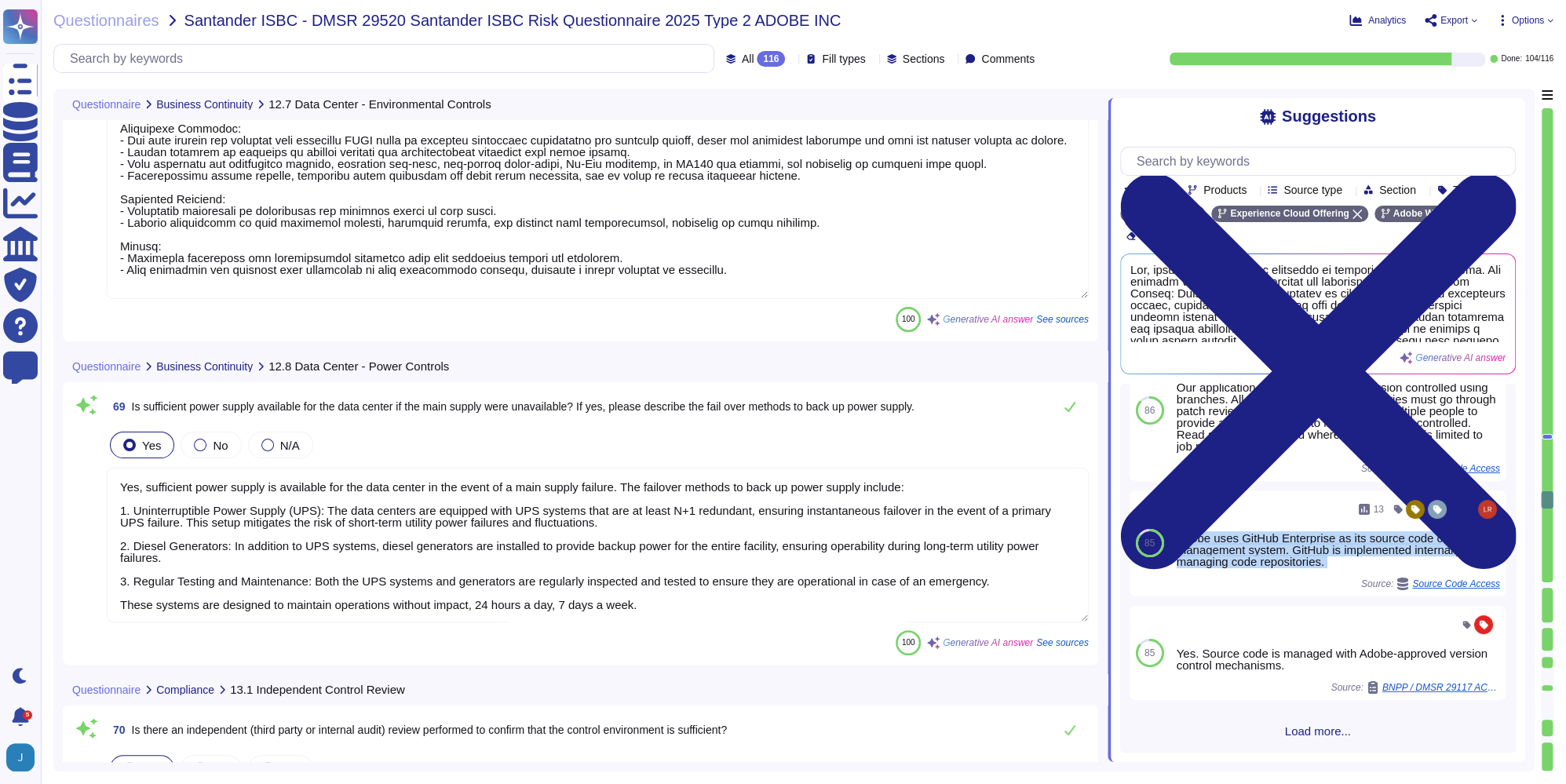
type textarea "Yes, Adobe maintains comprehensive policies, procedures, and technical measures…"
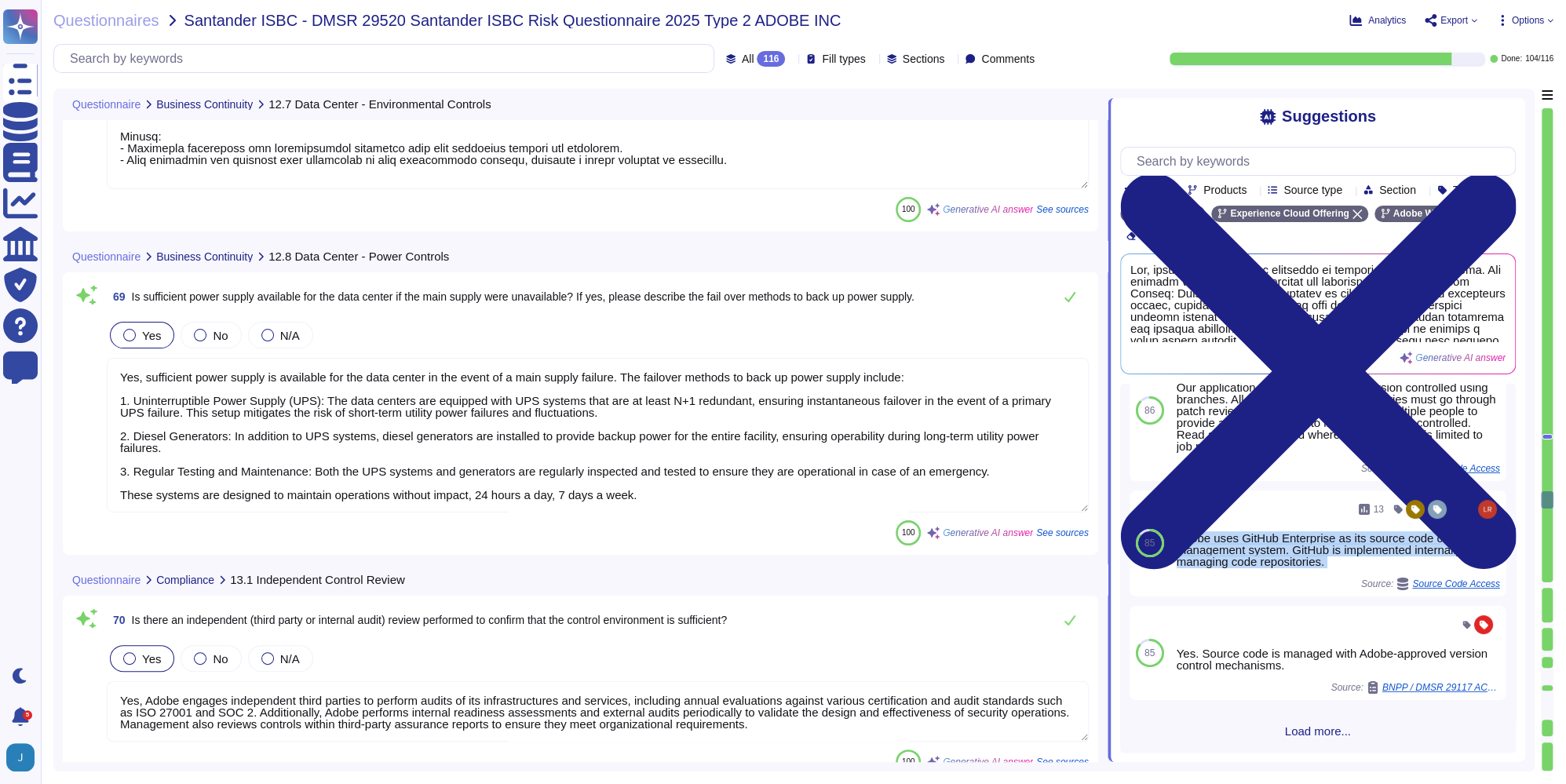
scroll to position [1, 0]
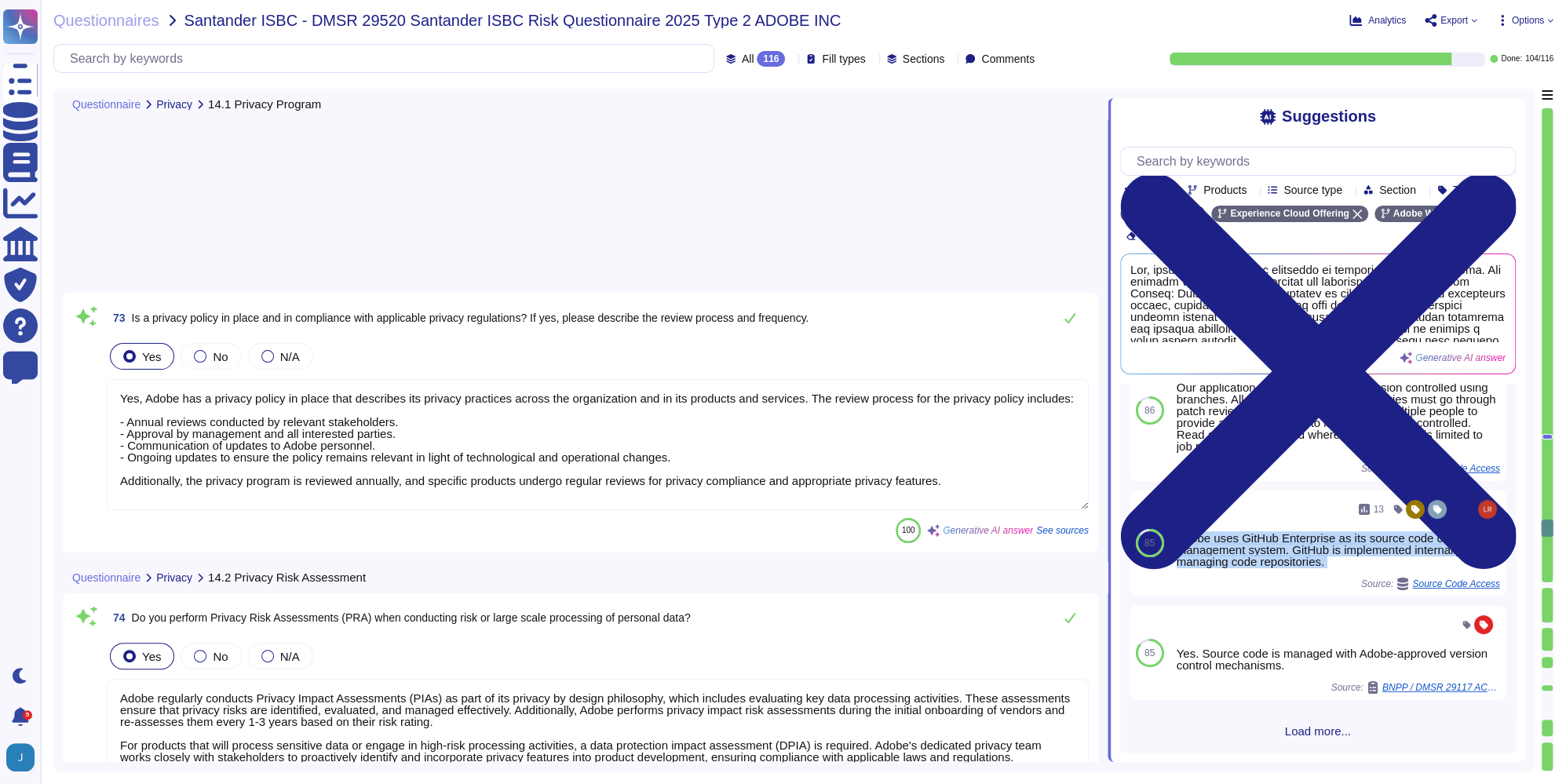
type textarea "Yes, Adobe has a privacy policy in place that describes its privacy practices a…"
type textarea "Adobe regularly conducts Privacy Impact Assessments (PIAs) as part of its priva…"
type textarea "Yes, employees and contractors are required to complete privacy training. Topic…"
type textarea "Adobe has a documented procedure to promptly report data breaches to customers,…"
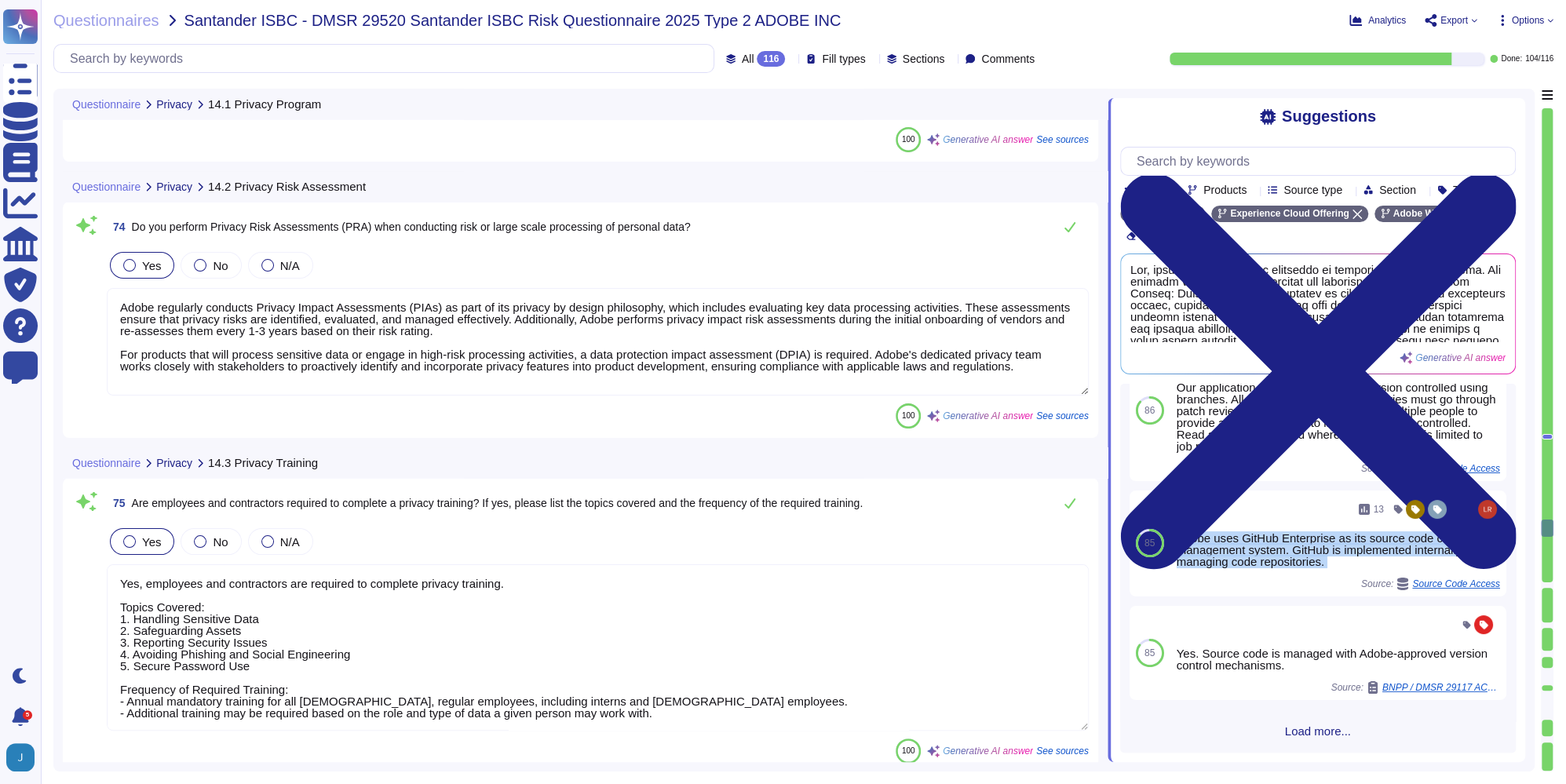
type textarea "Yes, an inventory of privacy data is in place. The attributes captured include:…"
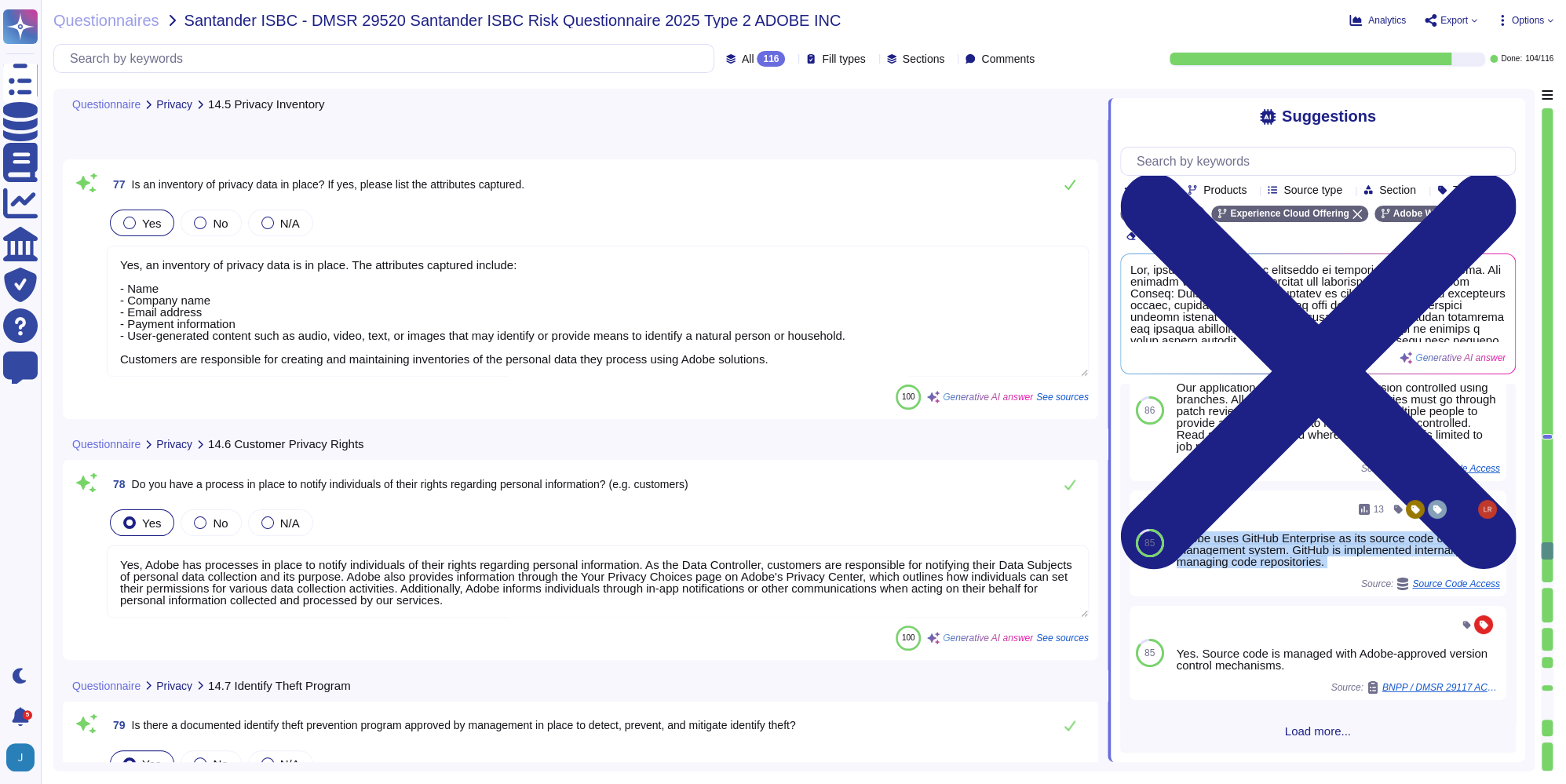
type textarea "Yes, Adobe has processes in place to notify individuals of their rights regardi…"
type textarea "Adobe has an Identity Theft Prevention Program (ITPP) in place, designed to det…"
type textarea "Yes, Adobe has a documented third-party risk management program outlined in the…"
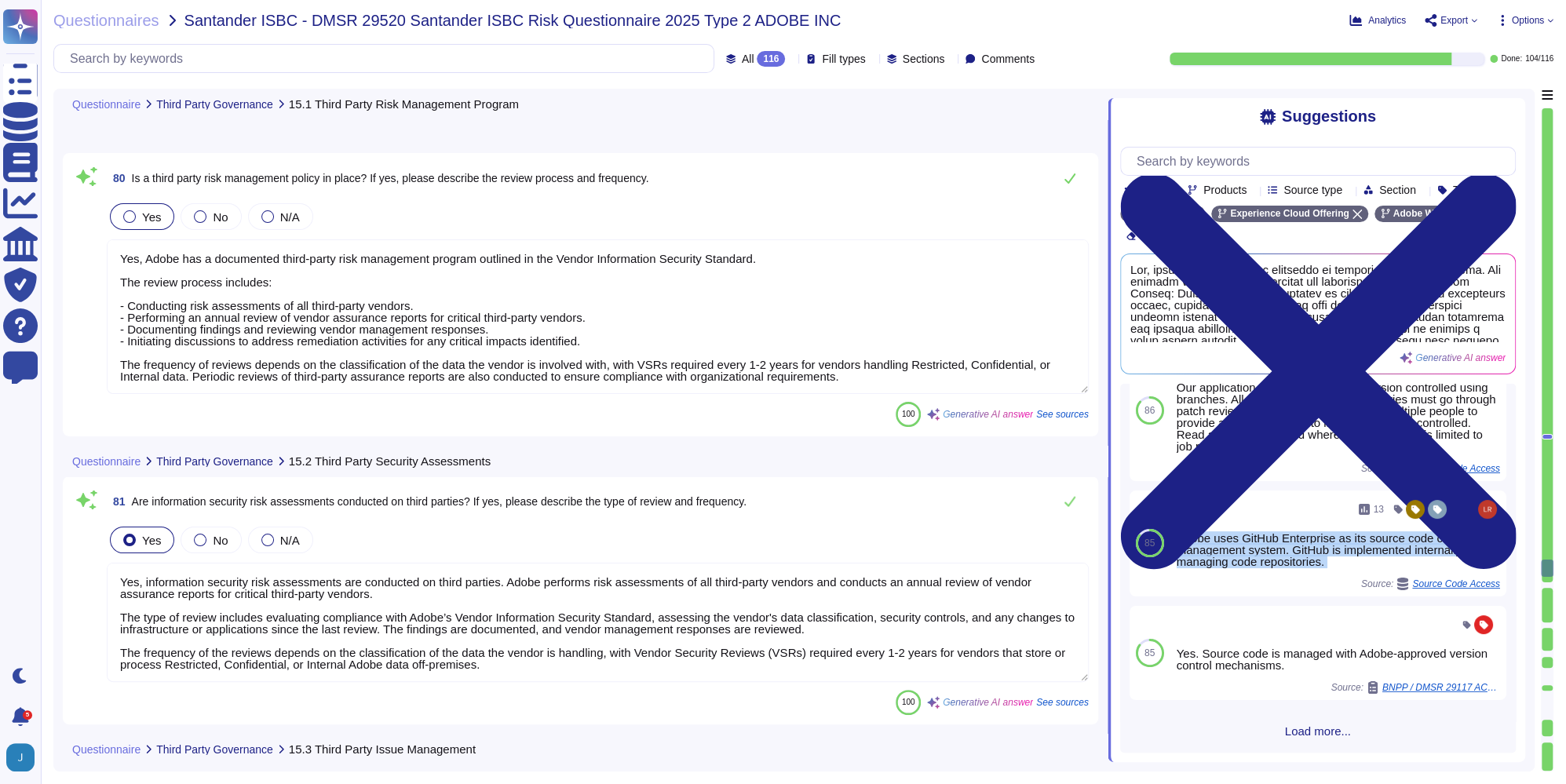
scroll to position [21581, 0]
type textarea "Yes, information security risk assessments are conducted on third parties. Adob…"
type textarea "Adobe utilizes a centralized system for managing third-party related findings a…"
type textarea "Yes, contracts are in place with all third parties that process or store Adobe …"
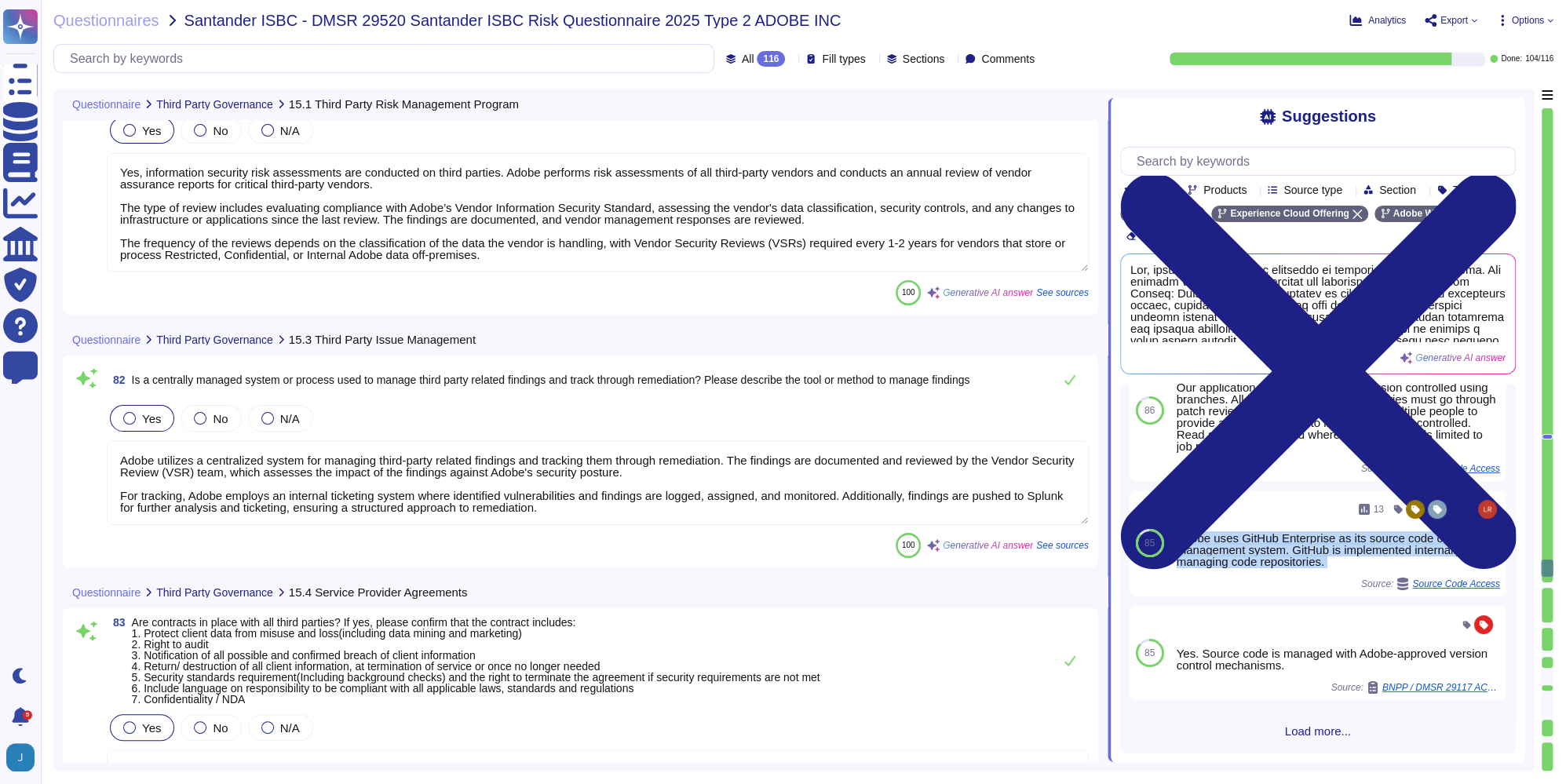
scroll to position [21976, 0]
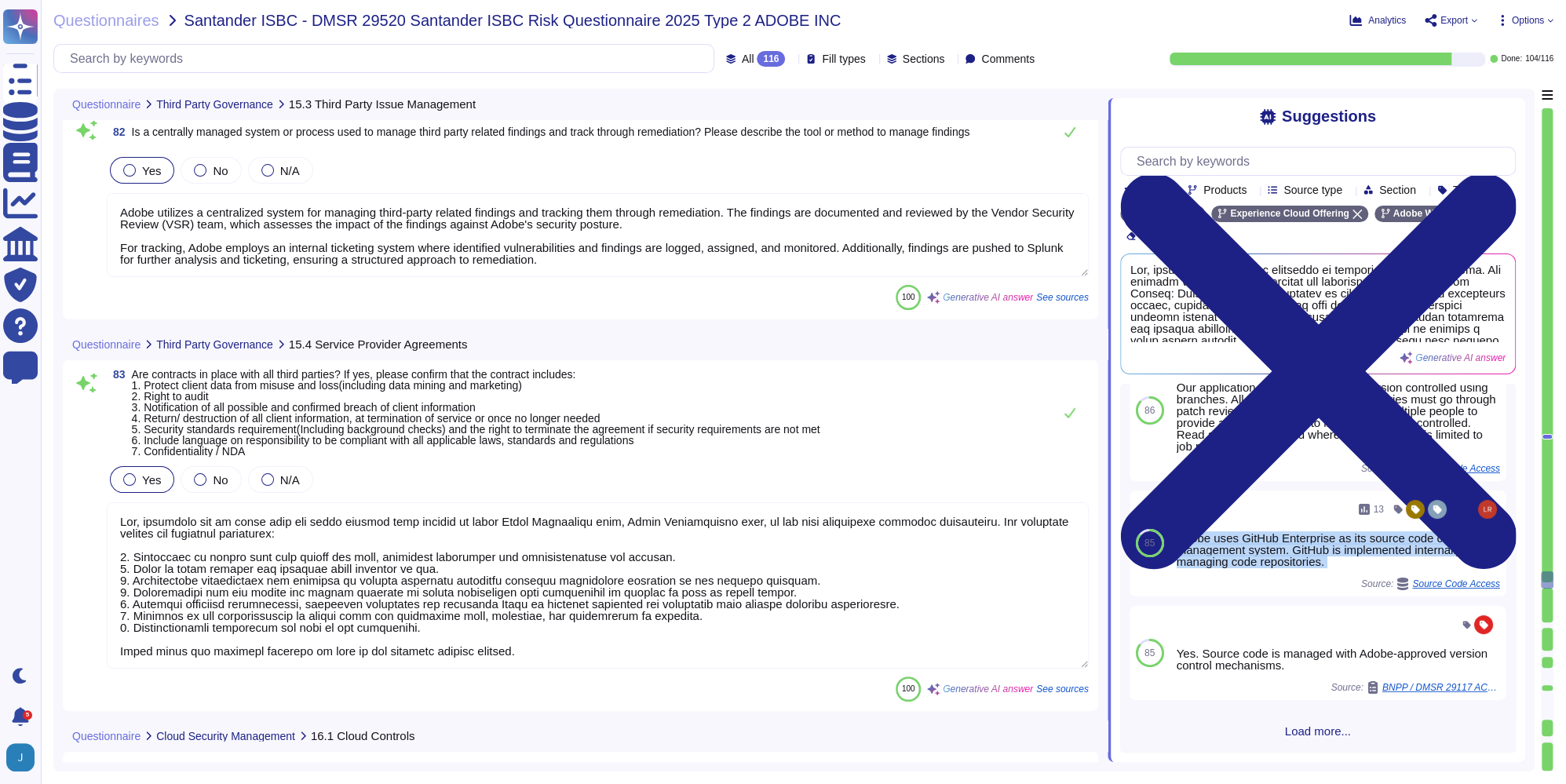
type textarea "Yes, our instance is configured as a private subnet to segregate data from othe…"
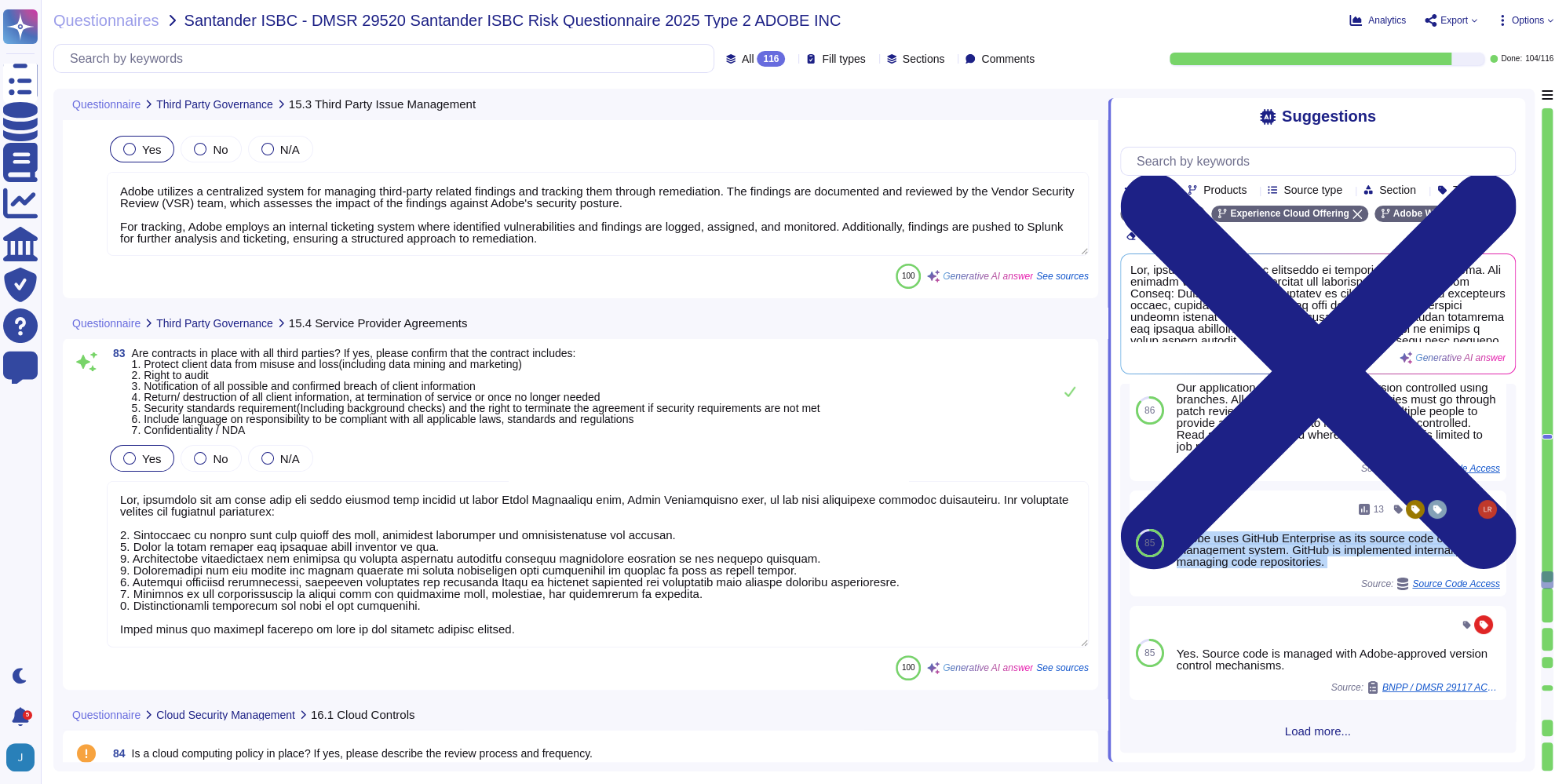
type textarea "The cloud encryption key is managed by Adobe in conjunction with Amazon's Key M…"
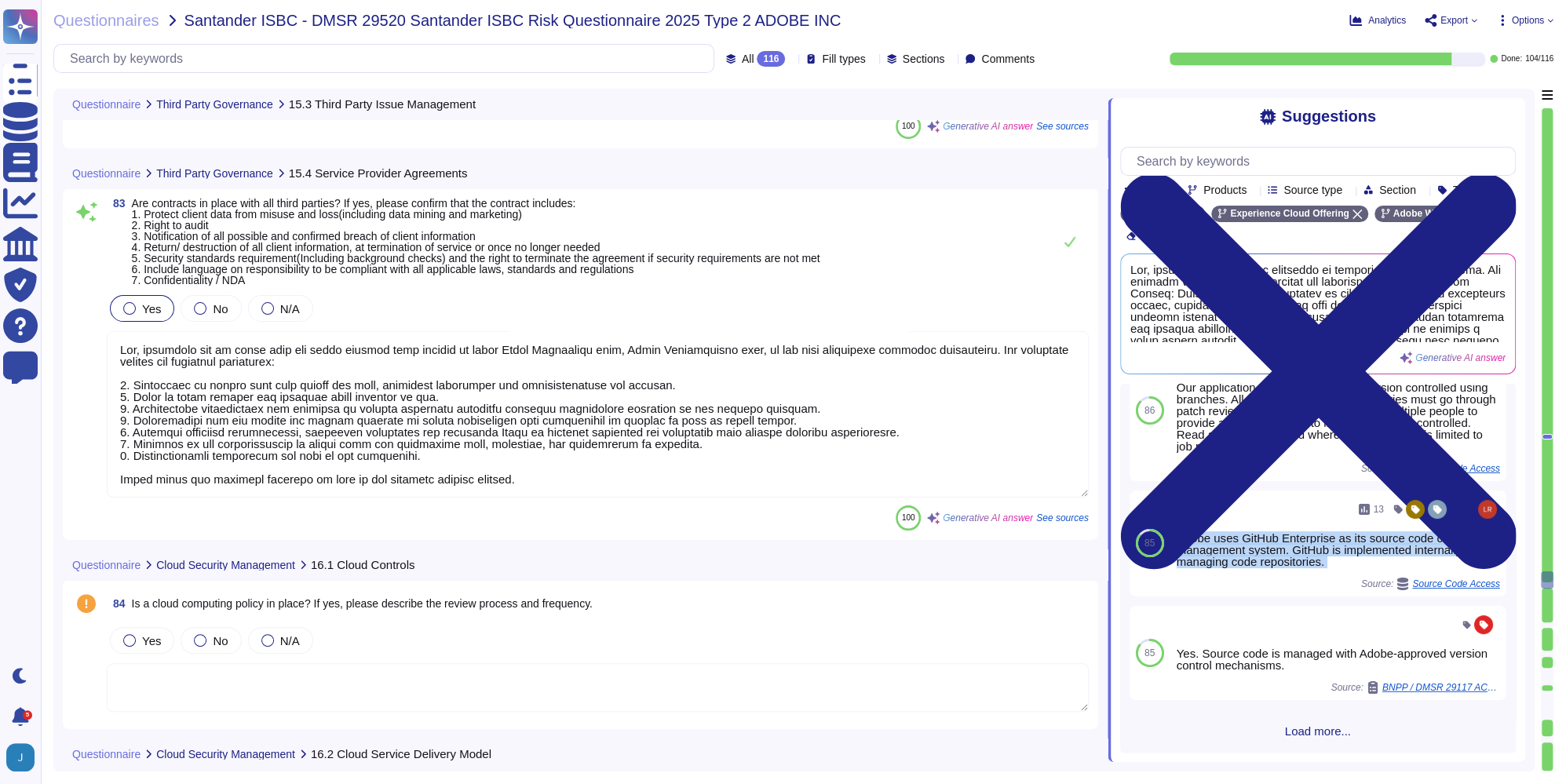
scroll to position [22279, 0]
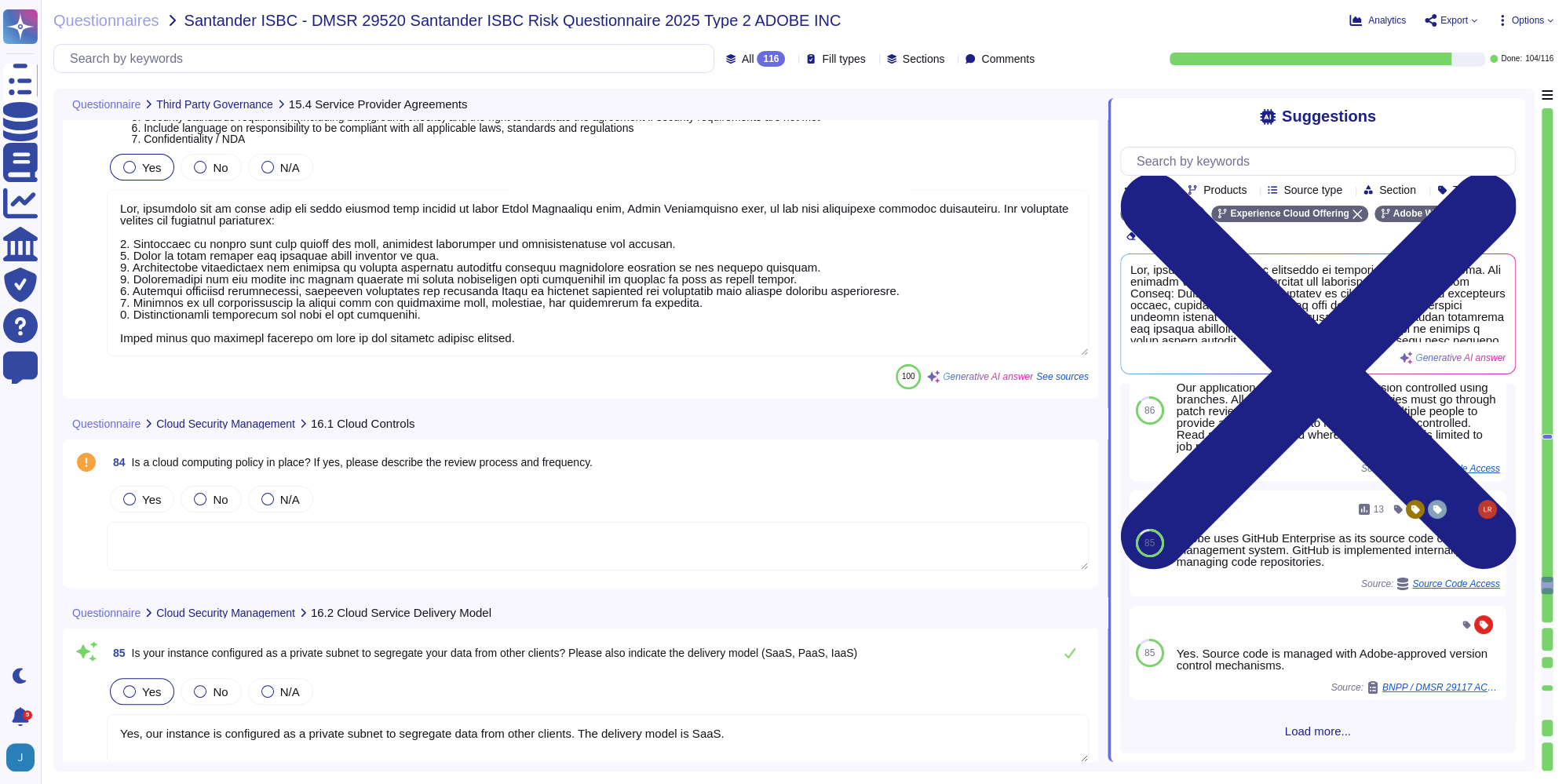
click at [580, 516] on div "Yes No N/A" at bounding box center [597, 528] width 983 height 89
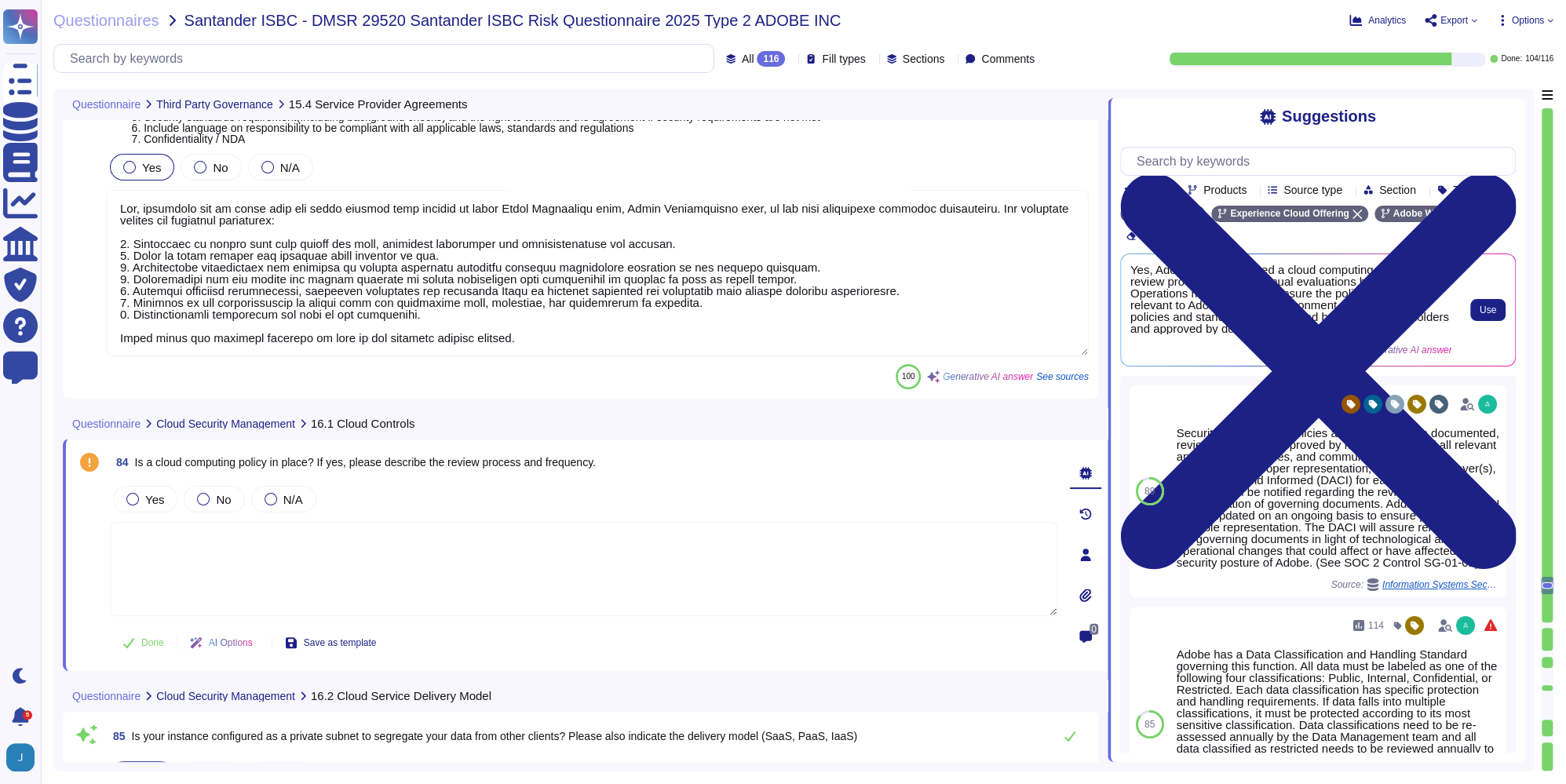
click at [1385, 314] on span "Yes, Adobe has established a cloud computing policy. The review process involve…" at bounding box center [1291, 299] width 322 height 70
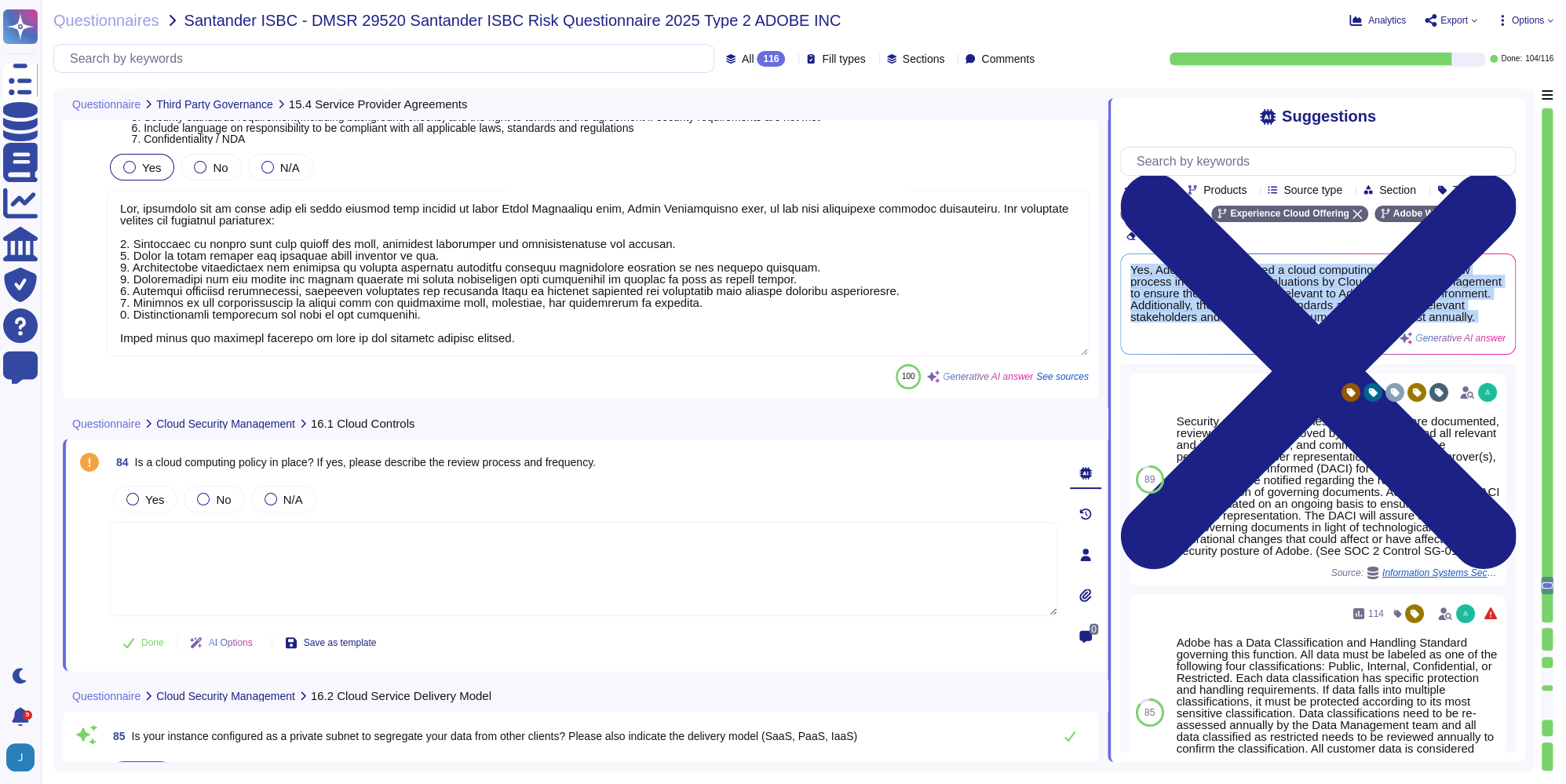
copy div "Yes, Adobe has established a cloud computing policy. The review process involve…"
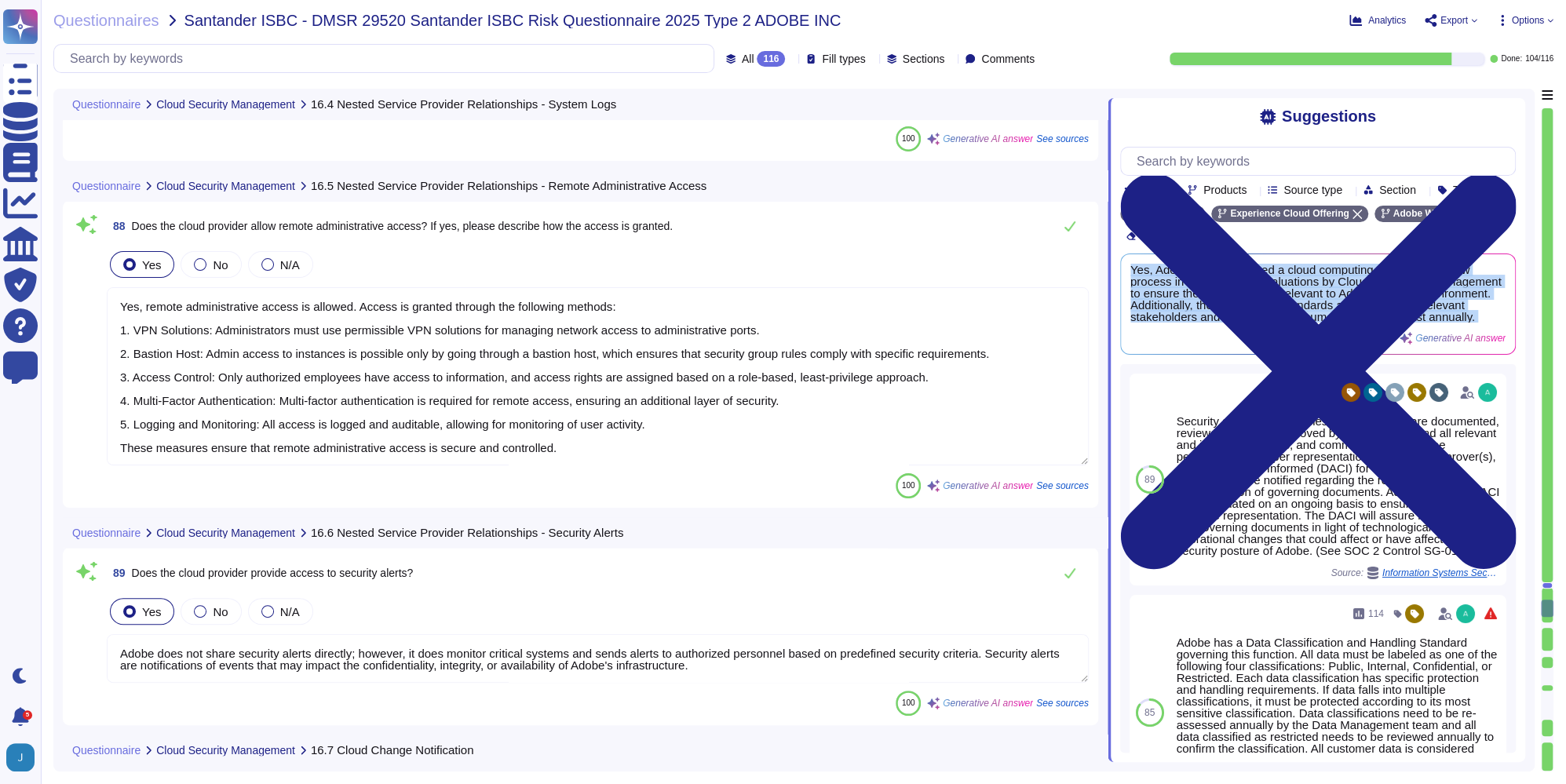
type textarea "Yes, the cloud provider offers access to system logs. Customers can retrieve ap…"
type textarea "Yes, remote administrative access is allowed. Access is granted through the fol…"
type textarea "Adobe does not share security alerts directly; however, it does monitor critica…"
type textarea "Clients are notified of important changes to terms or subscriptions, and any ac…"
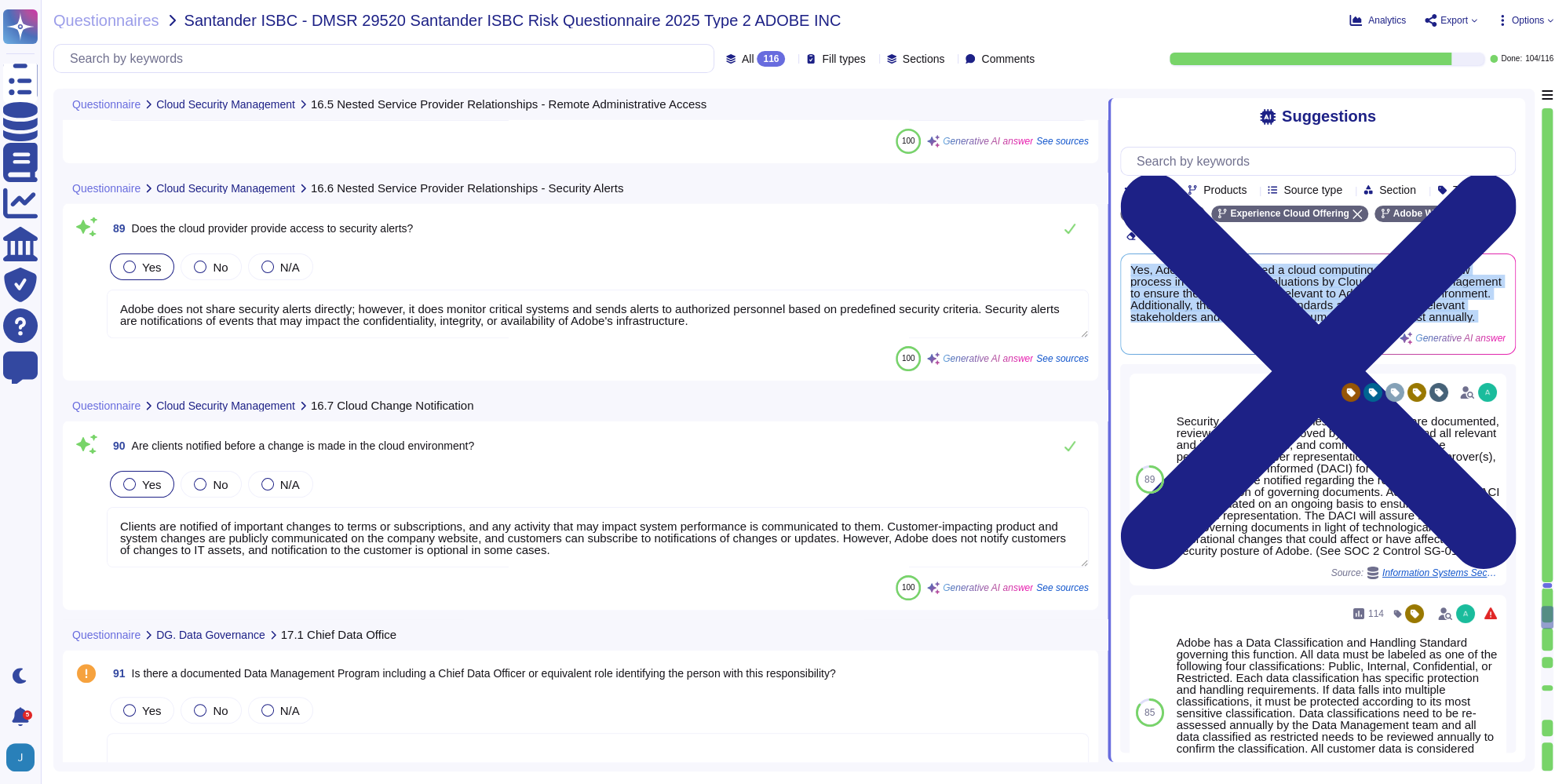
type textarea "Adobe maintains a comprehensive data management process that encompasses govern…"
type textarea "Adobe has a structured governance framework for data governance, which includes…"
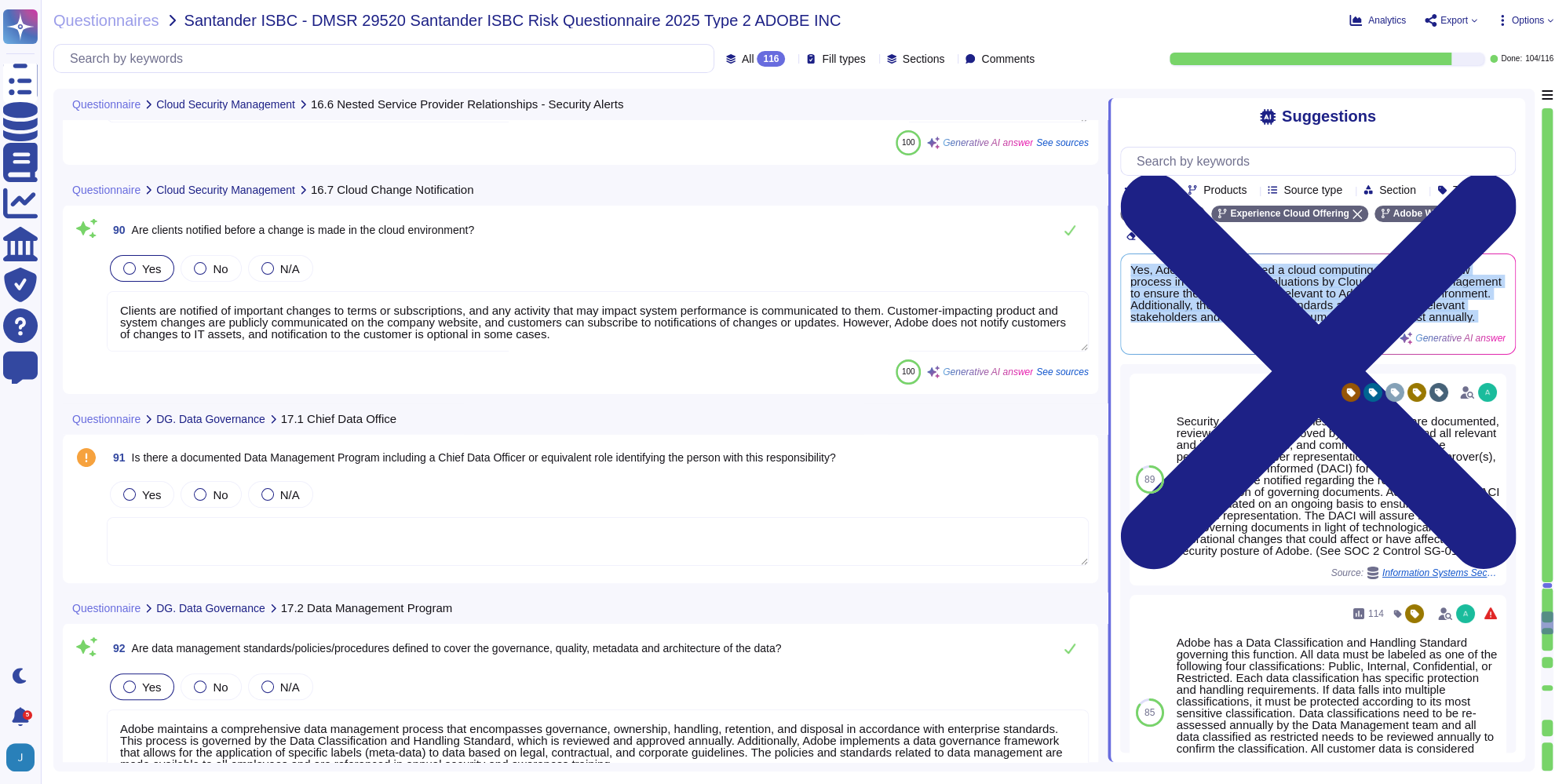
scroll to position [24052, 0]
click at [512, 502] on div "Yes No N/A" at bounding box center [597, 493] width 983 height 33
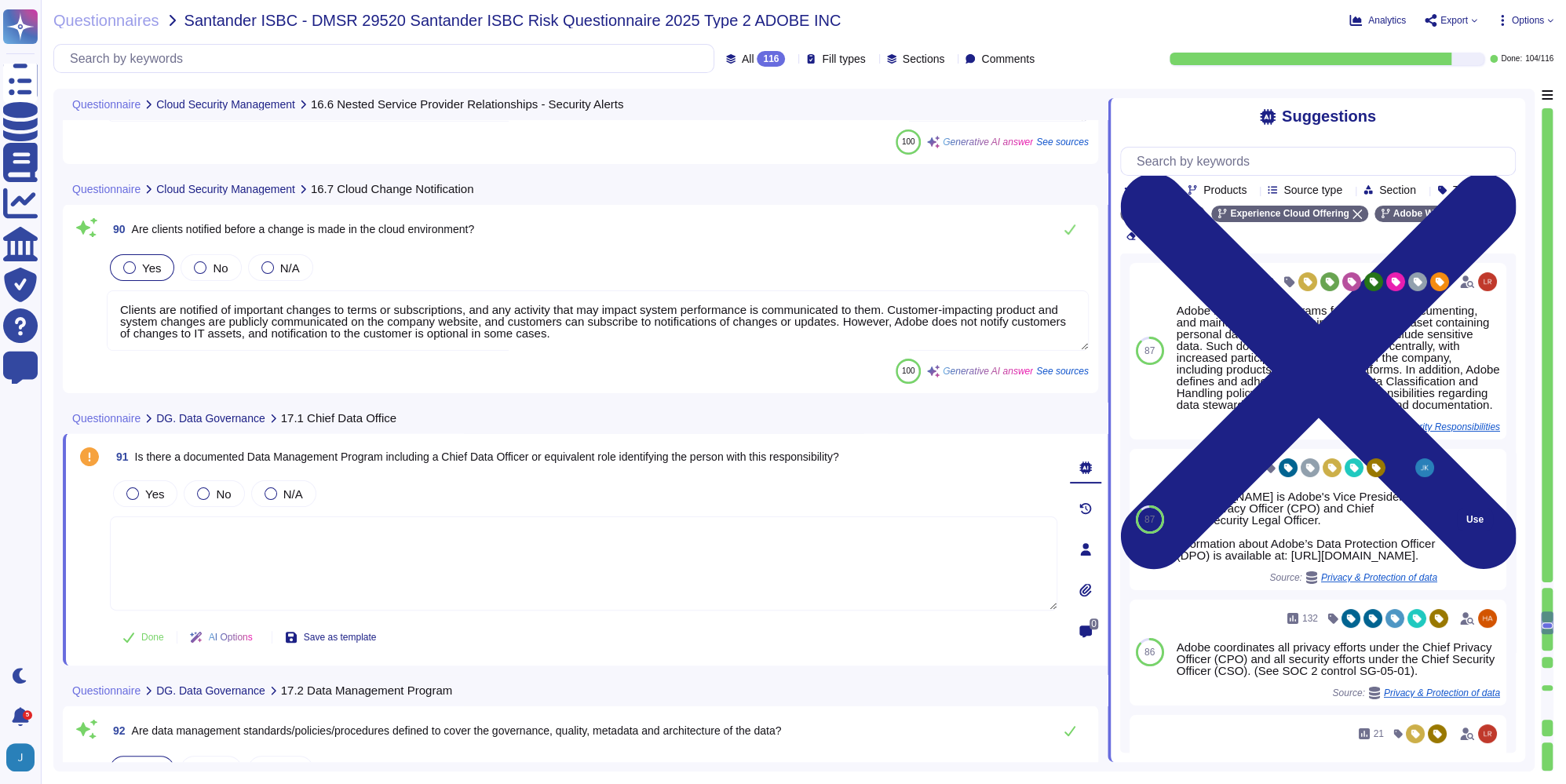
copy div "[PERSON_NAME] is Adobe's Vice President, Chief Privacy Officer (CPO) and Chief …"
drag, startPoint x: 1243, startPoint y: 604, endPoint x: 1177, endPoint y: 520, distance: 106.8
click at [1177, 520] on div "[PERSON_NAME] is Adobe's Vice President, Chief Privacy Officer (CPO) and Chief …" at bounding box center [1308, 526] width 261 height 70
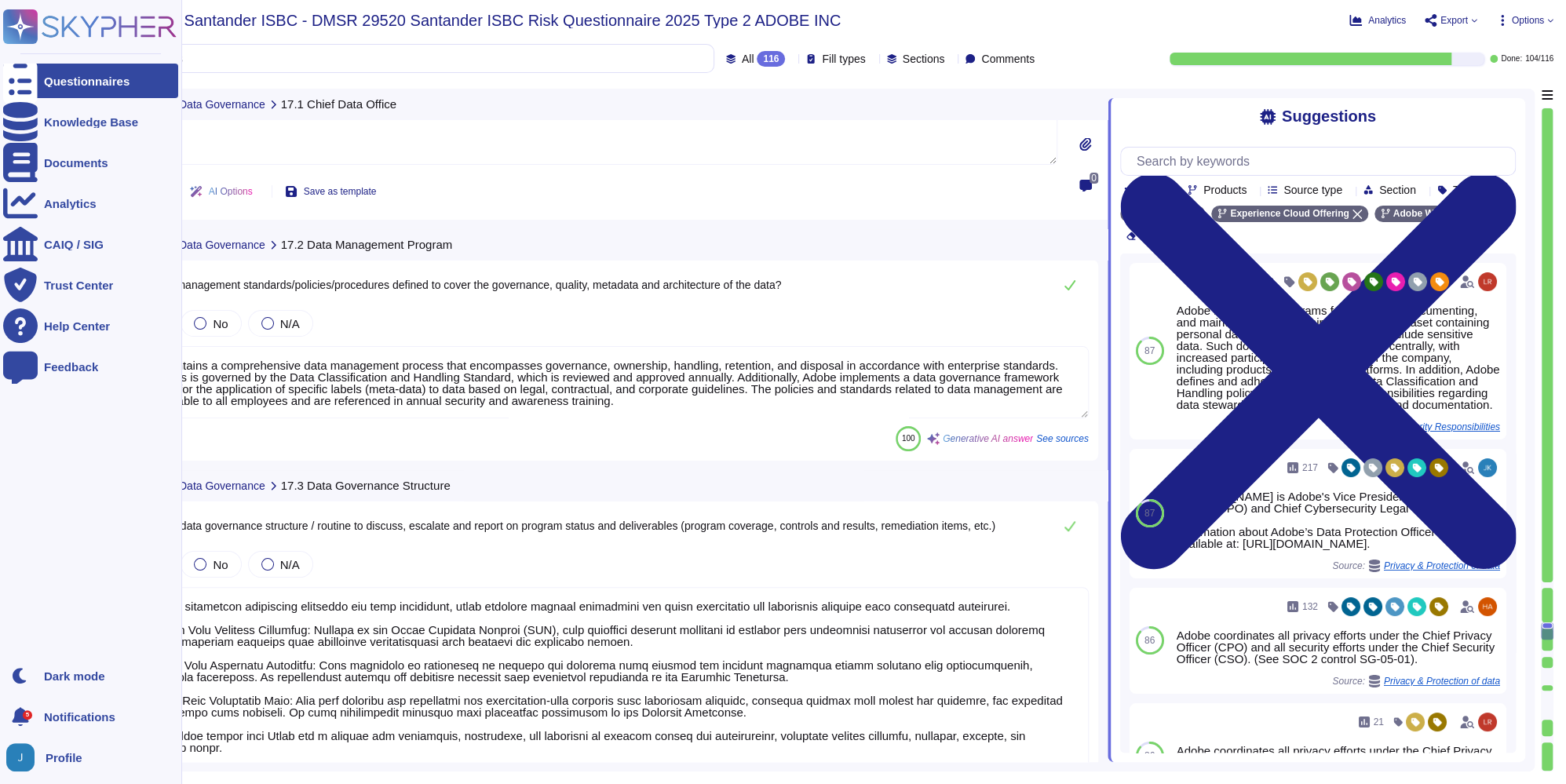
type textarea "A systematic approach to managing change is followed where changes are reviewed…"
type textarea "Adobe performs internal readiness assessment audits and engages in external aud…"
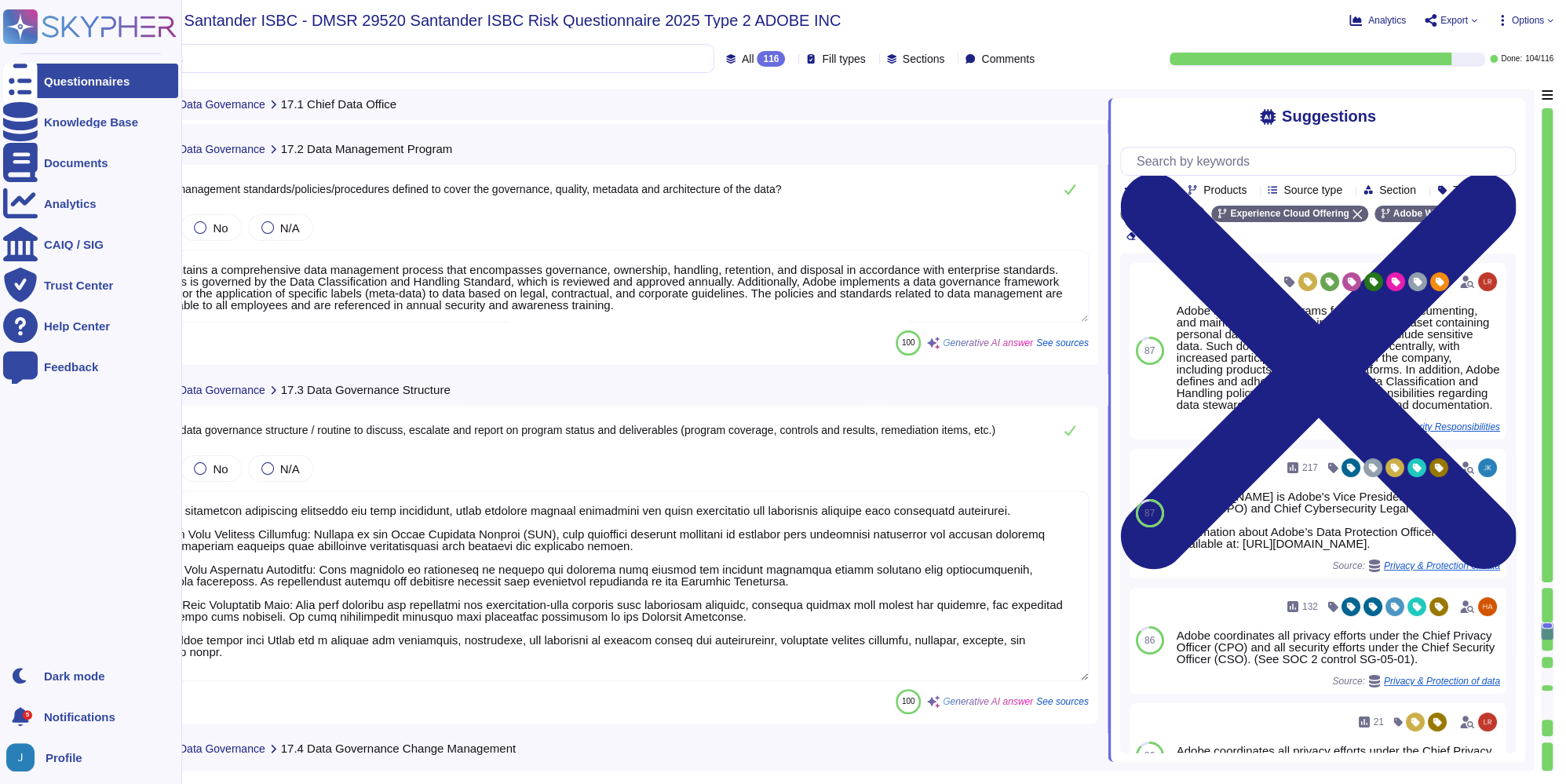
scroll to position [24663, 0]
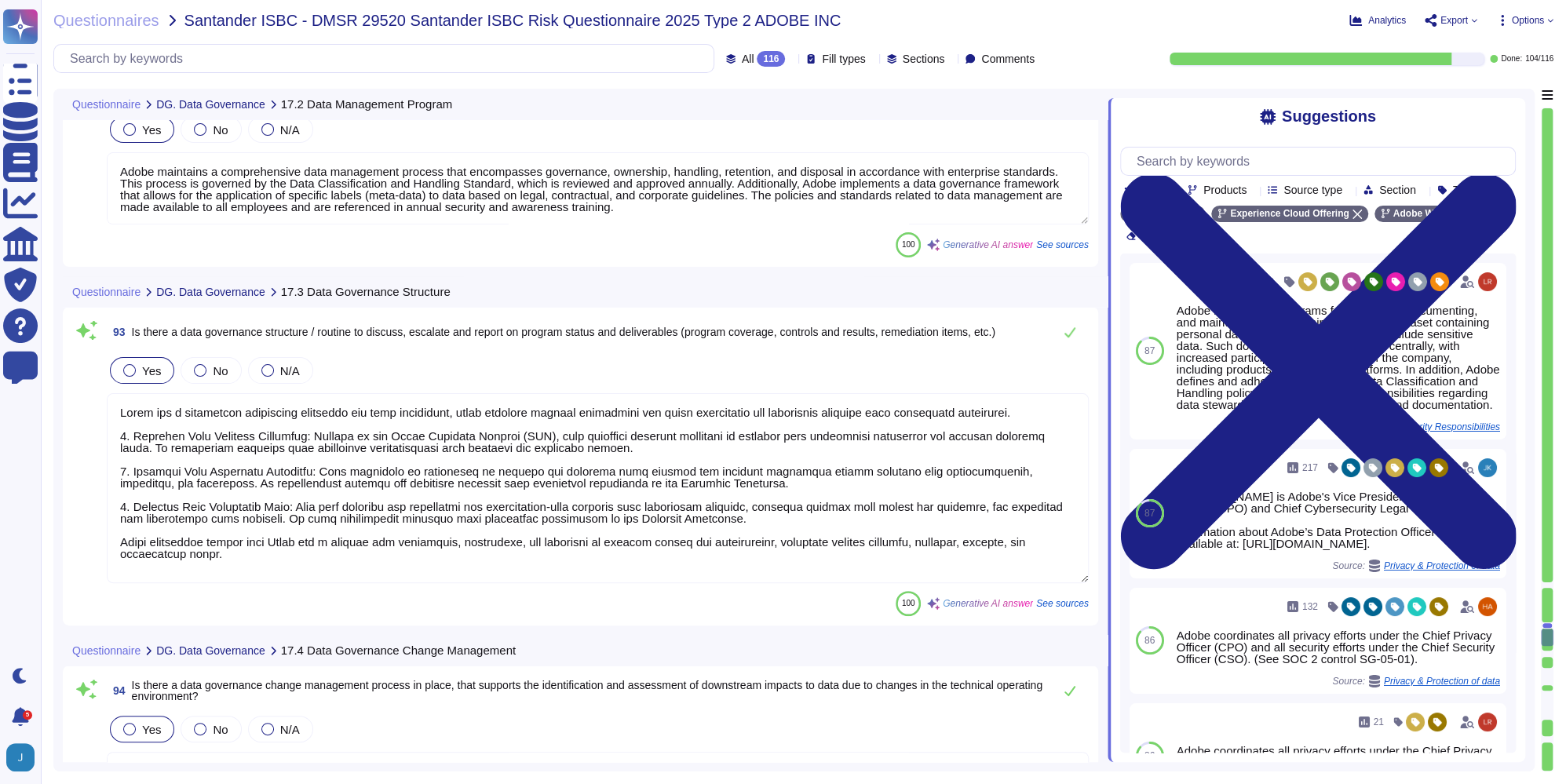
click at [495, 334] on span "Is there a data governance structure / routine to discuss, escalate and report …" at bounding box center [564, 332] width 863 height 11
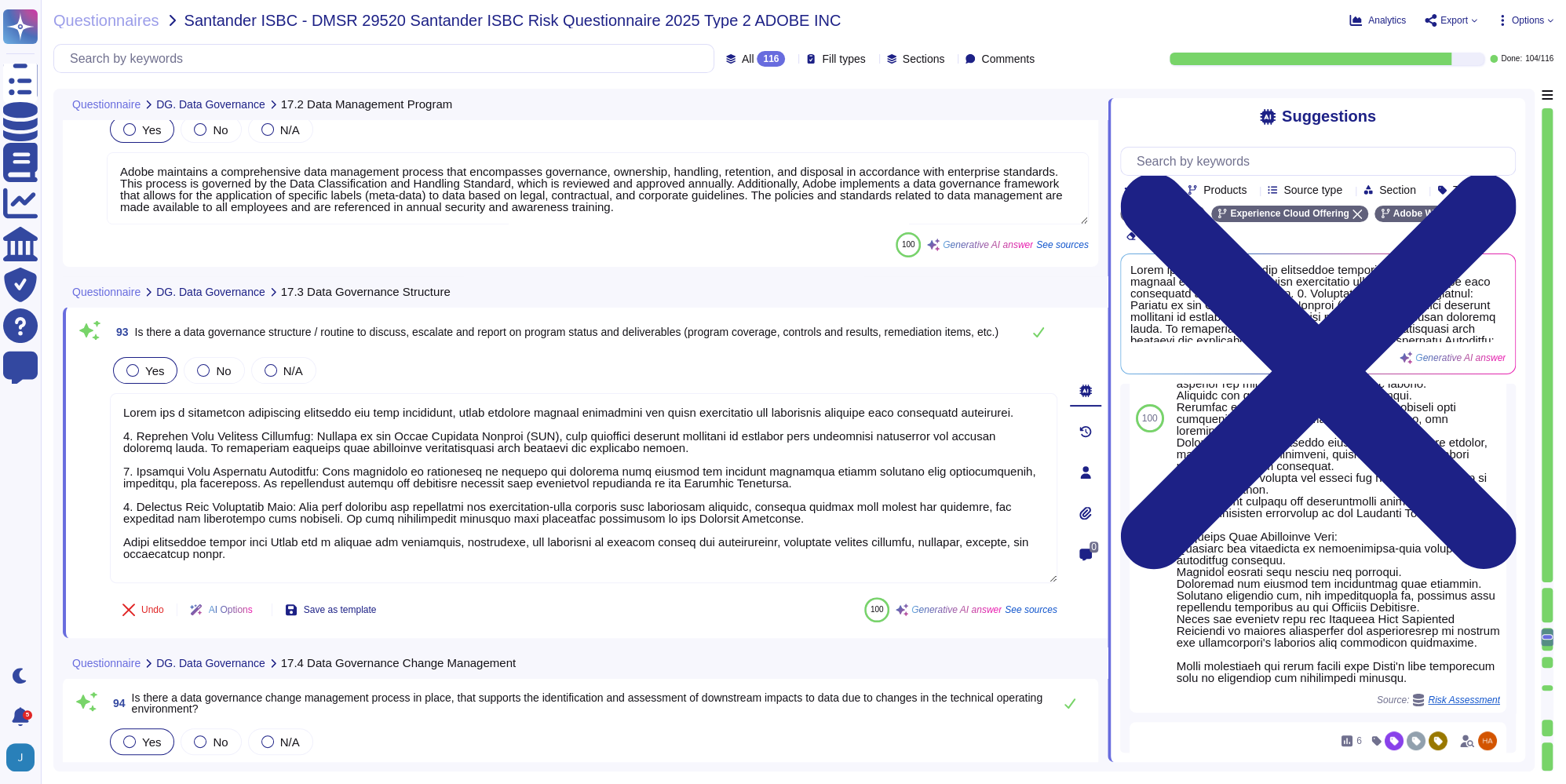
scroll to position [1, 0]
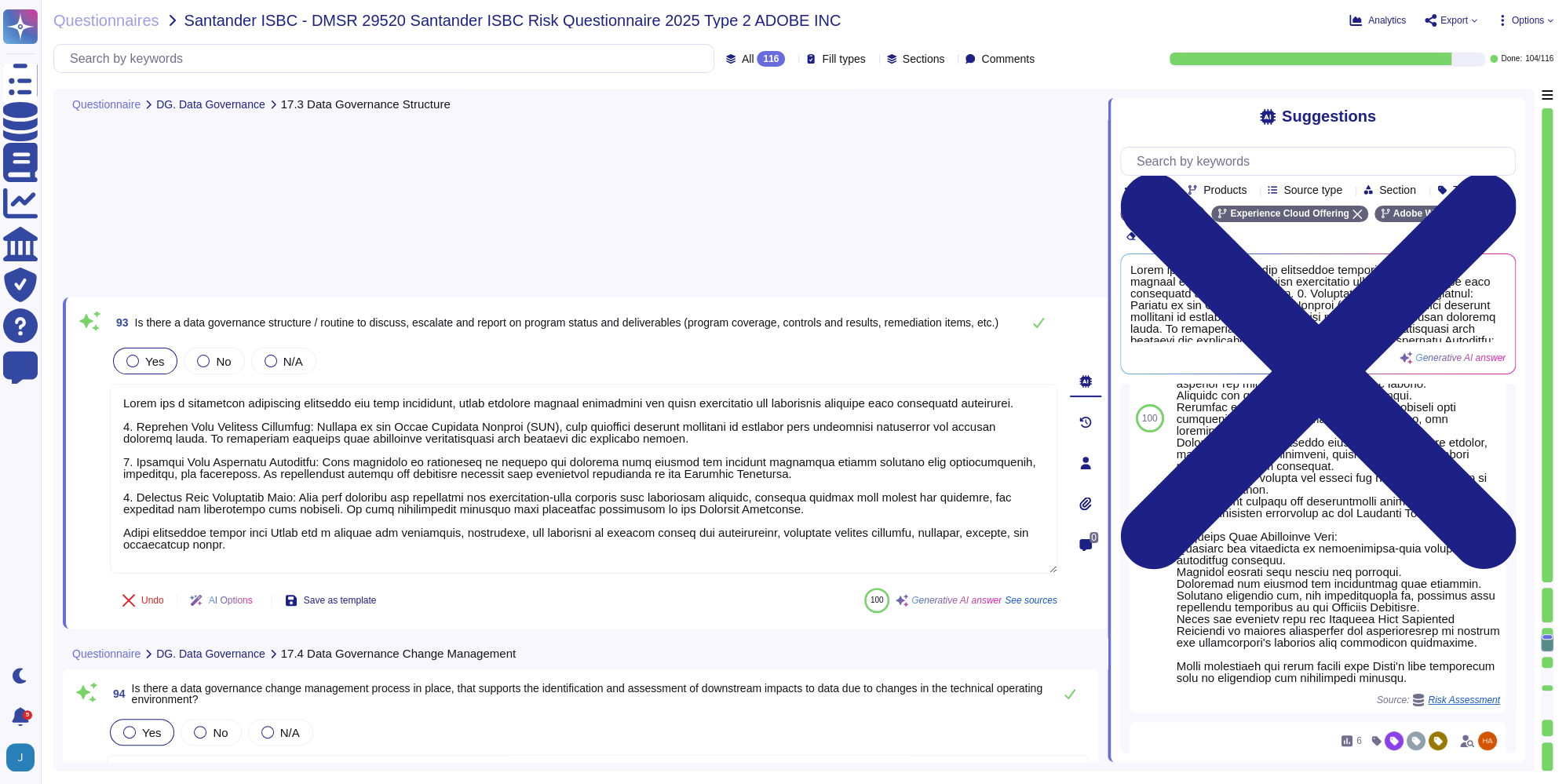
type textarea "Yes, agreements with third parties include clauses on data governance requireme…"
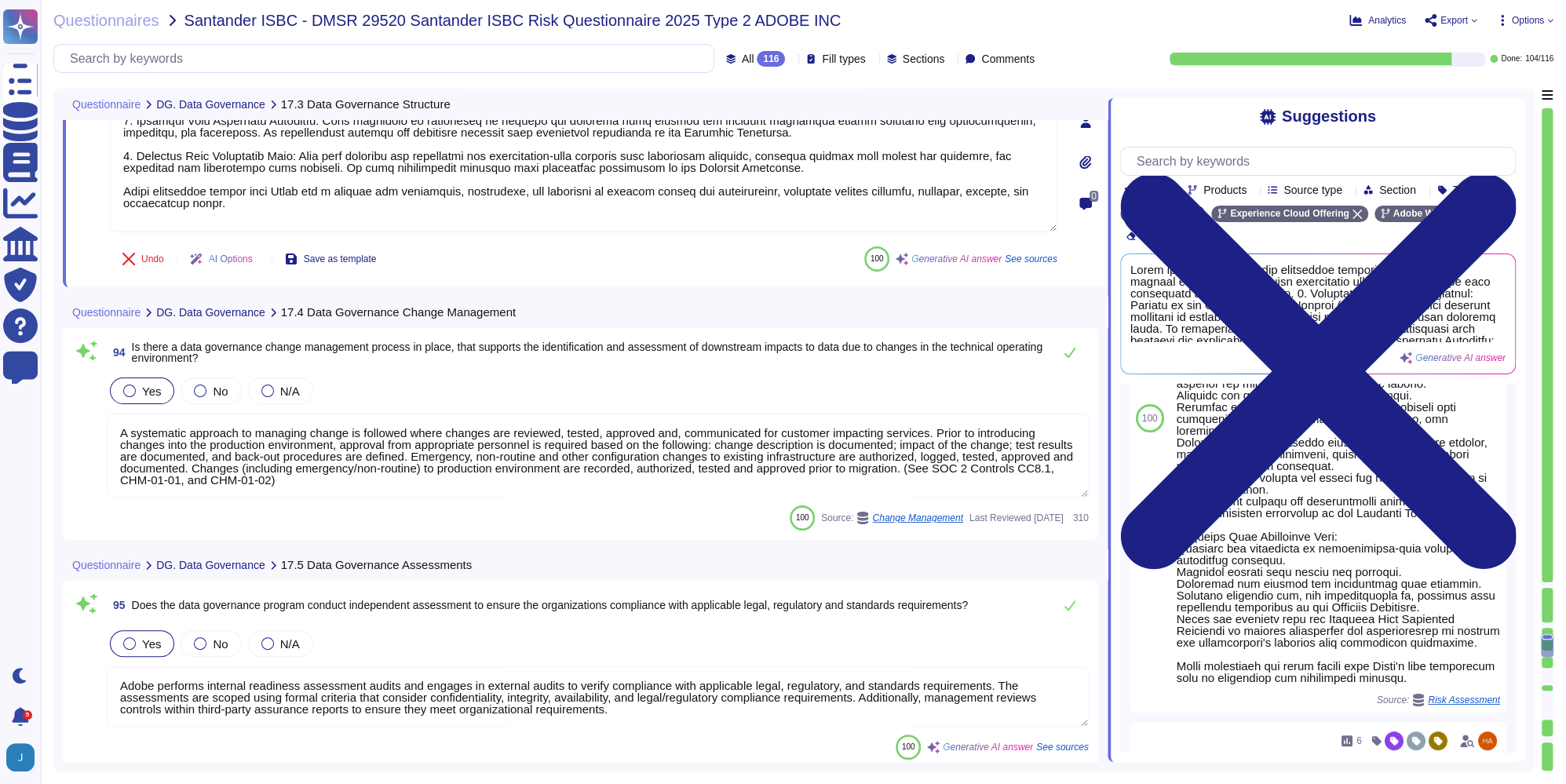
type textarea "Adobe performs various data integrity checks once files are located on its serv…"
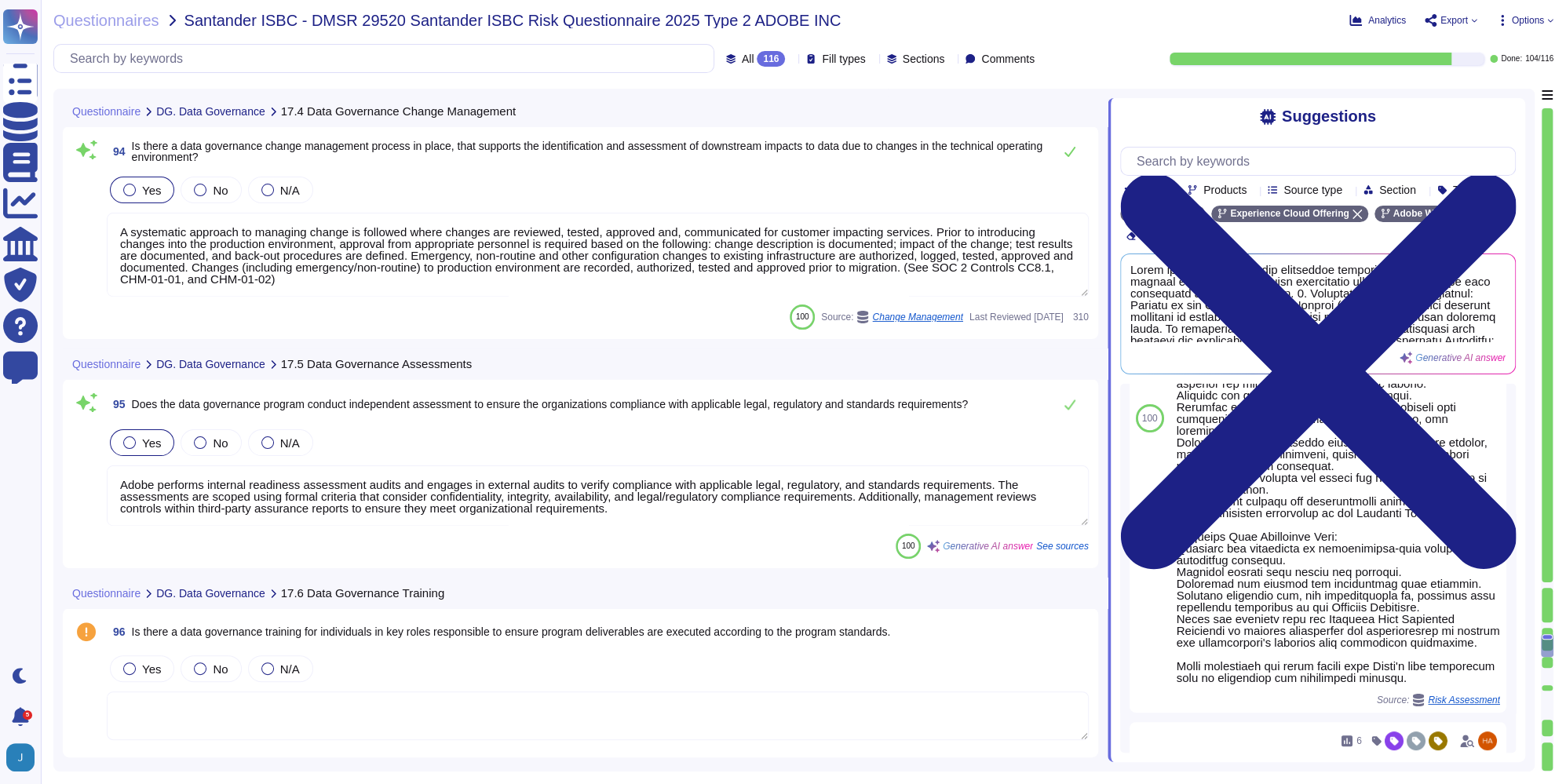
scroll to position [25387, 0]
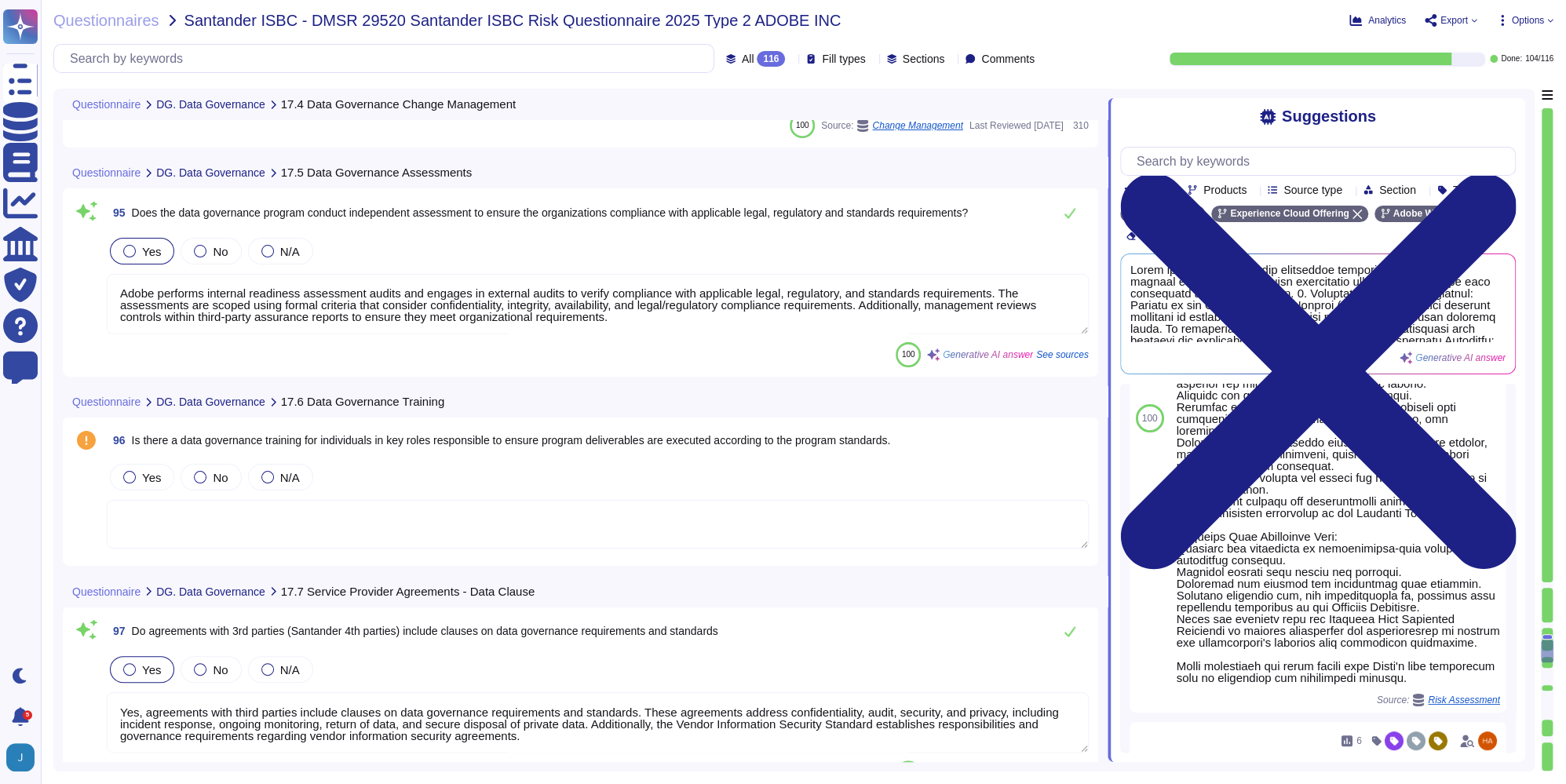
click at [481, 457] on div "96 Is there a data governance training for individuals in key roles responsible…" at bounding box center [580, 492] width 1017 height 130
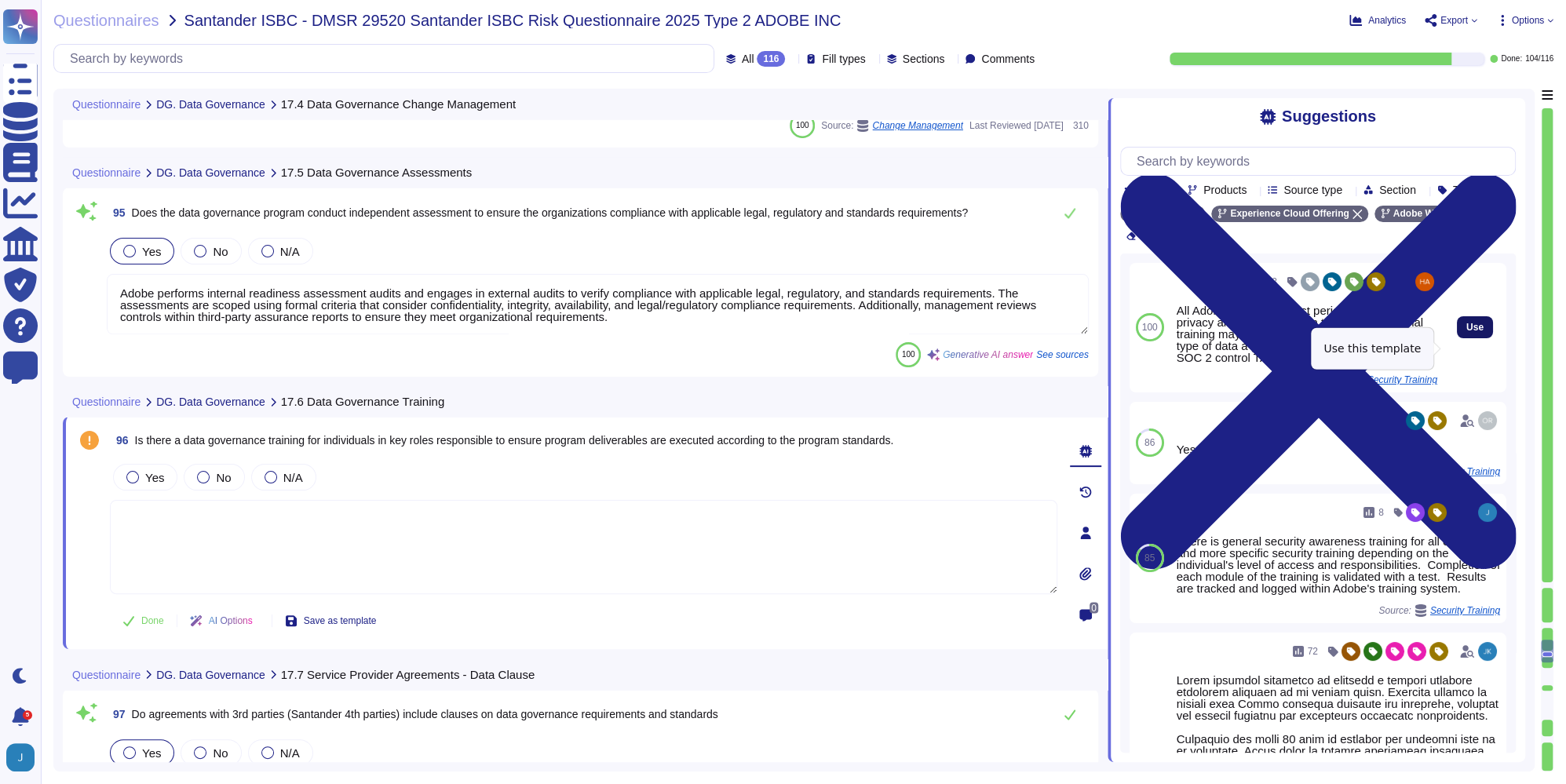
click at [1472, 338] on button "Use" at bounding box center [1475, 328] width 36 height 22
type textarea "All Adobe personnel must periodically complete privacy and data protection trai…"
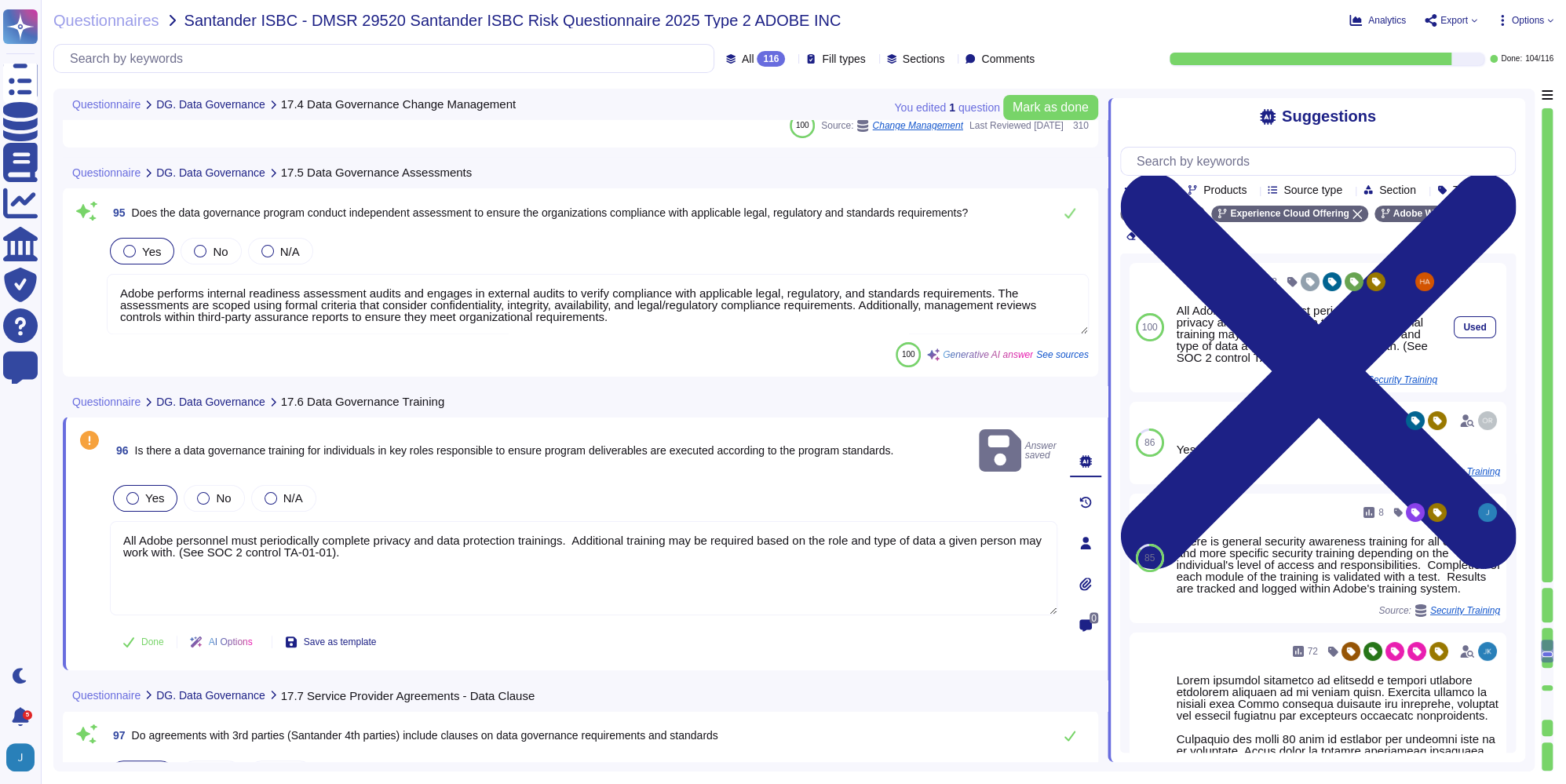
click at [1309, 323] on div "All Adobe personnel must periodically complete privacy and data protection trai…" at bounding box center [1308, 334] width 261 height 59
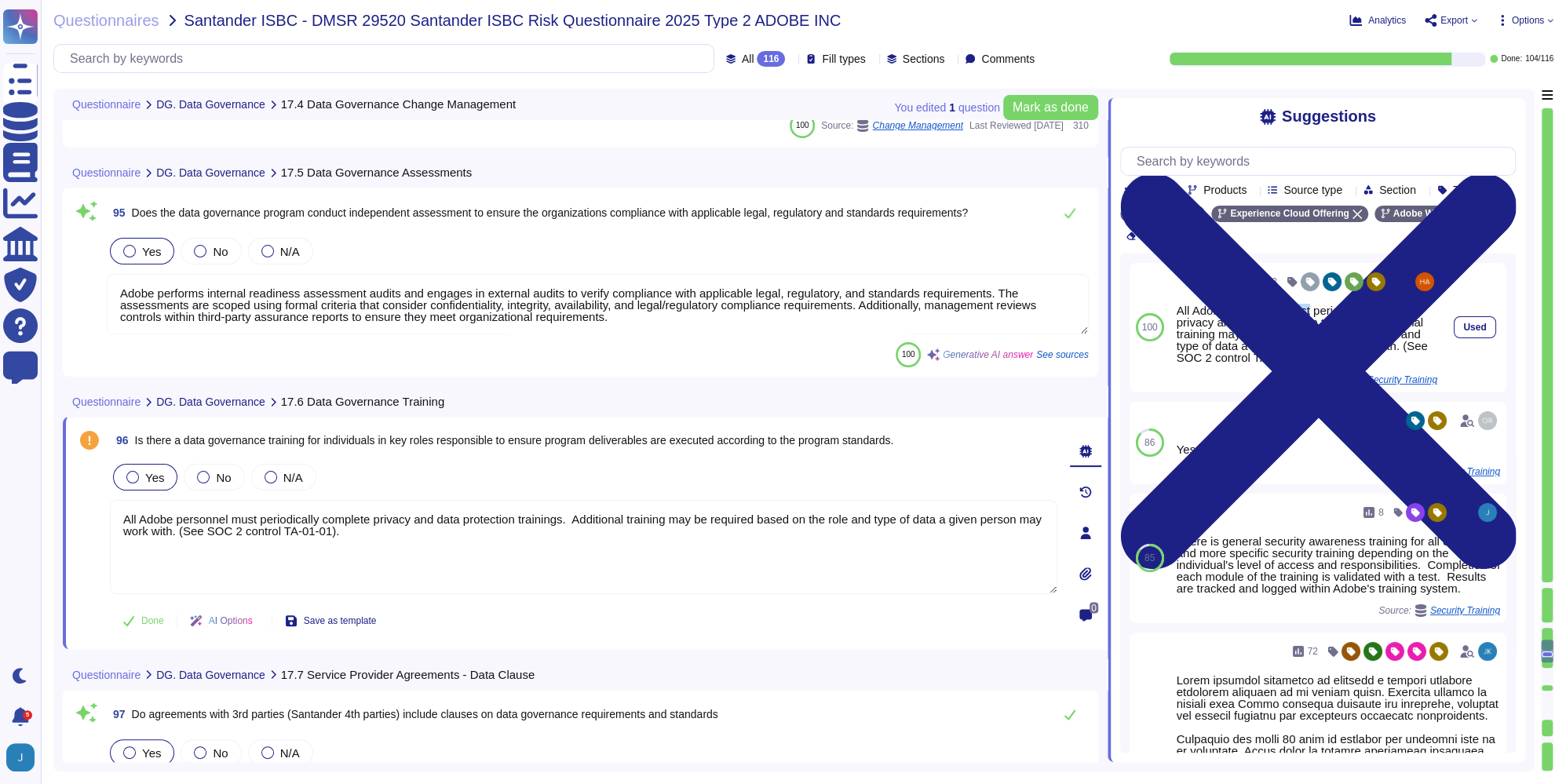
click at [1309, 323] on div "All Adobe personnel must periodically complete privacy and data protection trai…" at bounding box center [1308, 334] width 261 height 59
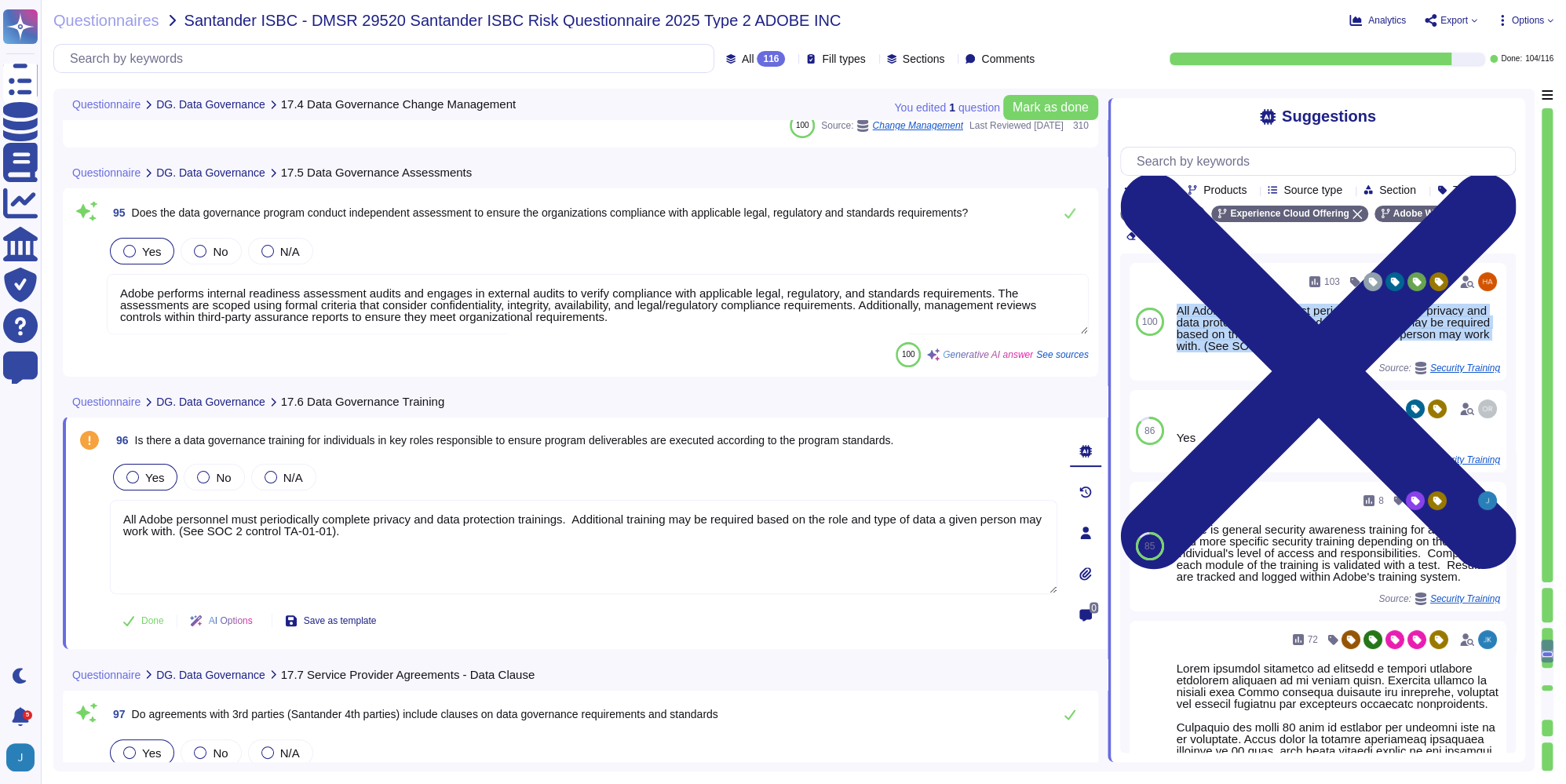
copy div "All Adobe personnel must periodically complete privacy and data protection trai…"
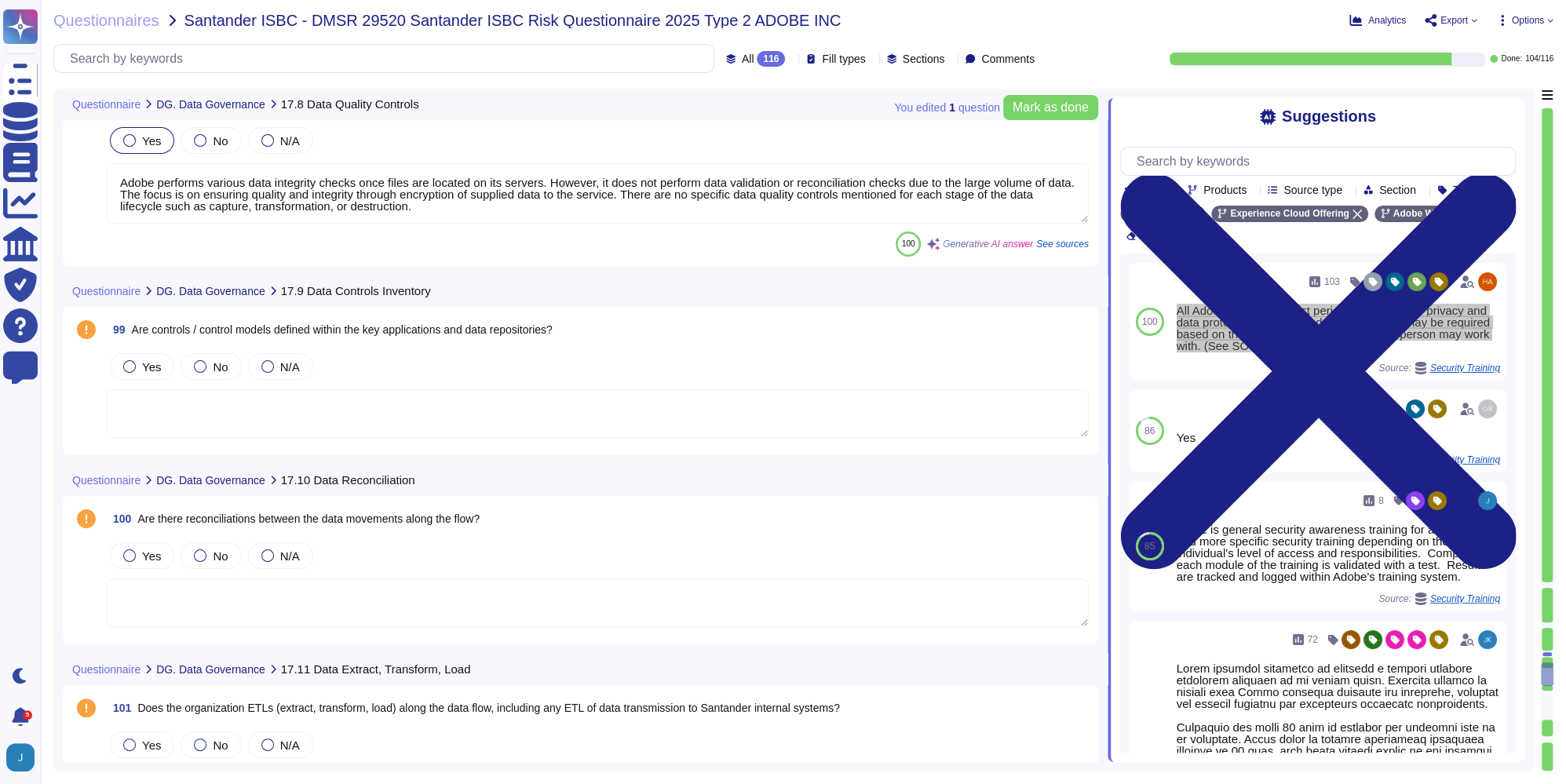
type textarea "Adobe has a formal process for remediating identified vulnerabilities, which in…"
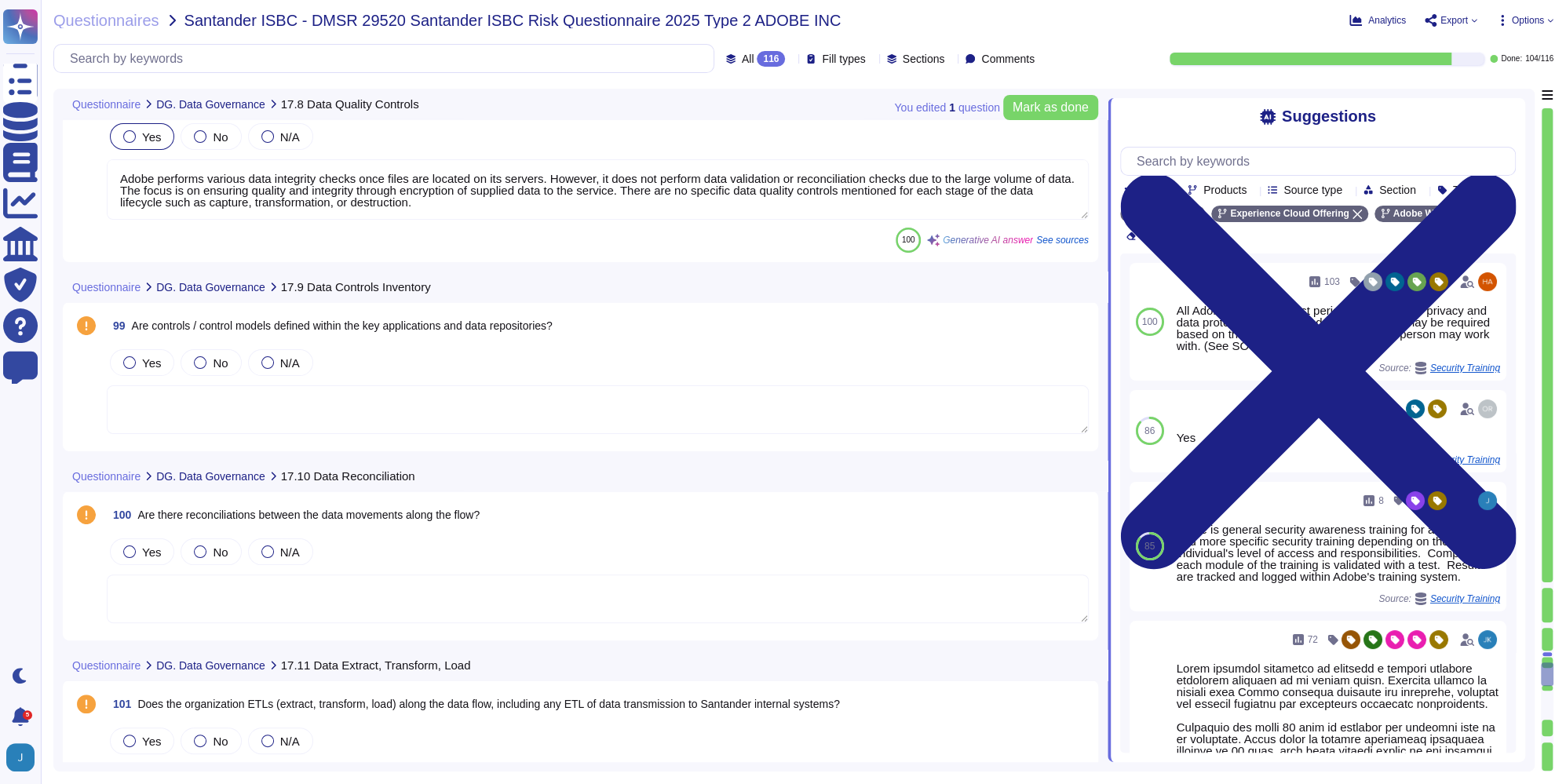
click at [432, 396] on textarea at bounding box center [597, 409] width 983 height 49
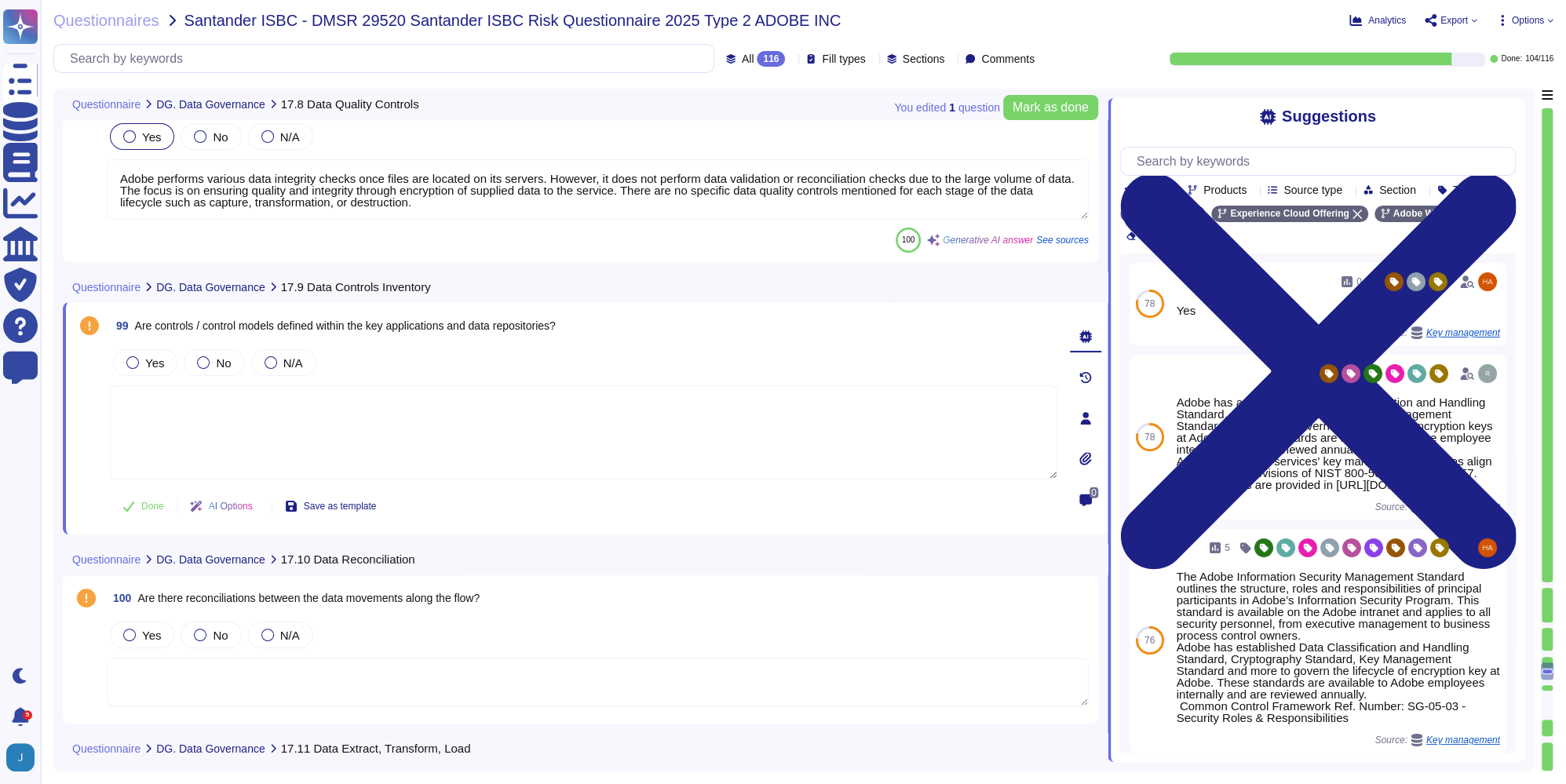
click at [247, 497] on div "AI Options" at bounding box center [225, 506] width 94 height 38
click at [333, 319] on span "Are controls / control models defined within the key applications and data repo…" at bounding box center [345, 325] width 420 height 13
click at [310, 600] on span "Are there reconciliations between the data movements along the flow?" at bounding box center [308, 598] width 342 height 13
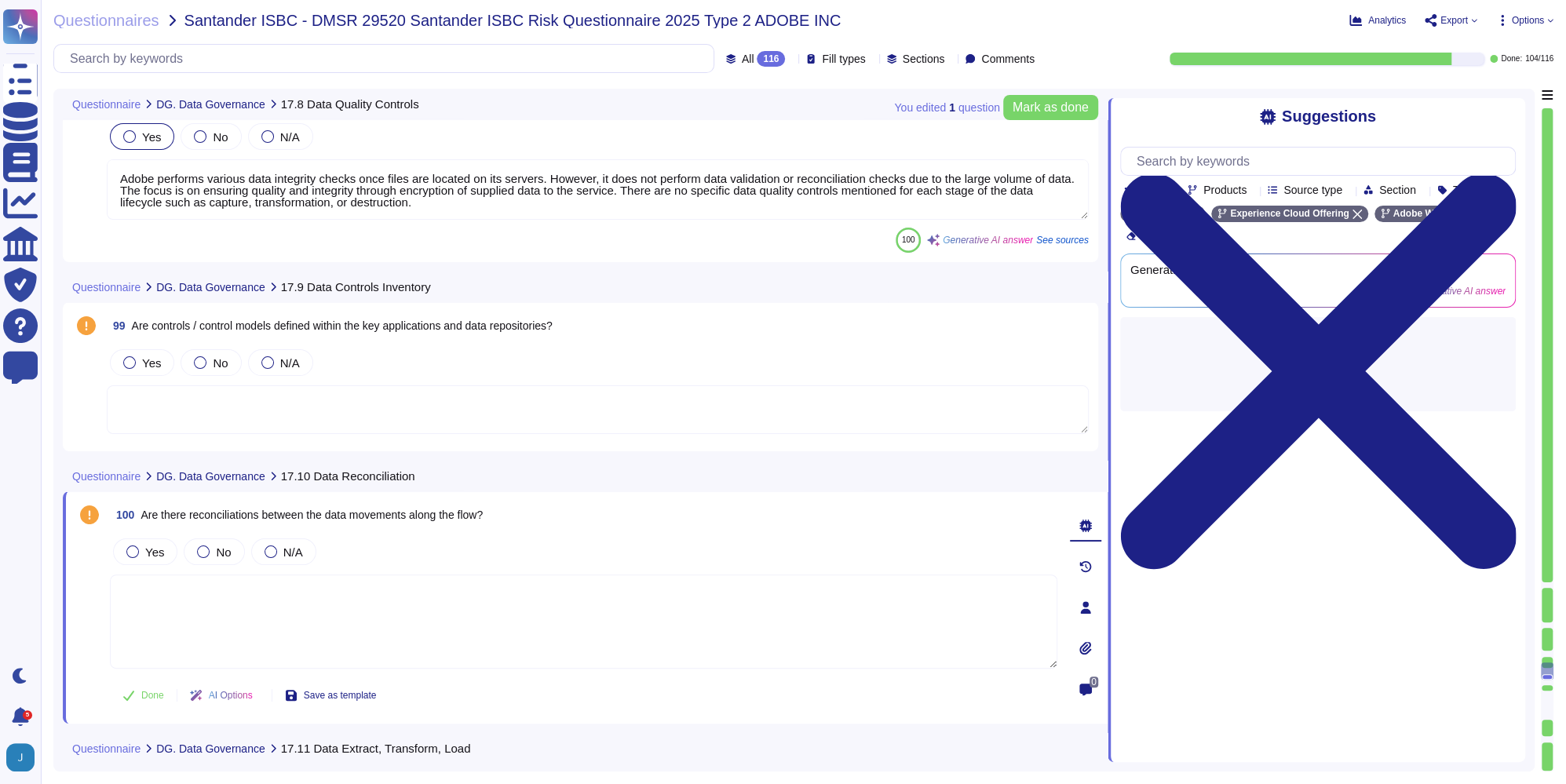
click at [310, 600] on textarea at bounding box center [583, 622] width 947 height 94
click at [342, 520] on span "100 Are there reconciliations between the data movements along the flow?" at bounding box center [296, 515] width 373 height 28
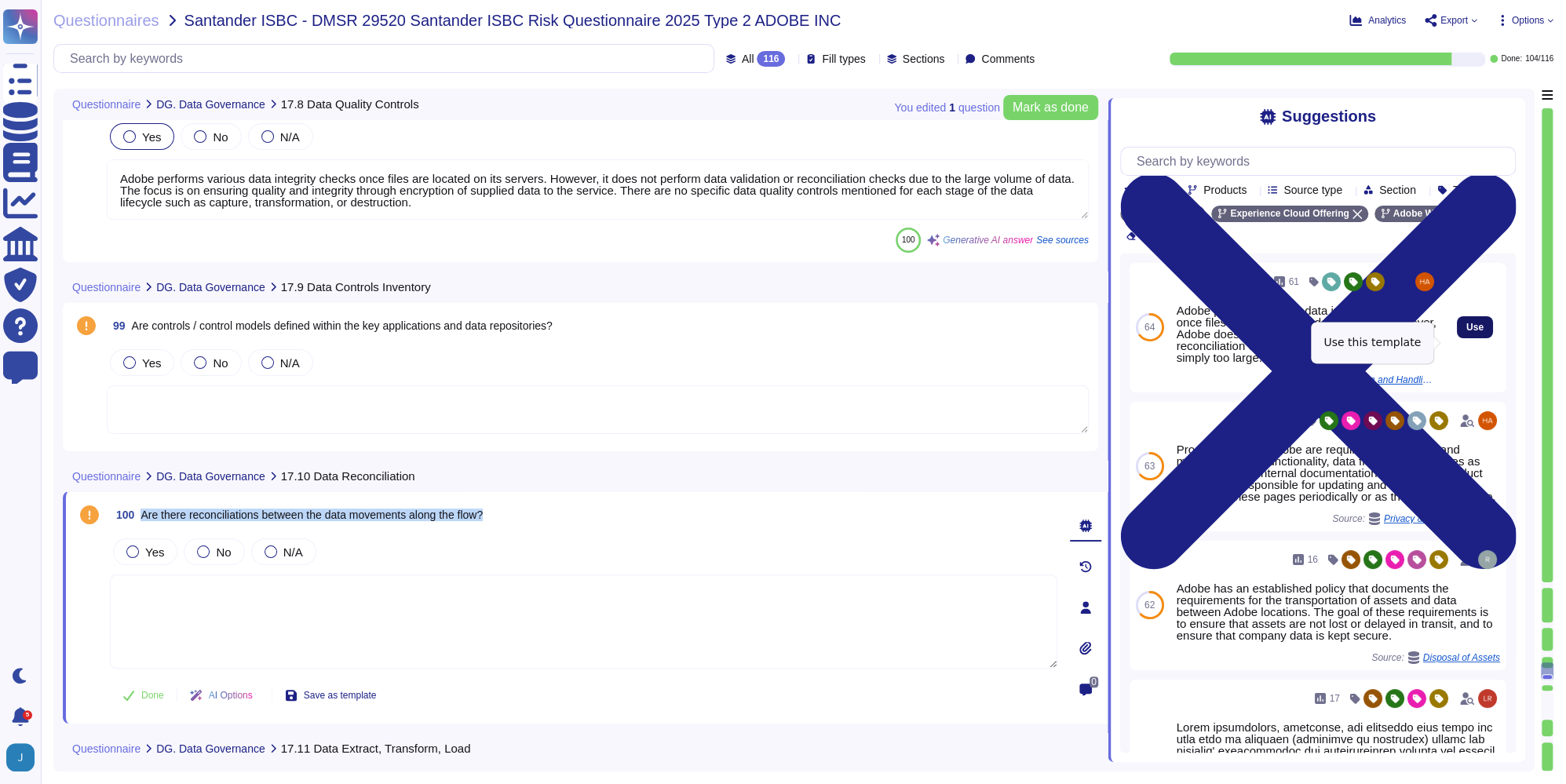
click at [1466, 332] on span "Use" at bounding box center [1475, 327] width 17 height 9
type textarea "Adobe performs various data integrity checks once files are located on Adobe se…"
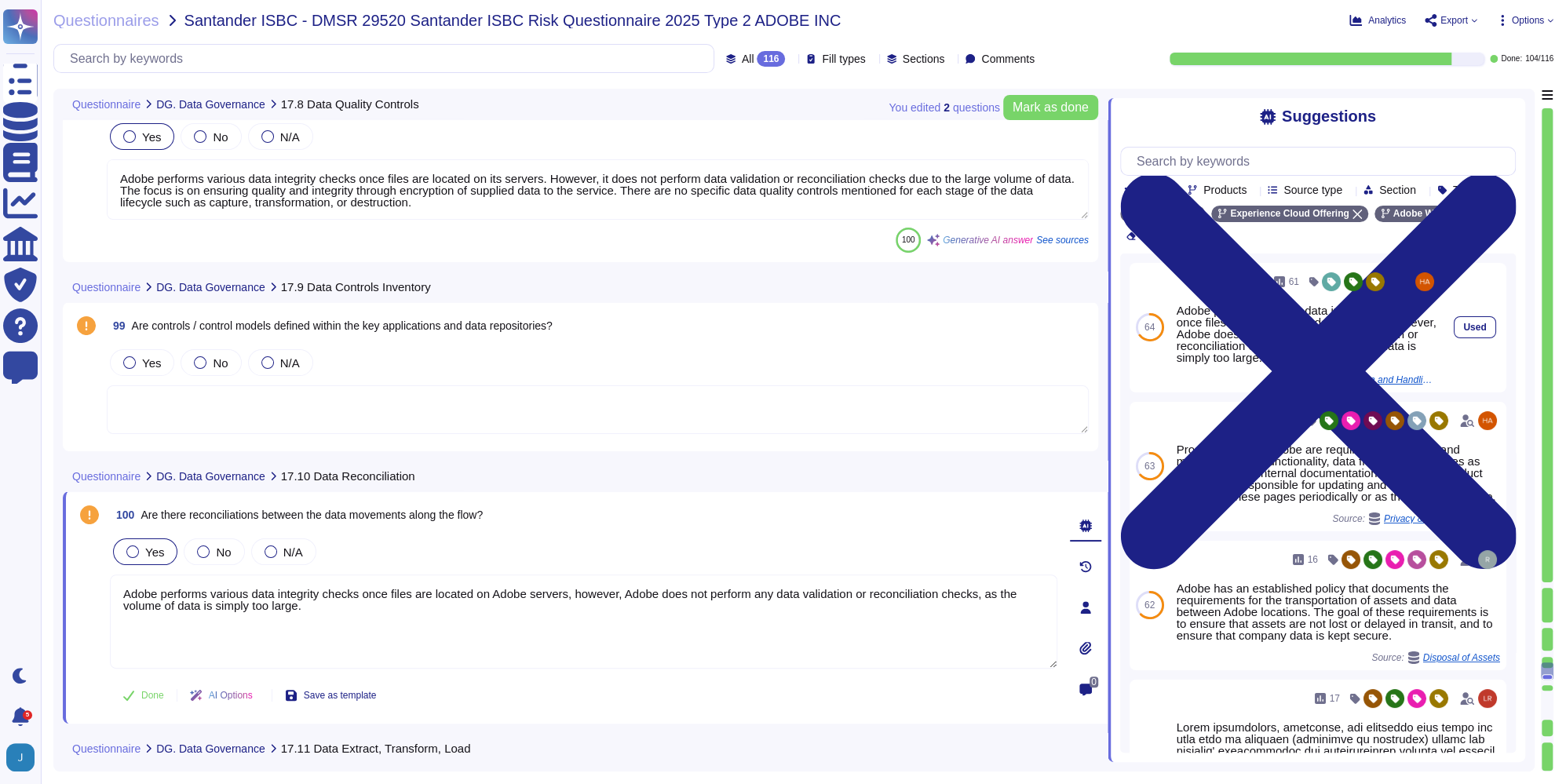
click at [1278, 344] on div "Adobe performs various data integrity checks once files are located on Adobe se…" at bounding box center [1308, 334] width 261 height 59
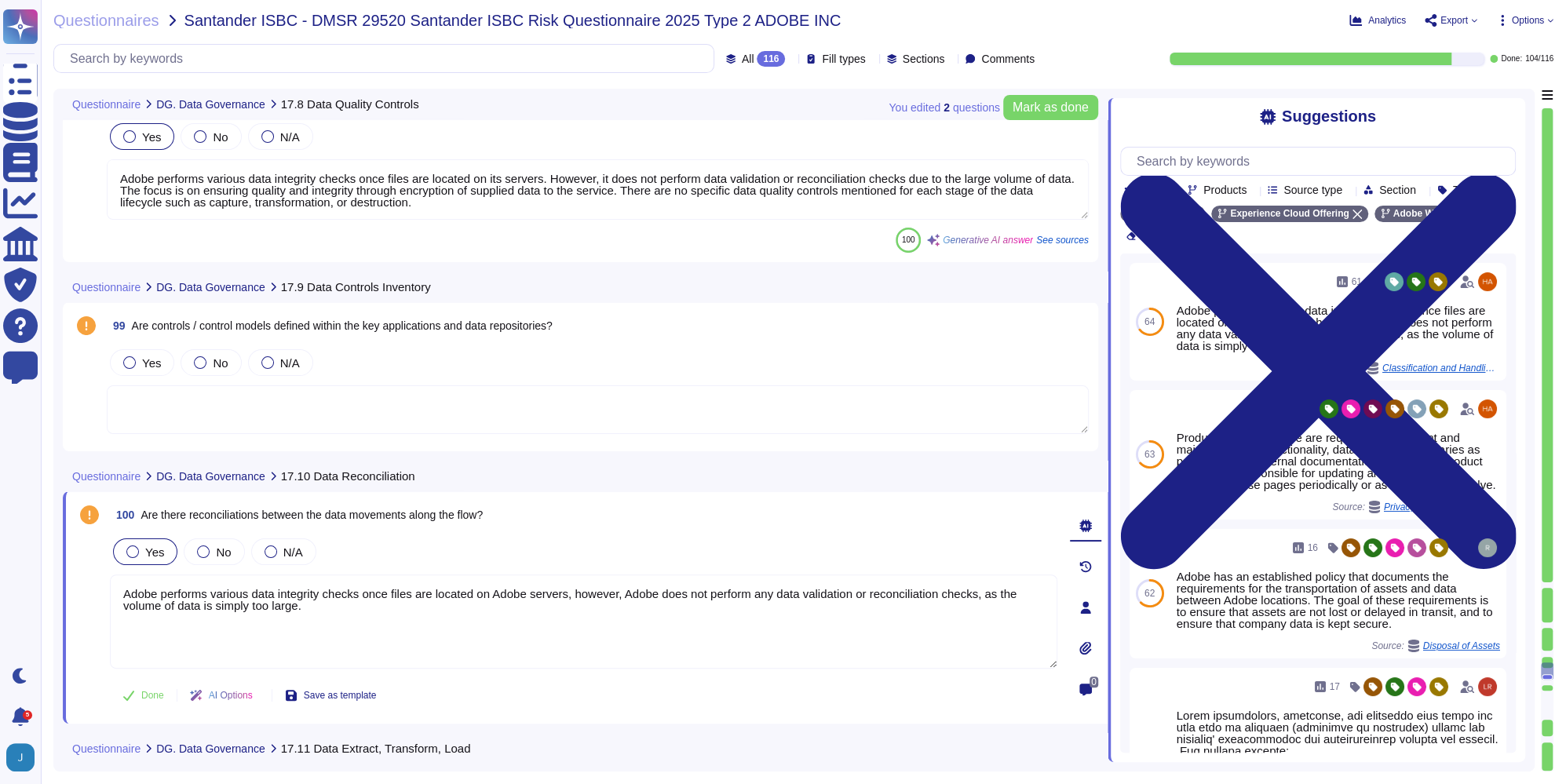
click at [442, 320] on span "Are controls / control models defined within the key applications and data repo…" at bounding box center [342, 325] width 420 height 13
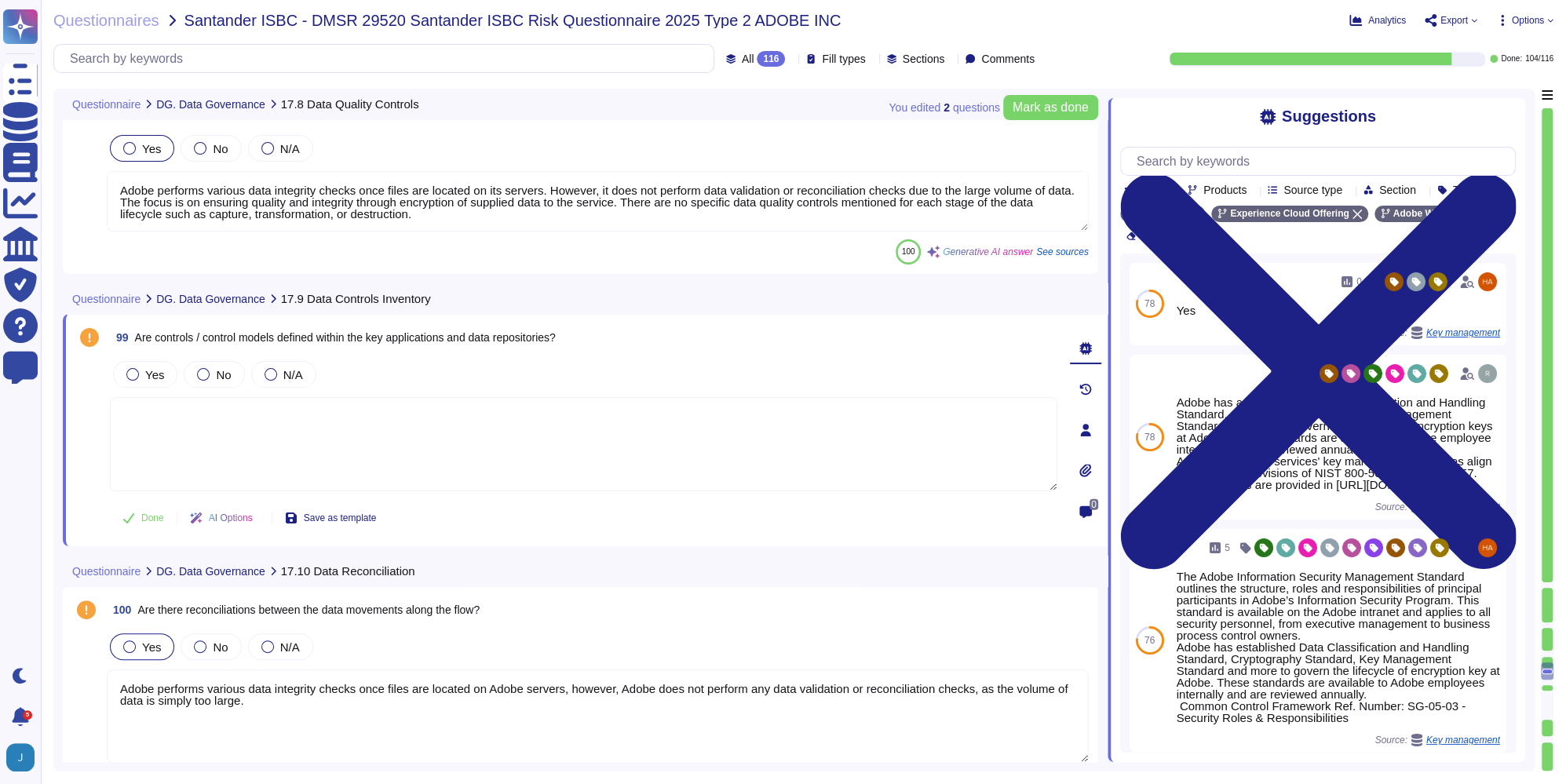
scroll to position [26036, 0]
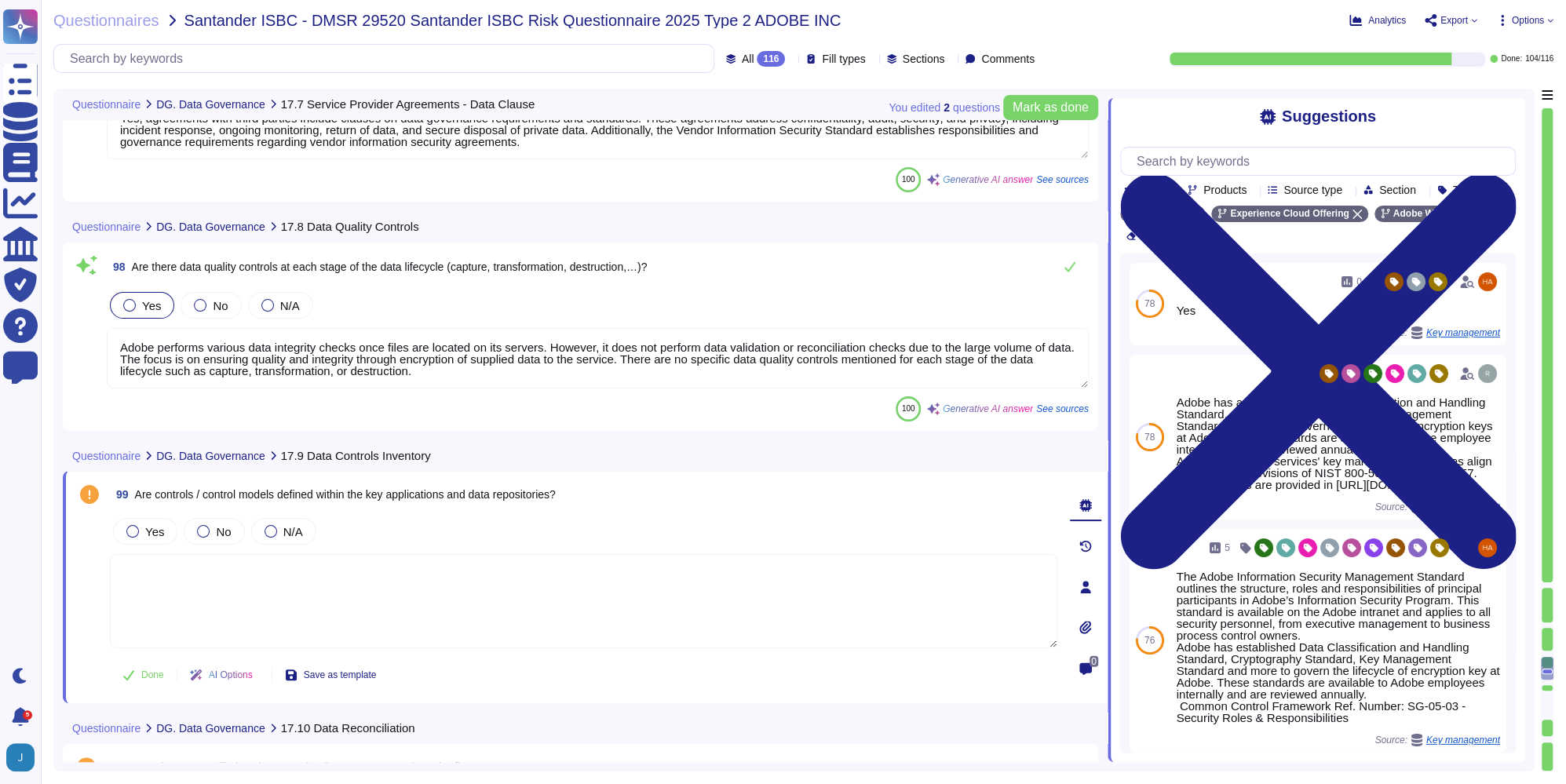
type textarea "Yes, agreements with third parties include clauses on data governance requireme…"
click at [369, 270] on span "Are there data quality controls at each stage of the data lifecycle (capture, t…" at bounding box center [390, 267] width 516 height 13
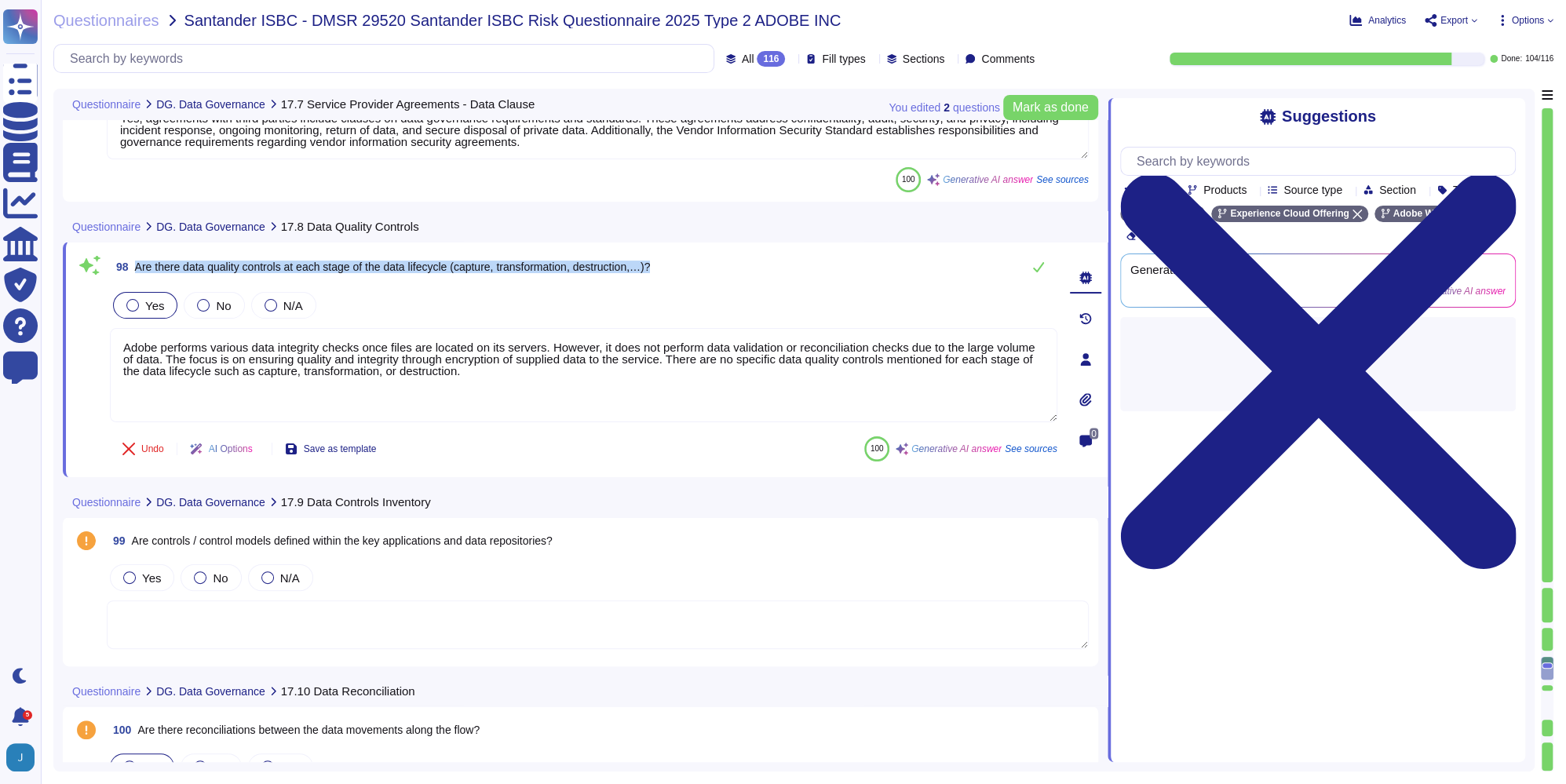
click at [369, 270] on span "Are there data quality controls at each stage of the data lifecycle (capture, t…" at bounding box center [392, 267] width 516 height 13
